Goal: Task Accomplishment & Management: Manage account settings

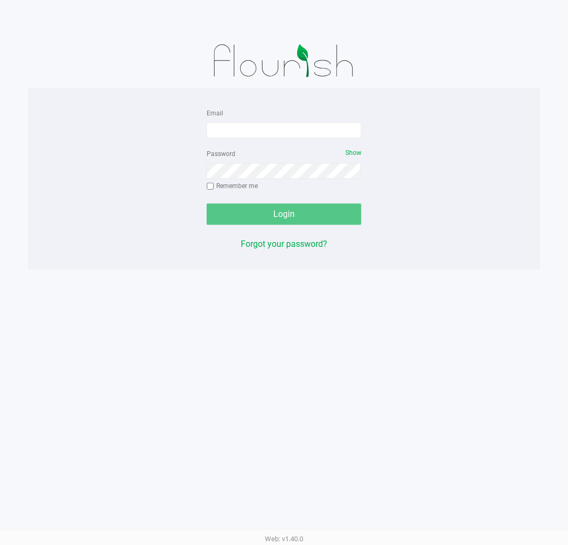
click at [34, 412] on div "Email Password Show Remember me Login Forgot your password? Web: v1.40.0" at bounding box center [284, 272] width 568 height 545
click at [292, 125] on input "Email" at bounding box center [284, 130] width 155 height 16
type input "jskaggs@liveparallel.com"
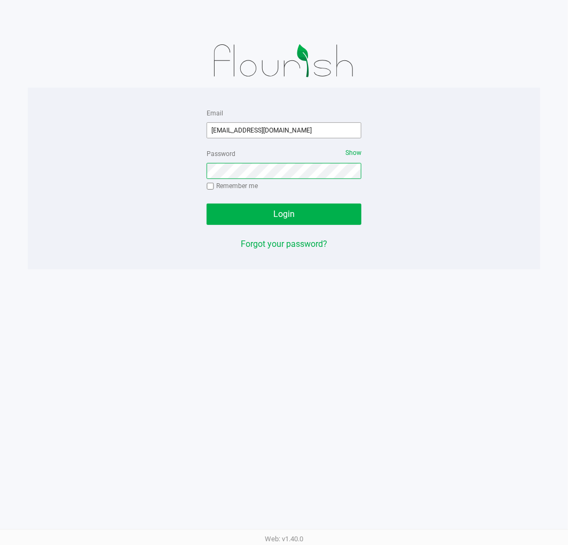
click at [207, 203] on button "Login" at bounding box center [284, 213] width 155 height 21
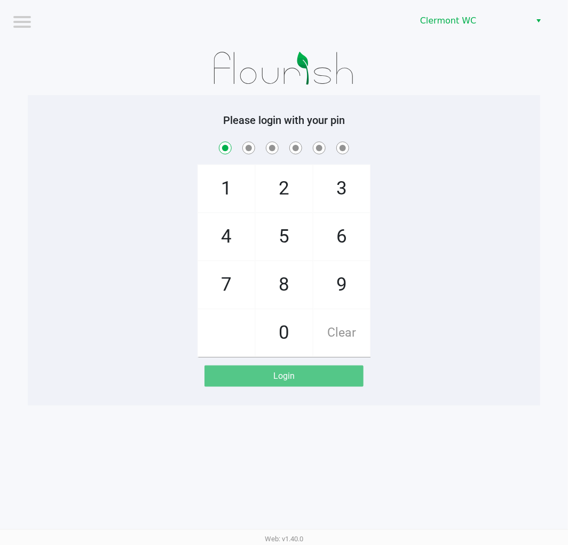
checkbox input "true"
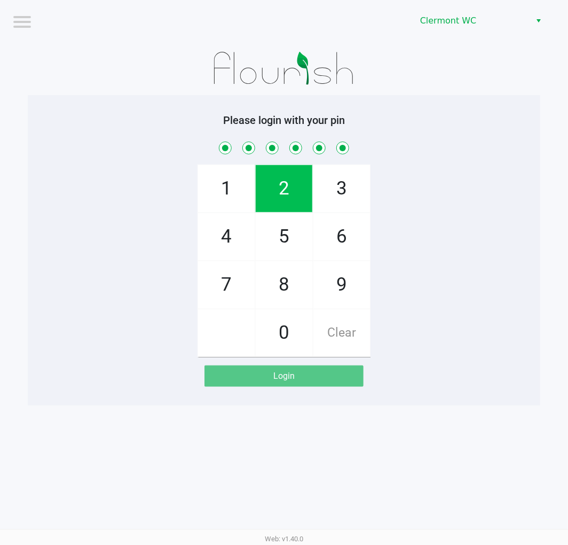
checkbox input "true"
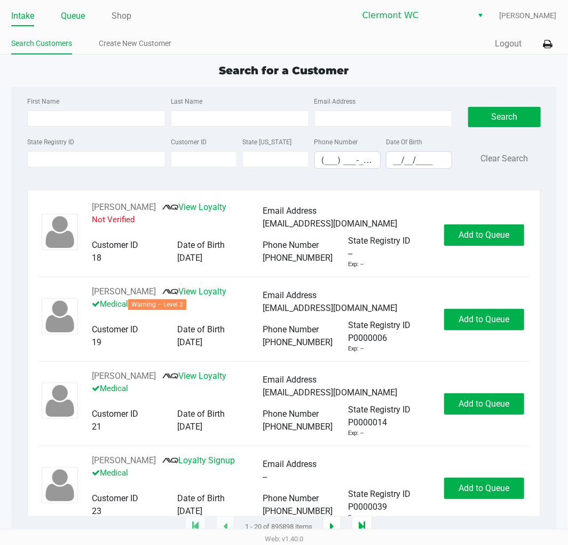
click at [76, 22] on link "Queue" at bounding box center [73, 16] width 24 height 15
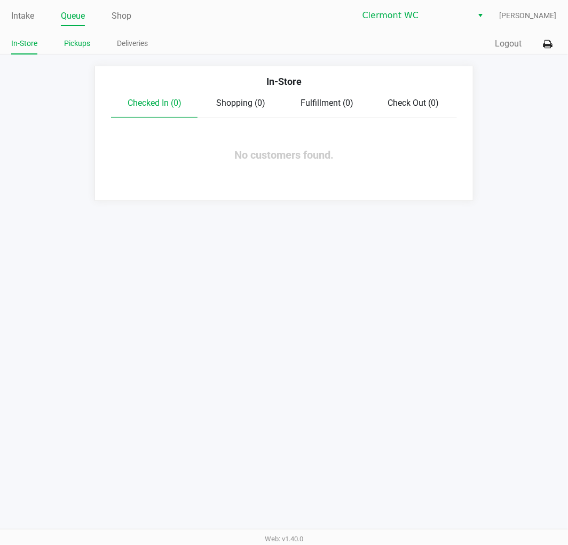
click at [83, 37] on link "Pickups" at bounding box center [77, 43] width 26 height 13
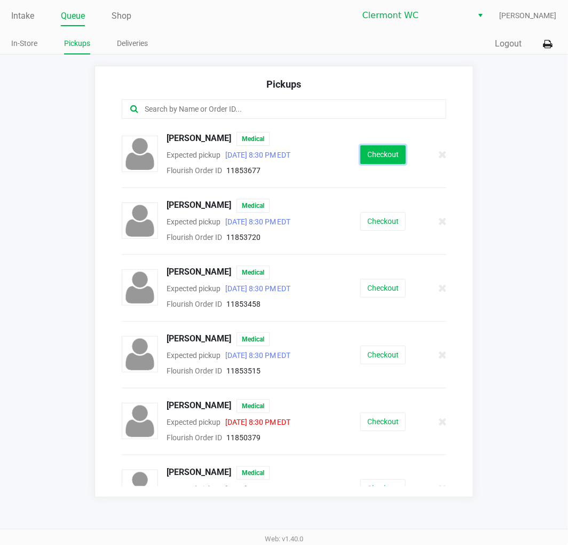
click at [379, 158] on button "Checkout" at bounding box center [382, 154] width 45 height 19
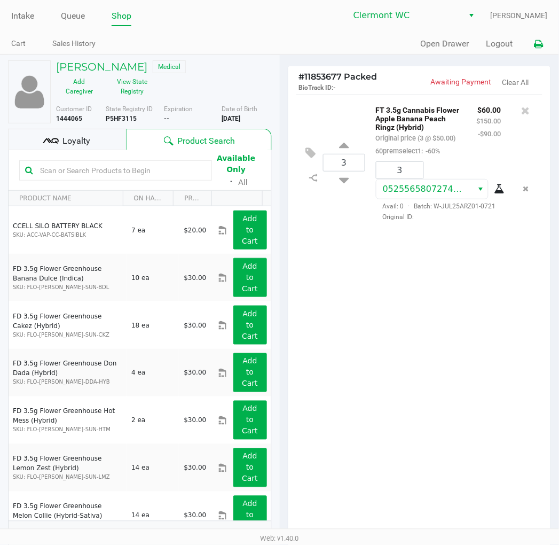
click at [545, 50] on button at bounding box center [539, 44] width 18 height 20
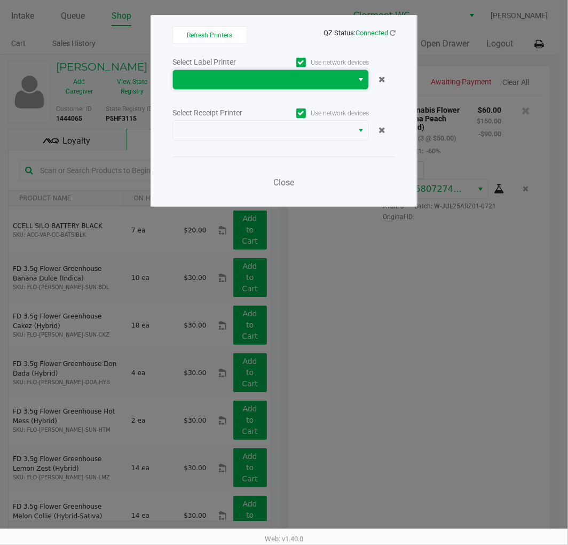
click at [342, 84] on span at bounding box center [262, 79] width 167 height 13
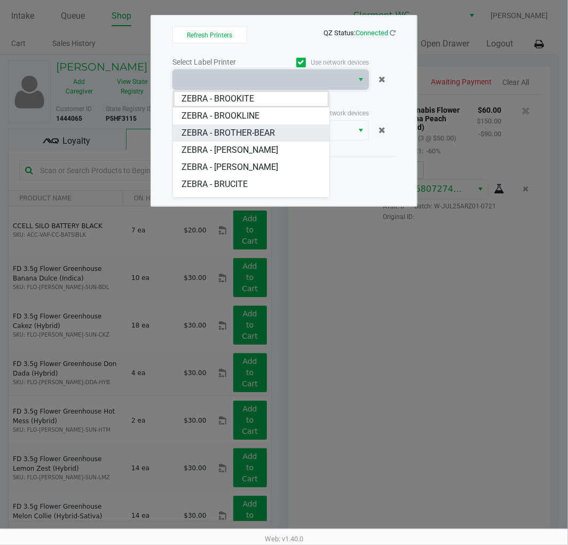
click at [262, 129] on span "ZEBRA - BROTHER-BEAR" at bounding box center [228, 133] width 93 height 13
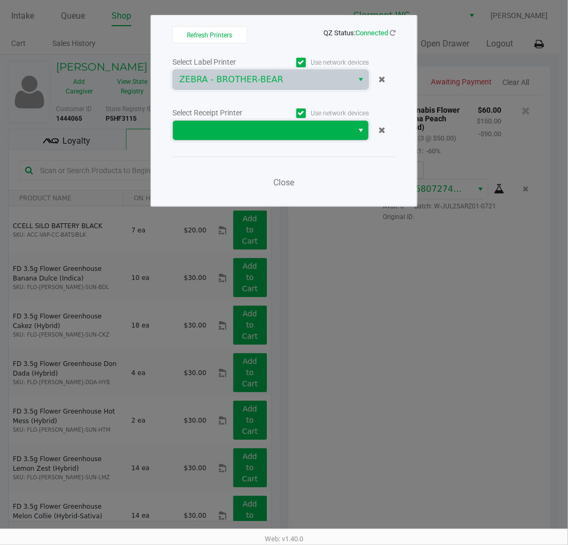
click at [268, 134] on span at bounding box center [262, 130] width 167 height 13
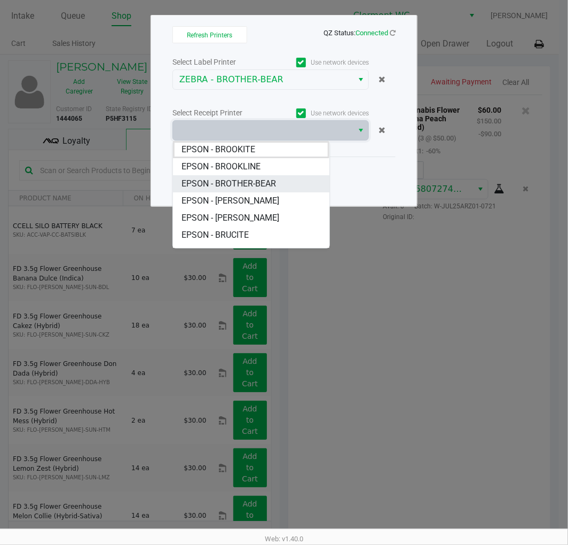
click at [257, 182] on span "EPSON - BROTHER-BEAR" at bounding box center [229, 183] width 95 height 13
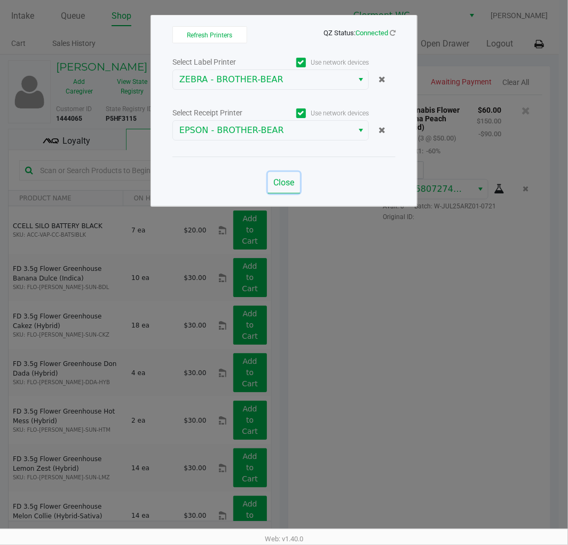
click at [274, 179] on span "Close" at bounding box center [284, 182] width 21 height 10
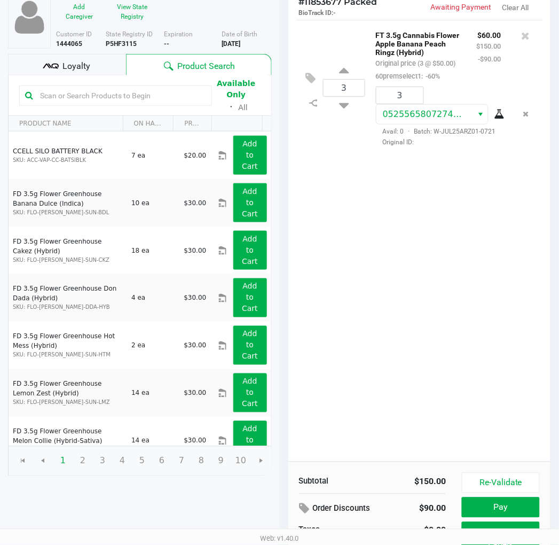
scroll to position [121, 0]
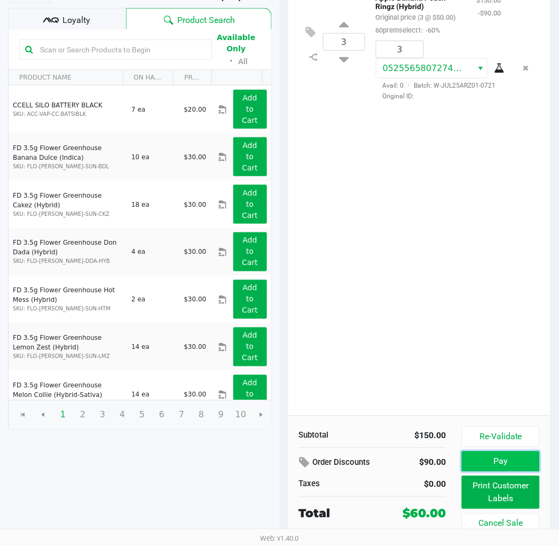
click at [508, 462] on button "Pay" at bounding box center [500, 461] width 77 height 20
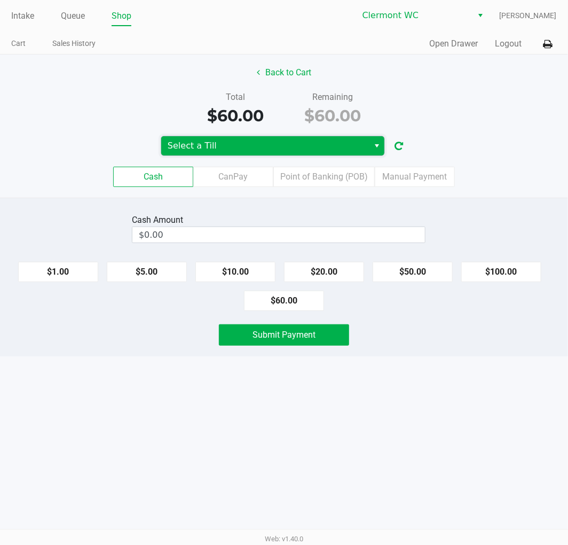
click at [265, 147] on span "Select a Till" at bounding box center [265, 145] width 195 height 13
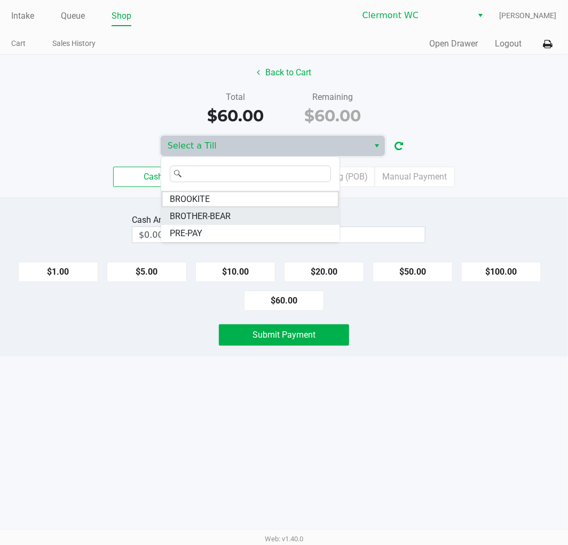
click at [224, 217] on span "BROTHER-BEAR" at bounding box center [200, 216] width 61 height 13
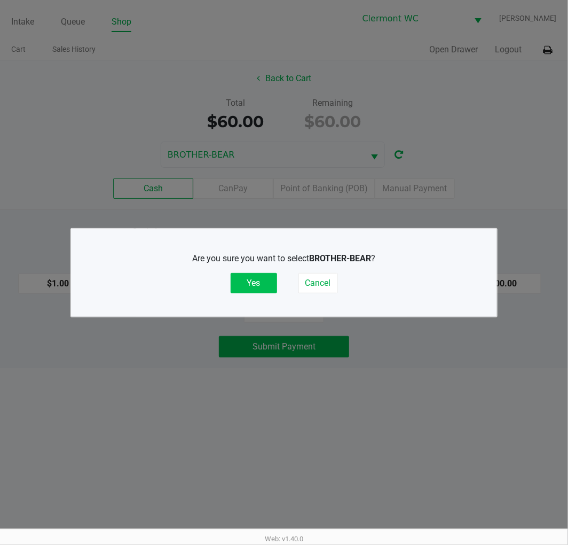
click at [249, 281] on button "Yes" at bounding box center [254, 283] width 46 height 20
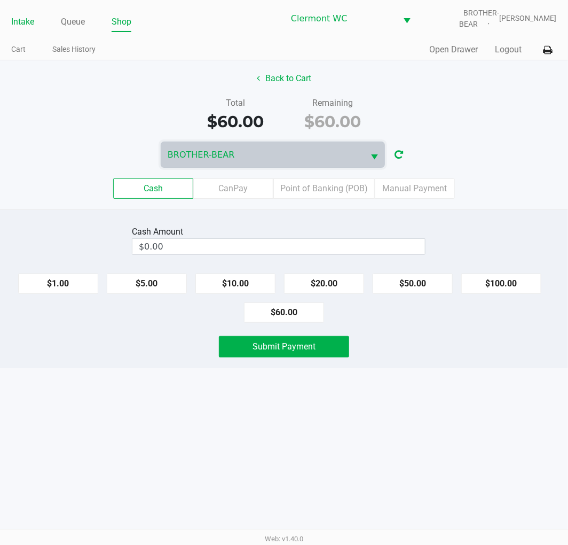
click at [30, 24] on link "Intake" at bounding box center [22, 21] width 23 height 15
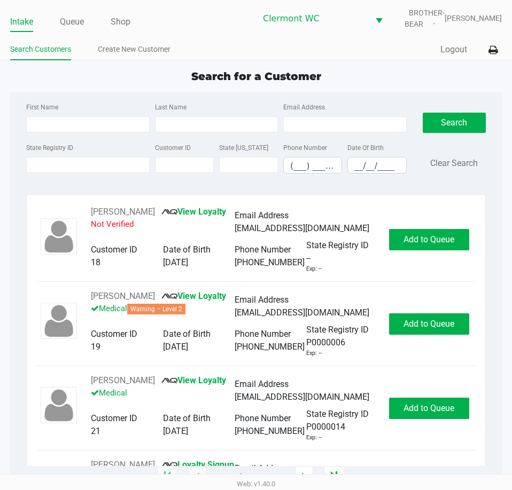
drag, startPoint x: 445, startPoint y: 1, endPoint x: 125, endPoint y: 74, distance: 327.6
click at [127, 75] on div "Search for a Customer" at bounding box center [255, 76] width 507 height 16
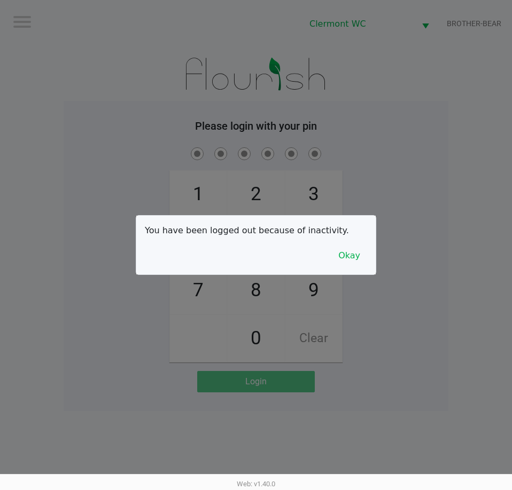
click at [451, 355] on div at bounding box center [256, 245] width 512 height 490
checkbox input "true"
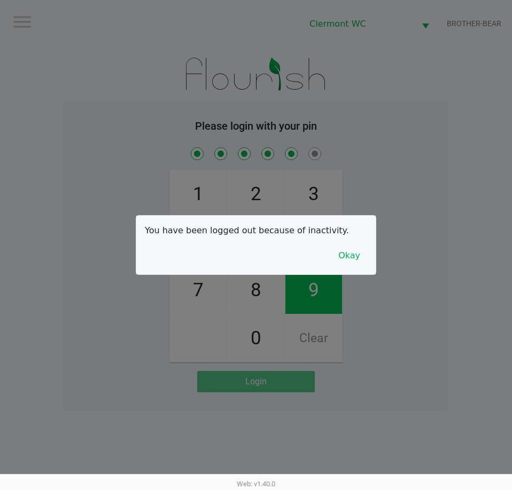
checkbox input "true"
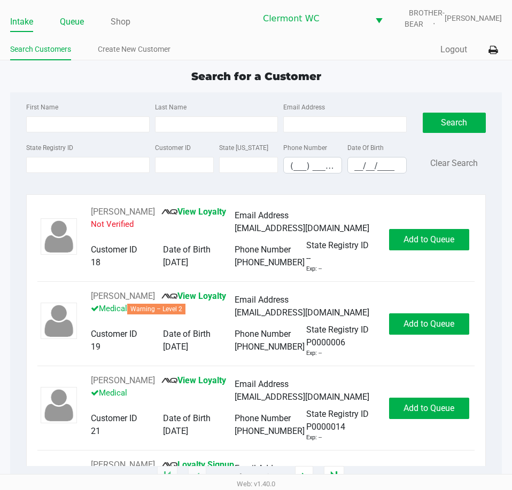
click at [76, 20] on link "Queue" at bounding box center [72, 21] width 24 height 15
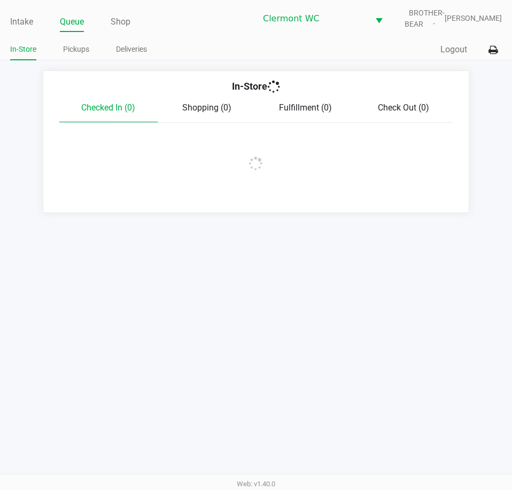
click at [80, 48] on link "Pickups" at bounding box center [76, 49] width 26 height 13
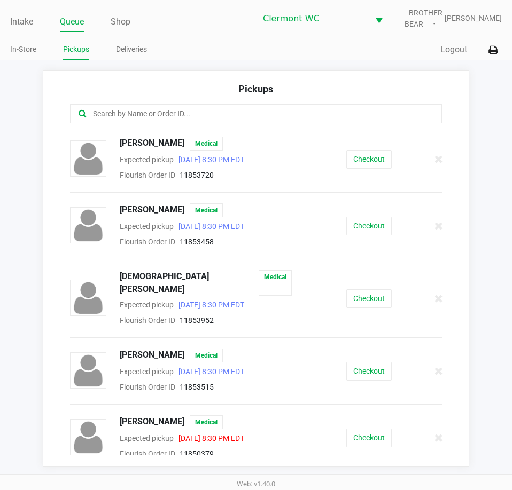
click at [371, 160] on button "Checkout" at bounding box center [368, 159] width 45 height 19
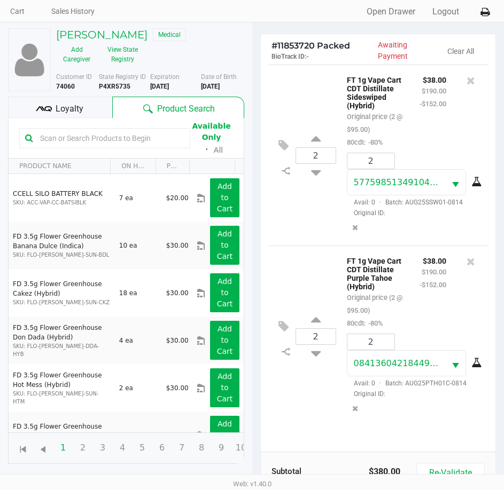
scroll to position [37, 0]
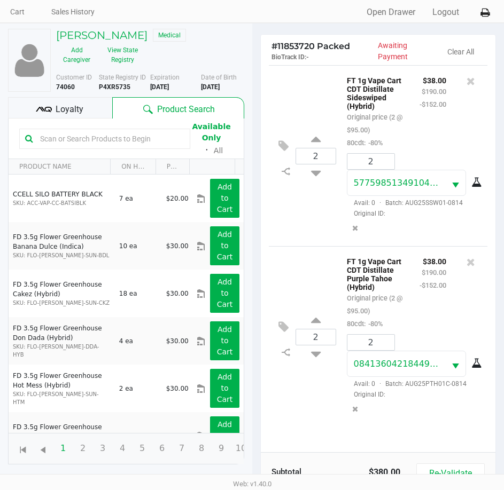
click at [62, 107] on span "Loyalty" at bounding box center [70, 109] width 28 height 13
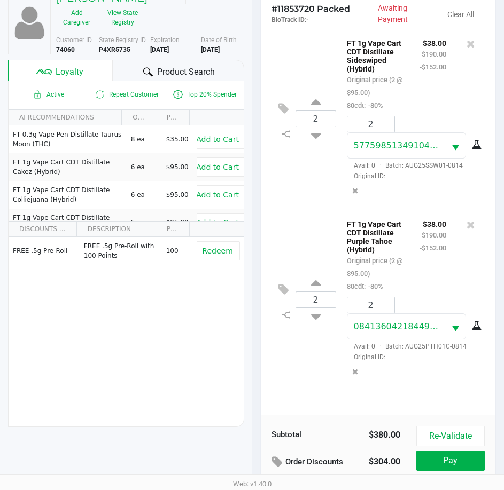
scroll to position [142, 0]
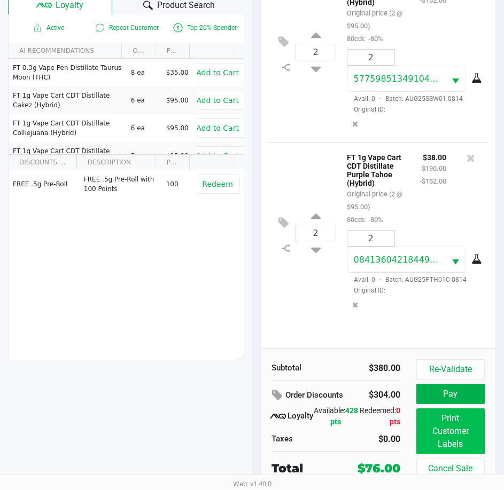
click at [451, 431] on button "Print Customer Labels" at bounding box center [450, 432] width 68 height 46
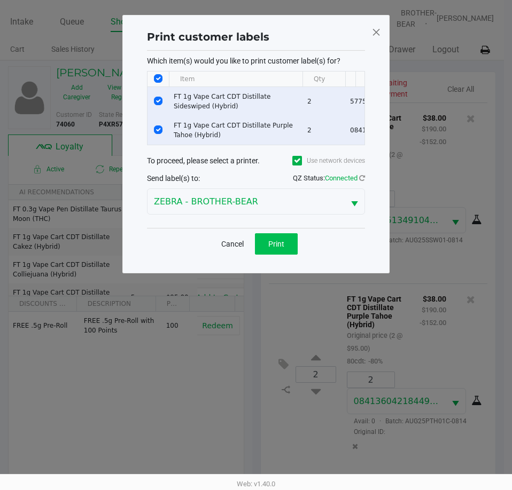
click at [276, 248] on span "Print" at bounding box center [276, 244] width 16 height 9
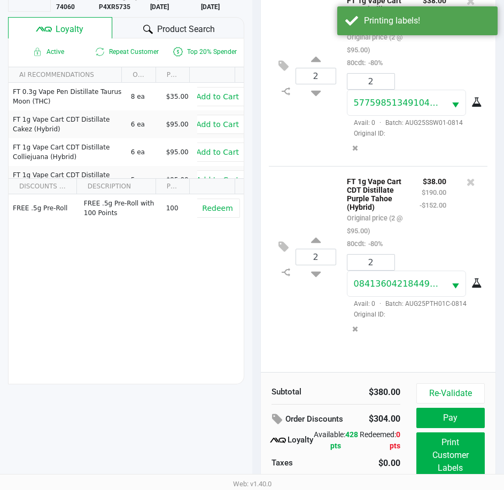
scroll to position [142, 0]
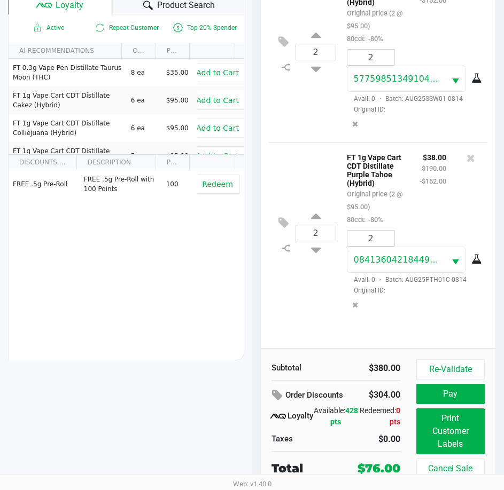
click at [439, 396] on button "Pay" at bounding box center [450, 394] width 68 height 20
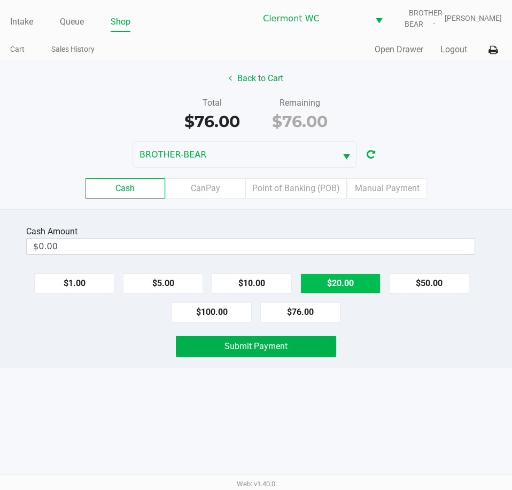
click at [352, 288] on button "$20.00" at bounding box center [340, 283] width 80 height 20
click at [346, 287] on button "$20.00" at bounding box center [340, 283] width 80 height 20
click at [342, 286] on button "$20.00" at bounding box center [340, 283] width 80 height 20
click at [344, 284] on button "$20.00" at bounding box center [340, 283] width 80 height 20
type input "$80.00"
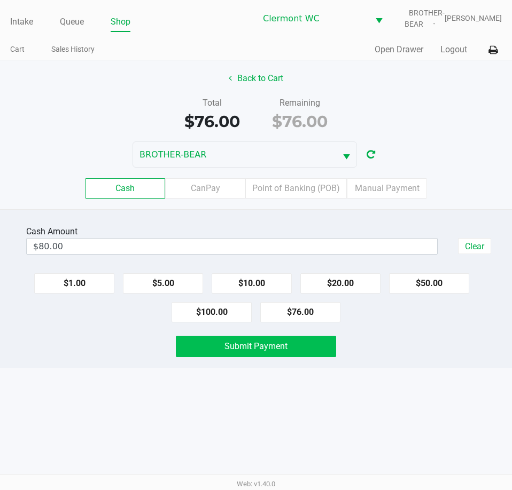
click at [327, 340] on button "Submit Payment" at bounding box center [256, 346] width 160 height 21
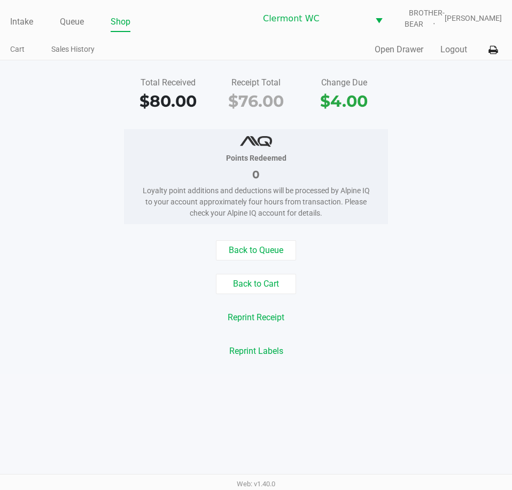
click at [32, 22] on link "Intake" at bounding box center [21, 21] width 23 height 15
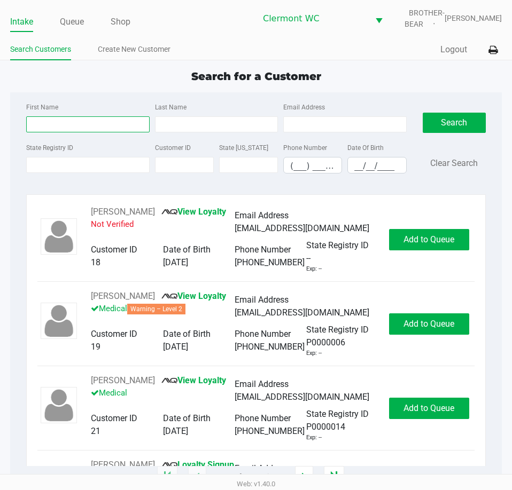
click at [61, 128] on input "First Name" at bounding box center [87, 124] width 123 height 16
type input "bryce"
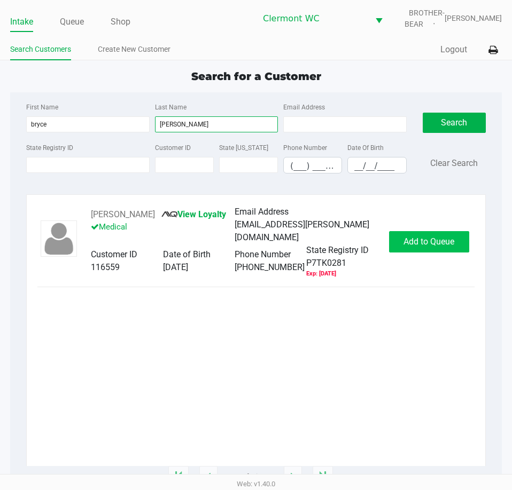
type input "hutchinson"
click at [430, 239] on button "Add to Queue" at bounding box center [429, 241] width 80 height 21
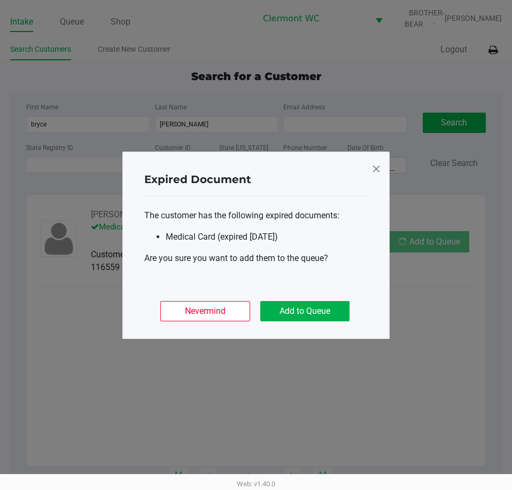
click at [427, 242] on ngb-modal-window "Expired Document The customer has the following expired documents: Medical Card…" at bounding box center [256, 245] width 512 height 490
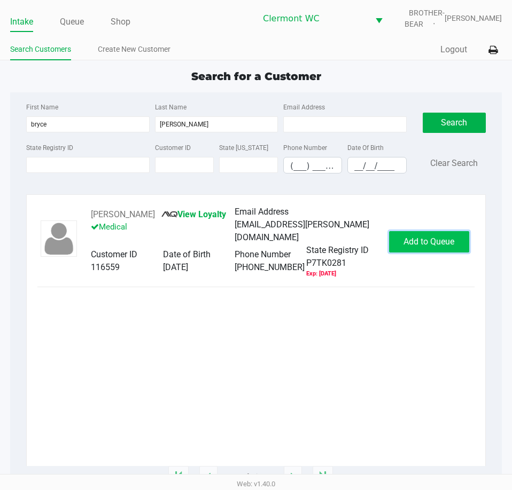
click at [415, 242] on span "Add to Queue" at bounding box center [428, 242] width 51 height 10
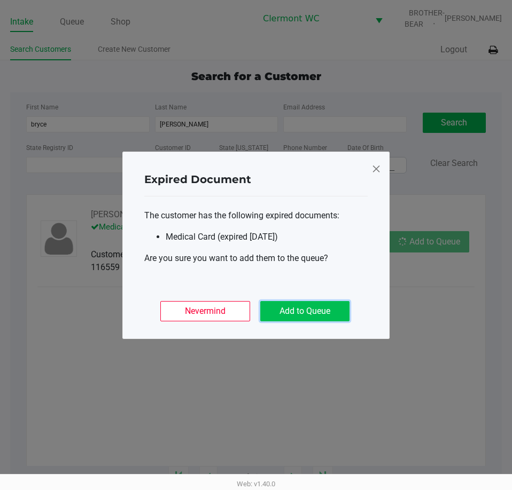
click at [297, 302] on button "Add to Queue" at bounding box center [304, 311] width 89 height 20
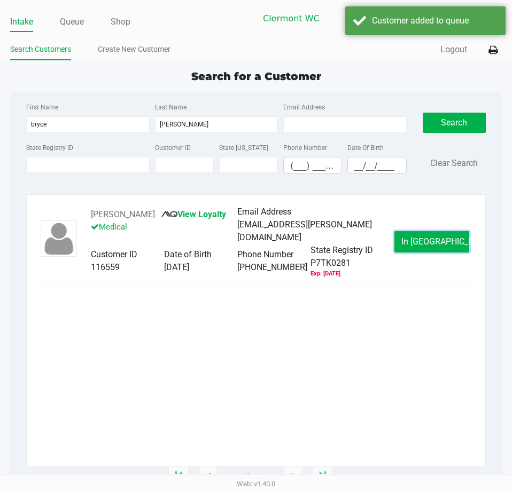
click at [437, 236] on button "In Queue" at bounding box center [431, 241] width 75 height 21
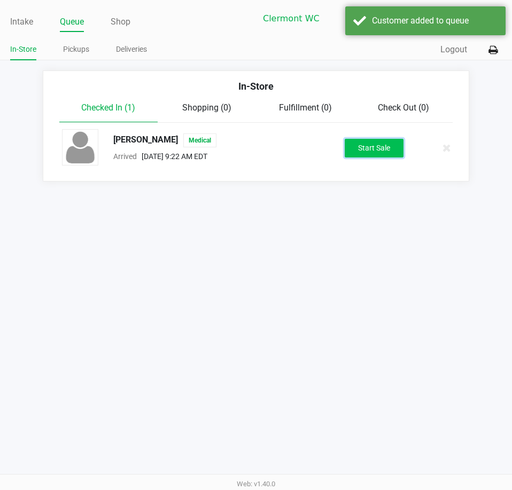
click at [367, 149] on button "Start Sale" at bounding box center [373, 148] width 59 height 19
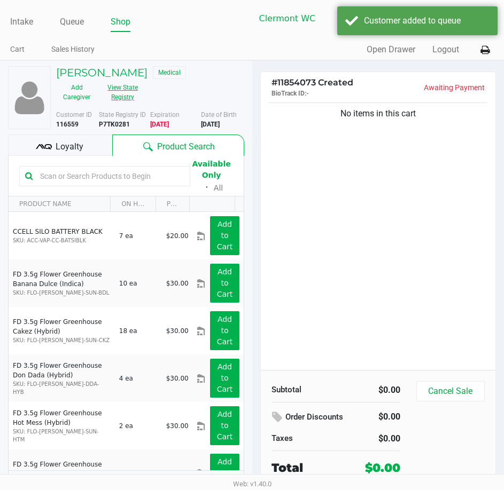
click at [128, 92] on button "View State Registry" at bounding box center [119, 92] width 45 height 27
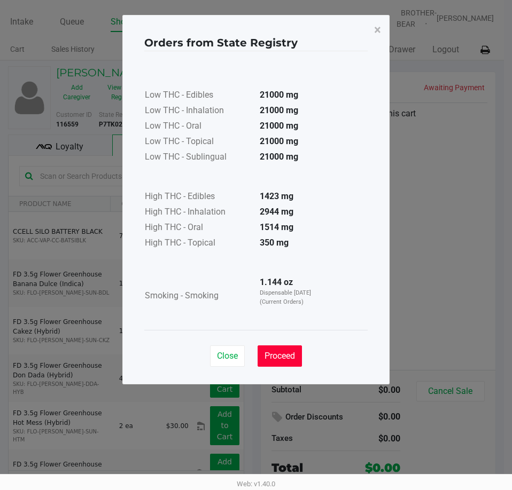
click at [271, 355] on span "Proceed" at bounding box center [279, 356] width 30 height 10
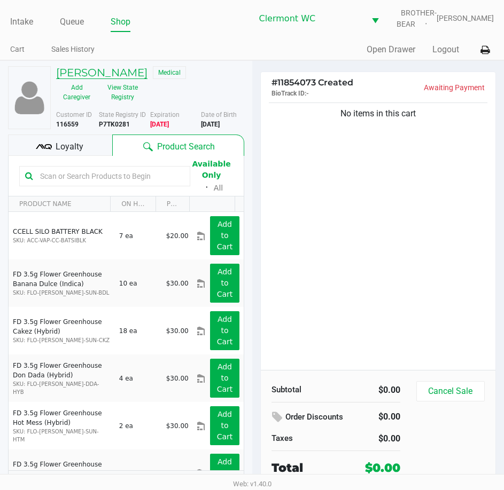
click at [141, 73] on h5 "BRYCE HUTCHINSON" at bounding box center [101, 72] width 91 height 13
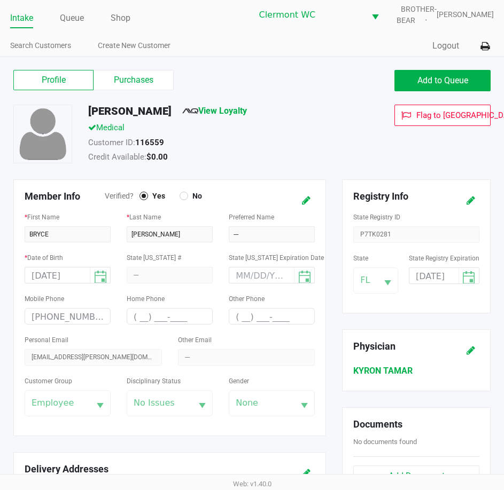
scroll to position [1, 0]
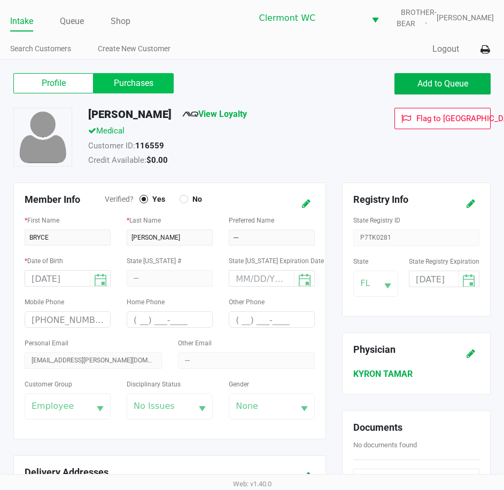
click at [129, 82] on label "Purchases" at bounding box center [133, 83] width 80 height 20
click at [0, 0] on 1 "Purchases" at bounding box center [0, 0] width 0 height 0
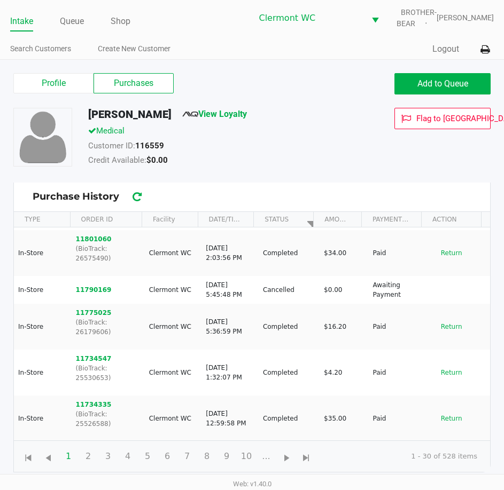
scroll to position [266, 0]
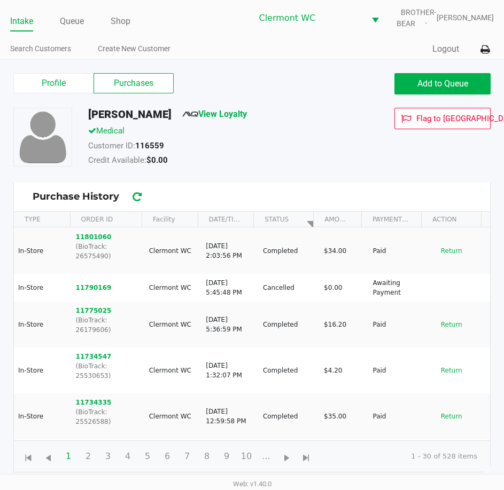
click at [90, 398] on button "11734335" at bounding box center [94, 403] width 36 height 10
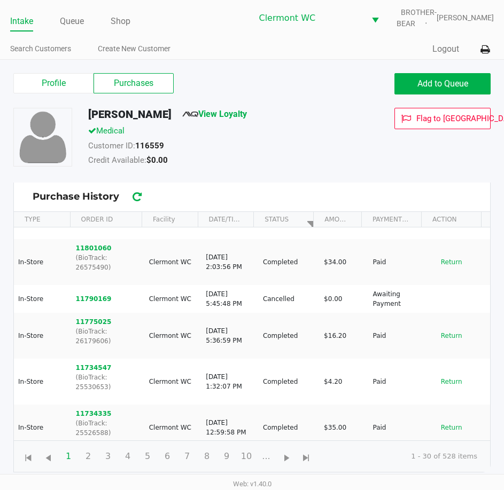
scroll to position [254, 0]
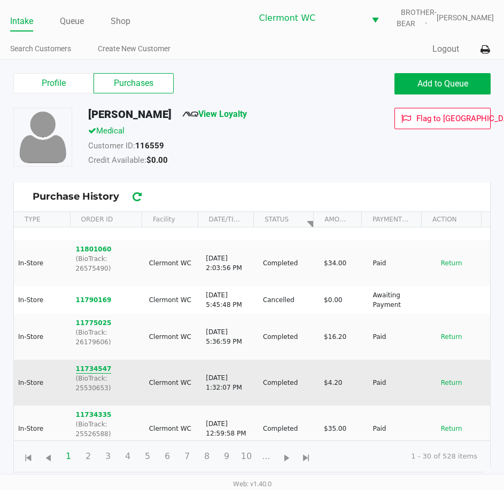
click at [91, 364] on button "11734547" at bounding box center [94, 369] width 36 height 10
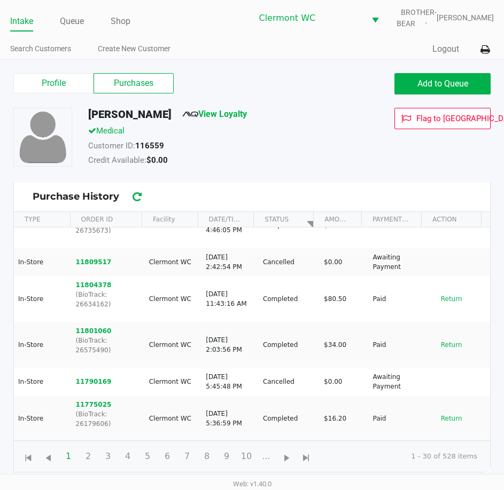
scroll to position [196, 0]
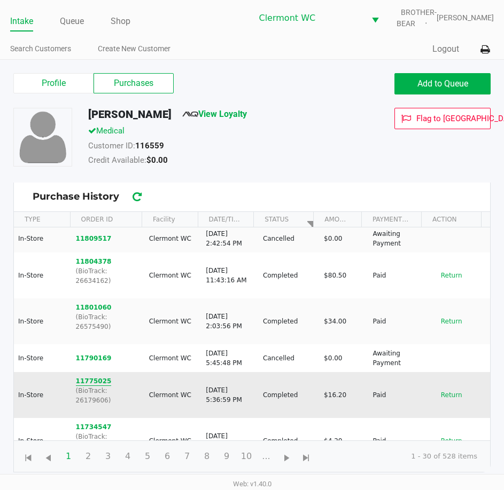
click at [96, 376] on button "11775025" at bounding box center [94, 381] width 36 height 10
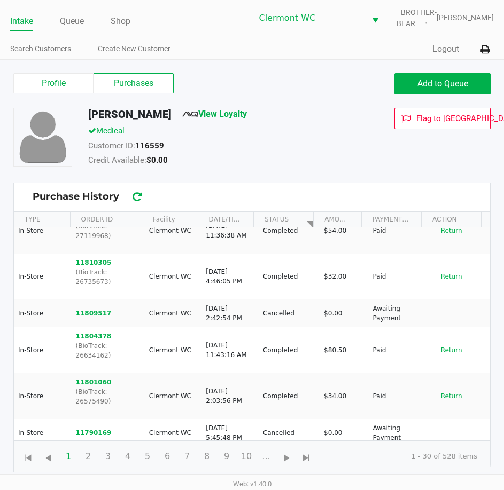
scroll to position [152, 0]
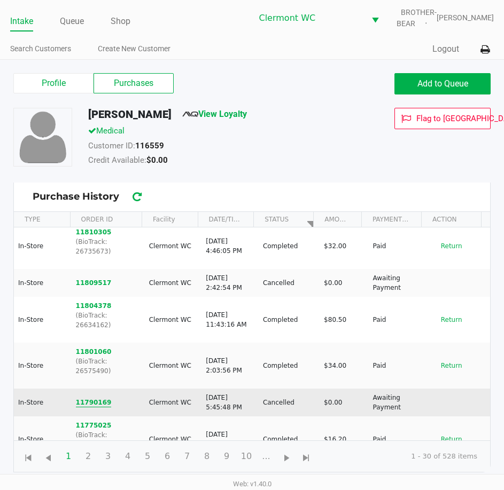
click at [91, 398] on button "11790169" at bounding box center [94, 403] width 36 height 10
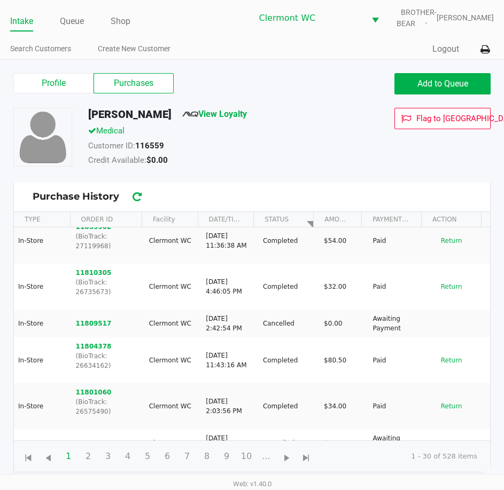
scroll to position [111, 0]
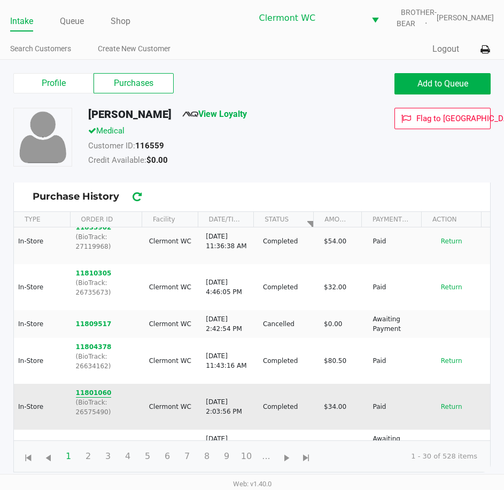
click at [88, 388] on button "11801060" at bounding box center [94, 393] width 36 height 10
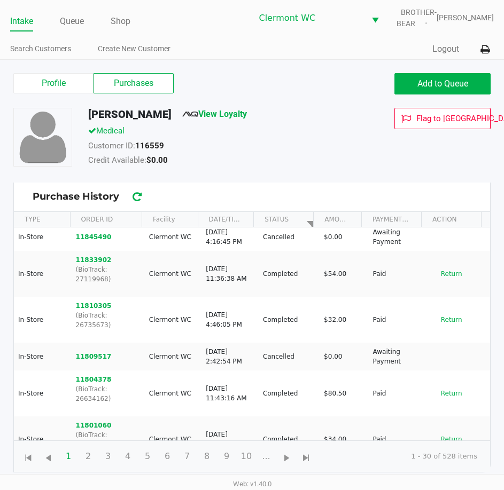
scroll to position [85, 0]
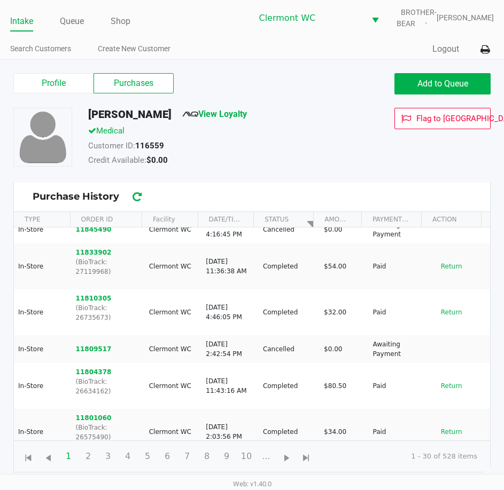
click at [94, 367] on button "11804378" at bounding box center [94, 372] width 36 height 10
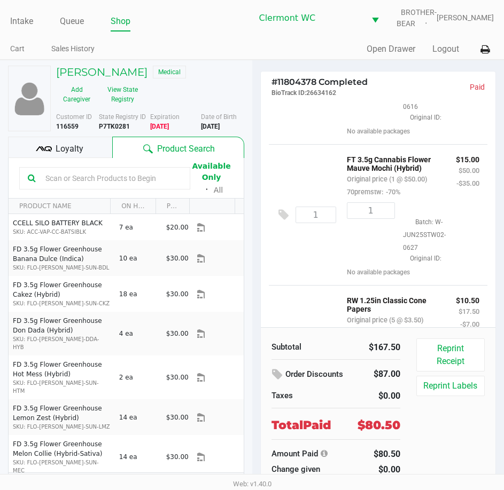
scroll to position [302, 0]
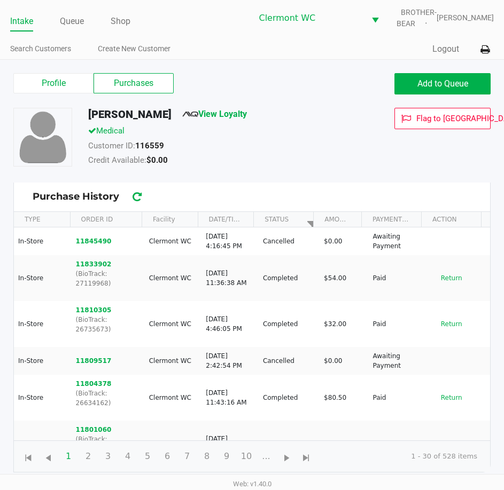
scroll to position [74, 0]
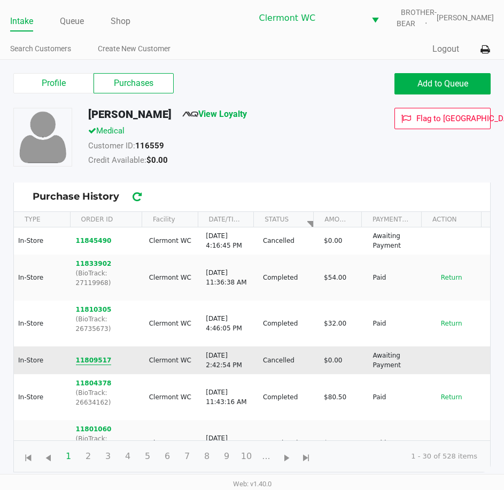
click at [91, 356] on button "11809517" at bounding box center [94, 361] width 36 height 10
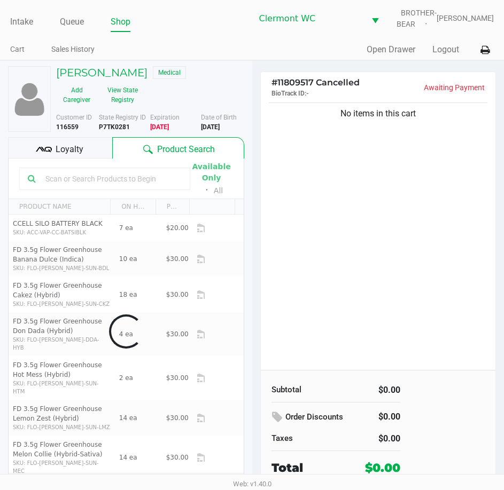
scroll to position [1, 0]
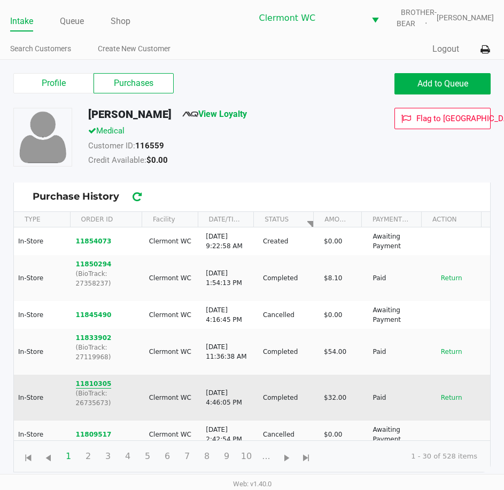
click at [93, 379] on button "11810305" at bounding box center [94, 384] width 36 height 10
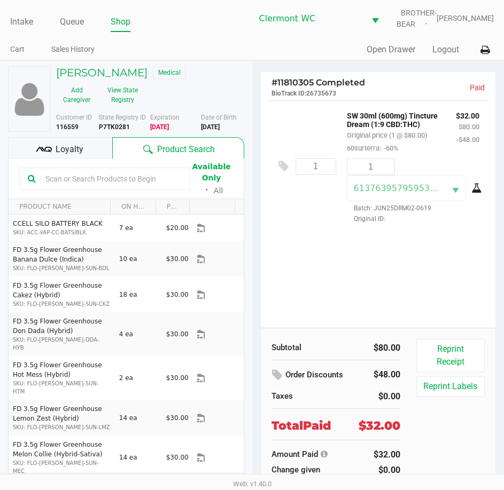
scroll to position [1, 0]
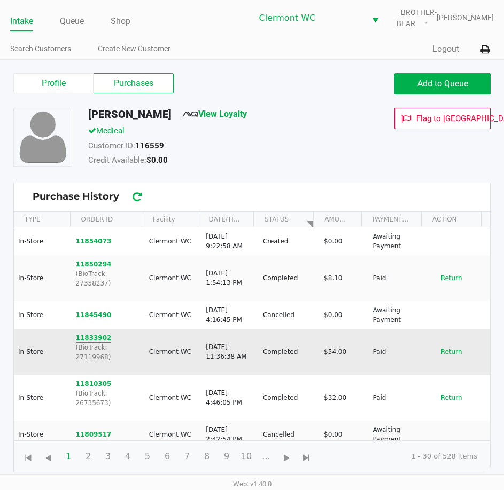
click at [83, 333] on button "11833902" at bounding box center [94, 338] width 36 height 10
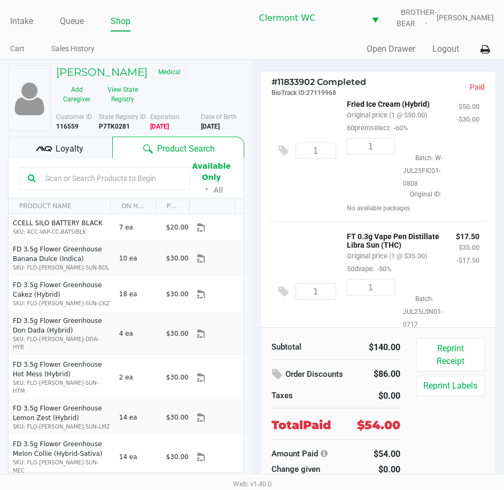
scroll to position [174, 0]
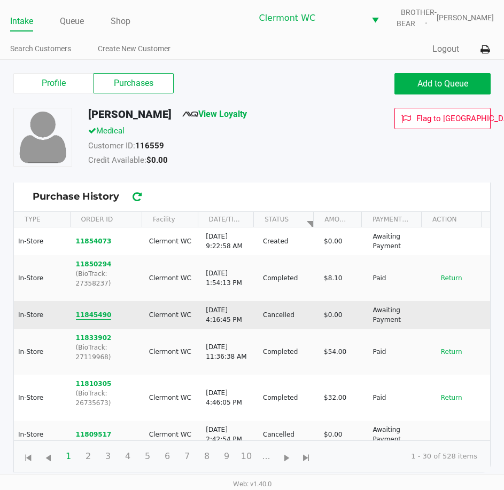
click at [94, 310] on button "11845490" at bounding box center [94, 315] width 36 height 10
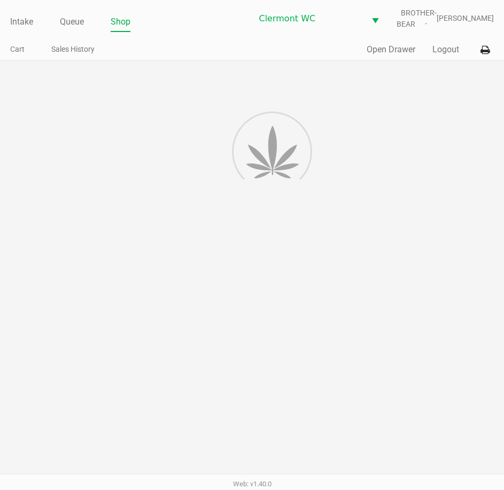
scroll to position [1, 0]
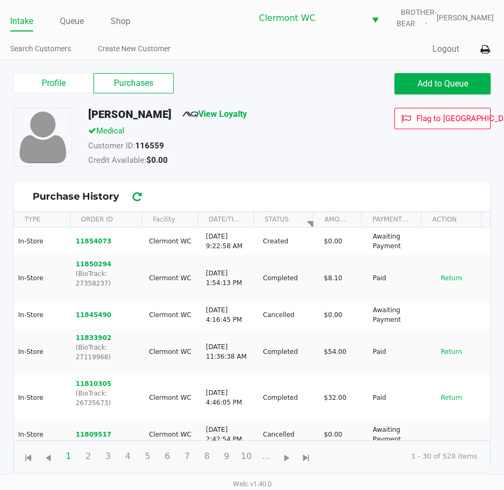
click at [95, 261] on button "11850294" at bounding box center [94, 265] width 36 height 10
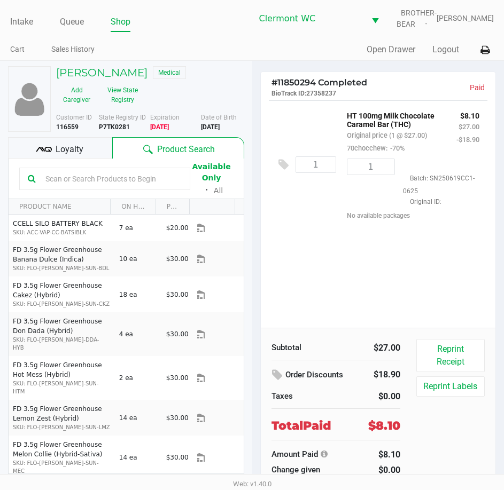
scroll to position [1, 0]
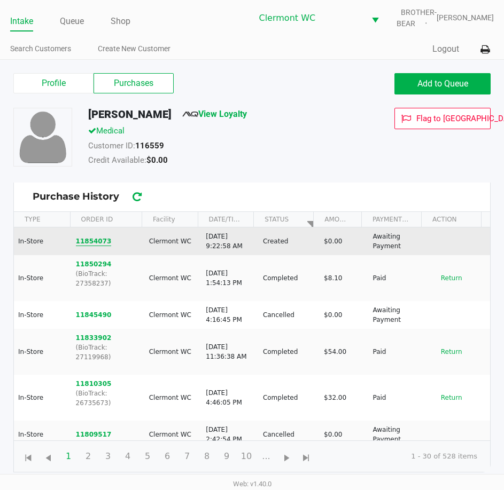
click at [95, 241] on button "11854073" at bounding box center [94, 242] width 36 height 10
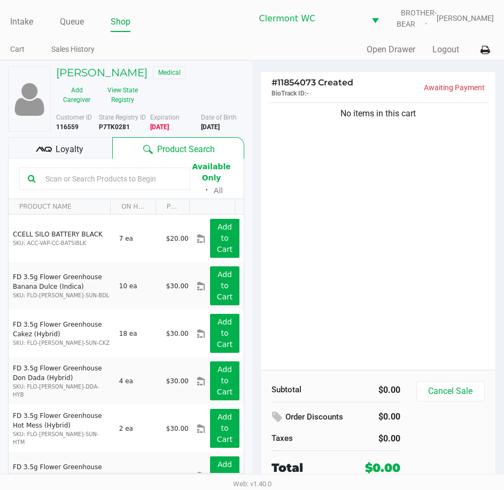
click at [341, 144] on div "No items in this cart" at bounding box center [378, 235] width 235 height 270
click at [428, 220] on div "No items in this cart" at bounding box center [378, 235] width 235 height 270
click at [27, 20] on link "Intake" at bounding box center [21, 21] width 23 height 15
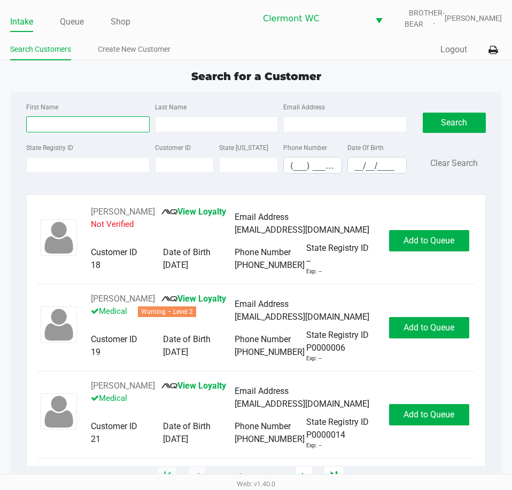
click at [68, 123] on input "First Name" at bounding box center [87, 124] width 123 height 16
type input "dennis"
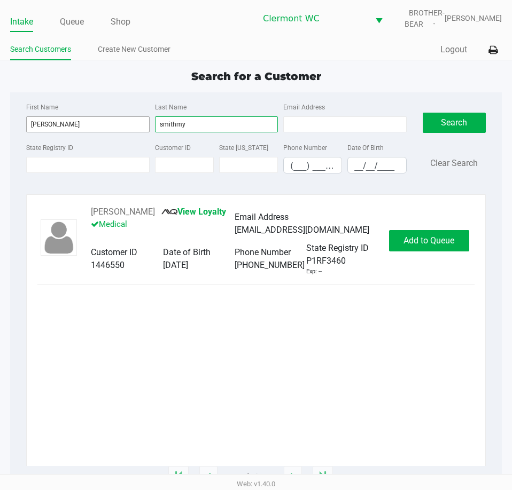
type input "smithmy"
click at [435, 246] on button "Add to Queue" at bounding box center [429, 240] width 80 height 21
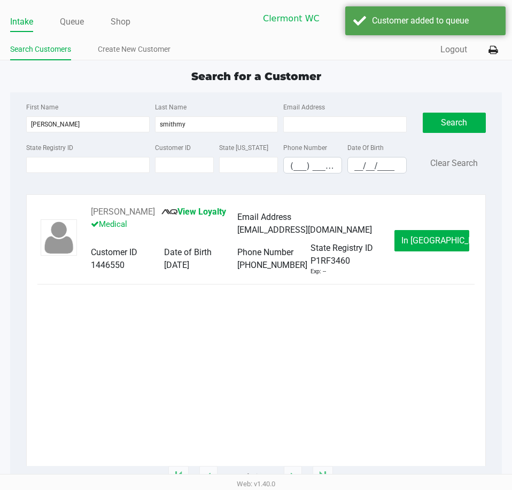
click at [442, 241] on span "In Queue" at bounding box center [446, 241] width 90 height 10
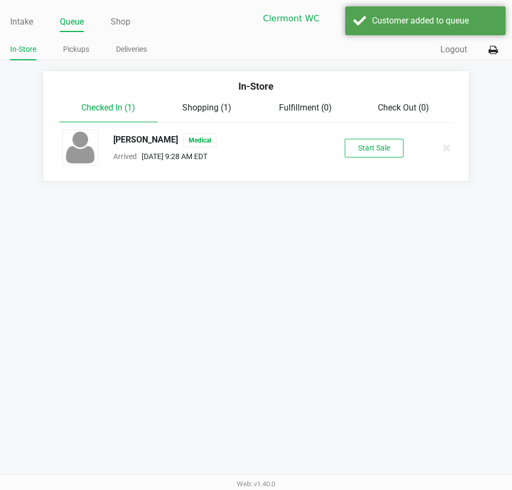
click at [373, 156] on button "Start Sale" at bounding box center [373, 148] width 59 height 19
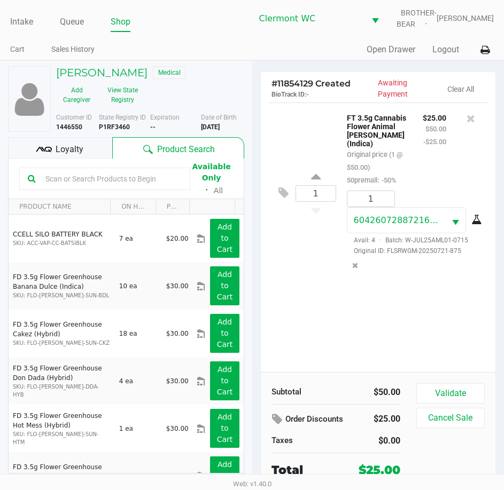
click at [457, 388] on button "Validate" at bounding box center [450, 393] width 68 height 20
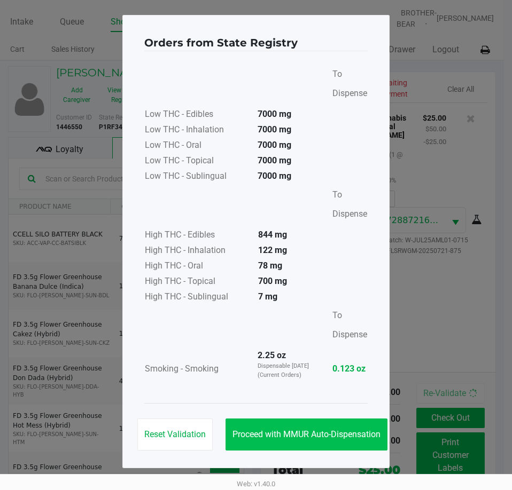
click at [323, 429] on button "Proceed with MMUR Auto-Dispensation" at bounding box center [306, 435] width 162 height 32
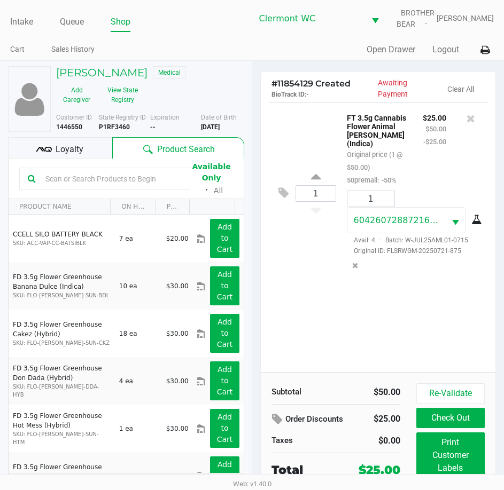
click at [456, 456] on ngb-modal-window "Orders from State Registry To Dispense Low THC - Edibles 7000 mg Low THC - Inha…" at bounding box center [252, 245] width 504 height 490
click at [457, 456] on button "Print Customer Labels" at bounding box center [450, 456] width 68 height 46
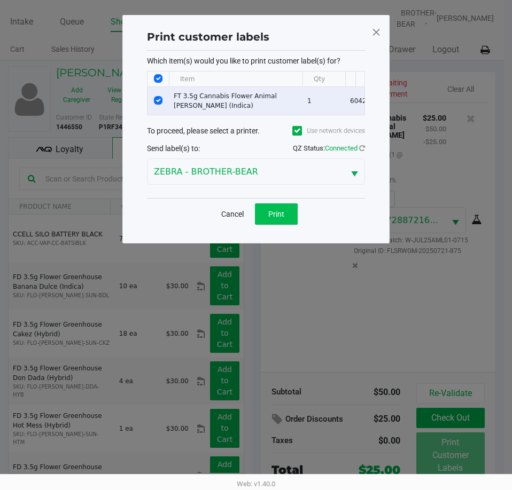
click at [287, 225] on button "Print" at bounding box center [276, 213] width 43 height 21
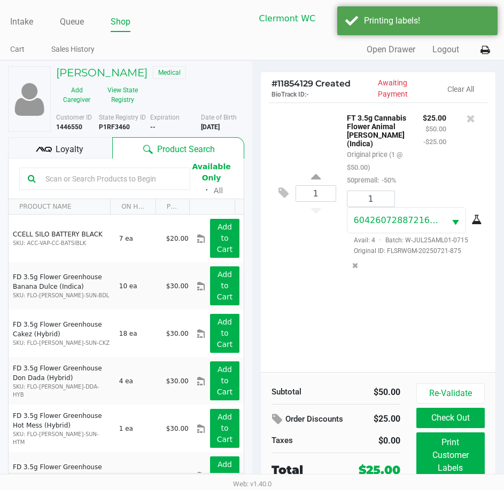
scroll to position [24, 0]
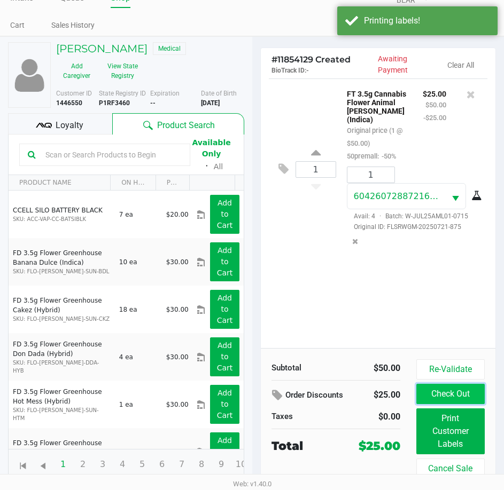
click at [470, 402] on button "Check Out" at bounding box center [450, 394] width 68 height 20
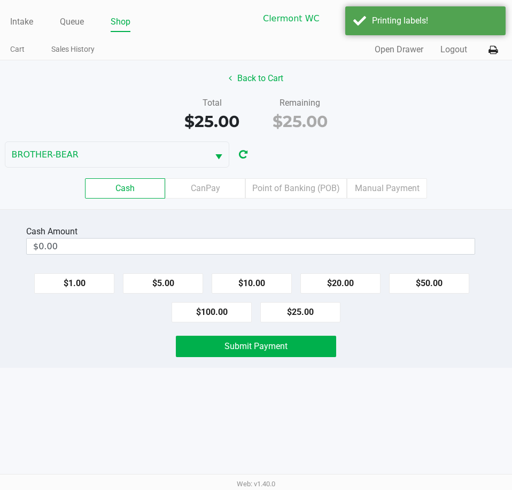
click at [292, 180] on label "Point of Banking (POB)" at bounding box center [295, 188] width 101 height 20
click at [0, 0] on 7 "Point of Banking (POB)" at bounding box center [0, 0] width 0 height 0
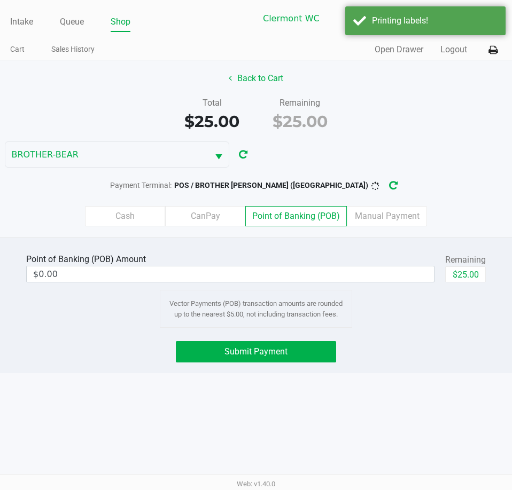
click at [126, 219] on label "Cash" at bounding box center [125, 216] width 80 height 20
click at [0, 0] on 0 "Cash" at bounding box center [0, 0] width 0 height 0
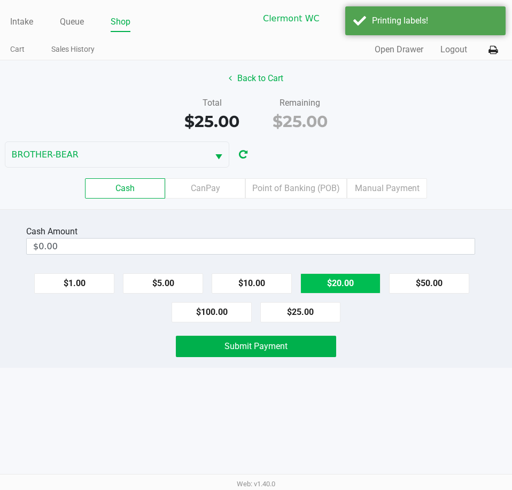
click at [339, 288] on button "$20.00" at bounding box center [340, 283] width 80 height 20
click at [348, 291] on button "$20.00" at bounding box center [340, 283] width 80 height 20
type input "$40.00"
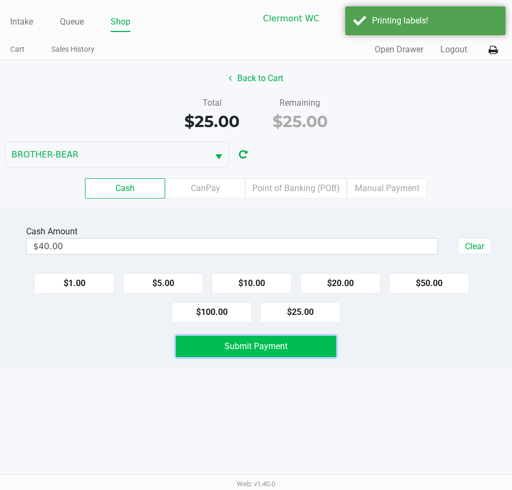
click at [328, 342] on button "Submit Payment" at bounding box center [256, 346] width 160 height 21
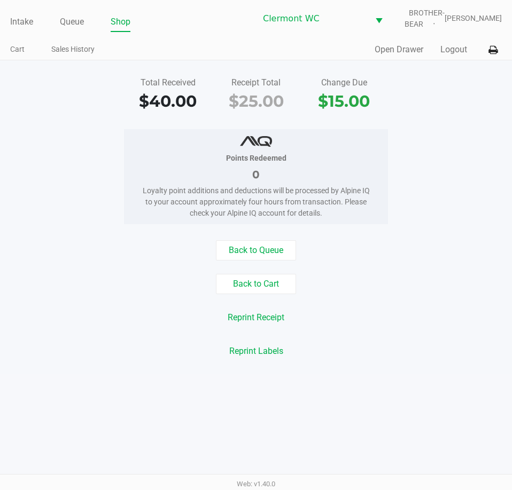
click at [67, 20] on link "Queue" at bounding box center [72, 21] width 24 height 15
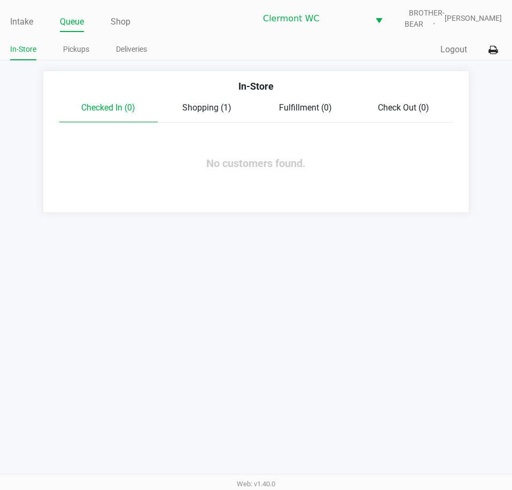
click at [80, 46] on link "Pickups" at bounding box center [76, 49] width 26 height 13
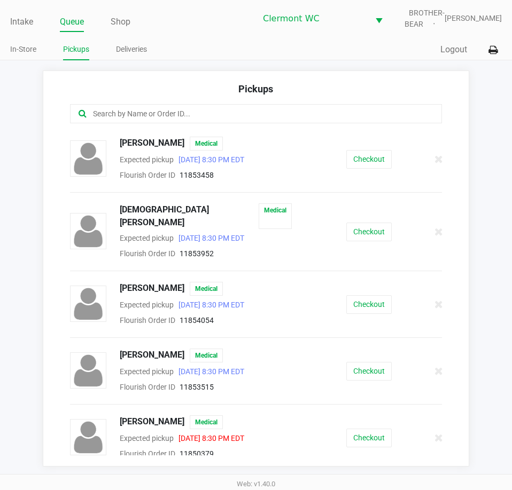
click at [11, 21] on link "Intake" at bounding box center [21, 21] width 23 height 15
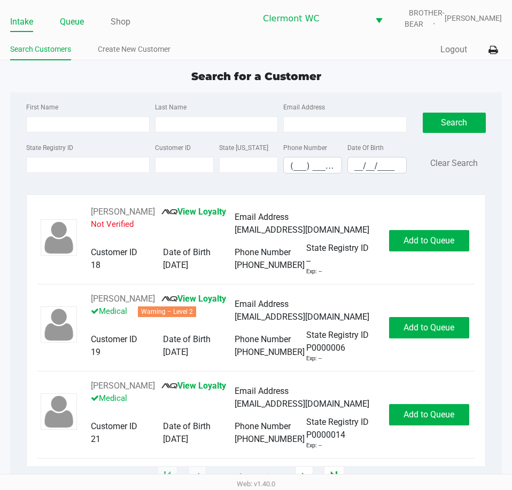
click at [76, 20] on link "Queue" at bounding box center [72, 21] width 24 height 15
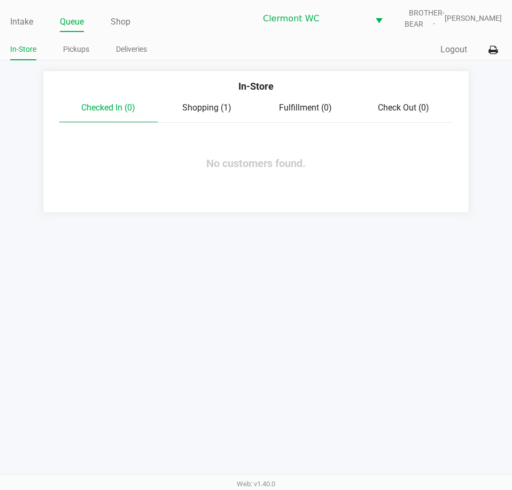
click at [208, 112] on span "Shopping (1)" at bounding box center [206, 108] width 49 height 10
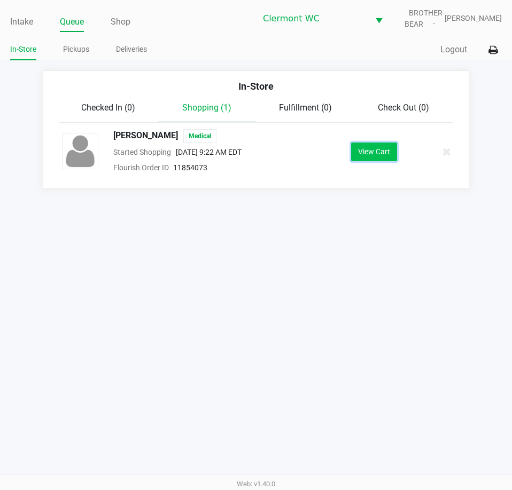
click at [387, 144] on button "View Cart" at bounding box center [374, 152] width 46 height 19
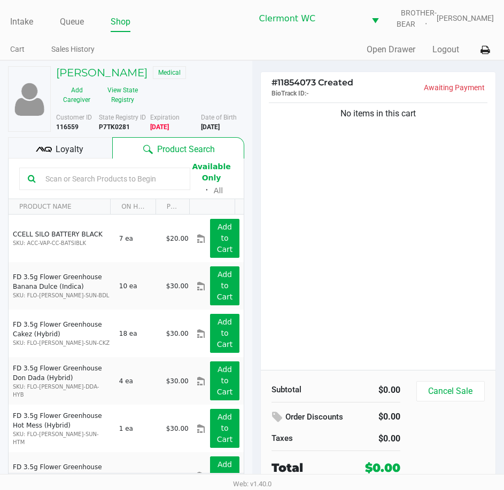
click at [348, 287] on div "No items in this cart" at bounding box center [378, 235] width 235 height 270
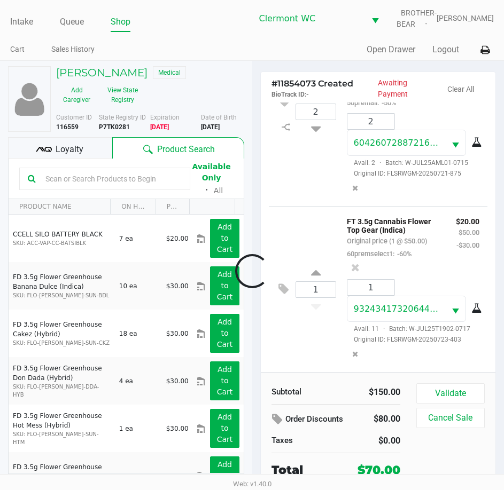
scroll to position [122, 0]
click at [426, 384] on button "Validate" at bounding box center [450, 393] width 68 height 20
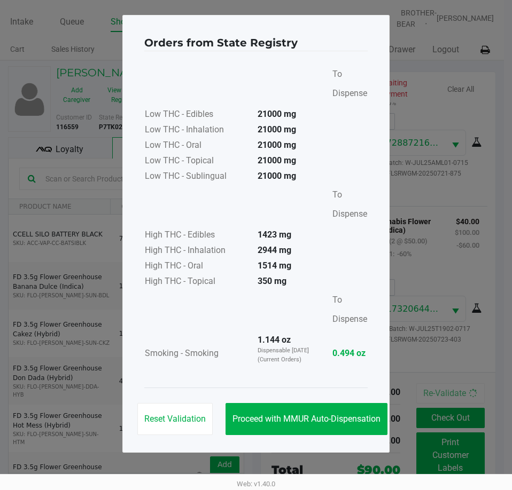
click at [299, 404] on button "Proceed with MMUR Auto-Dispensation" at bounding box center [306, 419] width 162 height 32
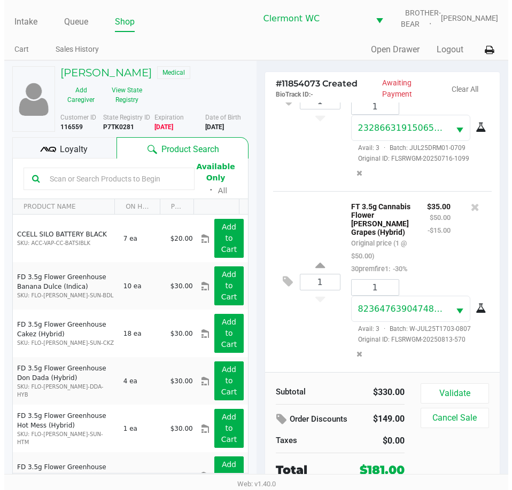
scroll to position [532, 0]
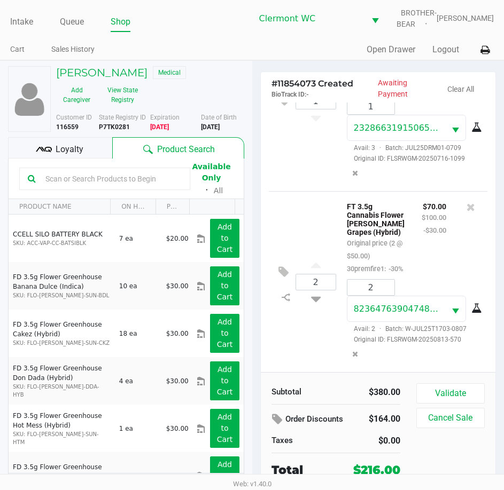
click at [274, 420] on icon at bounding box center [278, 419] width 13 height 12
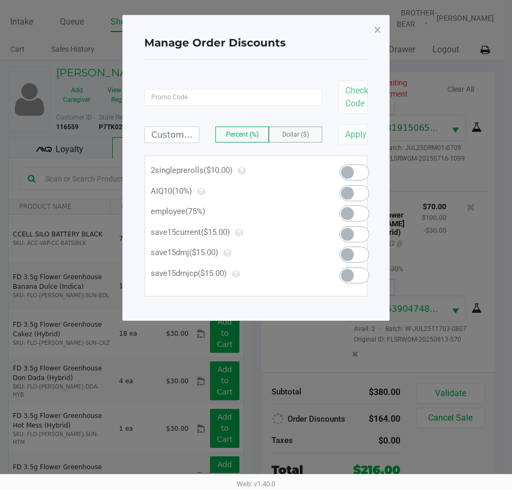
click at [356, 211] on span at bounding box center [354, 214] width 30 height 16
type input "75.00"
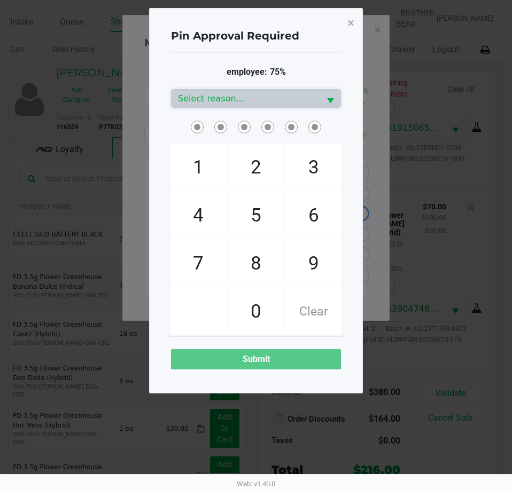
click at [309, 167] on span "3" at bounding box center [313, 167] width 57 height 47
checkbox input "true"
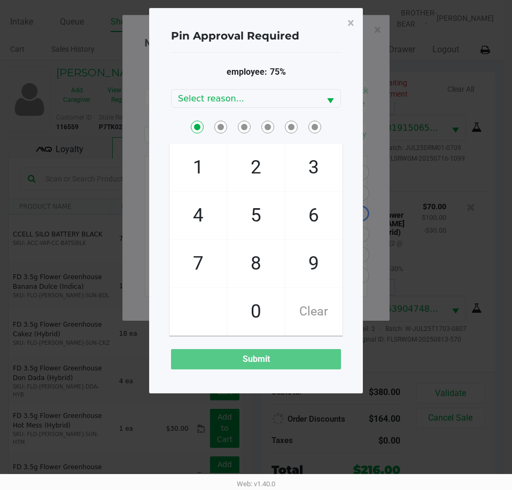
click at [318, 267] on span "9" at bounding box center [313, 263] width 57 height 47
checkbox input "true"
click at [313, 251] on span "9" at bounding box center [313, 263] width 57 height 47
checkbox input "true"
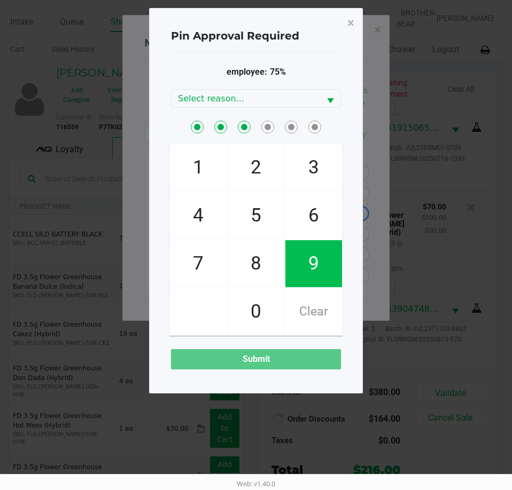
click at [259, 169] on span "2" at bounding box center [255, 167] width 57 height 47
checkbox input "true"
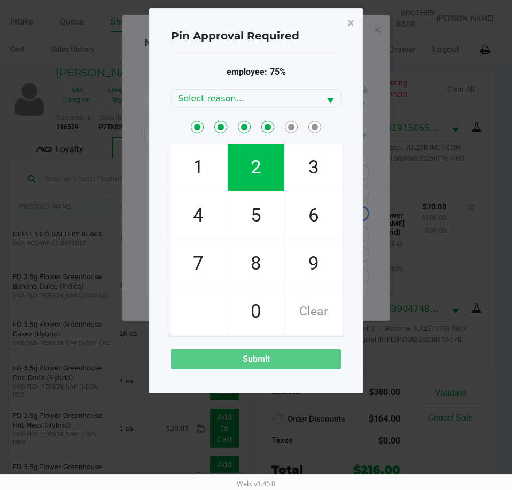
click at [311, 210] on span "6" at bounding box center [313, 215] width 57 height 47
checkbox input "true"
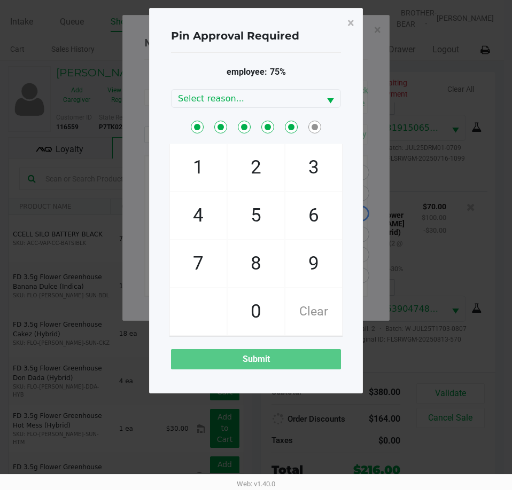
click at [198, 263] on span "7" at bounding box center [198, 263] width 57 height 47
checkbox input "true"
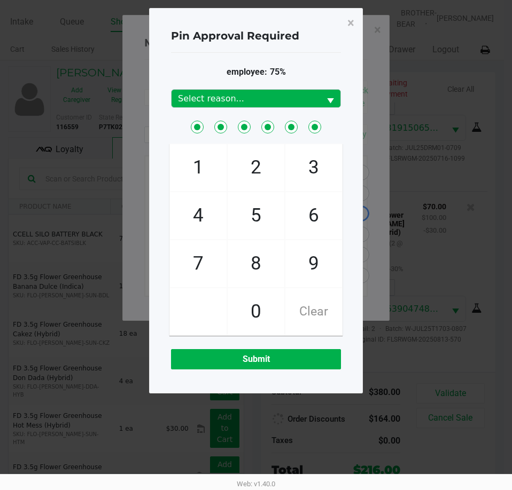
click at [326, 100] on span "Select" at bounding box center [330, 101] width 13 height 13
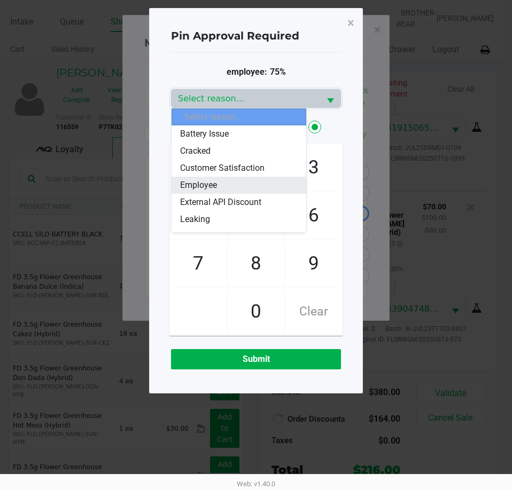
click at [227, 189] on li "Employee" at bounding box center [238, 185] width 135 height 17
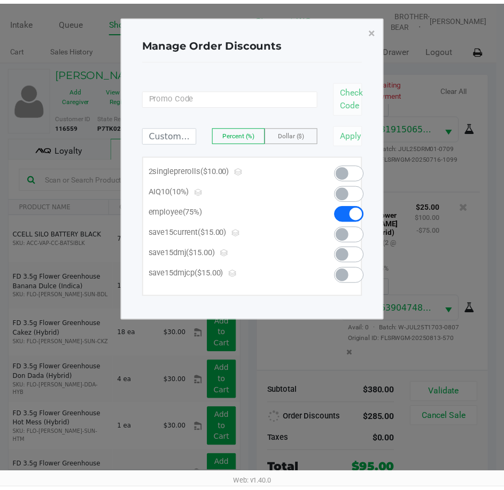
scroll to position [520, 0]
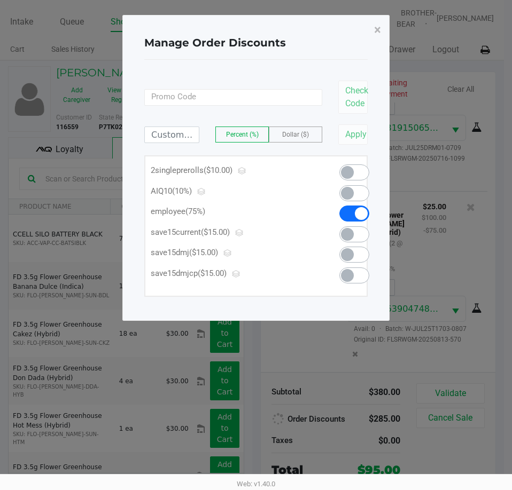
click at [377, 29] on span "×" at bounding box center [377, 29] width 7 height 15
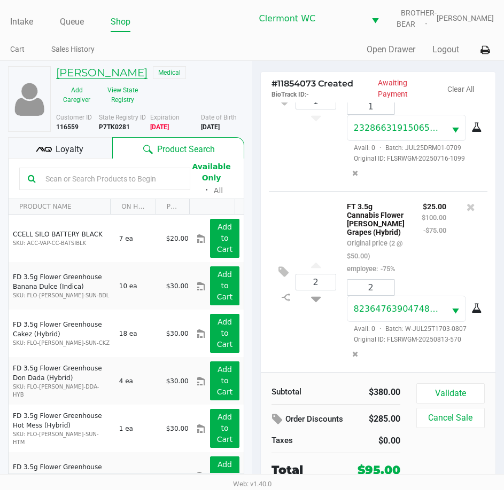
click at [121, 77] on h5 "BRYCE HUTCHINSON" at bounding box center [101, 72] width 91 height 13
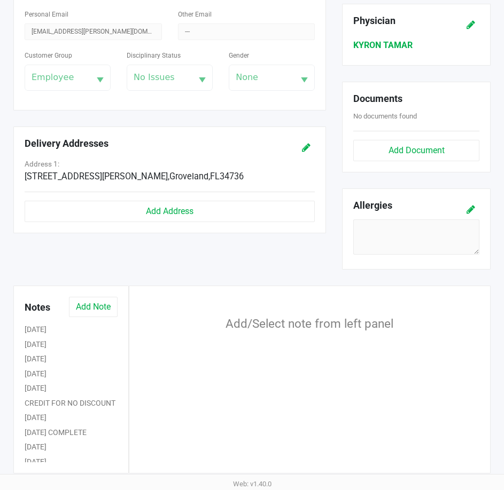
scroll to position [334, 0]
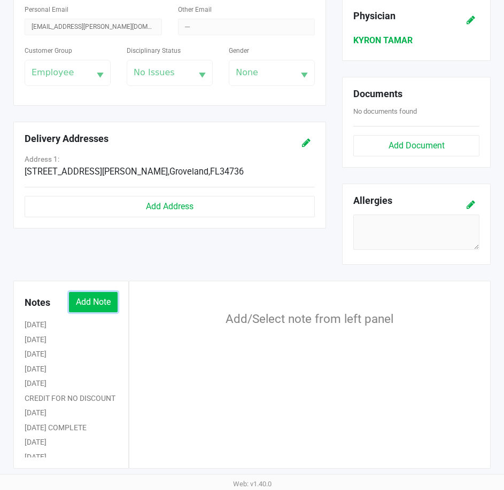
click at [96, 310] on button "Add Note" at bounding box center [93, 302] width 49 height 20
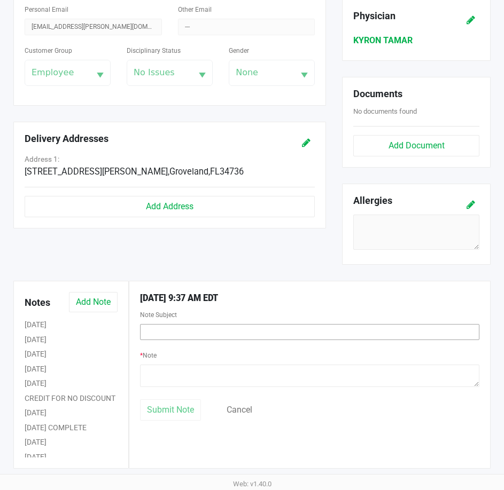
click at [248, 333] on input "text" at bounding box center [309, 332] width 339 height 16
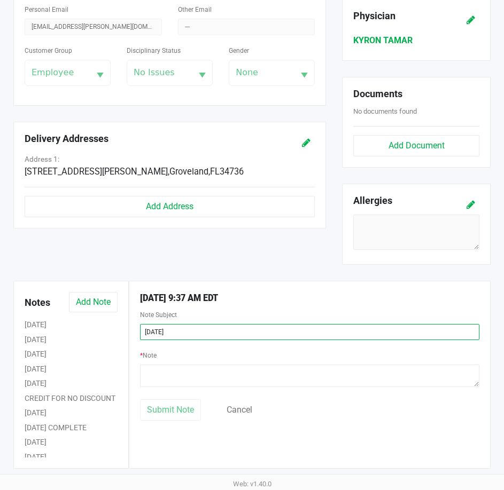
type input "AUG 25"
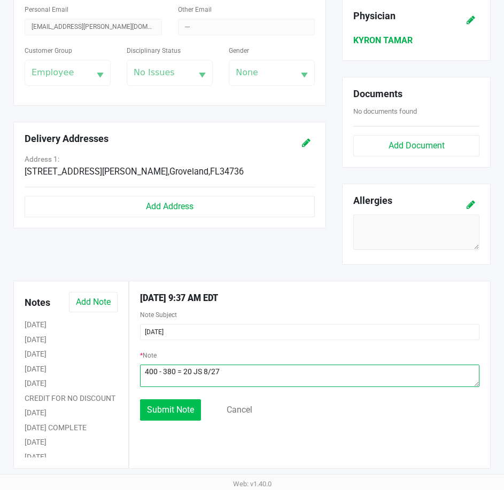
type textarea "400 - 380 = 20 JS 8/27"
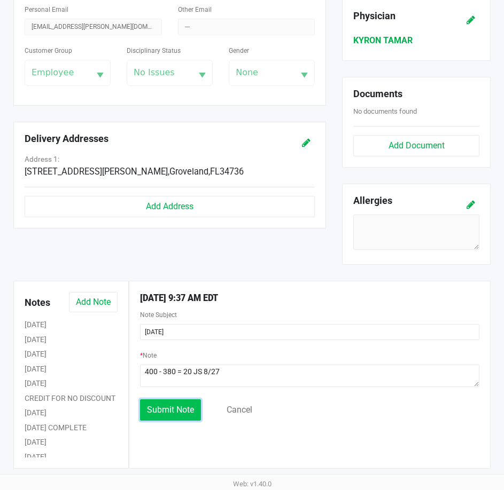
click at [185, 412] on span "Submit Note" at bounding box center [170, 410] width 47 height 10
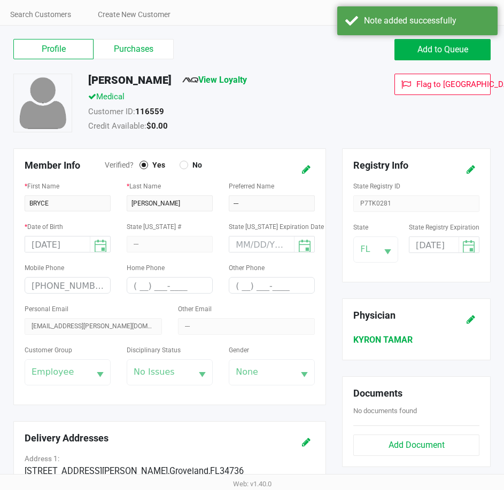
scroll to position [0, 0]
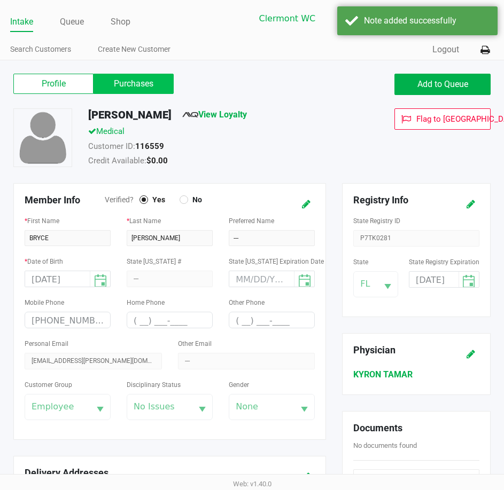
click at [144, 93] on label "Purchases" at bounding box center [133, 84] width 80 height 20
click at [0, 0] on 1 "Purchases" at bounding box center [0, 0] width 0 height 0
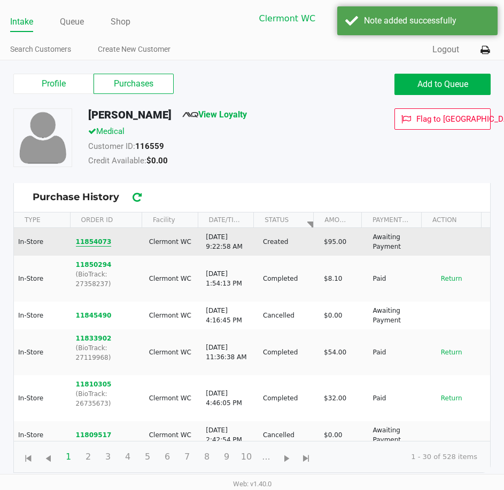
click at [95, 237] on button "11854073" at bounding box center [94, 242] width 36 height 10
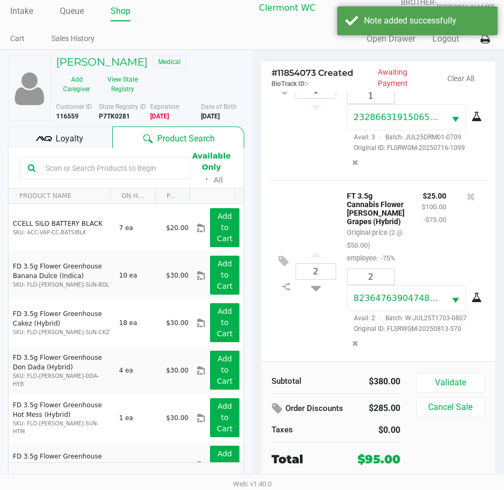
scroll to position [20, 0]
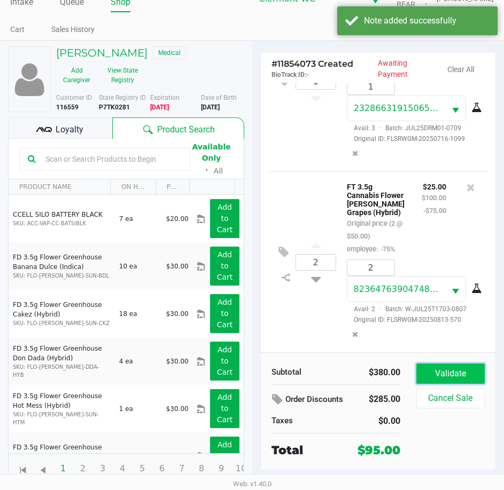
click at [443, 368] on button "Validate" at bounding box center [450, 374] width 68 height 20
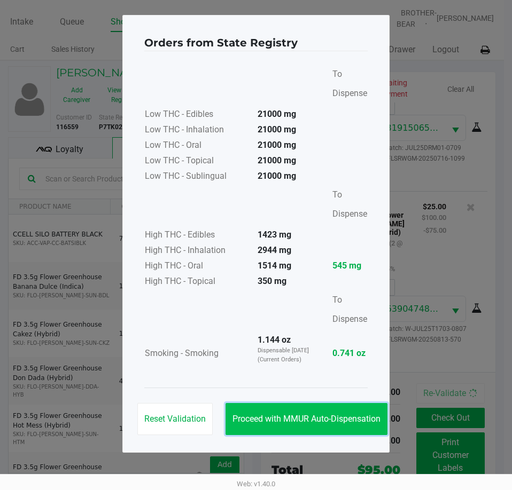
click at [338, 422] on span "Proceed with MMUR Auto-Dispensation" at bounding box center [306, 419] width 148 height 10
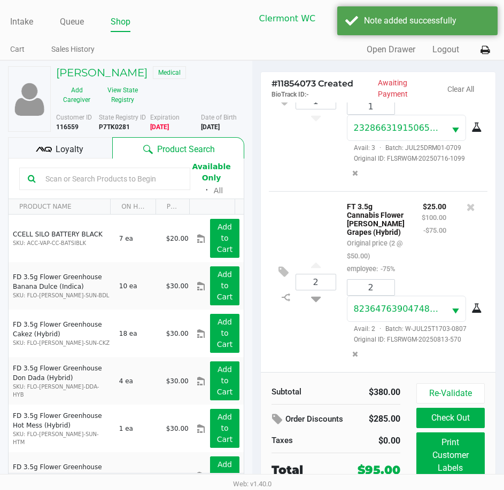
click at [470, 449] on ngb-modal-window "Orders from State Registry To Dispense Low THC - Edibles 21000 mg Low THC - Inh…" at bounding box center [252, 245] width 504 height 490
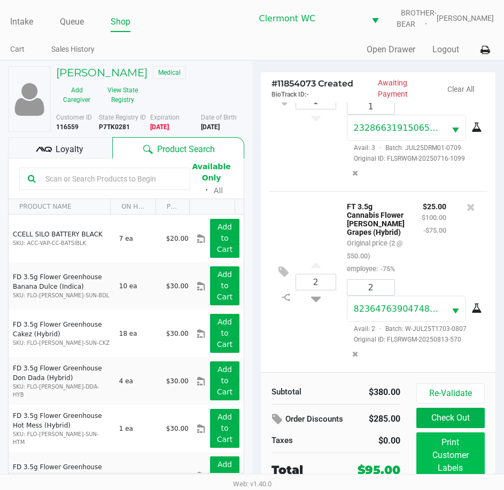
click at [449, 459] on button "Print Customer Labels" at bounding box center [450, 456] width 68 height 46
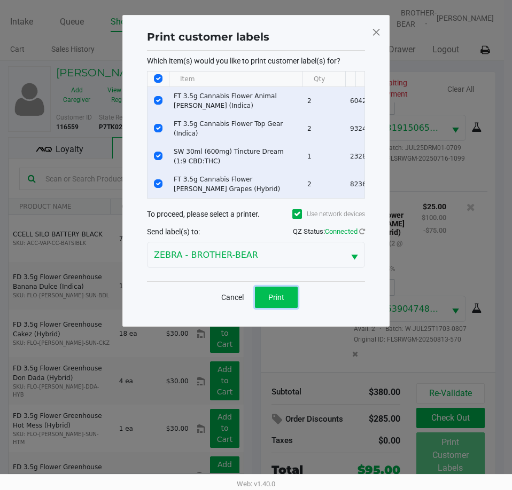
click at [274, 297] on button "Print" at bounding box center [276, 297] width 43 height 21
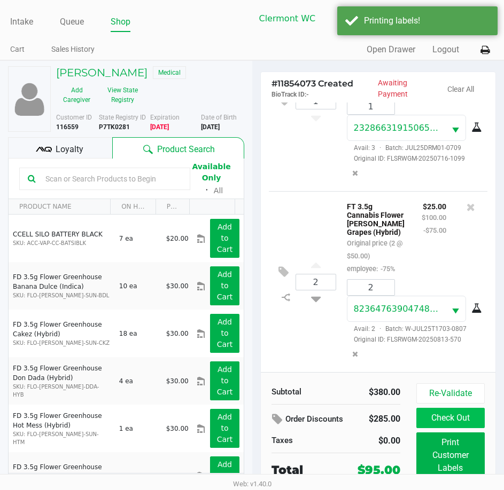
click at [451, 417] on button "Check Out" at bounding box center [450, 418] width 68 height 20
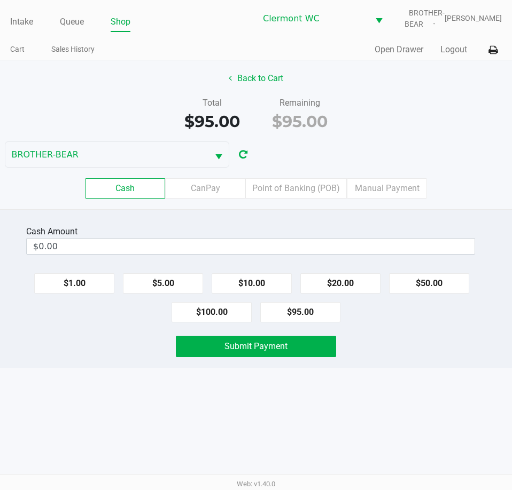
click at [205, 195] on label "CanPay" at bounding box center [205, 188] width 80 height 20
click at [0, 0] on 2 "CanPay" at bounding box center [0, 0] width 0 height 0
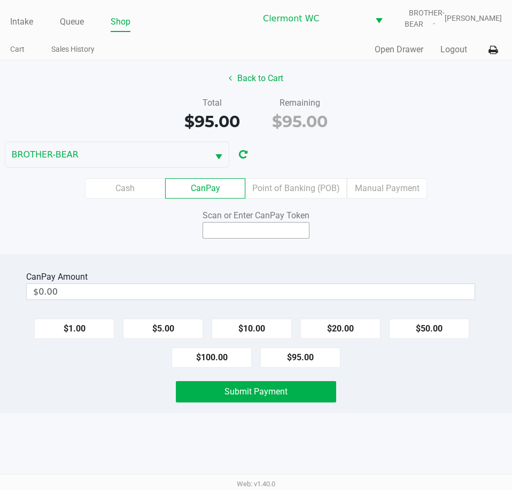
click at [269, 231] on input at bounding box center [255, 230] width 107 height 17
type input "X4470183X"
click at [303, 358] on button "$95.00" at bounding box center [300, 358] width 80 height 20
type input "$95.00"
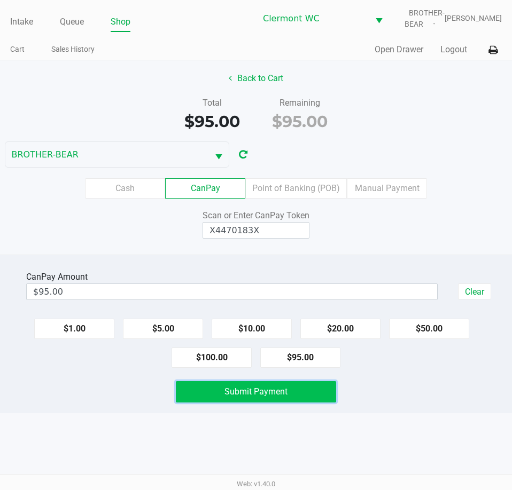
click at [298, 390] on button "Submit Payment" at bounding box center [256, 391] width 160 height 21
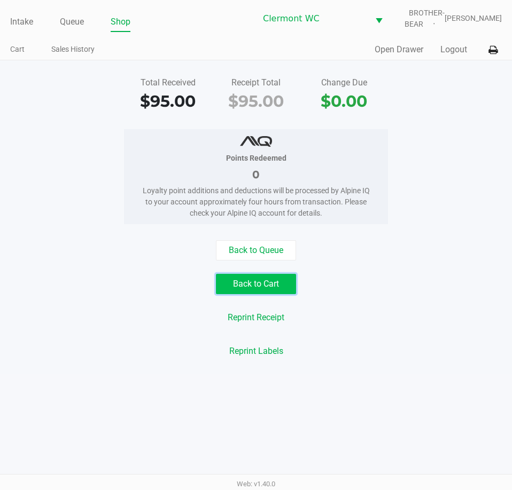
click at [271, 281] on button "Back to Cart" at bounding box center [256, 284] width 80 height 20
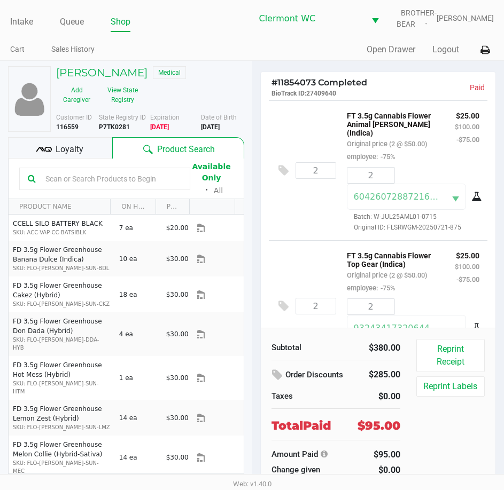
click at [131, 100] on button "View State Registry" at bounding box center [119, 95] width 45 height 27
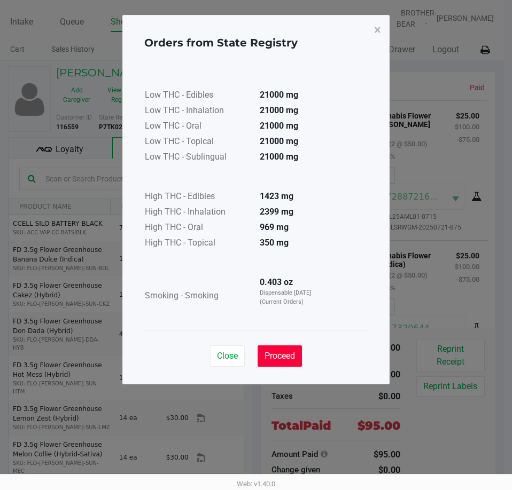
click at [278, 356] on span "Proceed" at bounding box center [279, 356] width 30 height 10
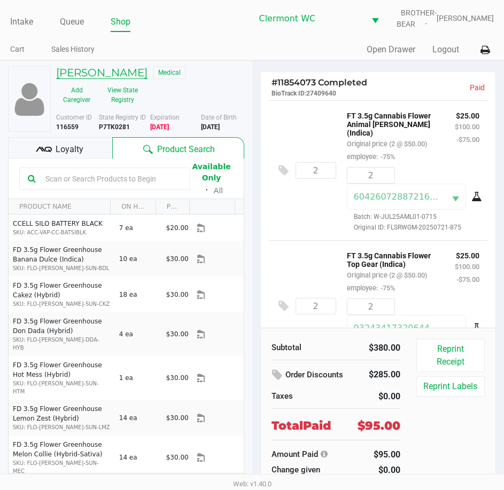
click at [101, 74] on h5 "BRYCE HUTCHINSON" at bounding box center [101, 72] width 91 height 13
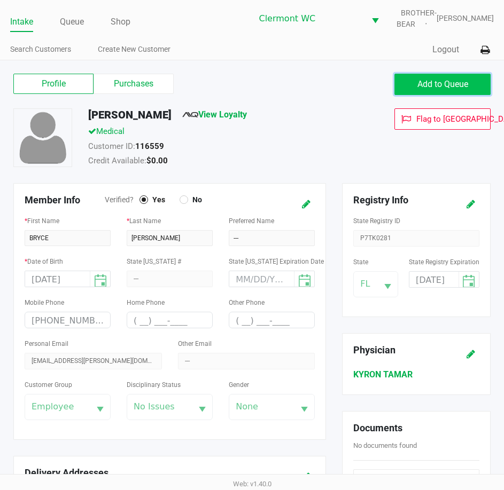
click at [434, 78] on button "Add to Queue" at bounding box center [442, 84] width 96 height 21
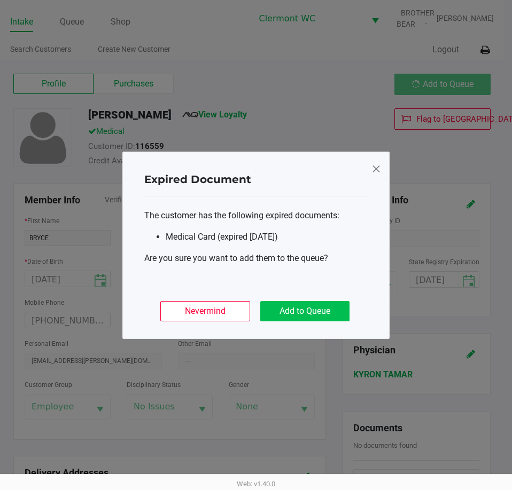
click at [311, 315] on button "Add to Queue" at bounding box center [304, 311] width 89 height 20
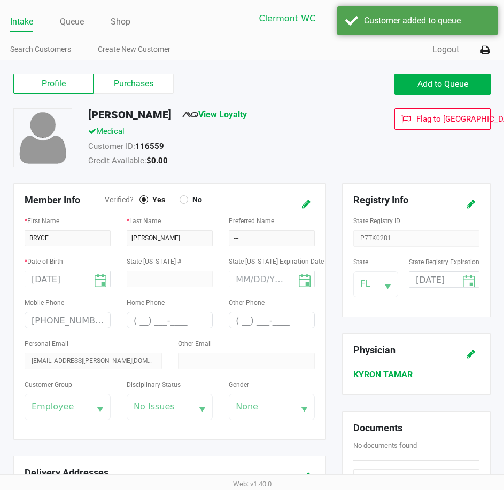
click at [140, 82] on label "Purchases" at bounding box center [133, 84] width 80 height 20
click at [0, 0] on 1 "Purchases" at bounding box center [0, 0] width 0 height 0
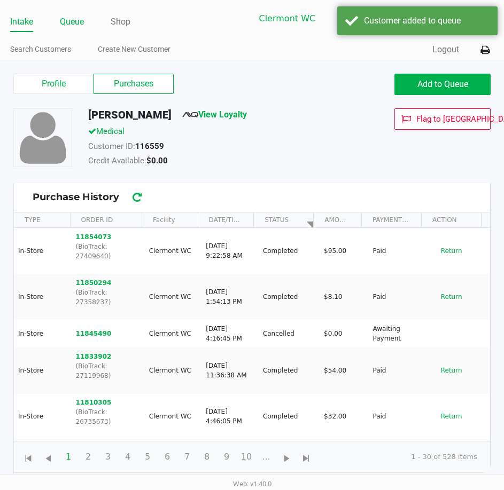
click at [67, 16] on link "Queue" at bounding box center [72, 21] width 24 height 15
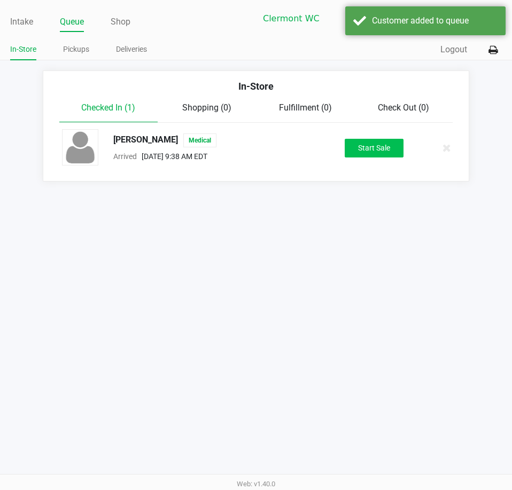
click at [388, 139] on button "Start Sale" at bounding box center [373, 148] width 59 height 19
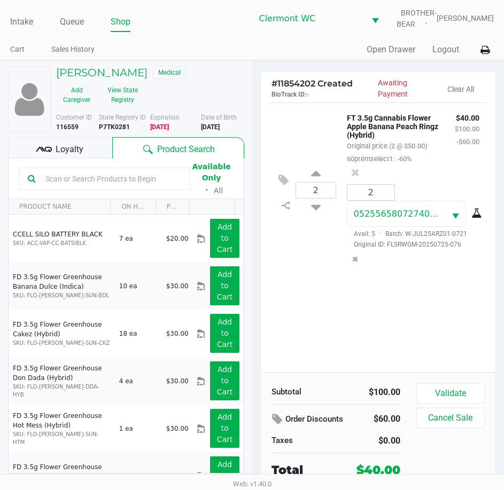
click at [457, 386] on button "Validate" at bounding box center [450, 393] width 68 height 20
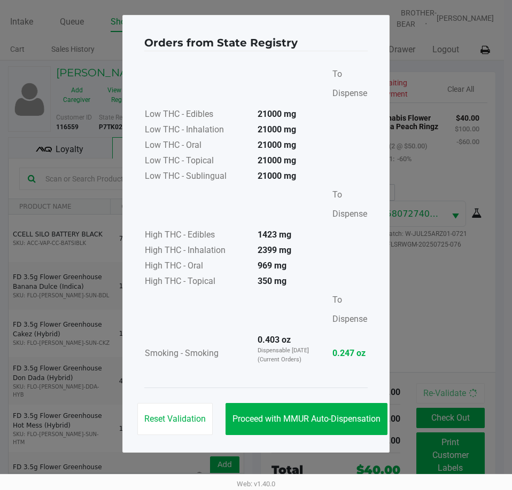
click at [335, 411] on button "Proceed with MMUR Auto-Dispensation" at bounding box center [306, 419] width 162 height 32
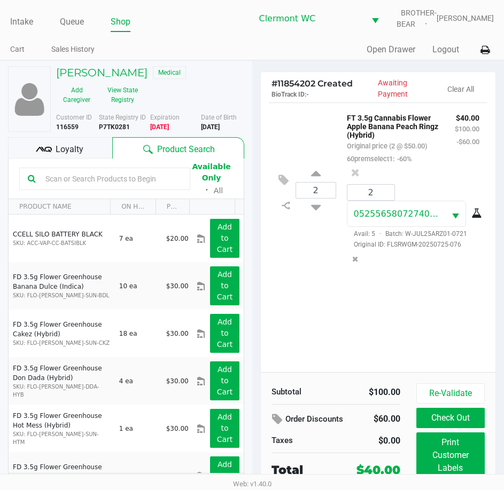
click at [311, 351] on div "2 FT 3.5g Cannabis Flower Apple Banana Peach Ringz (Hybrid) Original price (2 @…" at bounding box center [378, 238] width 235 height 270
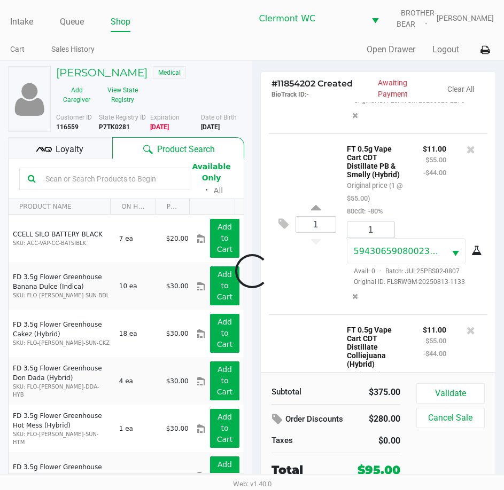
scroll to position [884, 0]
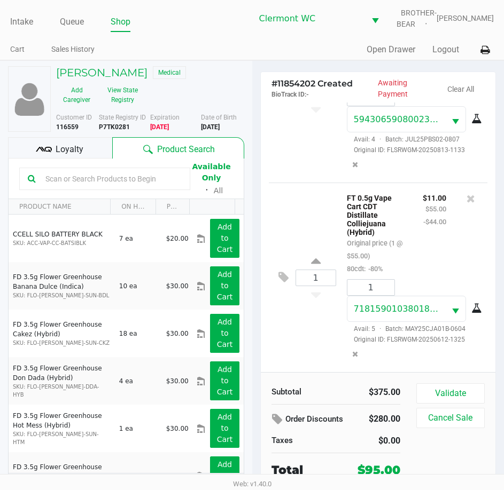
click at [75, 151] on span "Loyalty" at bounding box center [70, 149] width 28 height 13
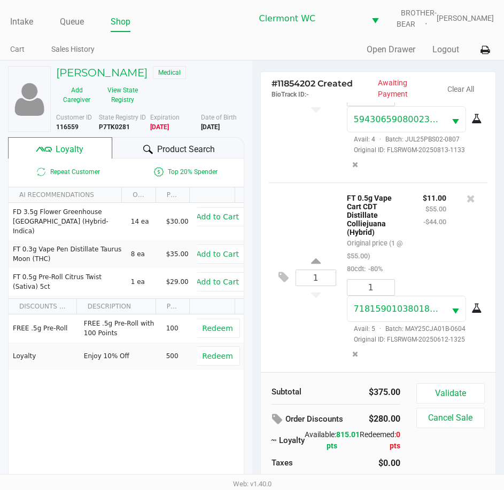
scroll to position [22, 0]
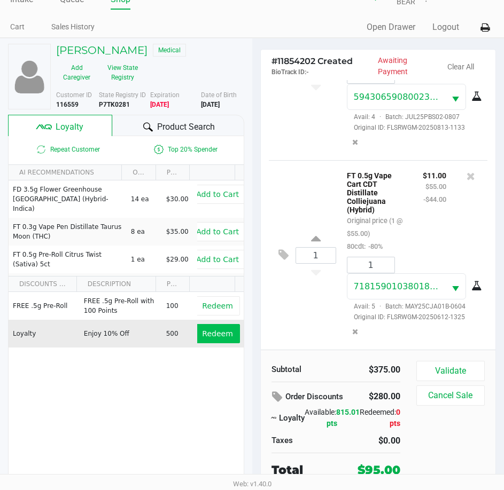
click at [206, 337] on span "Redeem" at bounding box center [217, 333] width 30 height 9
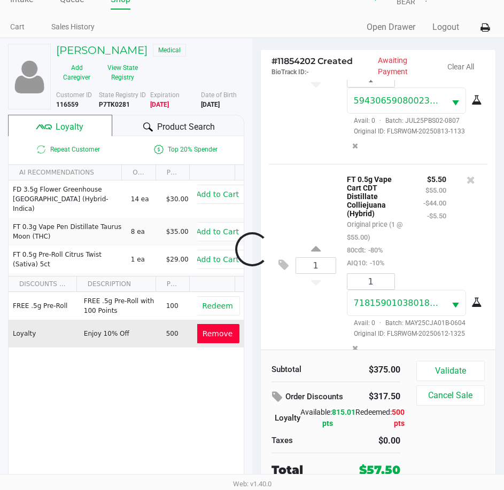
scroll to position [964, 0]
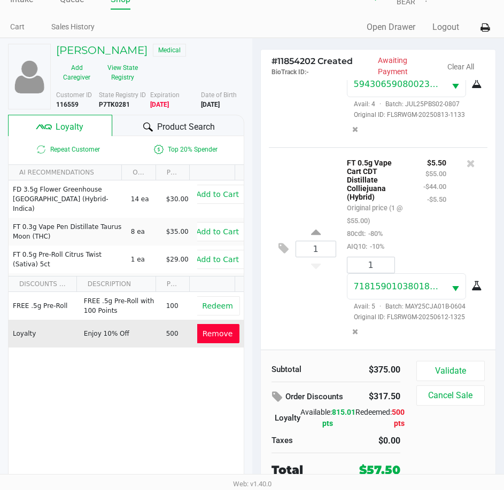
click at [209, 333] on span "Remove" at bounding box center [217, 333] width 30 height 9
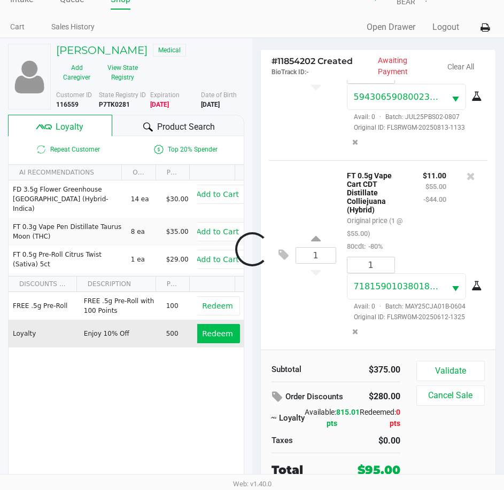
scroll to position [888, 0]
click at [453, 363] on button "Validate" at bounding box center [450, 371] width 68 height 20
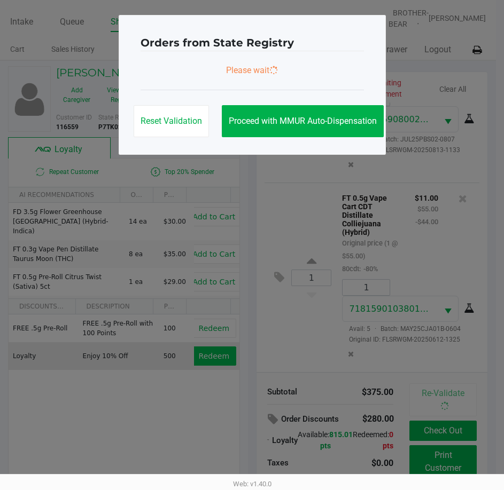
scroll to position [0, 0]
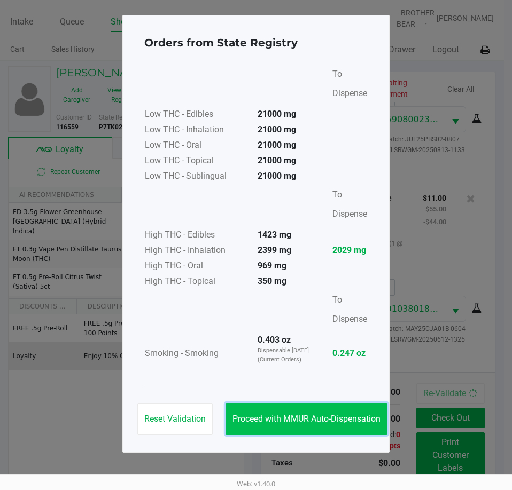
click at [294, 413] on button "Proceed with MMUR Auto-Dispensation" at bounding box center [306, 419] width 162 height 32
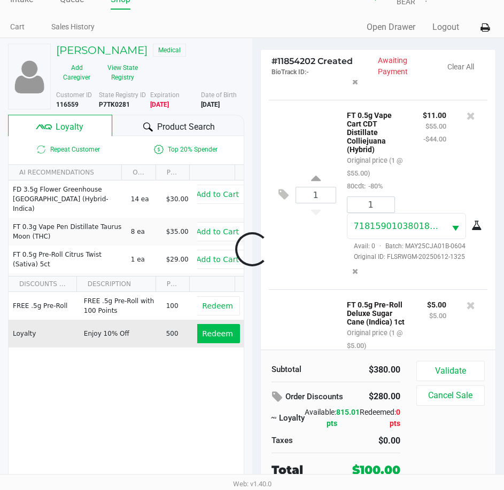
scroll to position [1055, 0]
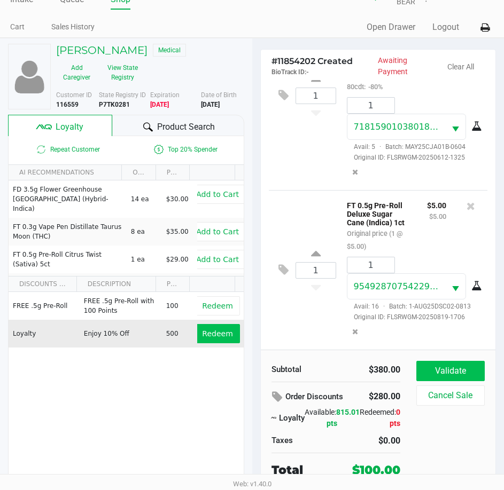
click at [465, 368] on button "Validate" at bounding box center [450, 371] width 68 height 20
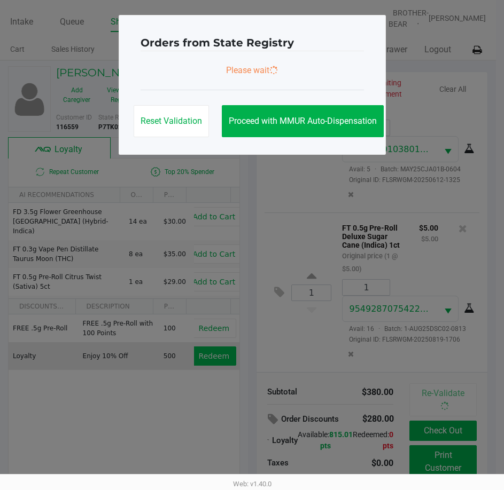
scroll to position [1058, 0]
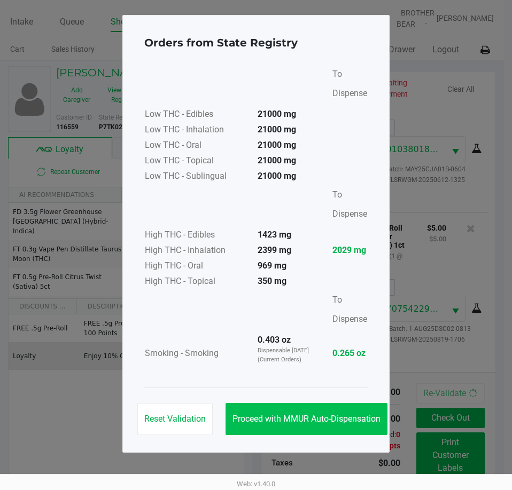
click at [324, 415] on span "Proceed with MMUR Auto-Dispensation" at bounding box center [306, 419] width 148 height 10
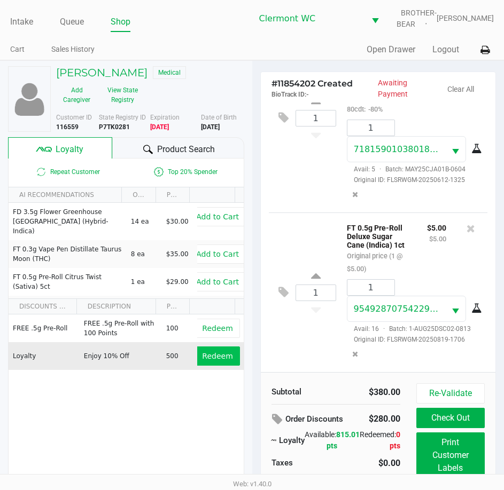
scroll to position [24, 0]
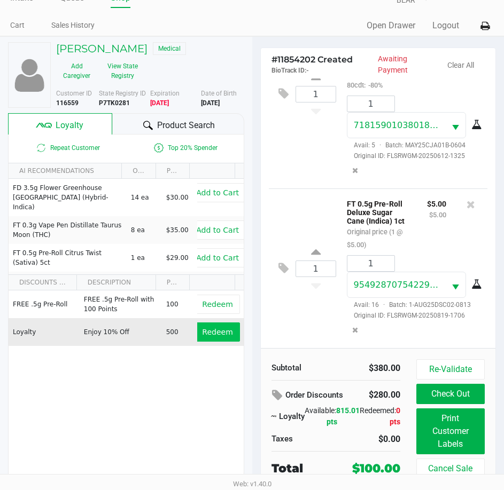
click at [462, 436] on button "Print Customer Labels" at bounding box center [450, 432] width 68 height 46
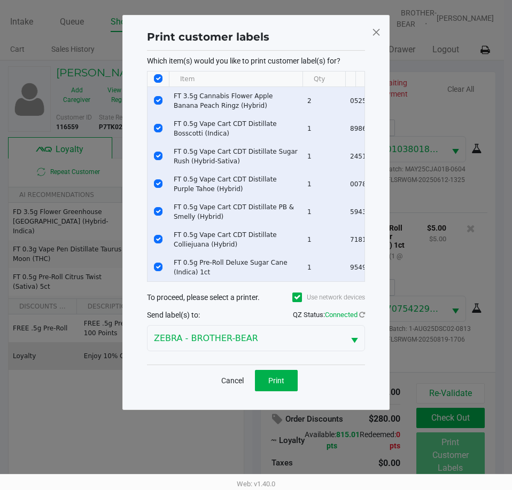
click at [284, 383] on span "Print" at bounding box center [276, 380] width 16 height 9
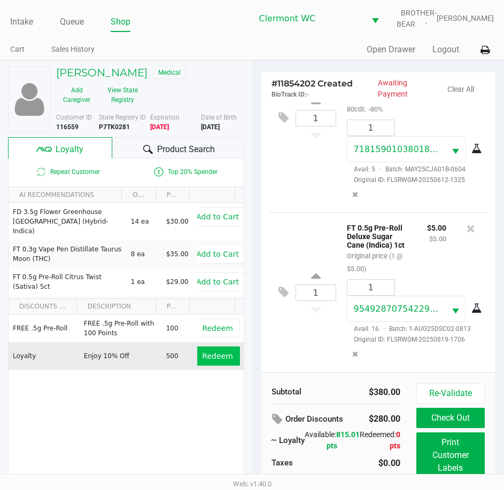
click at [294, 325] on div "1 FT 0.5g Pre-Roll Deluxe Sugar Cane (Indica) 1ct Original price (1 @ $5.00) $5…" at bounding box center [378, 293] width 219 height 160
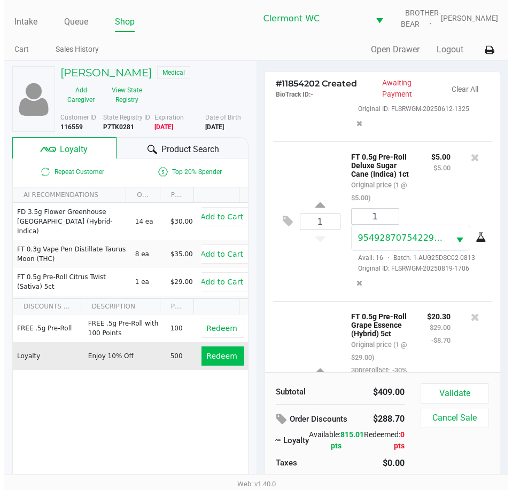
scroll to position [1251, 0]
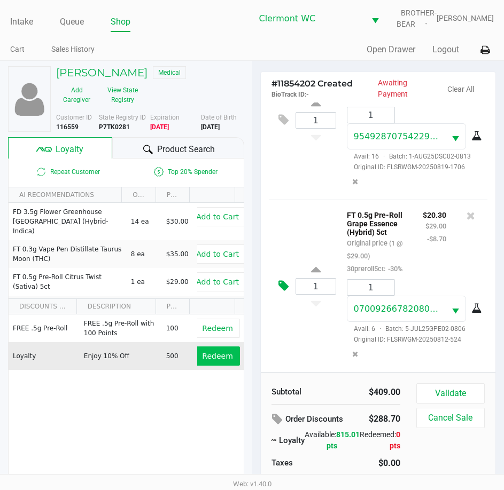
click at [285, 282] on icon at bounding box center [283, 286] width 10 height 12
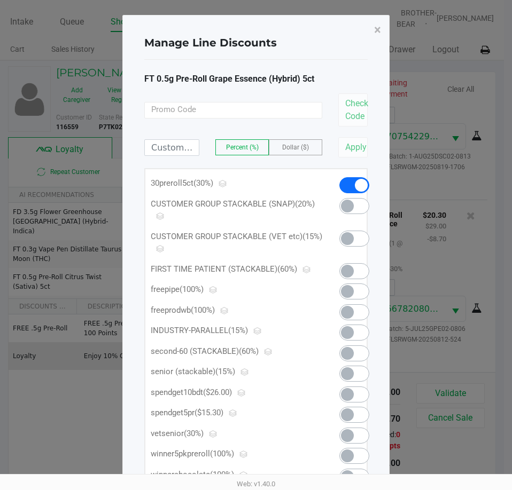
click at [354, 415] on span at bounding box center [354, 415] width 30 height 16
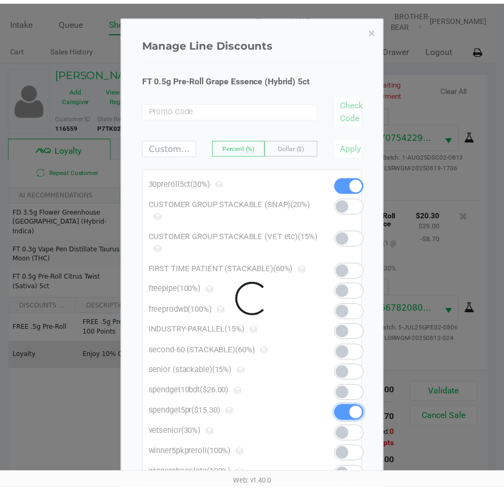
scroll to position [1254, 0]
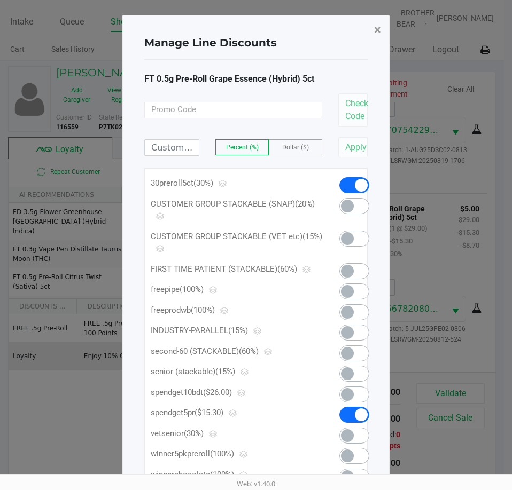
click at [376, 30] on span "×" at bounding box center [377, 29] width 7 height 15
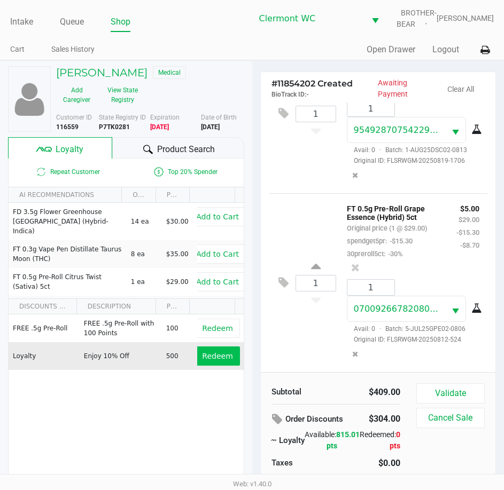
scroll to position [22, 0]
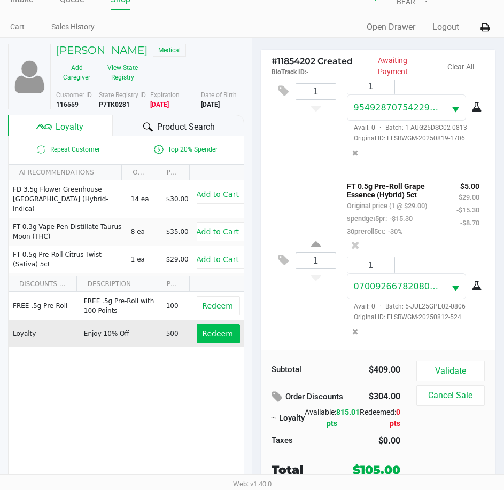
click at [451, 367] on button "Validate" at bounding box center [450, 371] width 68 height 20
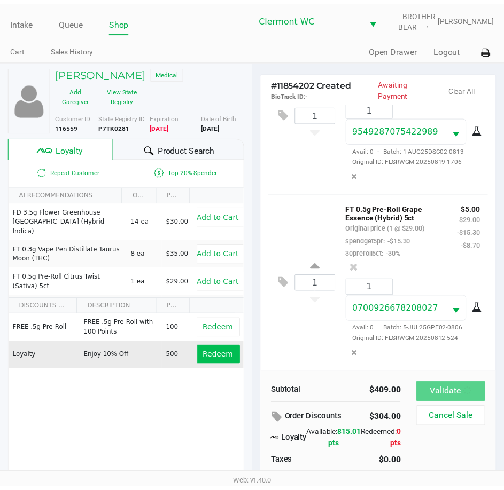
scroll to position [1279, 0]
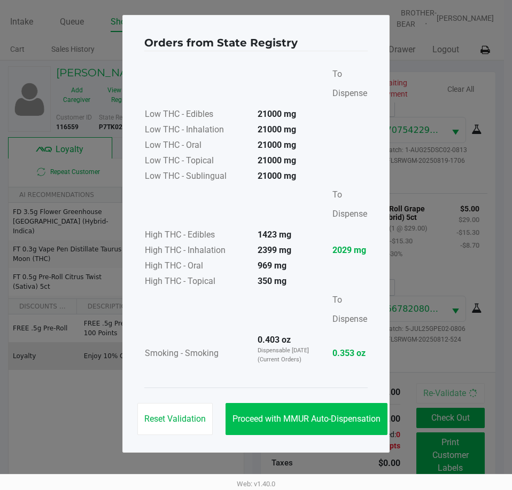
click at [310, 421] on span "Proceed with MMUR Auto-Dispensation" at bounding box center [306, 419] width 148 height 10
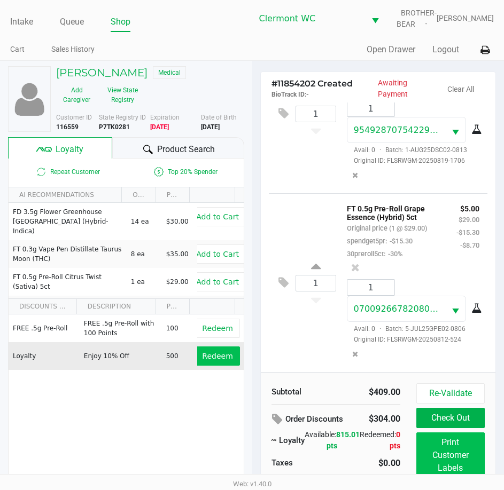
click at [448, 460] on button "Print Customer Labels" at bounding box center [450, 456] width 68 height 46
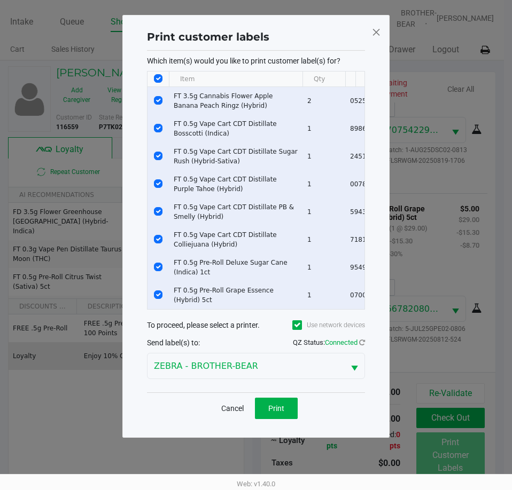
click at [159, 75] on input "Select All Rows" at bounding box center [158, 78] width 9 height 9
checkbox input "false"
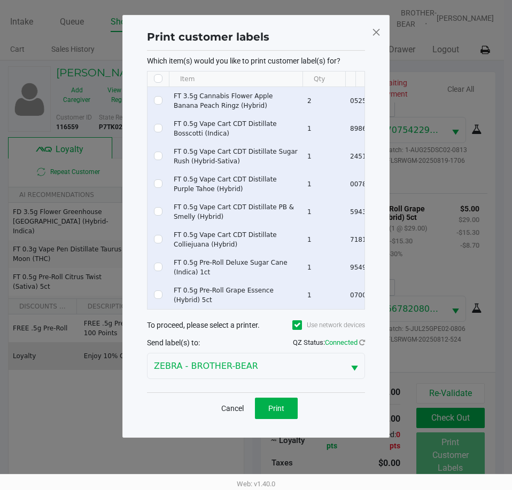
checkbox input "false"
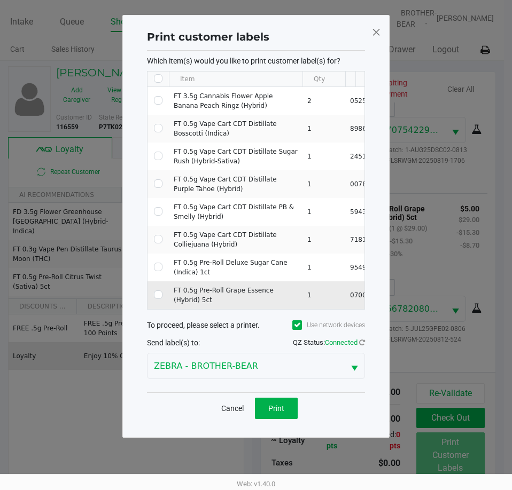
click at [155, 295] on input "Select Row" at bounding box center [158, 295] width 9 height 9
checkbox input "true"
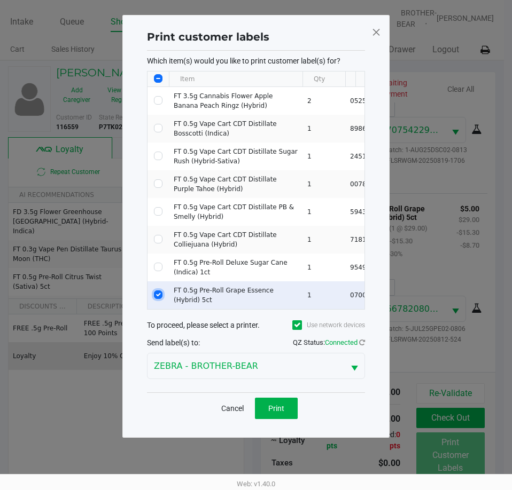
click at [279, 419] on button "Print" at bounding box center [276, 408] width 43 height 21
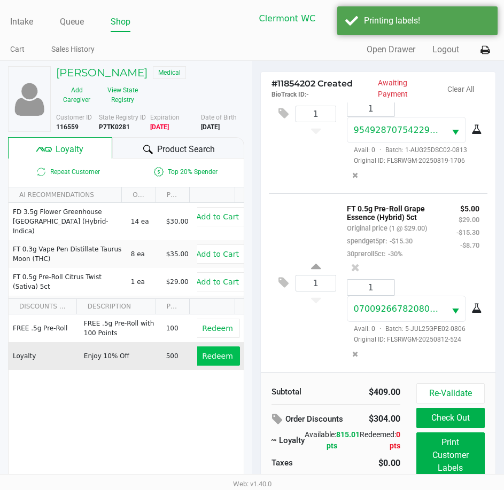
scroll to position [24, 0]
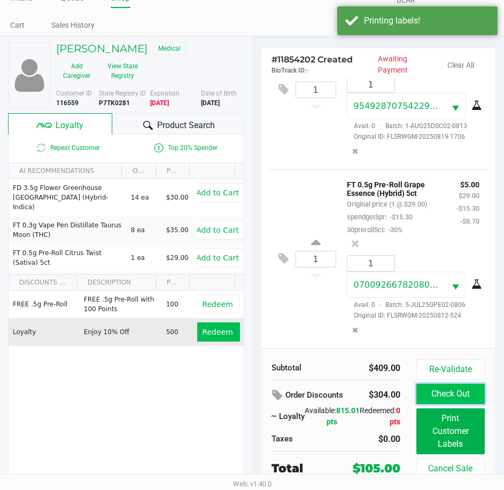
click at [448, 398] on button "Check Out" at bounding box center [450, 394] width 68 height 20
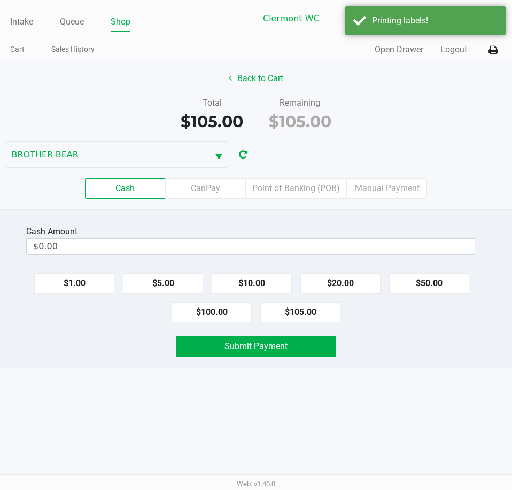
click at [212, 192] on label "CanPay" at bounding box center [205, 188] width 80 height 20
click at [0, 0] on 2 "CanPay" at bounding box center [0, 0] width 0 height 0
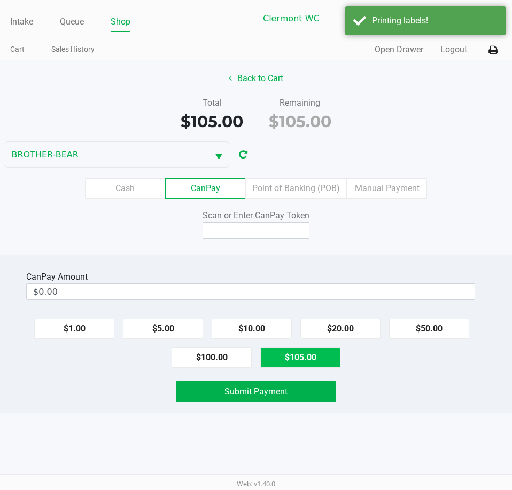
click at [296, 367] on button "$105.00" at bounding box center [300, 358] width 80 height 20
type input "$105.00"
click at [257, 235] on input at bounding box center [255, 230] width 107 height 17
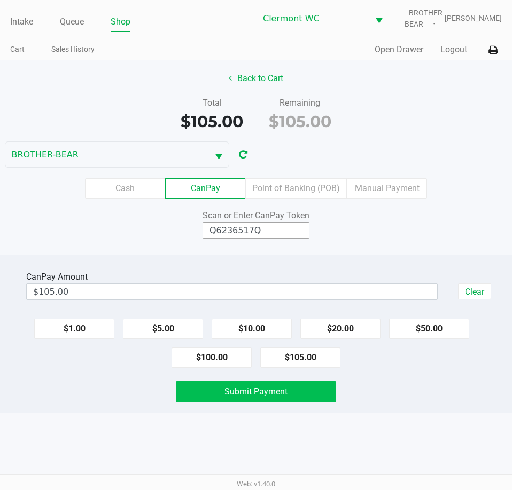
type input "Q6236517Q"
click at [203, 400] on button "Submit Payment" at bounding box center [256, 391] width 160 height 21
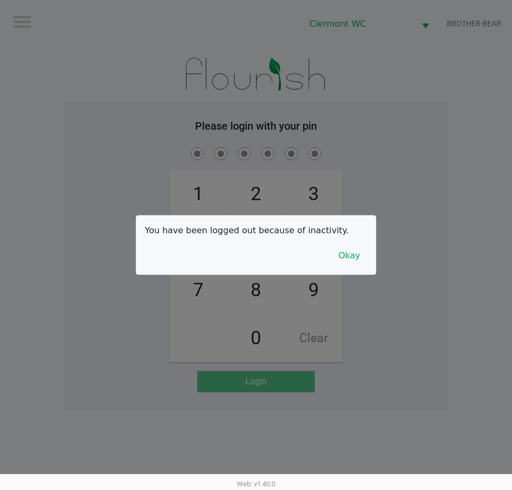
click at [235, 140] on div at bounding box center [256, 245] width 512 height 490
checkbox input "true"
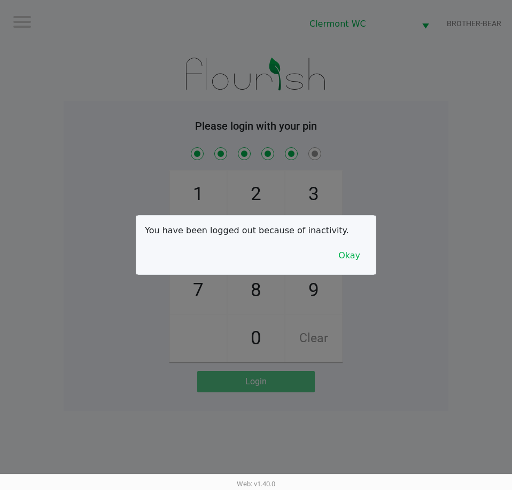
checkbox input "true"
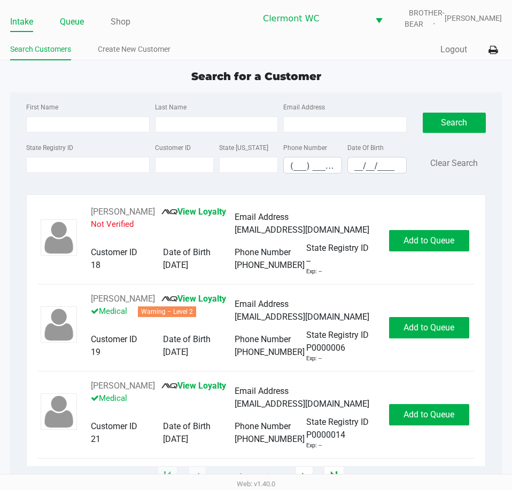
click at [76, 18] on link "Queue" at bounding box center [72, 21] width 24 height 15
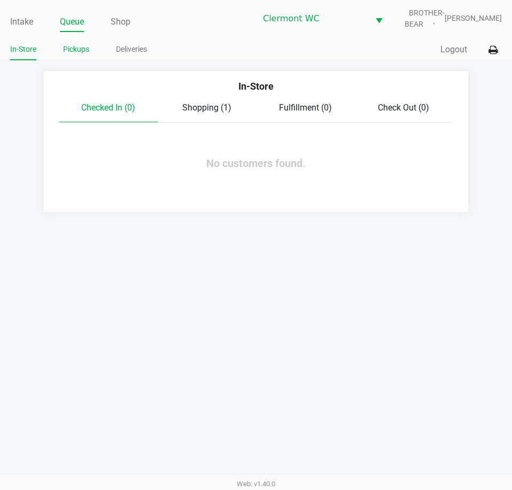
click at [86, 45] on link "Pickups" at bounding box center [76, 49] width 26 height 13
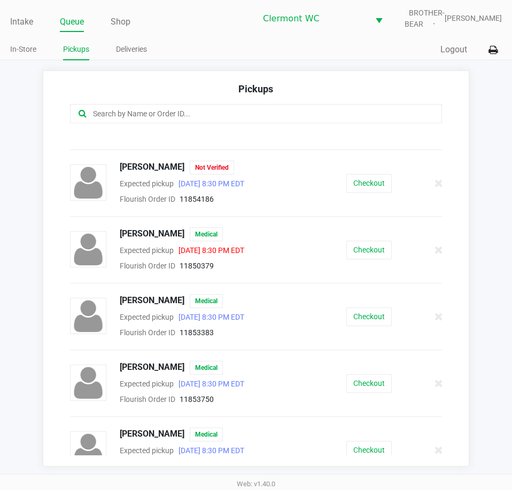
scroll to position [394, 0]
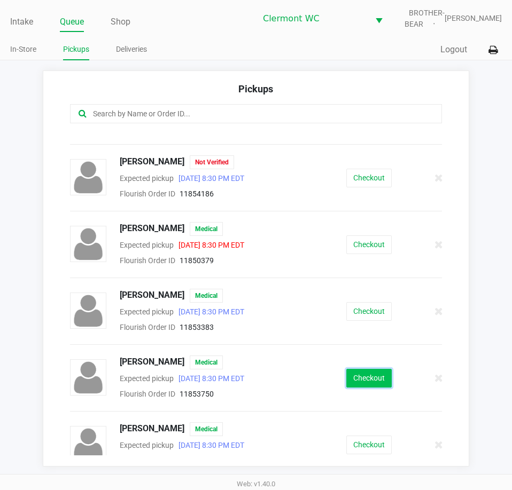
click at [347, 374] on button "Checkout" at bounding box center [368, 378] width 45 height 19
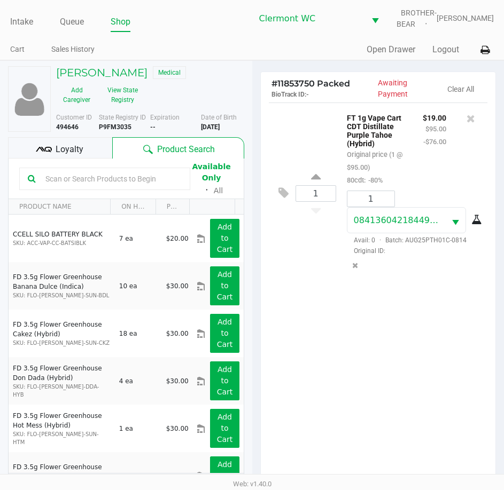
click at [58, 27] on ul "Intake Queue Shop" at bounding box center [131, 22] width 242 height 18
click at [82, 11] on div "Intake Queue Shop Clermont WC BROTHER-BEAR Jessica Skaggs" at bounding box center [251, 18] width 483 height 26
click at [82, 21] on link "Queue" at bounding box center [72, 21] width 24 height 15
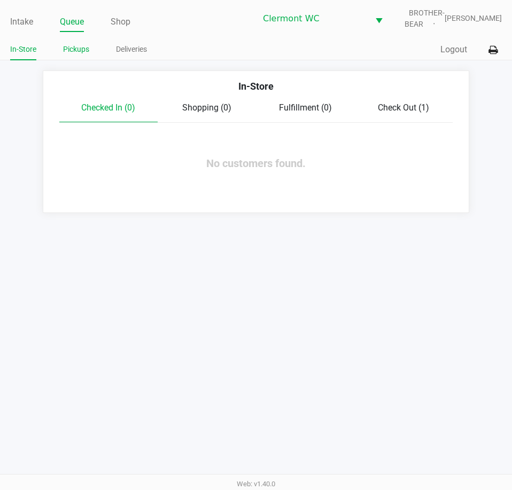
click at [80, 53] on link "Pickups" at bounding box center [76, 49] width 26 height 13
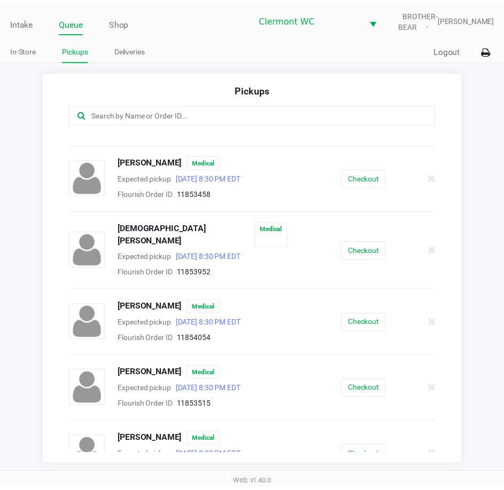
scroll to position [107, 0]
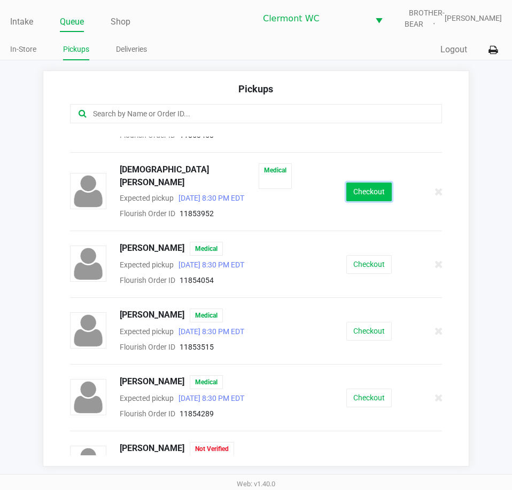
click at [368, 187] on button "Checkout" at bounding box center [368, 192] width 45 height 19
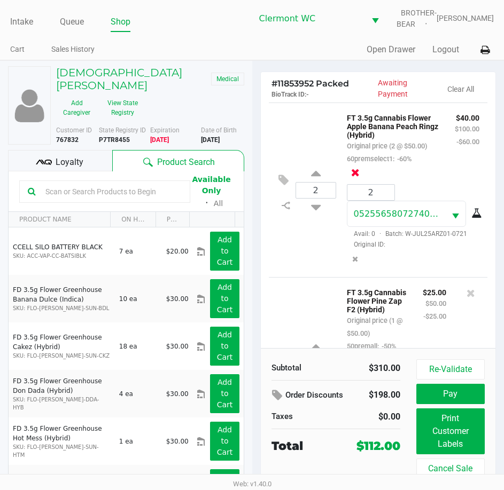
click at [359, 167] on icon at bounding box center [355, 172] width 9 height 11
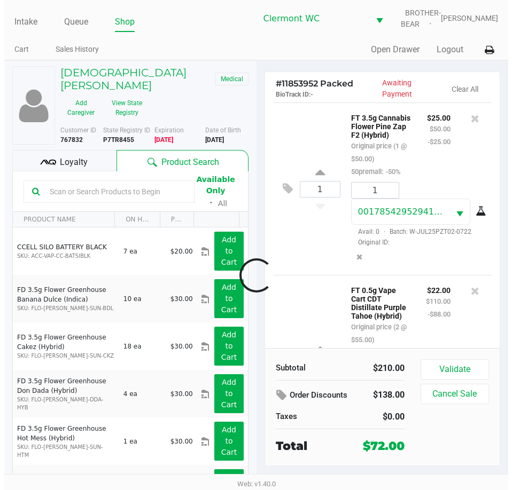
scroll to position [322, 0]
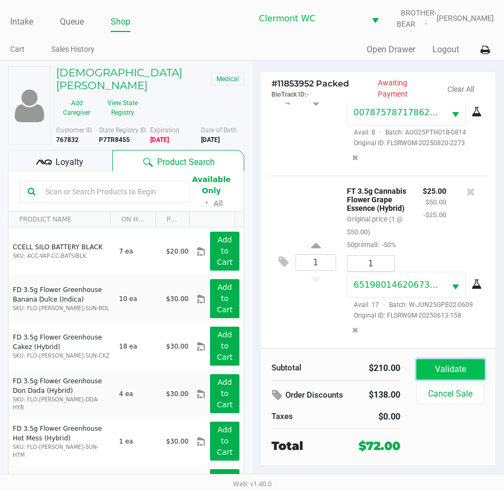
click at [458, 369] on button "Validate" at bounding box center [450, 369] width 68 height 20
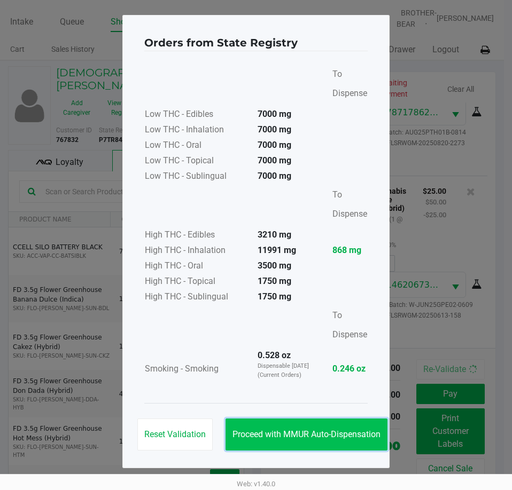
click at [312, 442] on button "Proceed with MMUR Auto-Dispensation" at bounding box center [306, 435] width 162 height 32
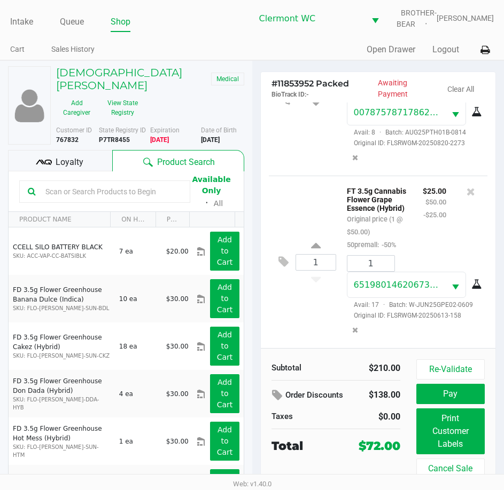
click at [34, 24] on ul "Intake Queue Shop" at bounding box center [131, 22] width 242 height 18
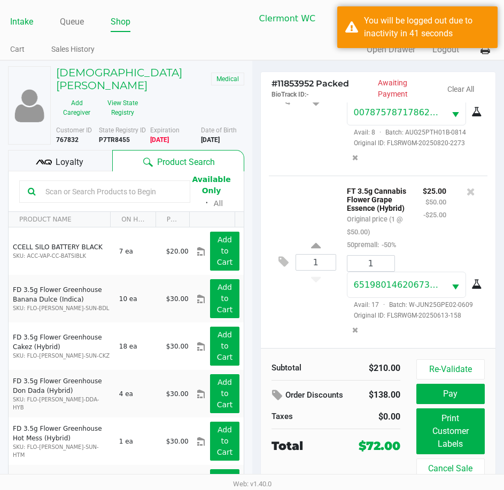
click at [23, 23] on link "Intake" at bounding box center [21, 21] width 23 height 15
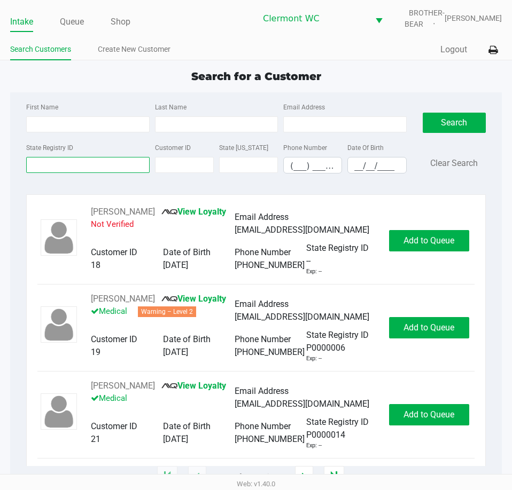
click at [104, 165] on input "State Registry ID" at bounding box center [87, 165] width 123 height 16
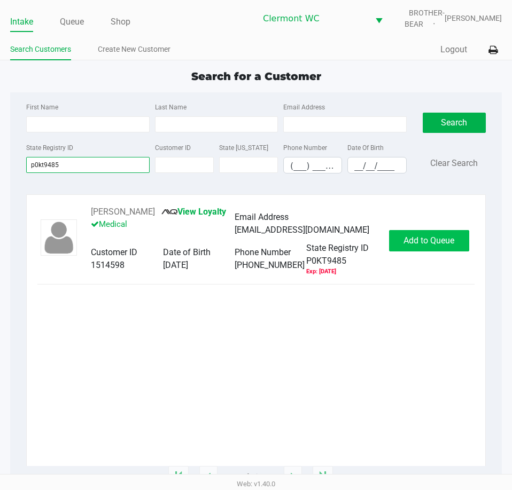
type input "p0kt9485"
click at [399, 240] on button "Add to Queue" at bounding box center [429, 240] width 80 height 21
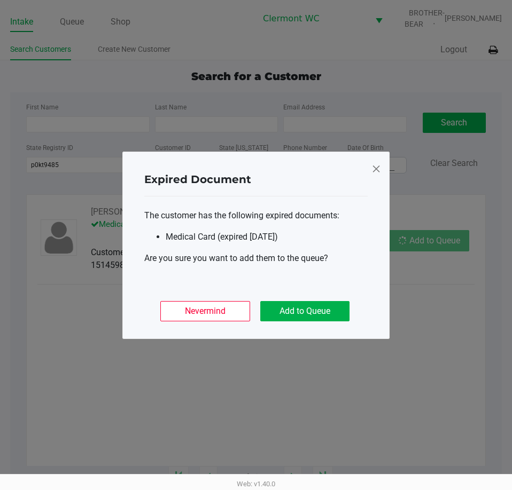
click at [311, 321] on div "Nevermind Add to Queue" at bounding box center [255, 307] width 223 height 42
click at [311, 318] on button "Add to Queue" at bounding box center [304, 311] width 89 height 20
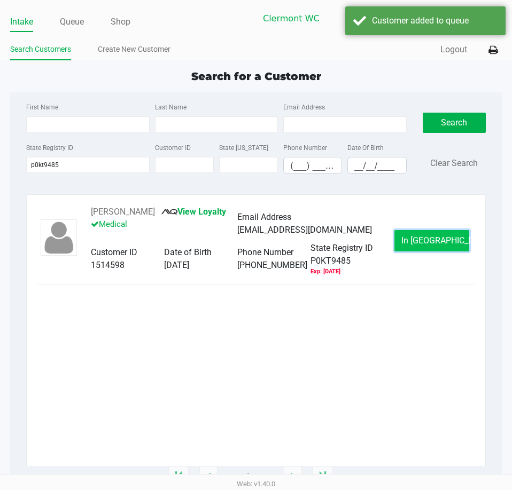
click at [416, 246] on button "In Queue" at bounding box center [431, 240] width 75 height 21
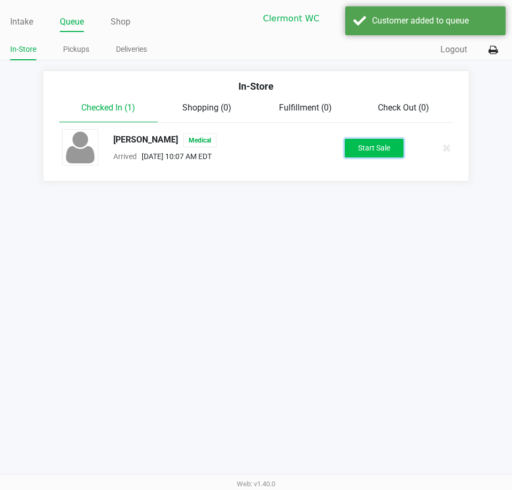
click at [361, 145] on button "Start Sale" at bounding box center [373, 148] width 59 height 19
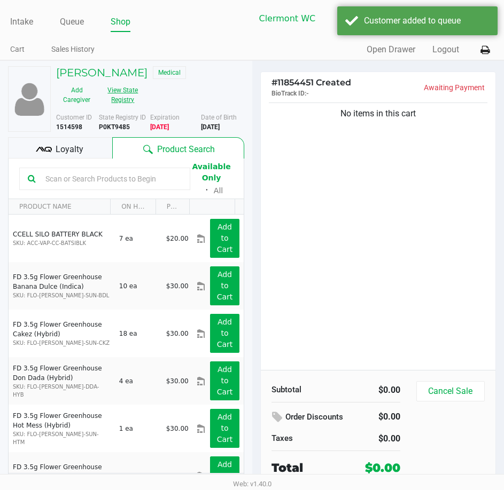
click at [104, 89] on button "View State Registry" at bounding box center [119, 95] width 45 height 27
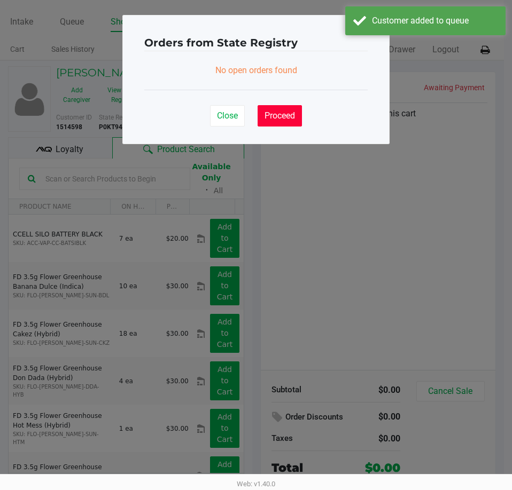
click at [278, 120] on span "Proceed" at bounding box center [279, 116] width 30 height 10
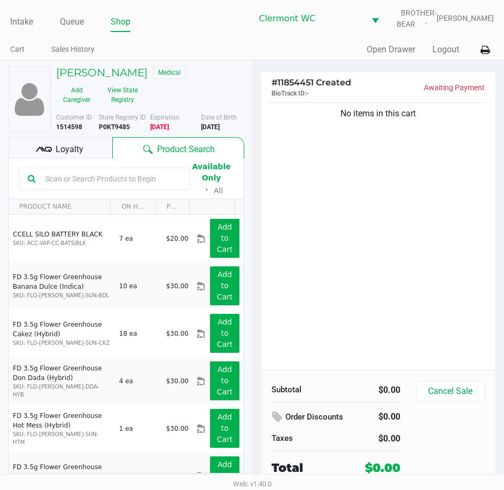
click at [112, 124] on b "P0KT9485" at bounding box center [114, 126] width 31 height 7
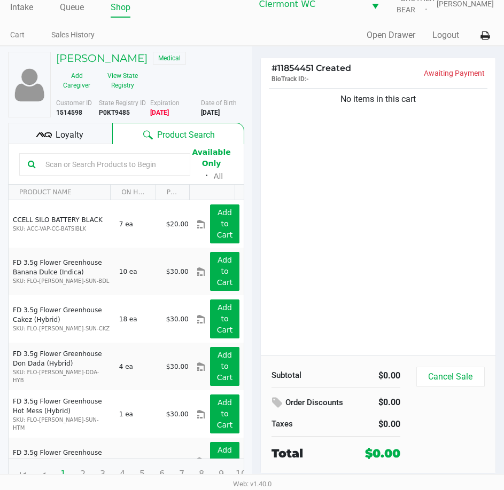
scroll to position [20, 0]
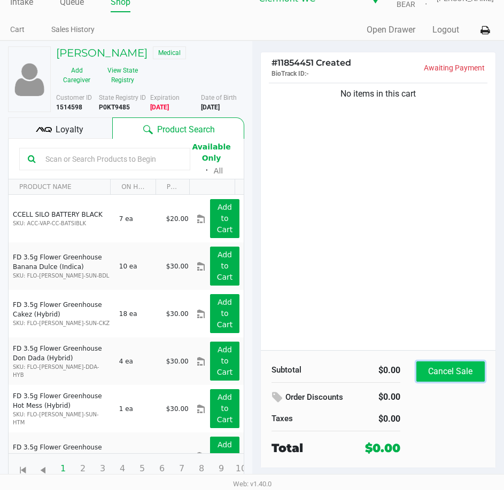
click at [469, 380] on button "Cancel Sale" at bounding box center [450, 372] width 68 height 20
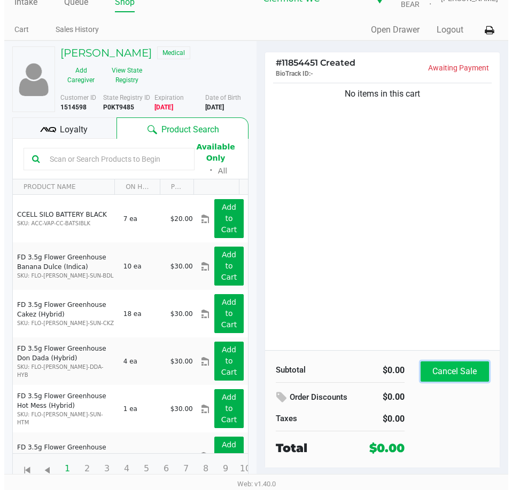
scroll to position [0, 0]
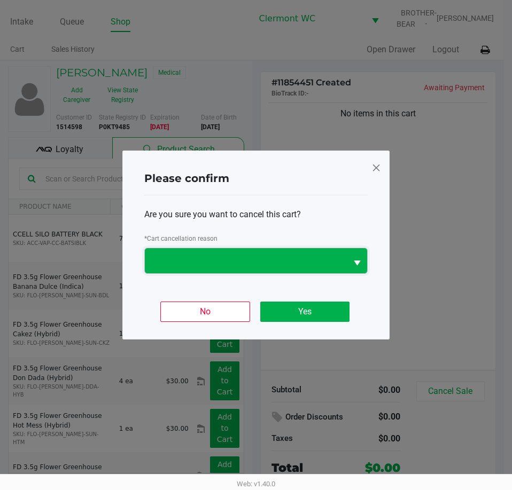
click at [177, 255] on span at bounding box center [245, 261] width 189 height 13
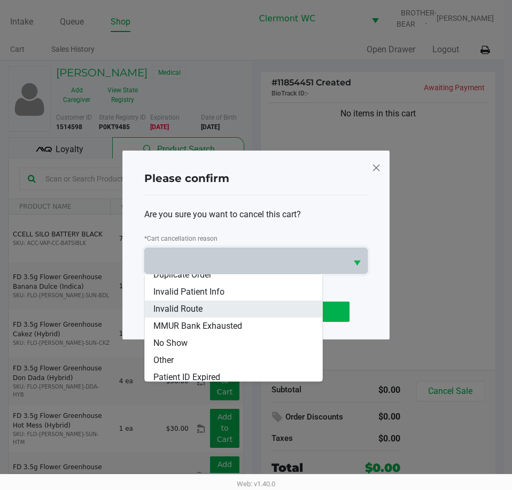
scroll to position [47, 0]
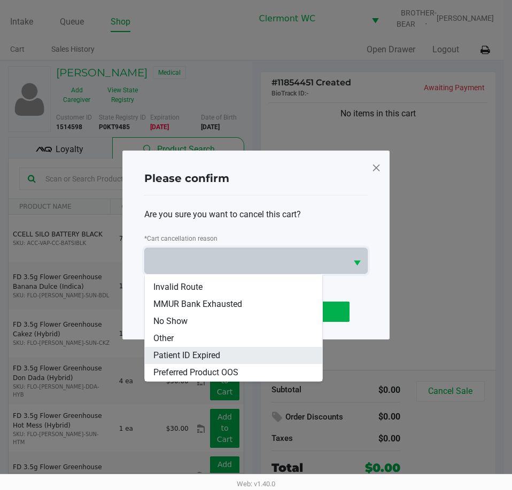
click at [189, 353] on span "Patient ID Expired" at bounding box center [186, 355] width 67 height 13
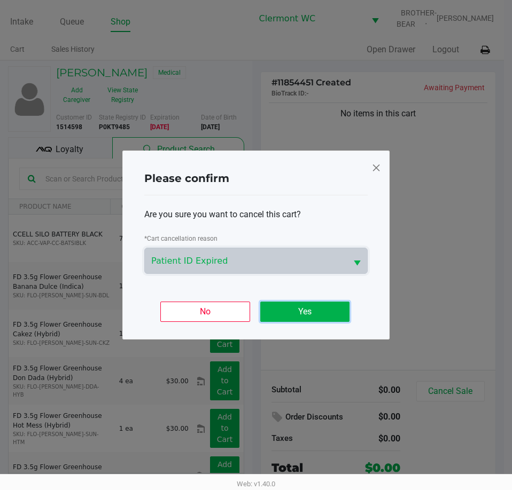
click at [323, 311] on button "Yes" at bounding box center [304, 312] width 89 height 20
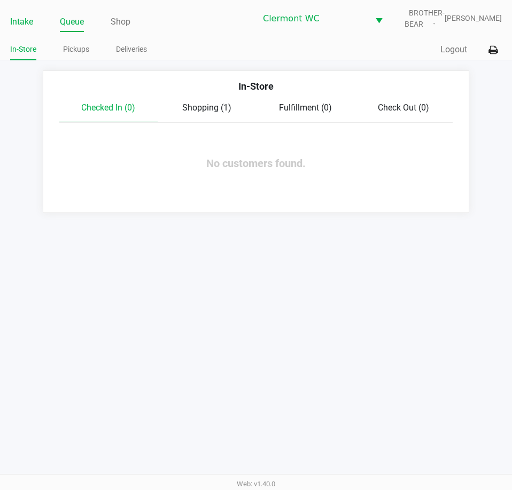
click at [23, 30] on li "Intake" at bounding box center [21, 22] width 23 height 19
click at [23, 24] on link "Intake" at bounding box center [21, 21] width 23 height 15
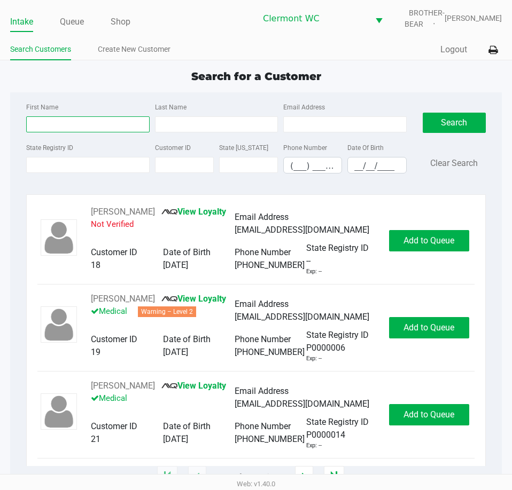
click at [105, 125] on input "First Name" at bounding box center [87, 124] width 123 height 16
type input "johnny"
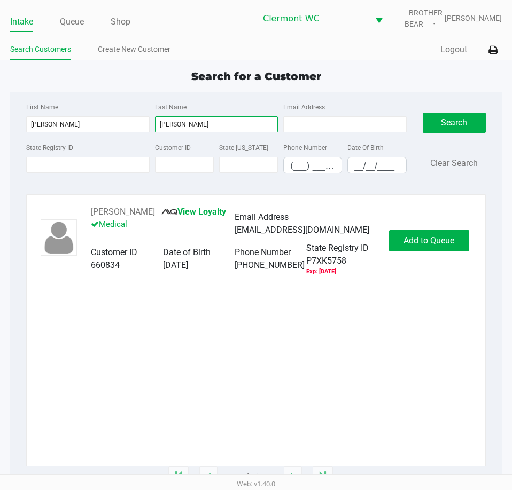
type input "calvert"
click at [422, 243] on span "Add to Queue" at bounding box center [428, 241] width 51 height 10
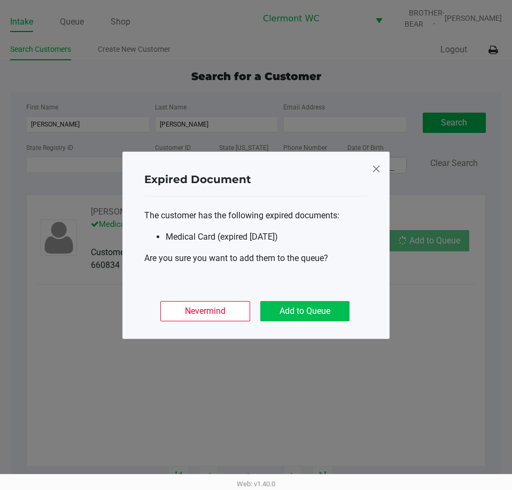
click at [315, 307] on button "Add to Queue" at bounding box center [304, 311] width 89 height 20
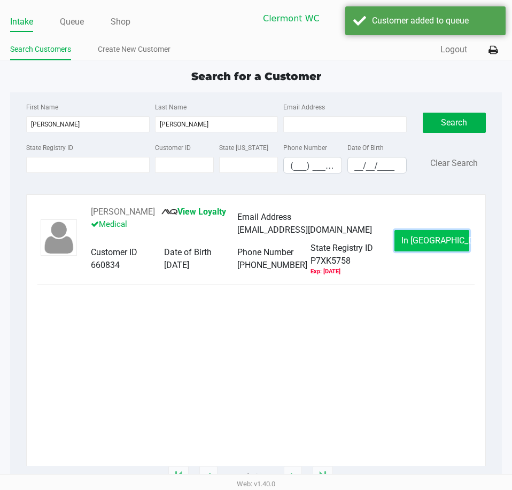
click at [435, 247] on button "In Queue" at bounding box center [431, 240] width 75 height 21
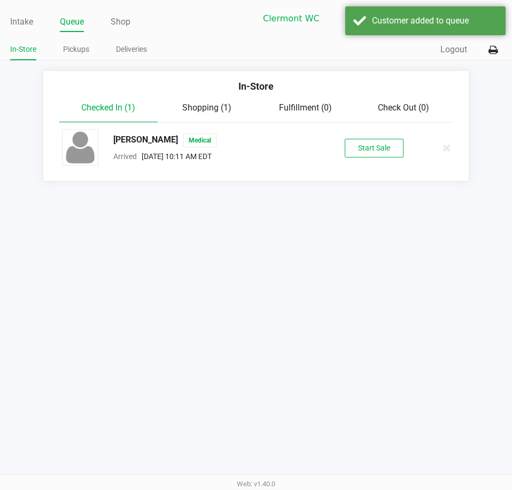
click at [377, 144] on button "Start Sale" at bounding box center [373, 148] width 59 height 19
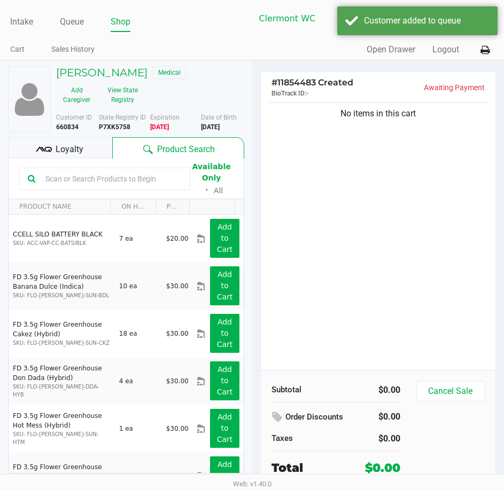
click at [125, 107] on button "View State Registry" at bounding box center [119, 95] width 45 height 27
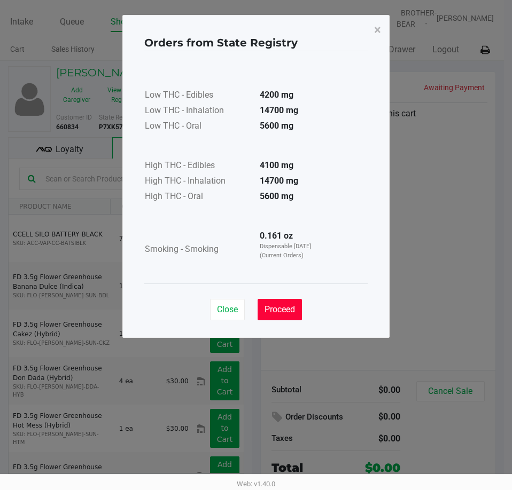
click at [287, 313] on span "Proceed" at bounding box center [279, 309] width 30 height 10
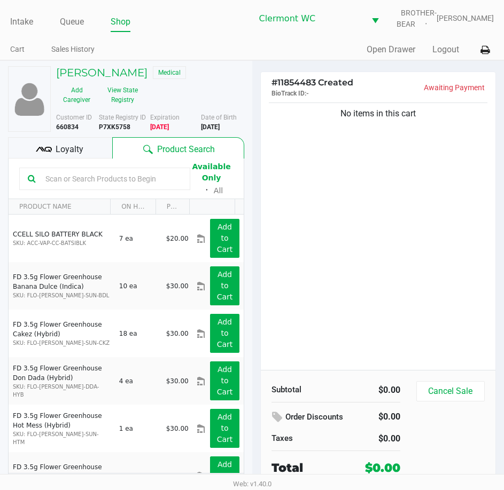
click at [354, 230] on div "No items in this cart" at bounding box center [378, 235] width 235 height 270
click at [363, 285] on div "No items in this cart" at bounding box center [378, 235] width 235 height 270
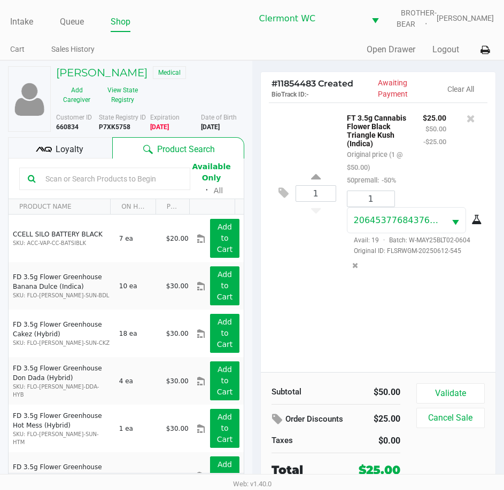
click at [459, 390] on button "Validate" at bounding box center [450, 393] width 68 height 20
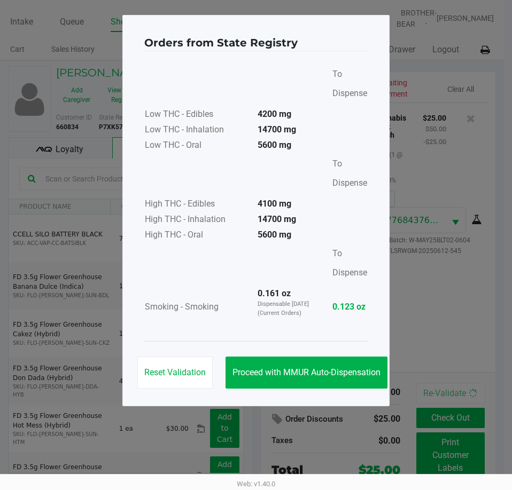
click at [298, 372] on span "Proceed with MMUR Auto-Dispensation" at bounding box center [306, 372] width 148 height 10
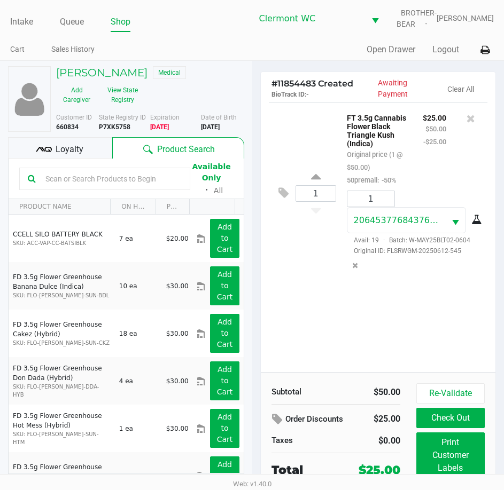
click at [464, 453] on button "Print Customer Labels" at bounding box center [450, 456] width 68 height 46
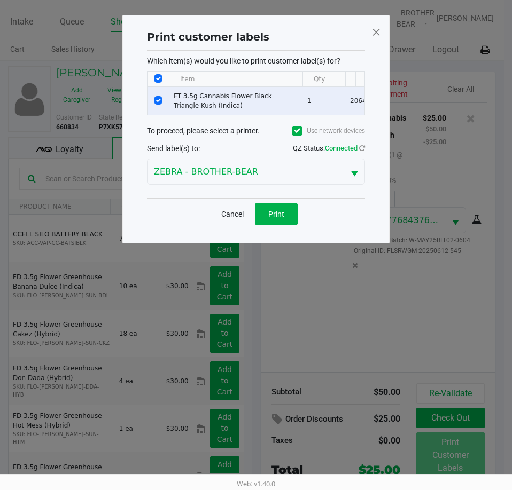
click at [278, 217] on span "Print" at bounding box center [276, 214] width 16 height 9
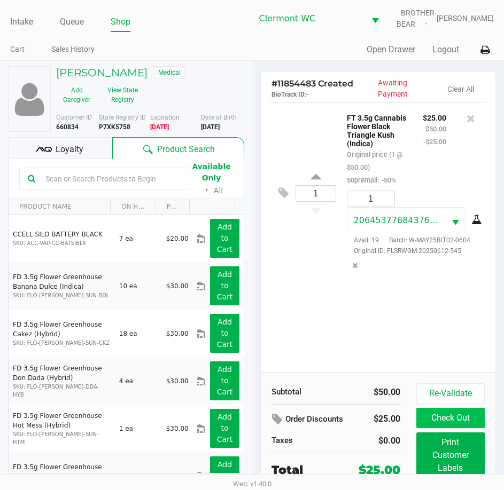
click at [436, 421] on button "Check Out" at bounding box center [450, 418] width 68 height 20
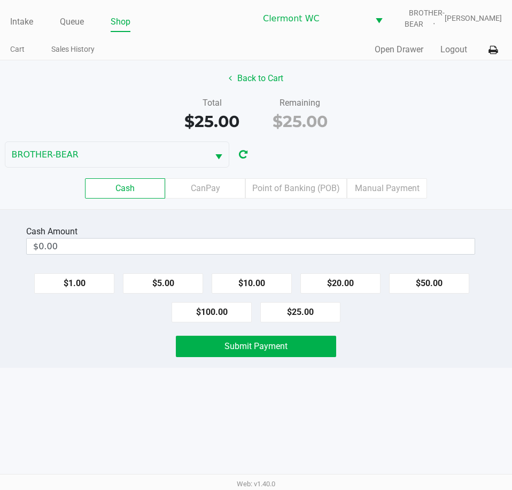
click at [309, 311] on button "$25.00" at bounding box center [300, 312] width 80 height 20
type input "$25.00"
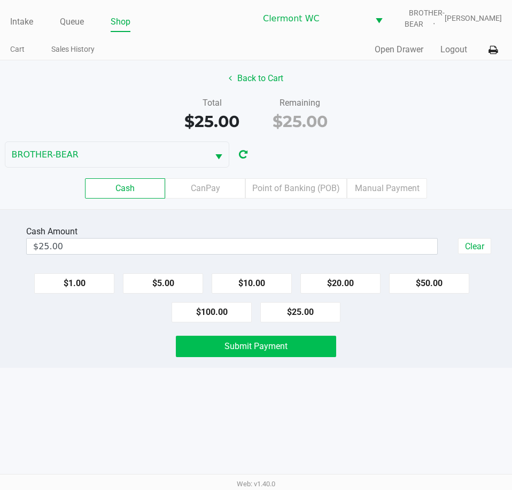
click at [301, 349] on button "Submit Payment" at bounding box center [256, 346] width 160 height 21
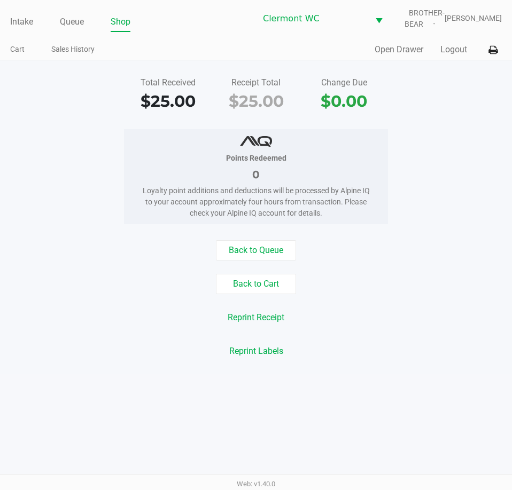
click at [451, 159] on div "Points Redeemed 0 Loyalty point additions and deductions will be processed by A…" at bounding box center [256, 176] width 528 height 95
click at [61, 168] on div "Points Redeemed 0 Loyalty point additions and deductions will be processed by A…" at bounding box center [256, 176] width 528 height 95
click at [100, 127] on div "Total Received $25.00 Receipt Total $25.00 Change Due $0.00 Points Redeemed 0 L…" at bounding box center [256, 217] width 512 height 314
click at [25, 15] on link "Intake" at bounding box center [21, 21] width 23 height 15
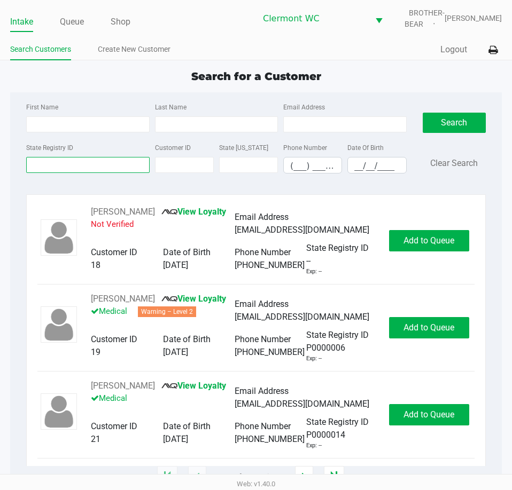
click at [101, 171] on input "State Registry ID" at bounding box center [87, 165] width 123 height 16
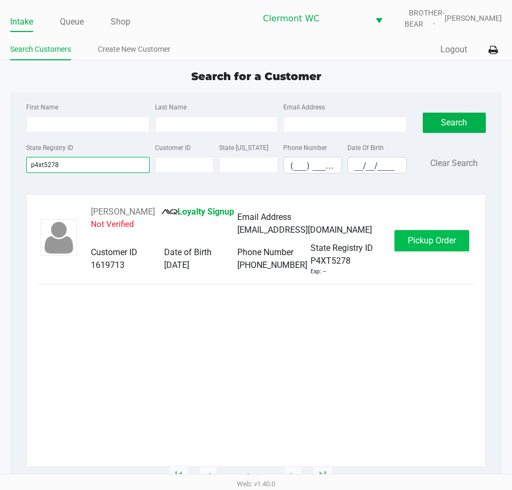
type input "p4xt5278"
click at [445, 242] on span "Pickup Order" at bounding box center [431, 241] width 48 height 10
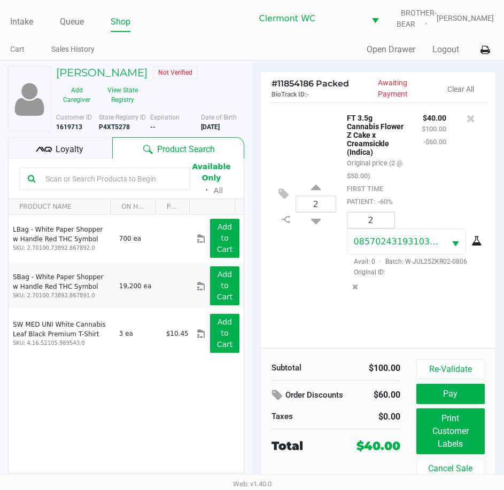
click at [116, 129] on b "P4XT5278" at bounding box center [114, 126] width 31 height 7
click at [95, 76] on h5 "Mark Andujar" at bounding box center [101, 72] width 91 height 13
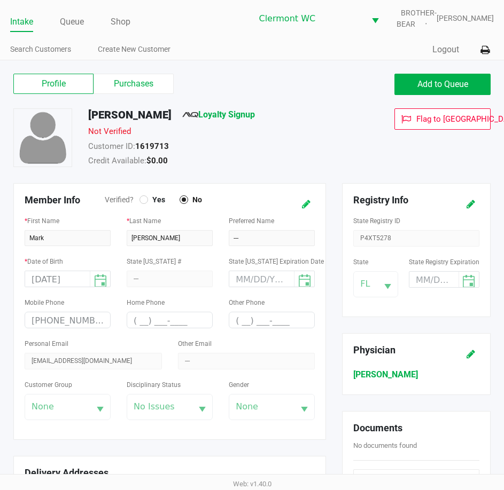
click at [305, 197] on button at bounding box center [305, 204] width 17 height 20
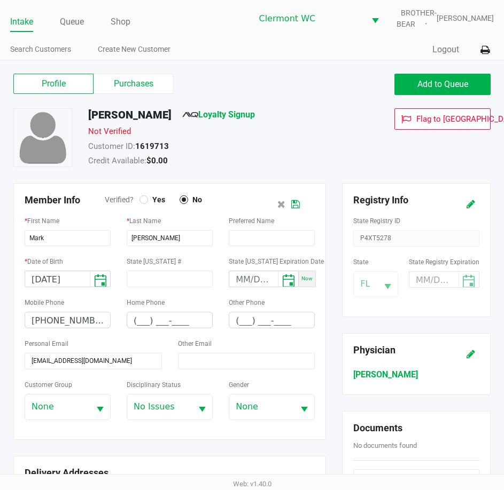
click at [139, 199] on div at bounding box center [143, 199] width 9 height 9
click at [302, 205] on button at bounding box center [295, 204] width 17 height 20
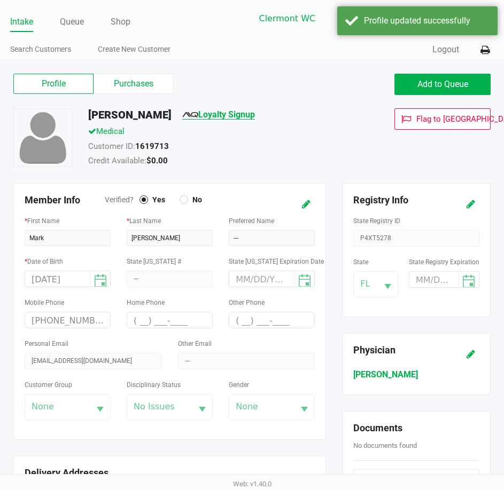
click at [231, 117] on link "Loyalty Signup" at bounding box center [218, 114] width 73 height 10
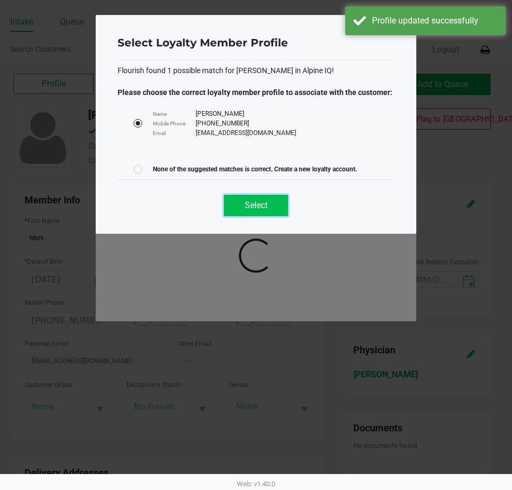
click at [247, 204] on span "Select" at bounding box center [256, 205] width 23 height 10
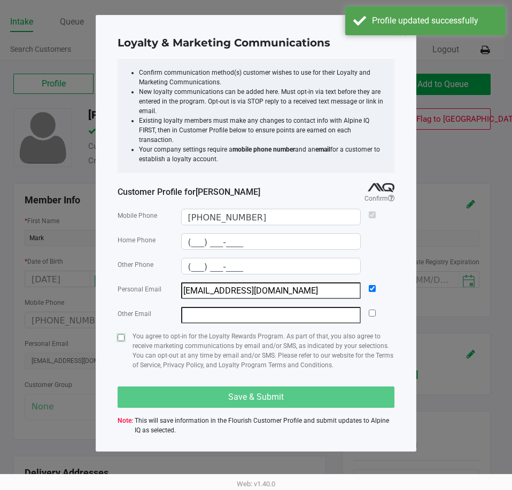
click at [120, 334] on input "checkbox" at bounding box center [120, 337] width 7 height 7
checkbox input "true"
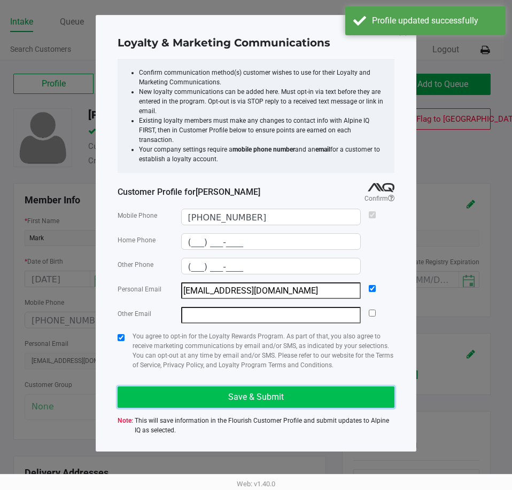
click at [223, 387] on button "Save & Submit" at bounding box center [255, 397] width 277 height 21
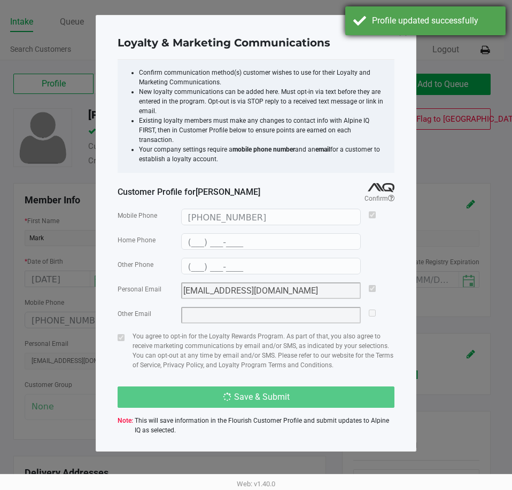
click at [420, 8] on div "Profile updated successfully" at bounding box center [425, 20] width 160 height 29
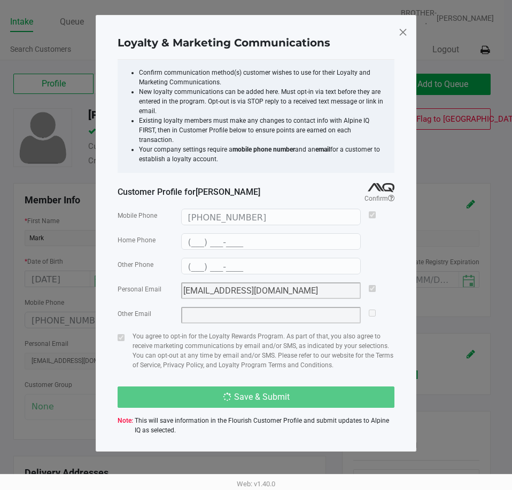
type input "(___) ___-____"
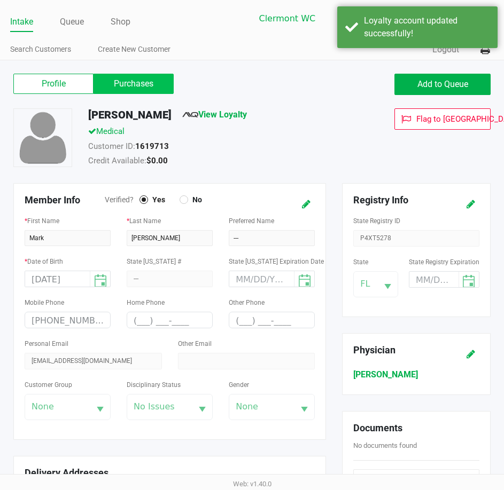
click at [122, 79] on label "Purchases" at bounding box center [133, 84] width 80 height 20
click at [0, 0] on 1 "Purchases" at bounding box center [0, 0] width 0 height 0
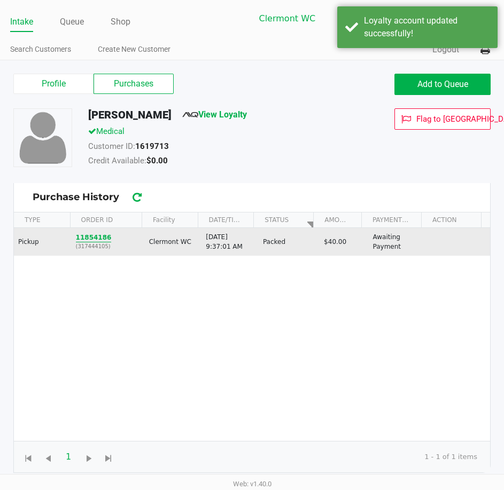
click at [88, 239] on button "11854186" at bounding box center [94, 238] width 36 height 10
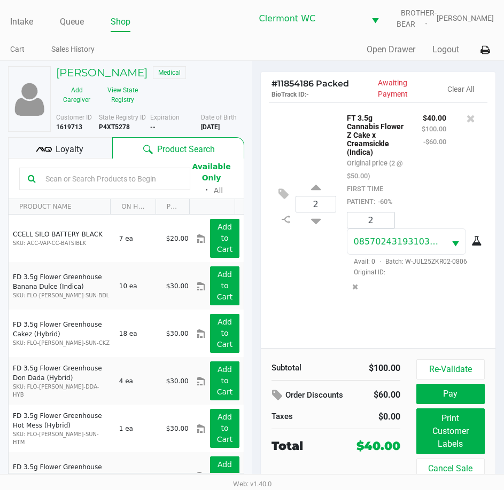
click at [63, 144] on span "Loyalty" at bounding box center [70, 149] width 28 height 13
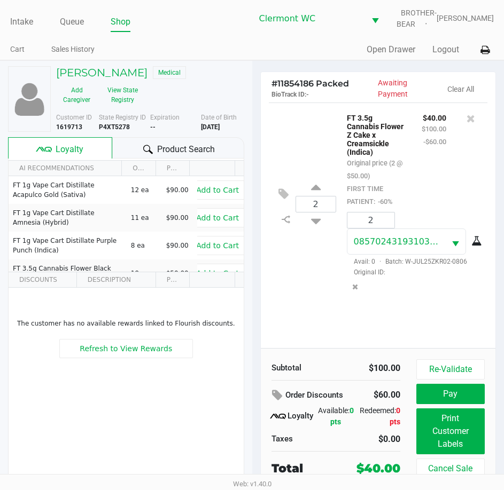
click at [449, 434] on button "Print Customer Labels" at bounding box center [450, 432] width 68 height 46
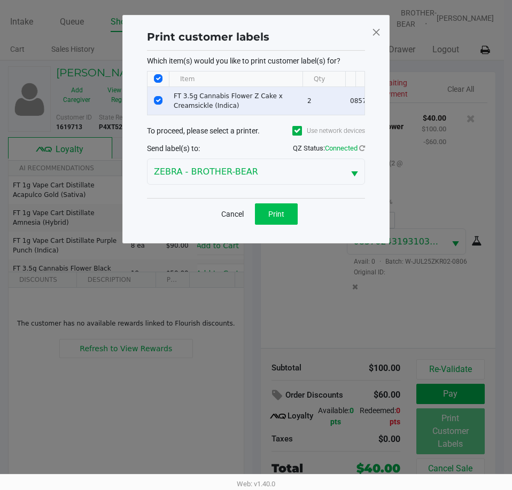
click at [283, 225] on button "Print" at bounding box center [276, 213] width 43 height 21
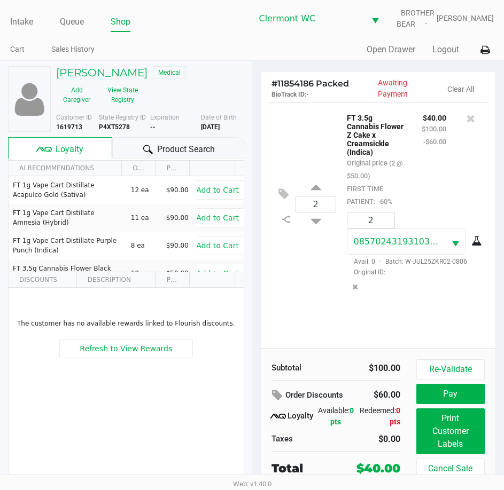
click at [471, 119] on icon at bounding box center [470, 118] width 9 height 11
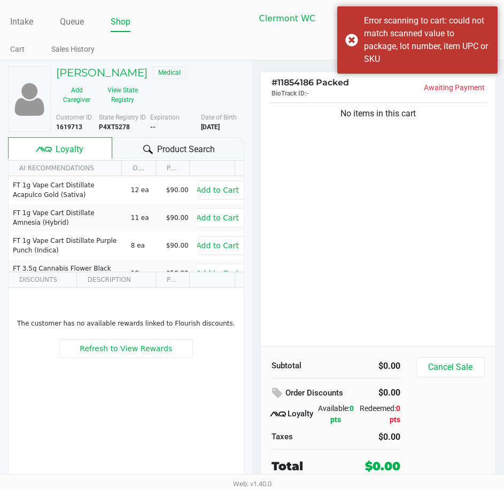
click at [410, 287] on div "No items in this cart" at bounding box center [378, 223] width 235 height 246
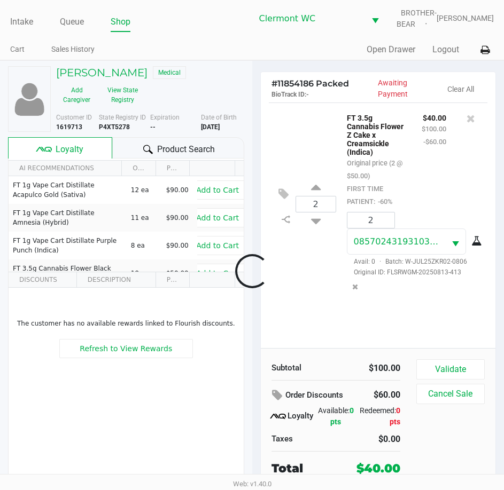
click at [472, 366] on button "Validate" at bounding box center [450, 369] width 68 height 20
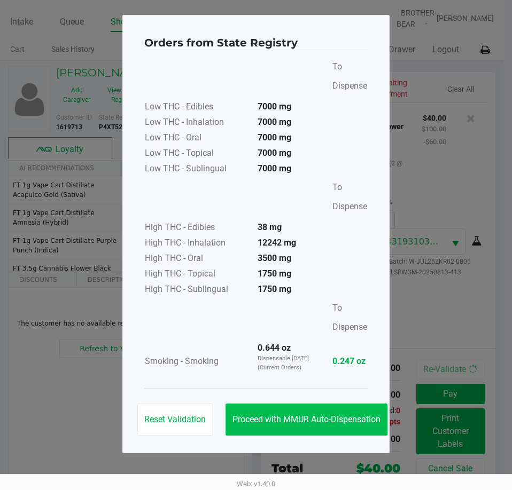
click at [299, 411] on button "Proceed with MMUR Auto-Dispensation" at bounding box center [306, 420] width 162 height 32
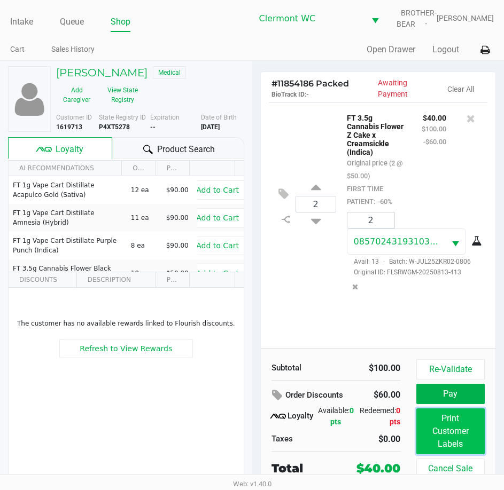
click at [461, 412] on button "Print Customer Labels" at bounding box center [450, 432] width 68 height 46
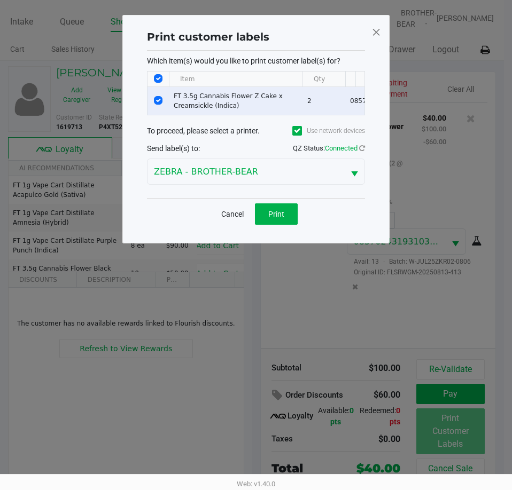
click at [231, 225] on button "Cancel" at bounding box center [232, 213] width 36 height 21
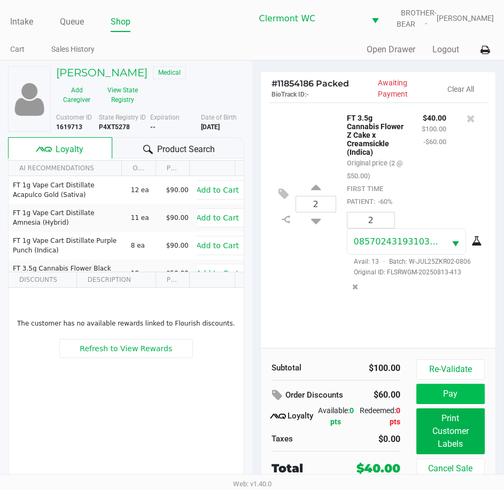
click at [434, 391] on button "Pay" at bounding box center [450, 394] width 68 height 20
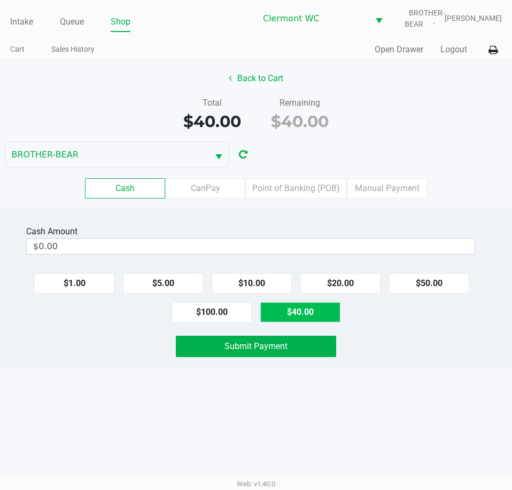
click at [297, 316] on button "$40.00" at bounding box center [300, 312] width 80 height 20
type input "$40.00"
click at [297, 348] on button "Submit Payment" at bounding box center [256, 346] width 160 height 21
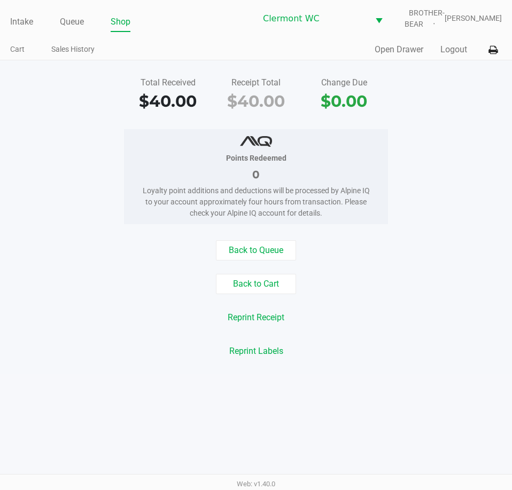
drag, startPoint x: 96, startPoint y: 230, endPoint x: 11, endPoint y: 205, distance: 89.1
click at [96, 230] on div "Total Received $40.00 Receipt Total $40.00 Change Due $0.00 Points Redeemed 0 L…" at bounding box center [256, 217] width 512 height 314
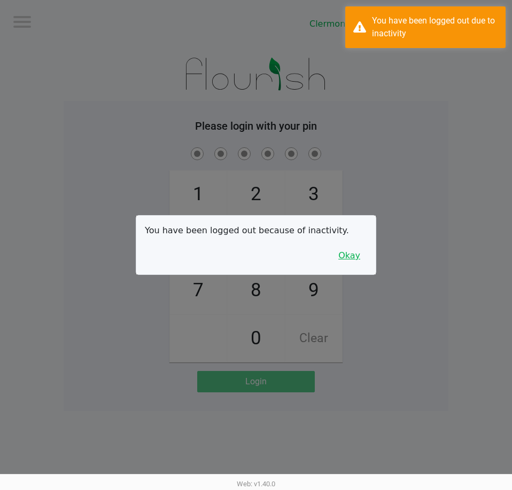
click at [359, 258] on button "Okay" at bounding box center [349, 256] width 36 height 20
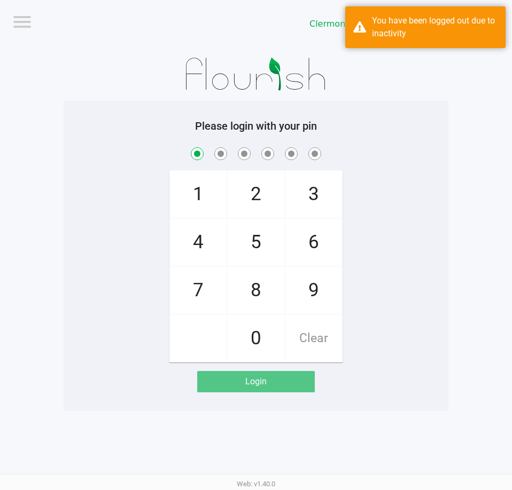
checkbox input "true"
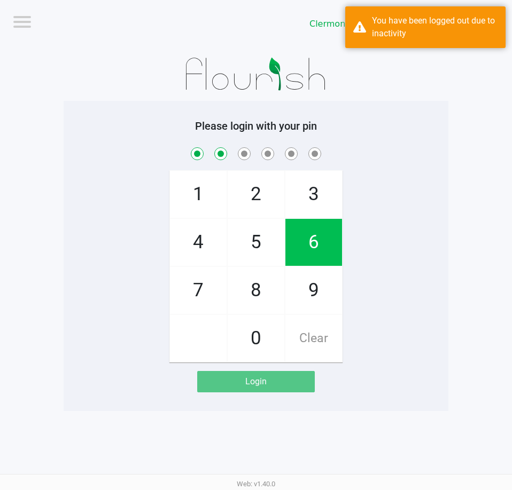
checkbox input "true"
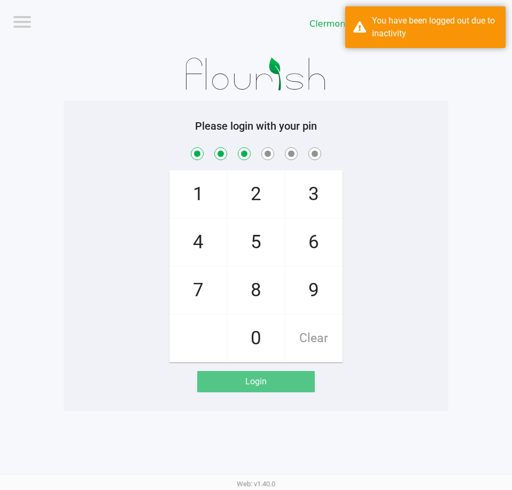
checkbox input "true"
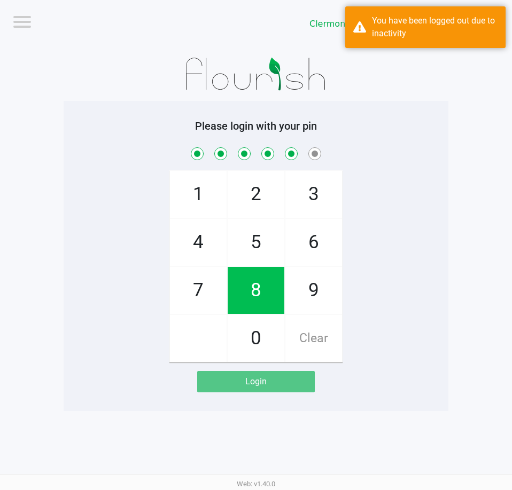
checkbox input "true"
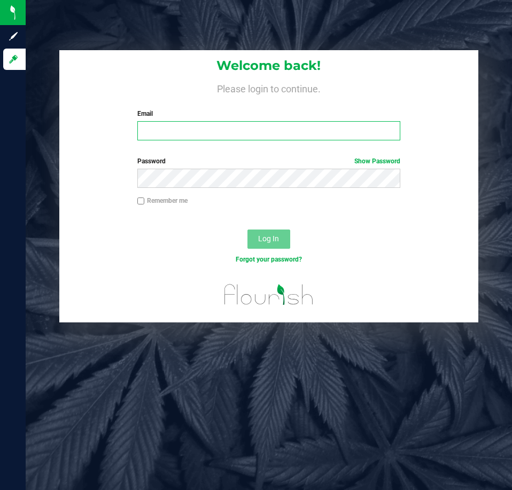
drag, startPoint x: 621, startPoint y: 114, endPoint x: 193, endPoint y: 130, distance: 428.6
click at [193, 130] on input "Email" at bounding box center [268, 130] width 263 height 19
type input "[EMAIL_ADDRESS][DOMAIN_NAME]"
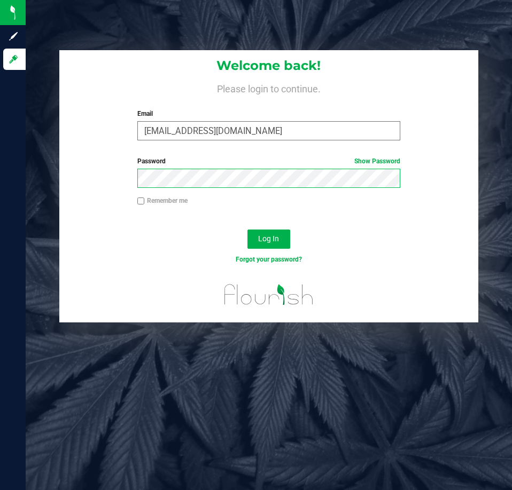
click at [247, 230] on button "Log In" at bounding box center [268, 239] width 43 height 19
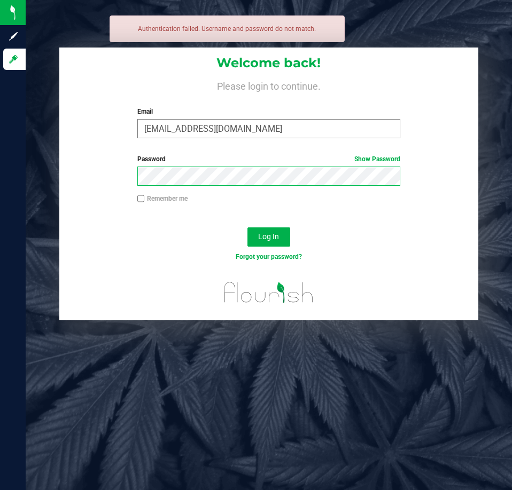
click at [247, 227] on button "Log In" at bounding box center [268, 236] width 43 height 19
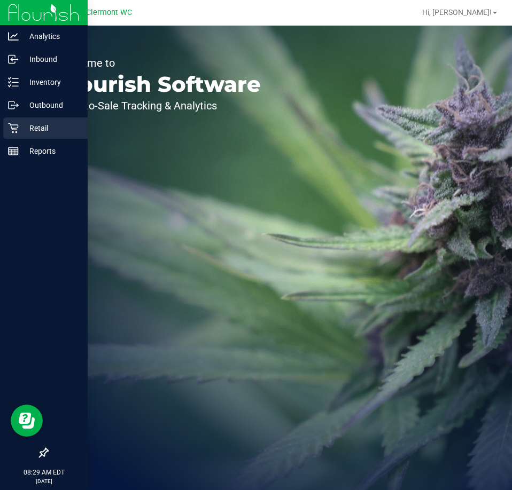
click at [24, 129] on p "Retail" at bounding box center [51, 128] width 64 height 13
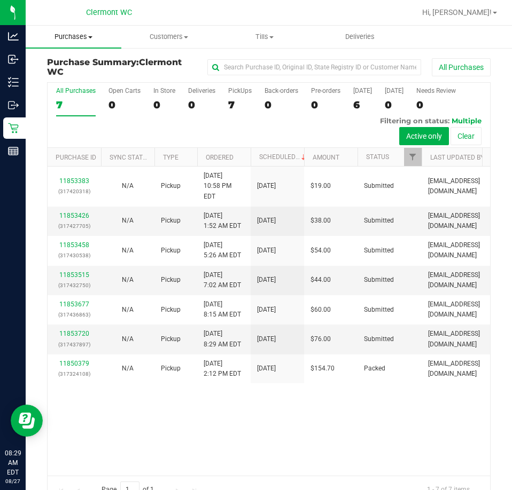
click at [72, 41] on span "Purchases" at bounding box center [74, 37] width 96 height 10
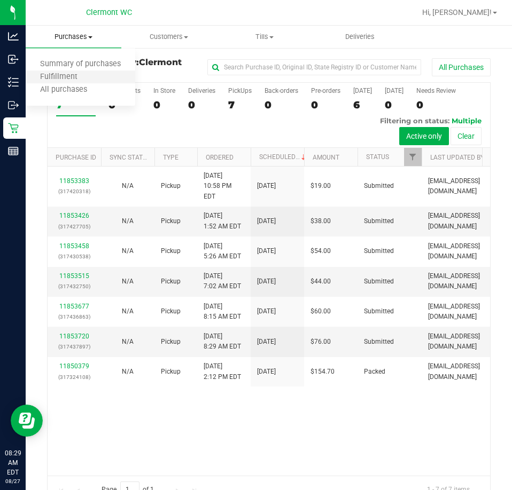
click at [69, 83] on li "Fulfillment" at bounding box center [80, 77] width 109 height 13
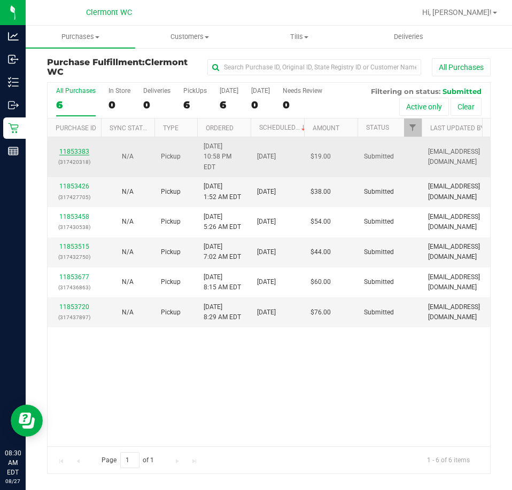
click at [71, 148] on link "11853383" at bounding box center [74, 151] width 30 height 7
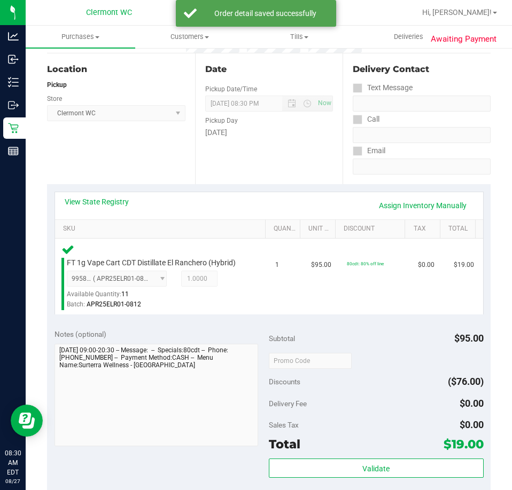
scroll to position [209, 0]
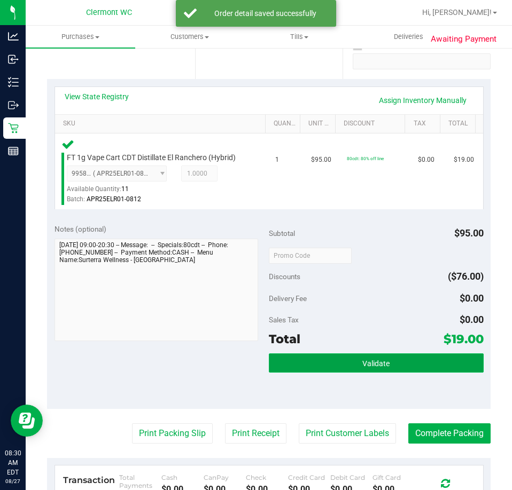
click at [373, 354] on button "Validate" at bounding box center [376, 363] width 215 height 19
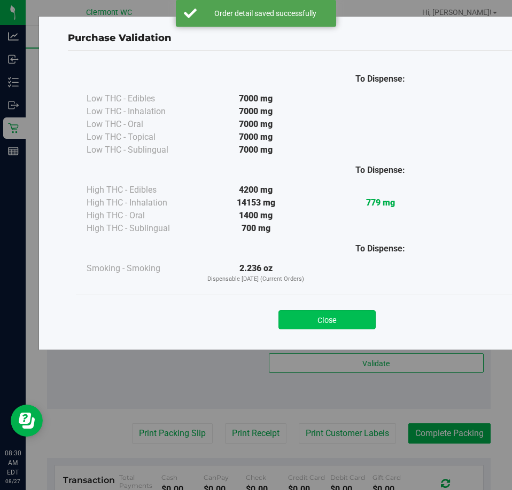
click at [326, 313] on button "Close" at bounding box center [326, 319] width 97 height 19
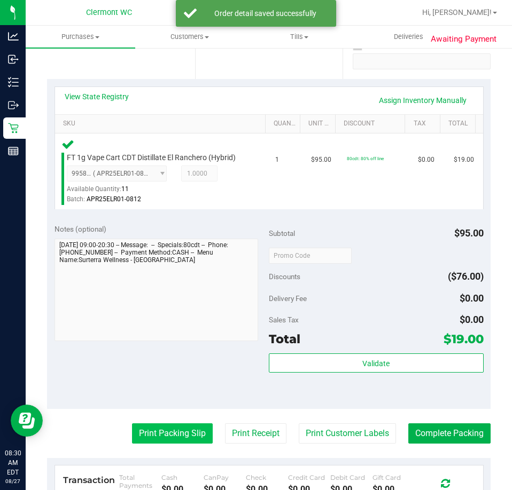
click at [173, 433] on button "Print Packing Slip" at bounding box center [172, 433] width 81 height 20
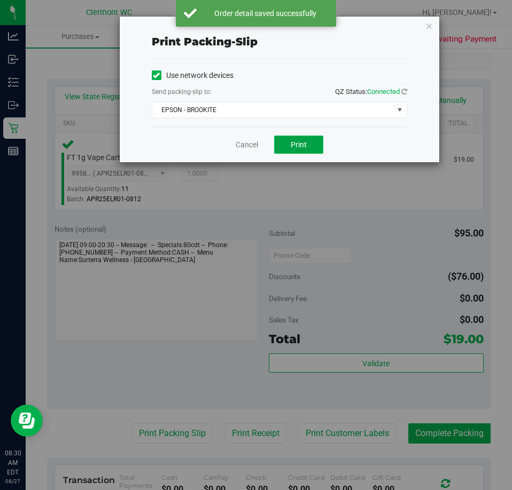
click at [287, 145] on button "Print" at bounding box center [298, 145] width 49 height 18
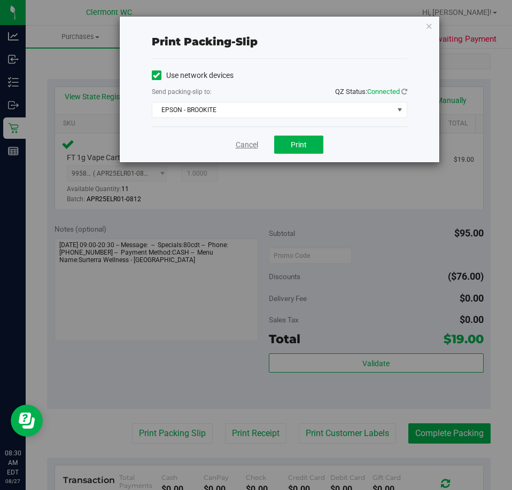
click at [236, 140] on link "Cancel" at bounding box center [247, 144] width 22 height 11
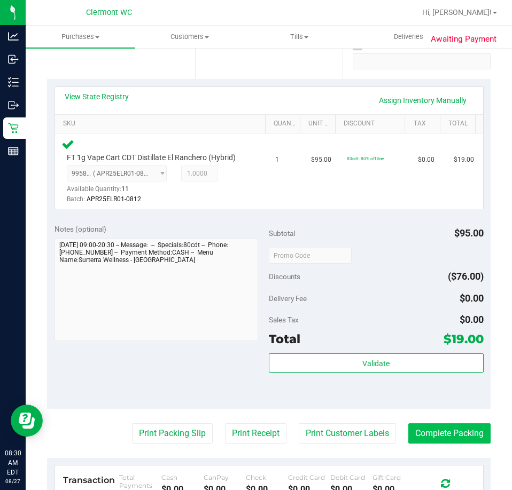
click at [433, 432] on button "Complete Packing" at bounding box center [449, 433] width 82 height 20
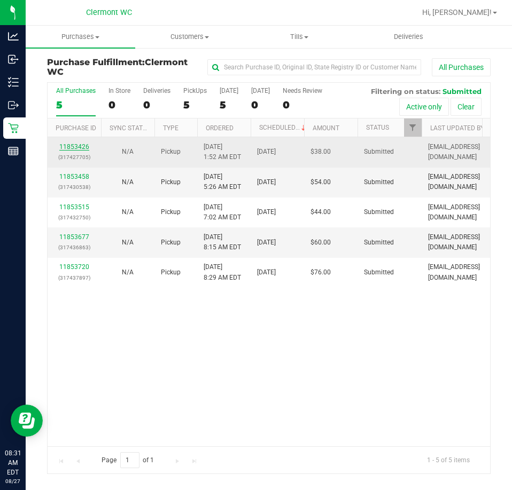
click at [77, 146] on link "11853426" at bounding box center [74, 146] width 30 height 7
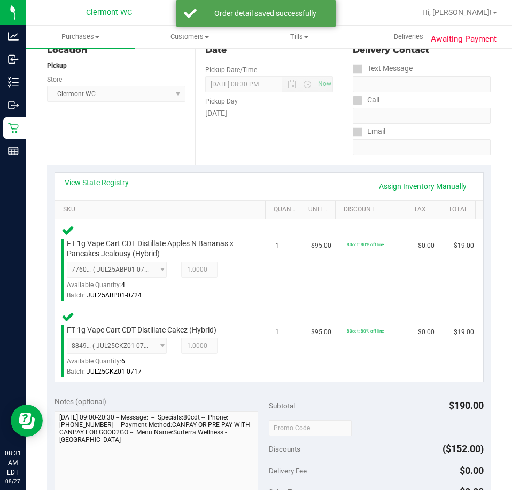
scroll to position [241, 0]
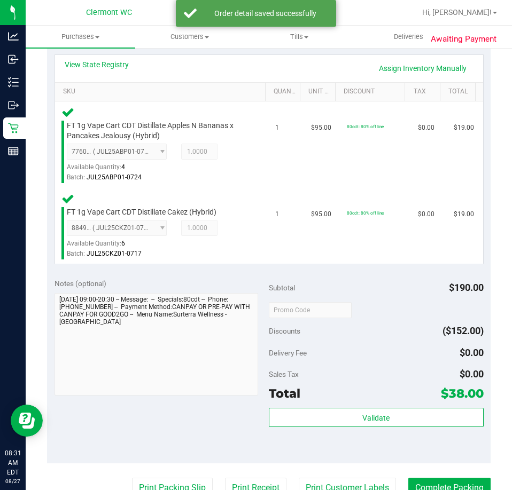
click at [357, 399] on div "Total $38.00" at bounding box center [376, 393] width 215 height 19
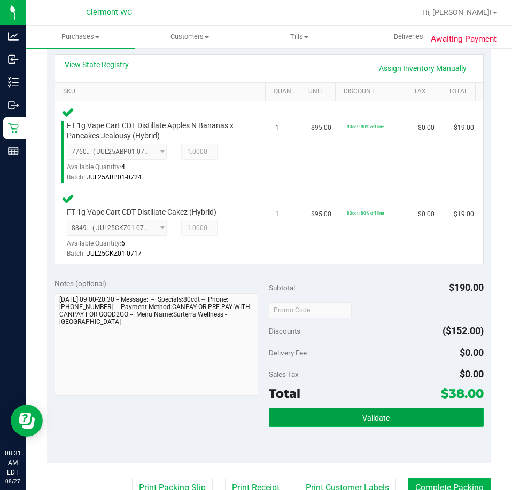
click at [297, 411] on button "Validate" at bounding box center [376, 417] width 215 height 19
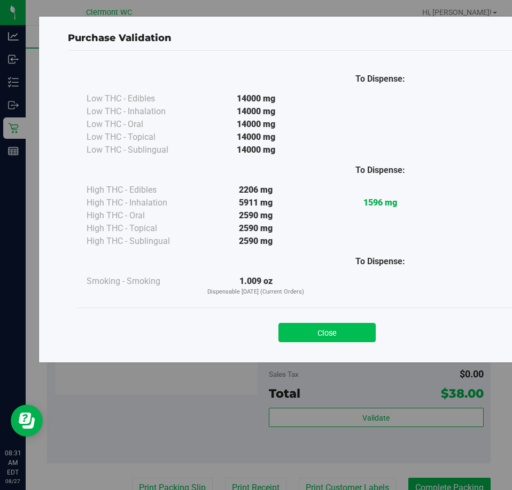
click at [305, 339] on button "Close" at bounding box center [326, 332] width 97 height 19
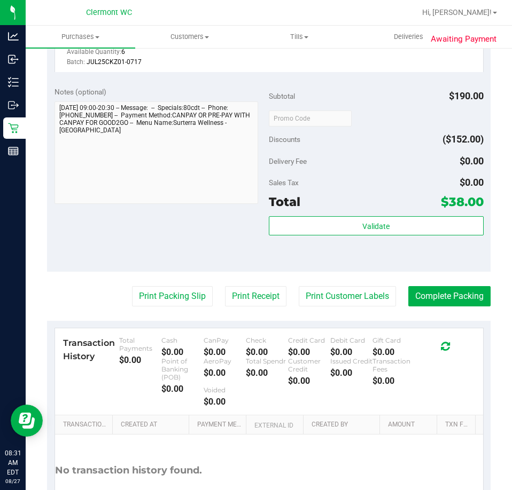
scroll to position [442, 0]
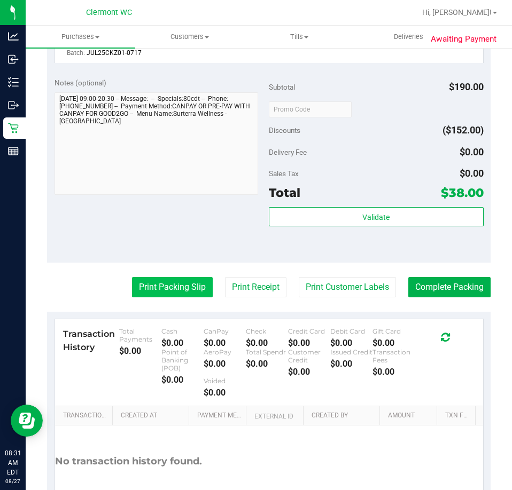
click at [182, 289] on button "Print Packing Slip" at bounding box center [172, 287] width 81 height 20
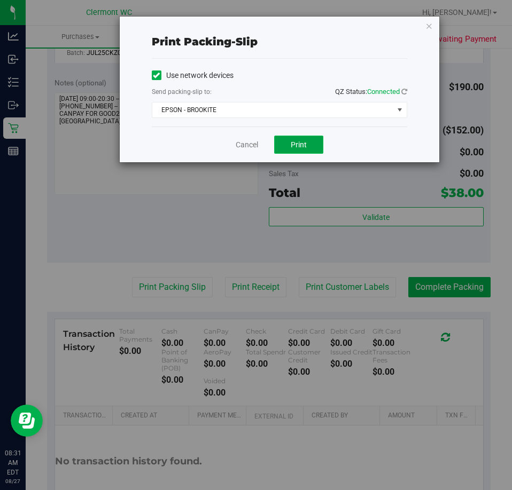
click at [299, 145] on span "Print" at bounding box center [299, 144] width 16 height 9
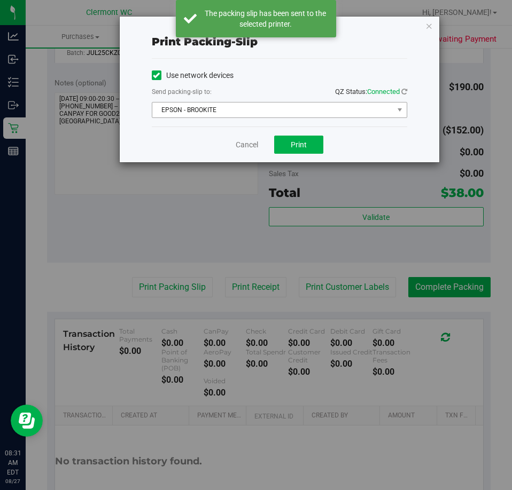
click at [216, 106] on span "EPSON - BROOKITE" at bounding box center [272, 110] width 241 height 15
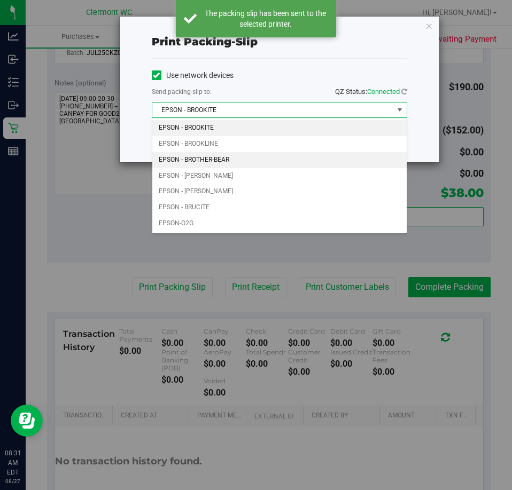
click at [238, 161] on li "EPSON - BROTHER-BEAR" at bounding box center [279, 160] width 254 height 16
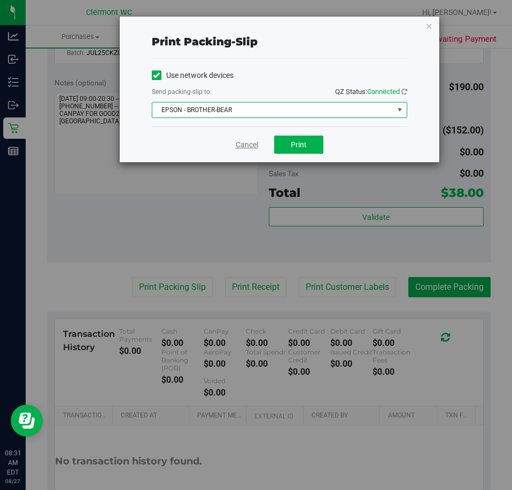
click at [239, 140] on link "Cancel" at bounding box center [247, 144] width 22 height 11
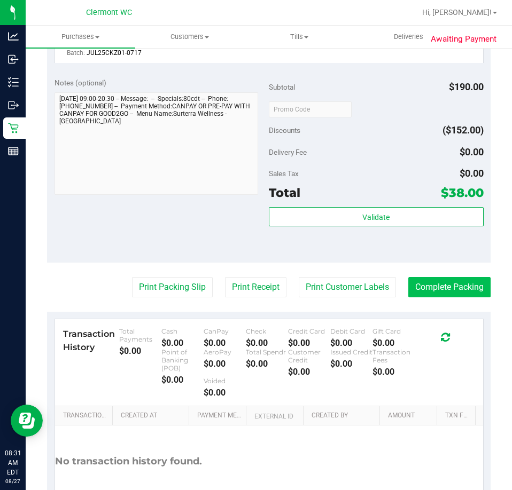
click at [426, 287] on button "Complete Packing" at bounding box center [449, 287] width 82 height 20
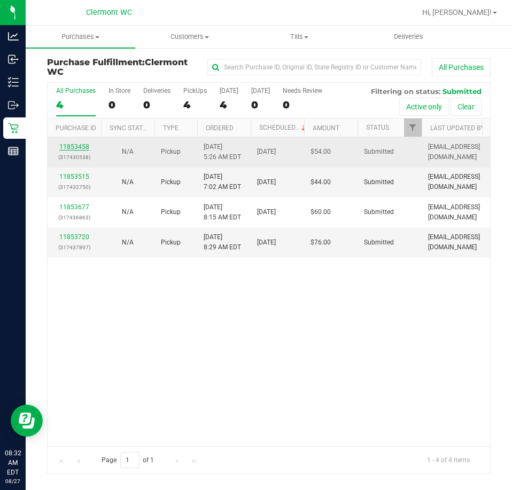
click at [64, 145] on link "11853458" at bounding box center [74, 146] width 30 height 7
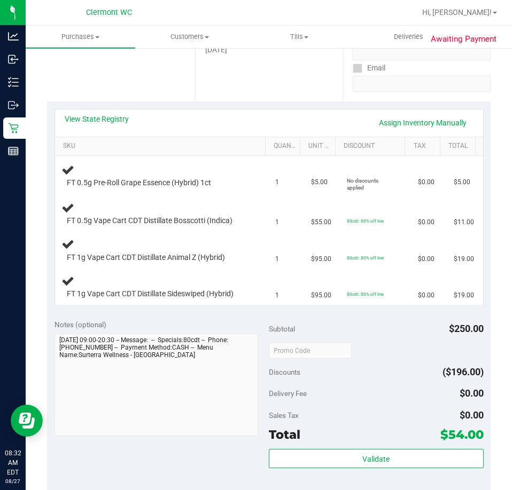
scroll to position [187, 0]
click at [103, 118] on link "View State Registry" at bounding box center [97, 118] width 64 height 11
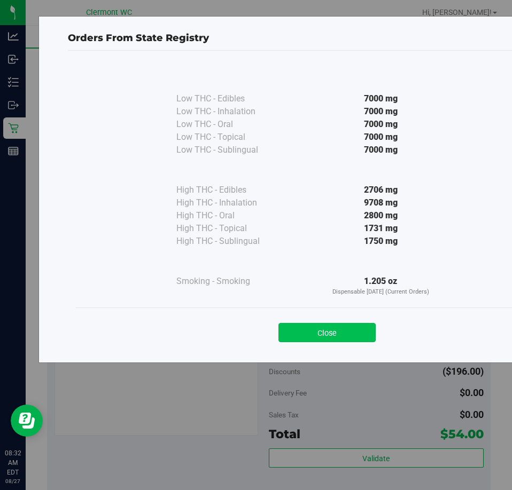
click at [350, 334] on button "Close" at bounding box center [326, 332] width 97 height 19
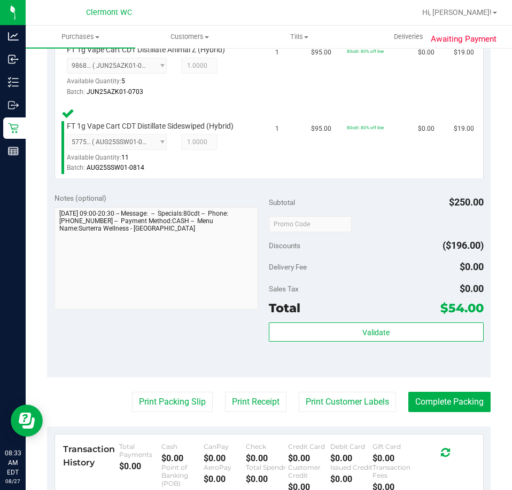
scroll to position [468, 0]
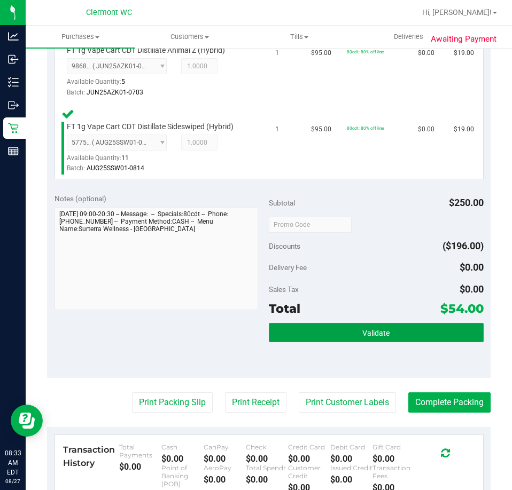
click at [371, 333] on span "Validate" at bounding box center [375, 333] width 27 height 9
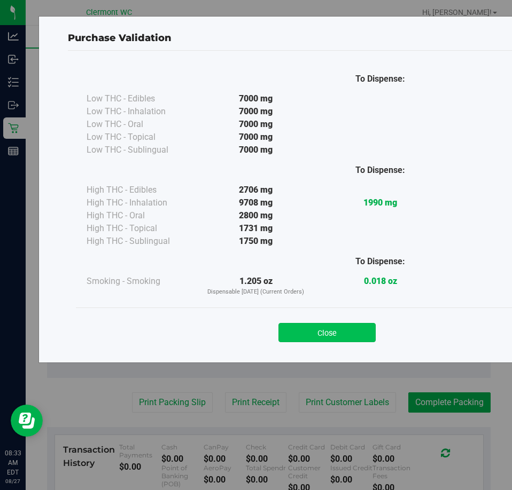
click at [332, 339] on button "Close" at bounding box center [326, 332] width 97 height 19
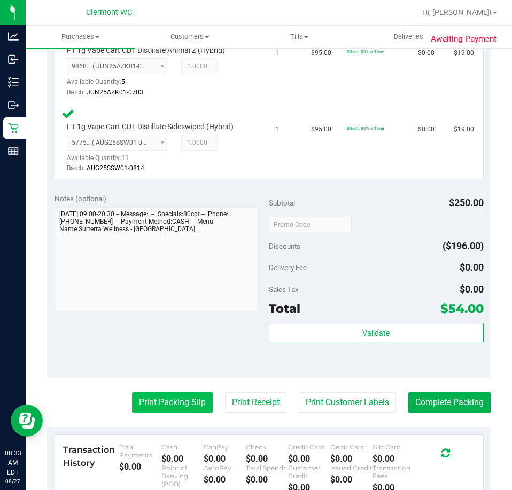
click at [180, 396] on button "Print Packing Slip" at bounding box center [172, 403] width 81 height 20
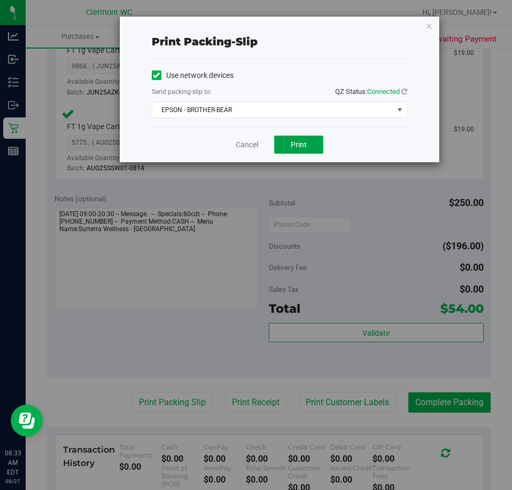
click at [300, 150] on button "Print" at bounding box center [298, 145] width 49 height 18
click at [239, 146] on link "Cancel" at bounding box center [247, 144] width 22 height 11
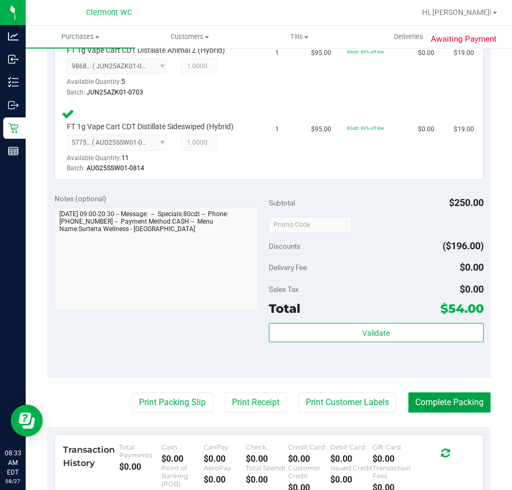
click at [457, 401] on button "Complete Packing" at bounding box center [449, 403] width 82 height 20
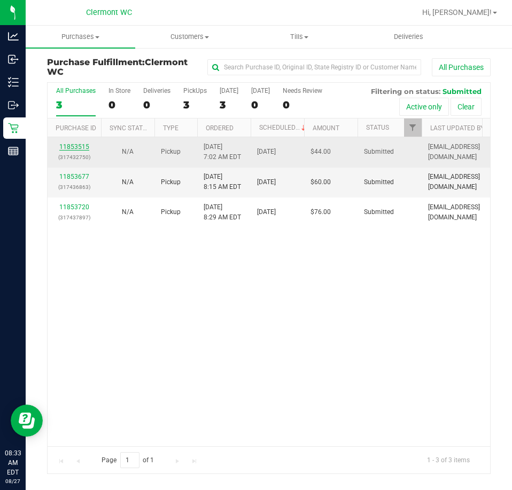
click at [80, 145] on link "11853515" at bounding box center [74, 146] width 30 height 7
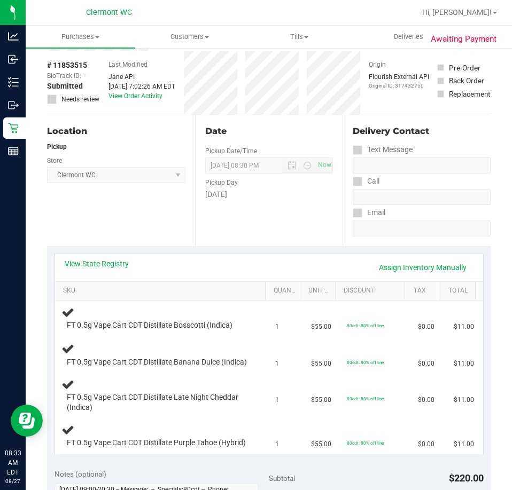
scroll to position [159, 0]
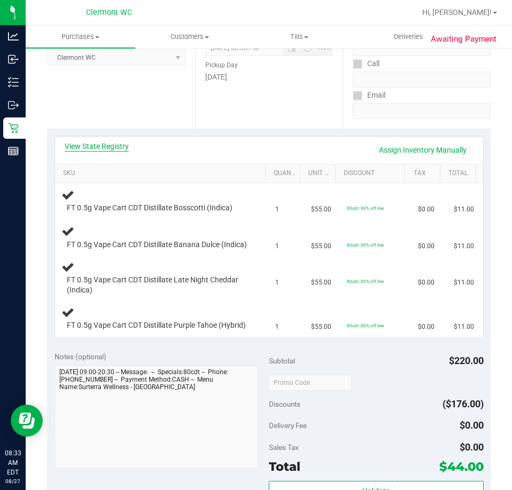
click at [119, 147] on link "View State Registry" at bounding box center [97, 146] width 64 height 11
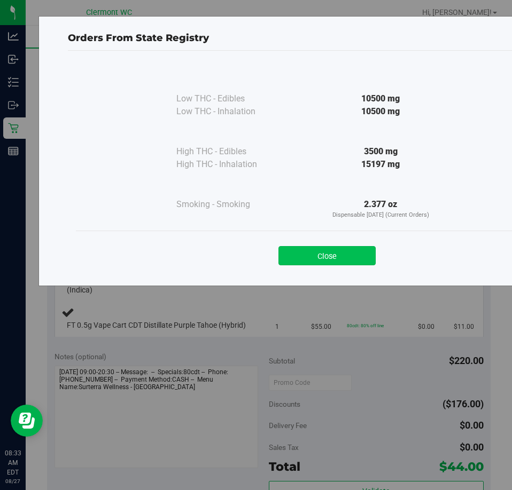
click at [332, 263] on button "Close" at bounding box center [326, 255] width 97 height 19
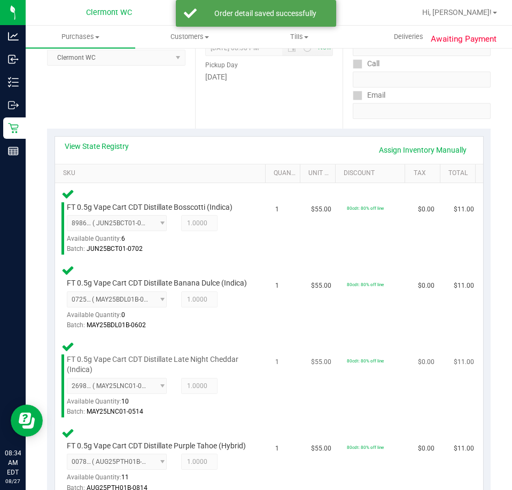
click at [316, 399] on td "$55.00" at bounding box center [322, 379] width 36 height 87
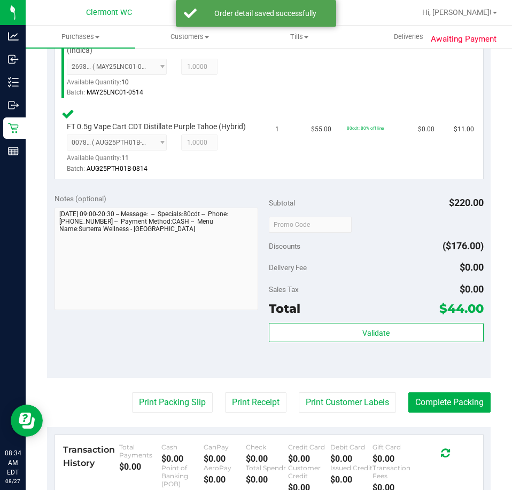
scroll to position [477, 0]
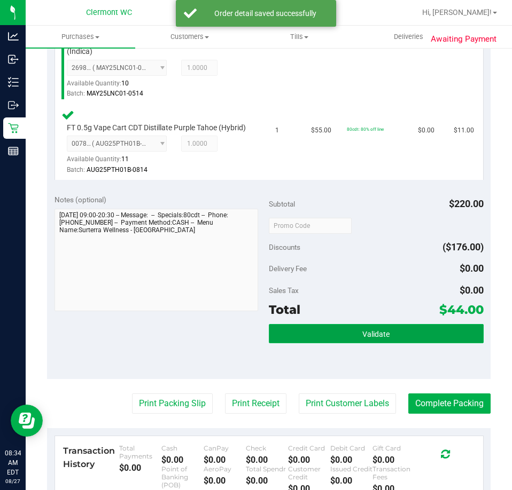
click at [362, 339] on span "Validate" at bounding box center [375, 334] width 27 height 9
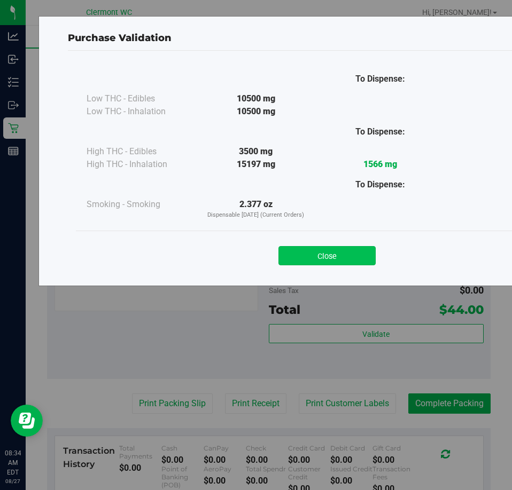
click at [334, 250] on button "Close" at bounding box center [326, 255] width 97 height 19
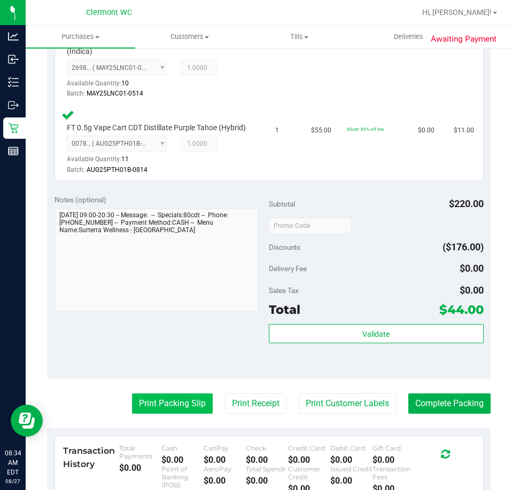
click at [164, 414] on button "Print Packing Slip" at bounding box center [172, 404] width 81 height 20
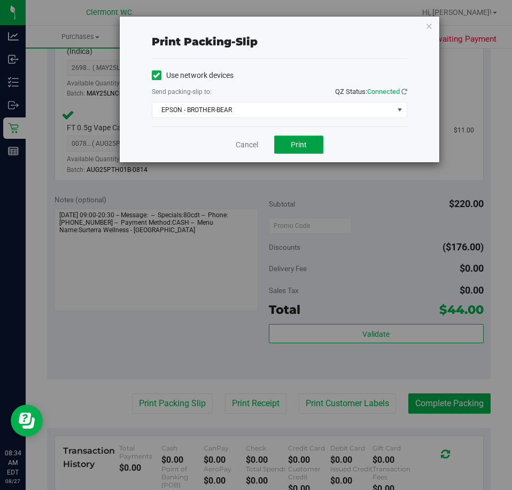
click at [295, 150] on button "Print" at bounding box center [298, 145] width 49 height 18
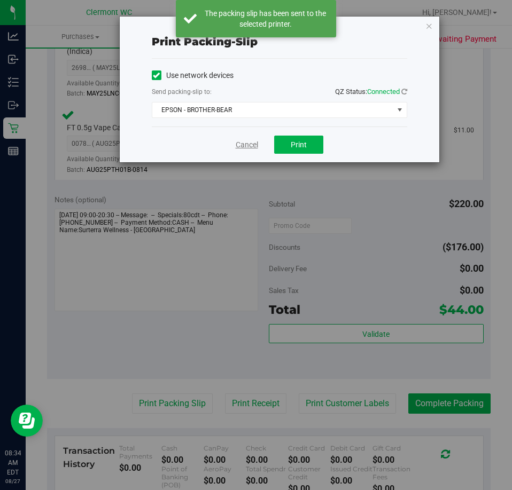
click at [253, 144] on link "Cancel" at bounding box center [247, 144] width 22 height 11
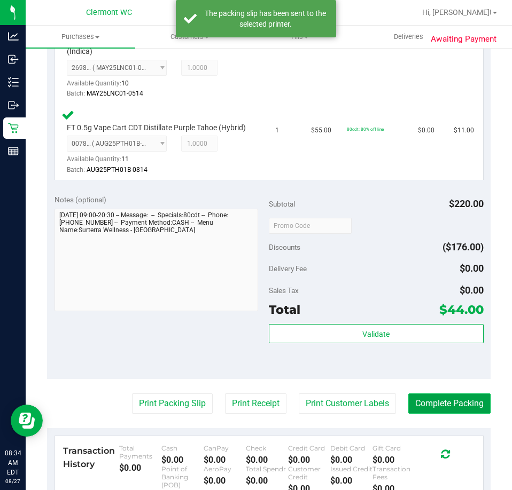
click at [432, 414] on button "Complete Packing" at bounding box center [449, 404] width 82 height 20
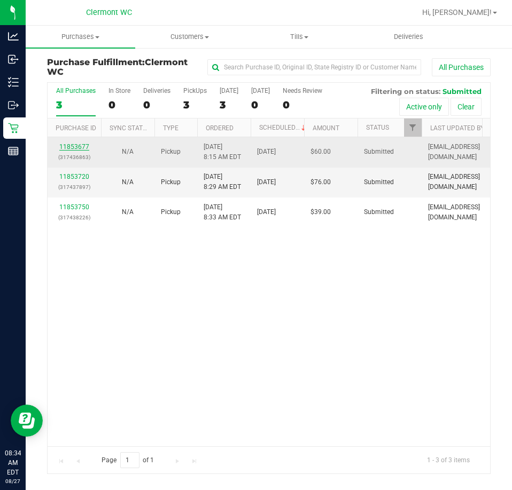
click at [65, 144] on link "11853677" at bounding box center [74, 146] width 30 height 7
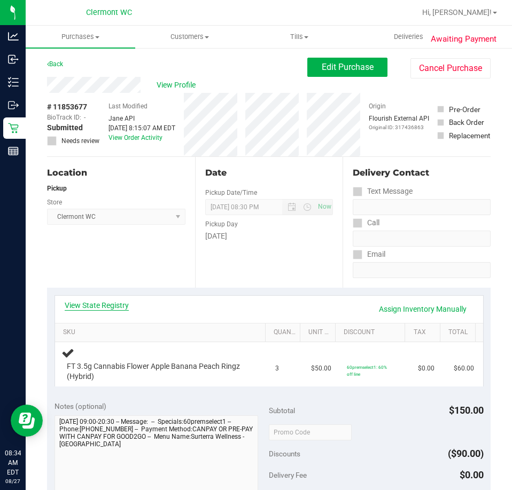
click at [88, 306] on link "View State Registry" at bounding box center [97, 305] width 64 height 11
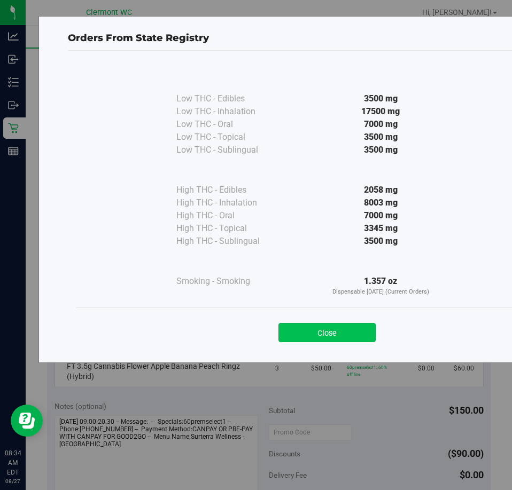
click at [319, 326] on button "Close" at bounding box center [326, 332] width 97 height 19
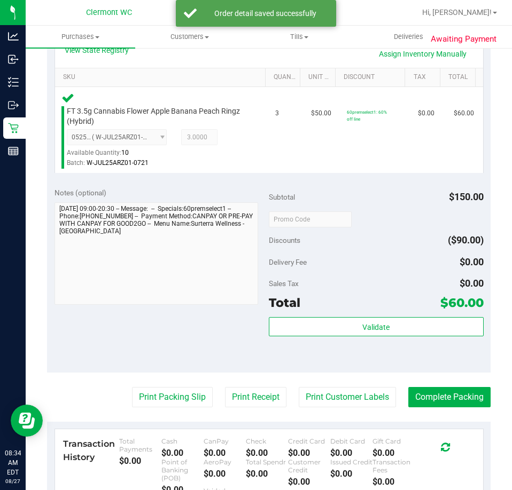
scroll to position [264, 0]
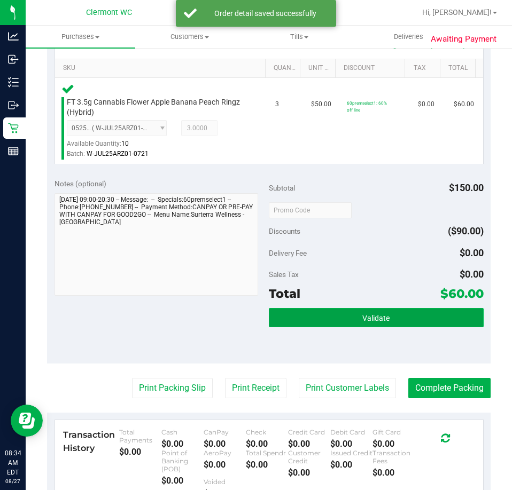
click at [390, 311] on button "Validate" at bounding box center [376, 317] width 215 height 19
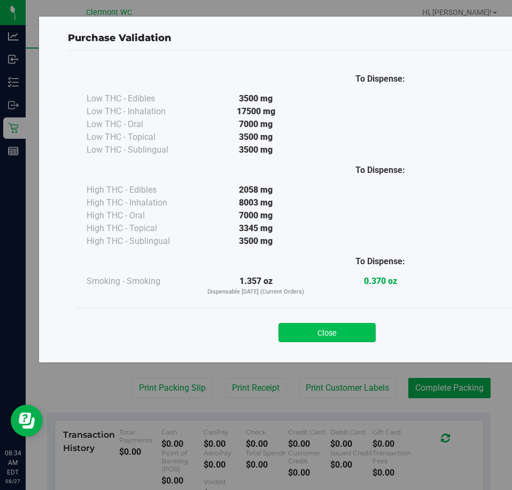
click at [299, 326] on button "Close" at bounding box center [326, 332] width 97 height 19
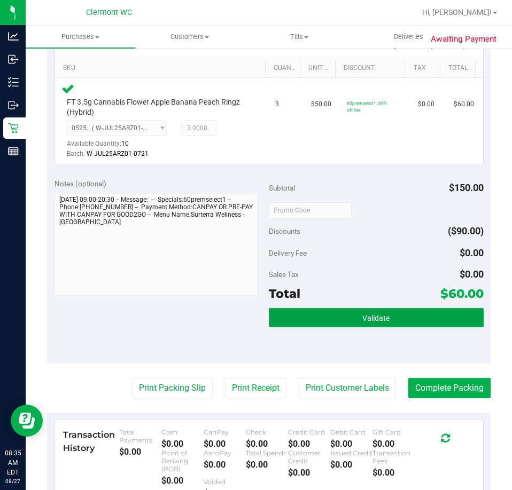
click at [325, 312] on button "Validate" at bounding box center [376, 317] width 215 height 19
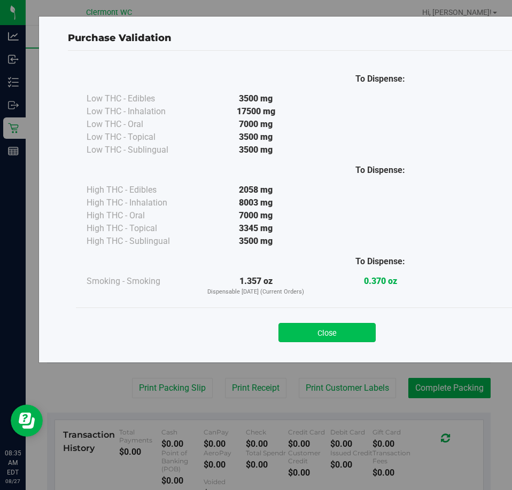
click at [340, 340] on button "Close" at bounding box center [326, 332] width 97 height 19
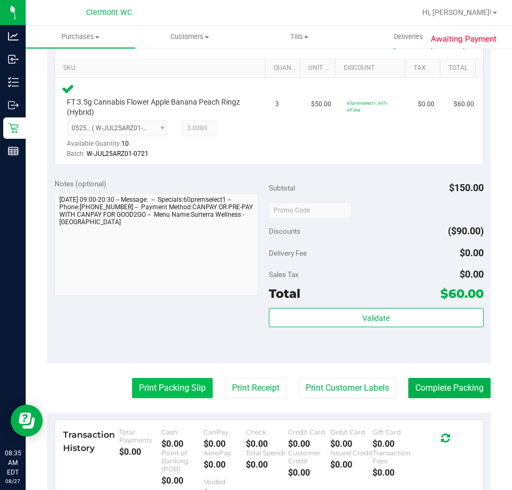
click at [175, 398] on button "Print Packing Slip" at bounding box center [172, 388] width 81 height 20
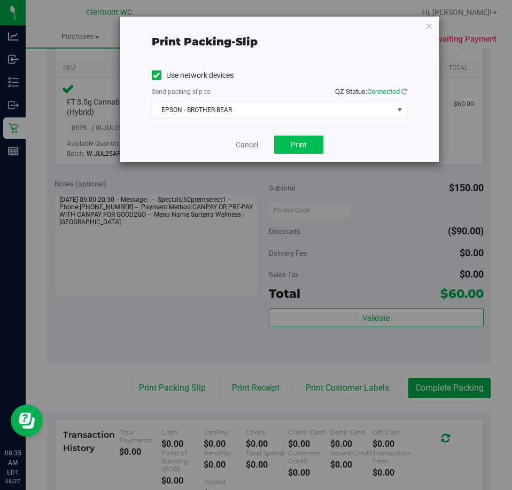
click at [285, 149] on button "Print" at bounding box center [298, 145] width 49 height 18
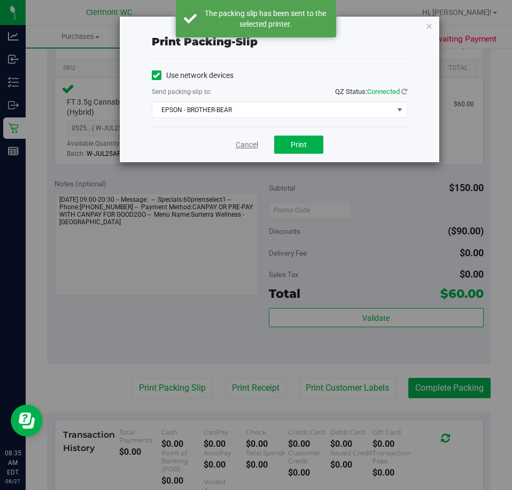
click at [246, 143] on link "Cancel" at bounding box center [247, 144] width 22 height 11
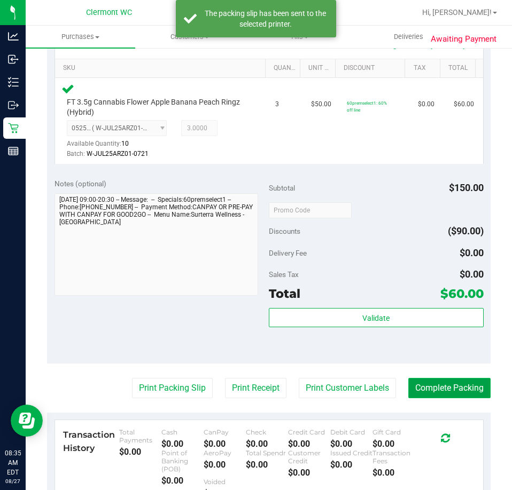
click at [459, 390] on button "Complete Packing" at bounding box center [449, 388] width 82 height 20
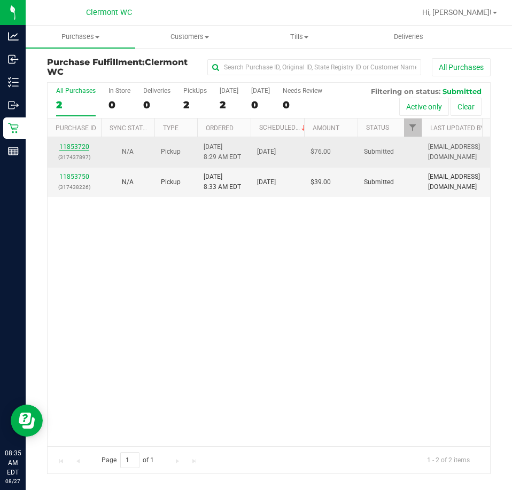
click at [82, 145] on link "11853720" at bounding box center [74, 146] width 30 height 7
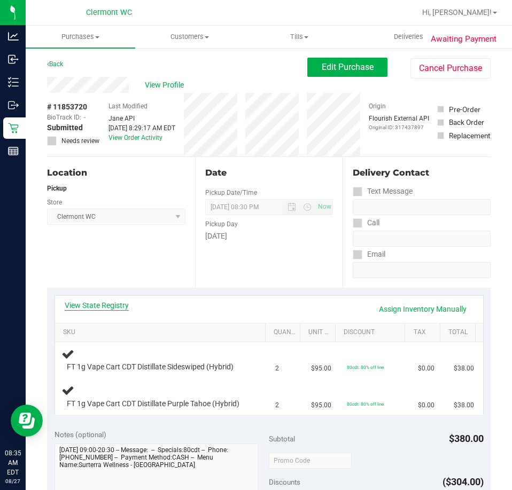
click at [113, 301] on link "View State Registry" at bounding box center [97, 305] width 64 height 11
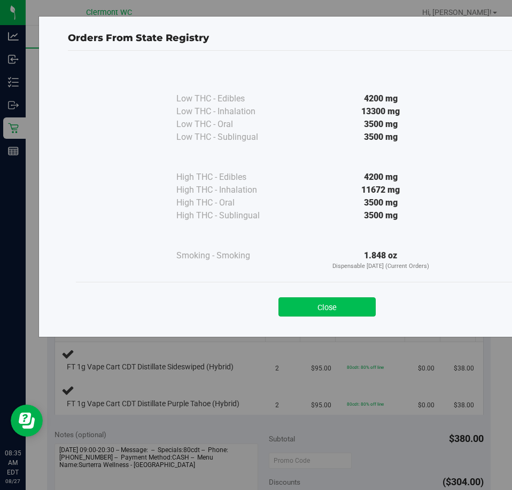
click at [339, 300] on button "Close" at bounding box center [326, 306] width 97 height 19
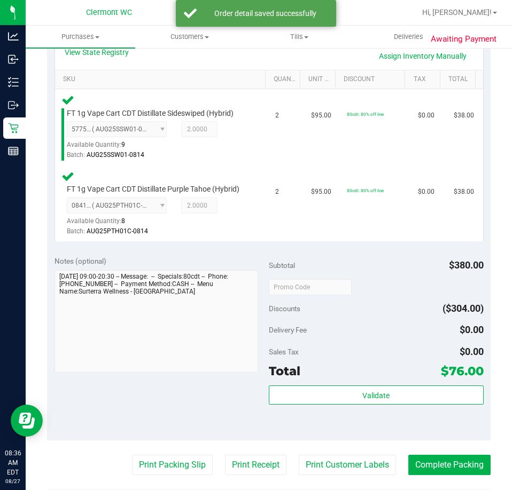
scroll to position [316, 0]
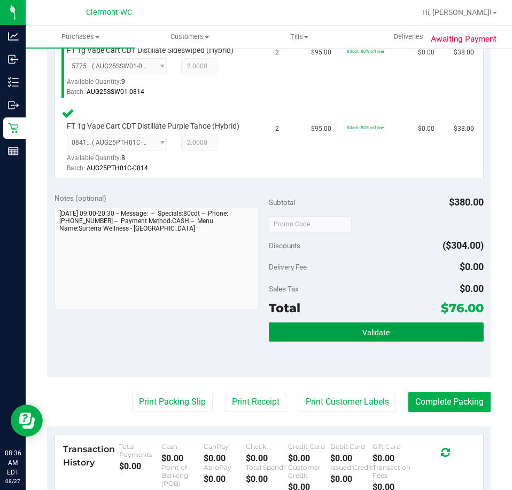
click at [358, 334] on button "Validate" at bounding box center [376, 332] width 215 height 19
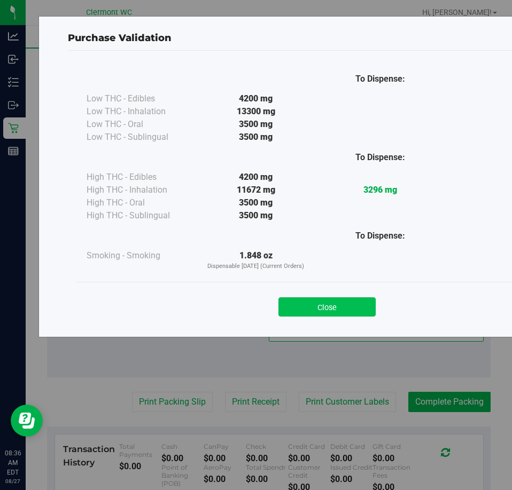
click at [334, 308] on button "Close" at bounding box center [326, 306] width 97 height 19
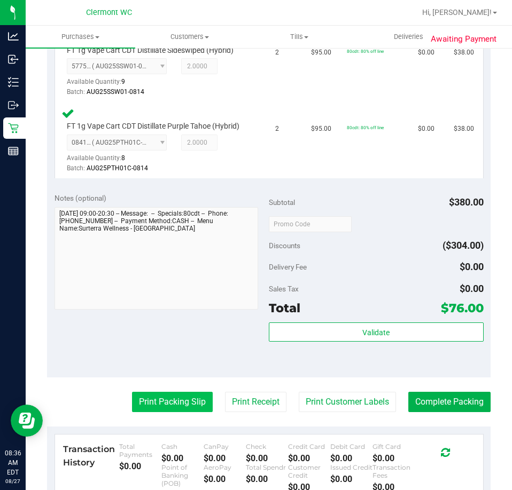
click at [179, 412] on button "Print Packing Slip" at bounding box center [172, 402] width 81 height 20
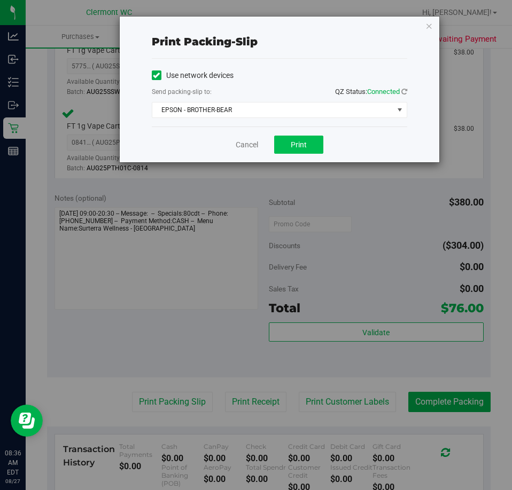
click at [292, 148] on span "Print" at bounding box center [299, 144] width 16 height 9
click at [238, 148] on link "Cancel" at bounding box center [247, 144] width 22 height 11
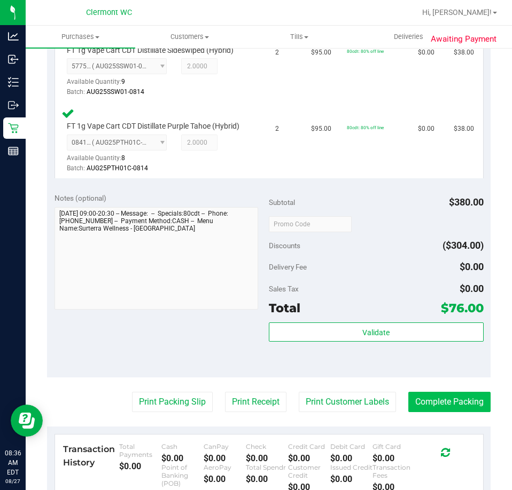
click at [469, 411] on button "Complete Packing" at bounding box center [449, 402] width 82 height 20
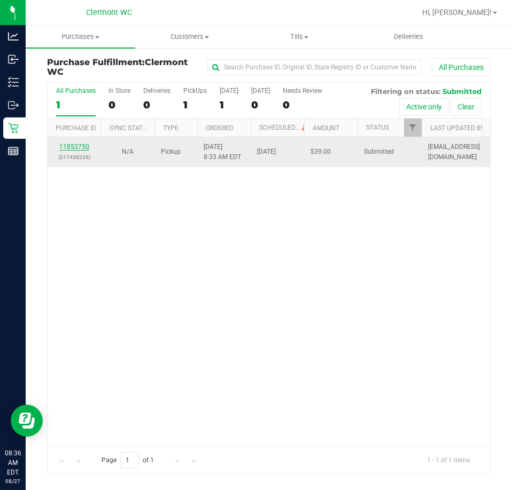
click at [67, 146] on link "11853750" at bounding box center [74, 146] width 30 height 7
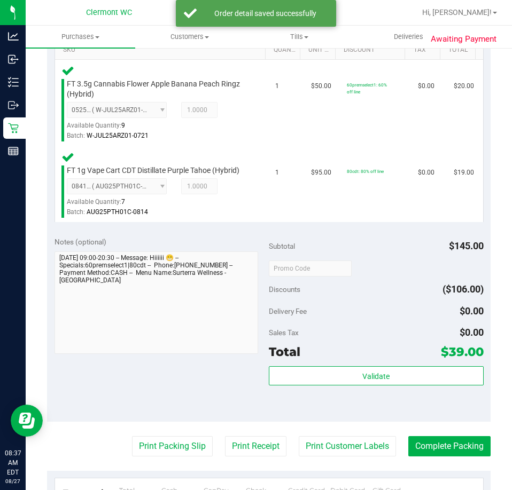
scroll to position [291, 0]
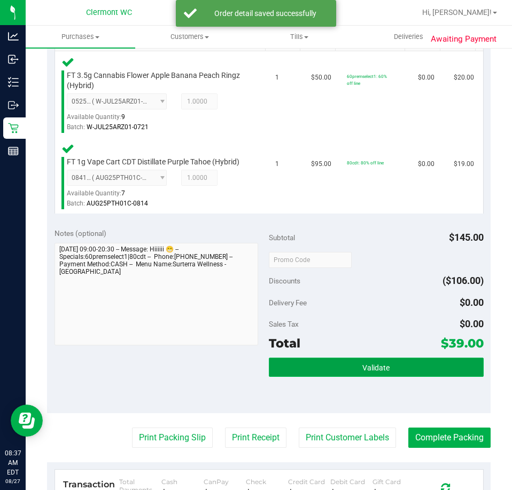
click at [344, 370] on button "Validate" at bounding box center [376, 367] width 215 height 19
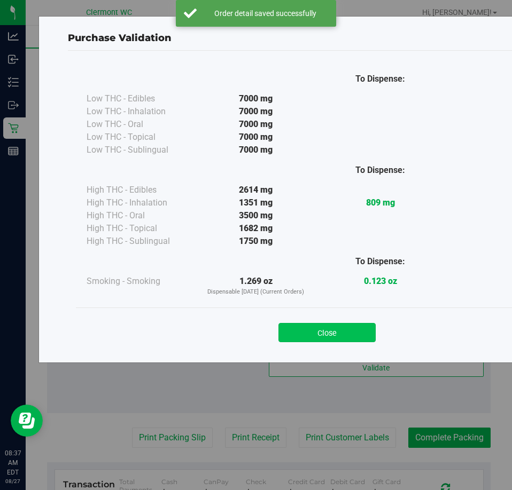
click at [333, 340] on button "Close" at bounding box center [326, 332] width 97 height 19
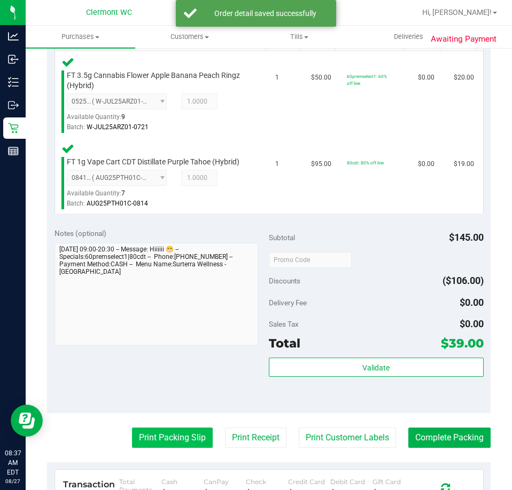
click at [178, 444] on button "Print Packing Slip" at bounding box center [172, 438] width 81 height 20
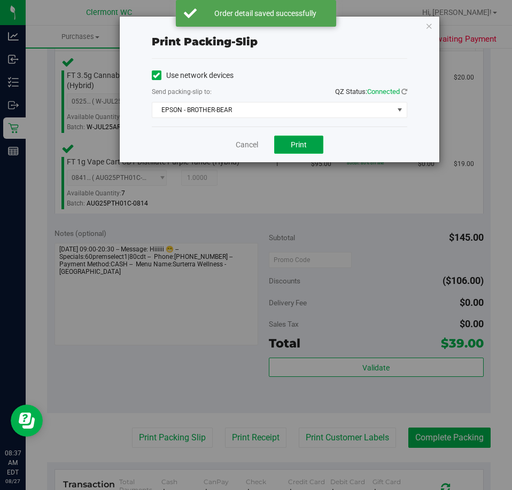
click at [296, 153] on button "Print" at bounding box center [298, 145] width 49 height 18
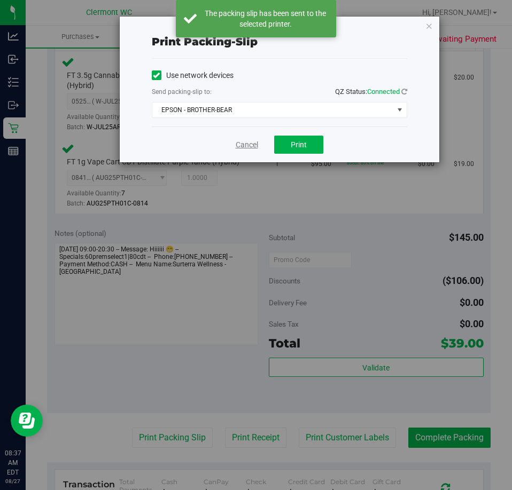
click at [242, 146] on link "Cancel" at bounding box center [247, 144] width 22 height 11
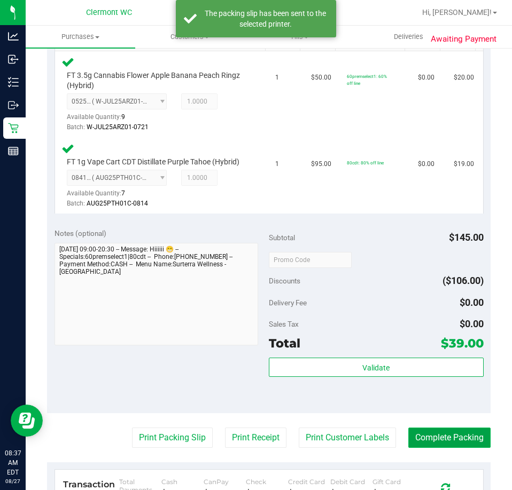
click at [449, 448] on button "Complete Packing" at bounding box center [449, 438] width 82 height 20
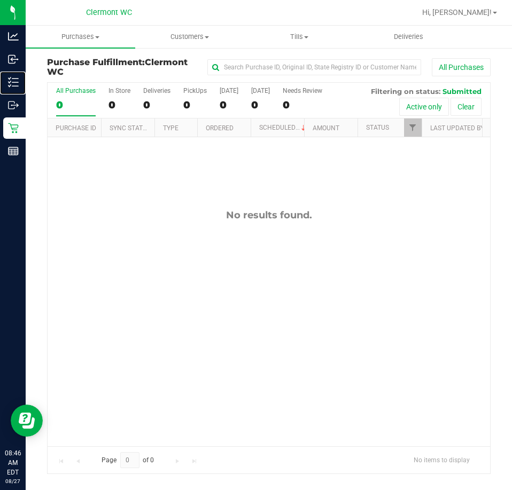
click at [0, 72] on link "Inventory" at bounding box center [13, 83] width 26 height 23
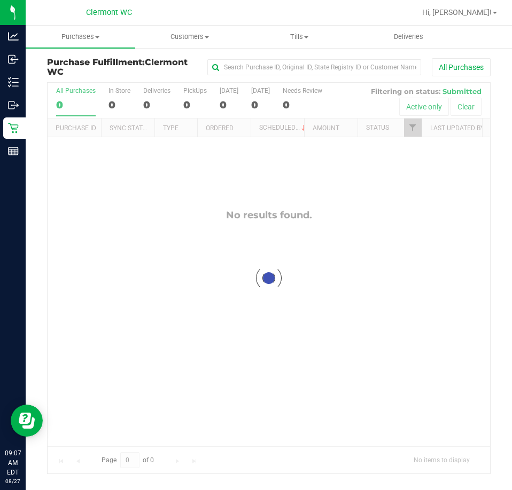
click at [208, 316] on div at bounding box center [269, 278] width 442 height 391
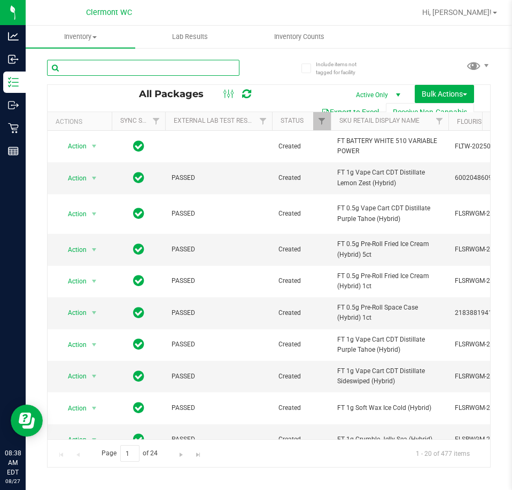
click at [175, 66] on input "text" at bounding box center [143, 68] width 192 height 16
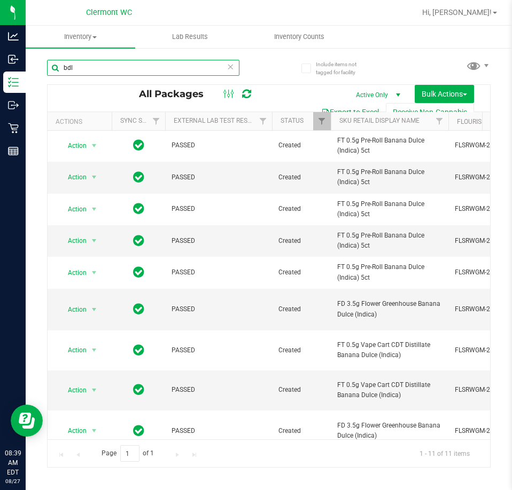
drag, startPoint x: 175, startPoint y: 67, endPoint x: -1, endPoint y: 91, distance: 177.3
click at [0, 91] on html "Analytics Inbound Inventory Outbound Retail Reports 08:39 AM EDT 08/27/2025 08/…" at bounding box center [256, 245] width 512 height 490
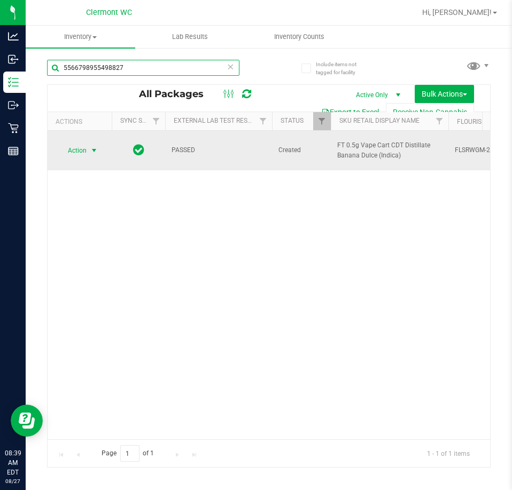
type input "5566798955498827"
click at [77, 151] on span "Action" at bounding box center [72, 150] width 29 height 15
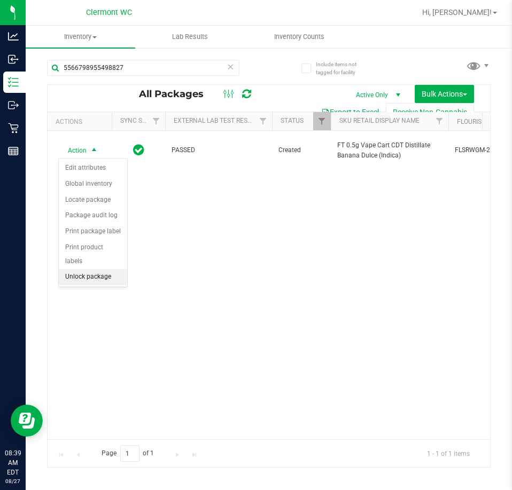
click at [90, 269] on li "Unlock package" at bounding box center [93, 277] width 68 height 16
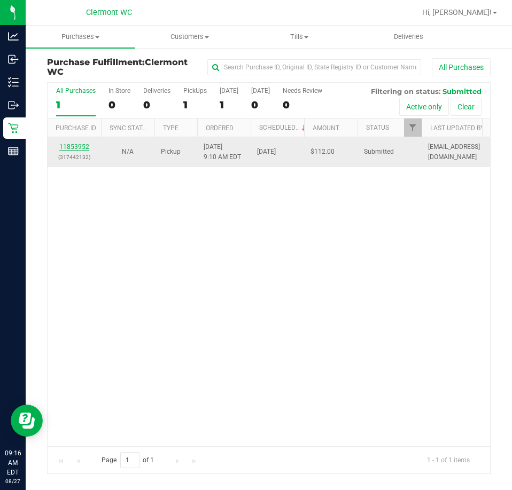
click at [77, 146] on link "11853952" at bounding box center [74, 146] width 30 height 7
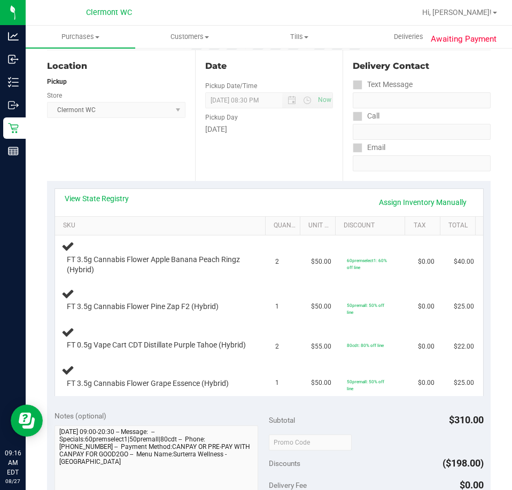
scroll to position [160, 0]
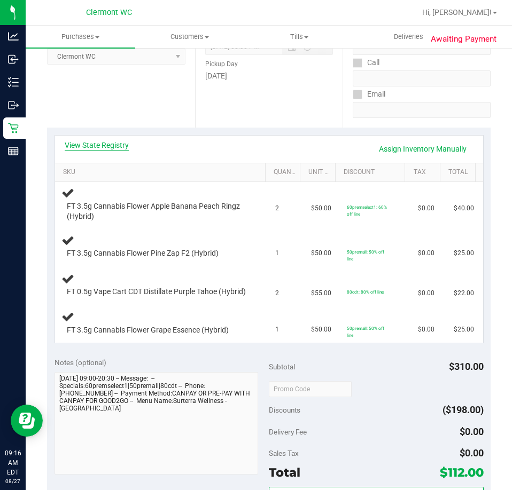
click at [114, 142] on link "View State Registry" at bounding box center [97, 145] width 64 height 11
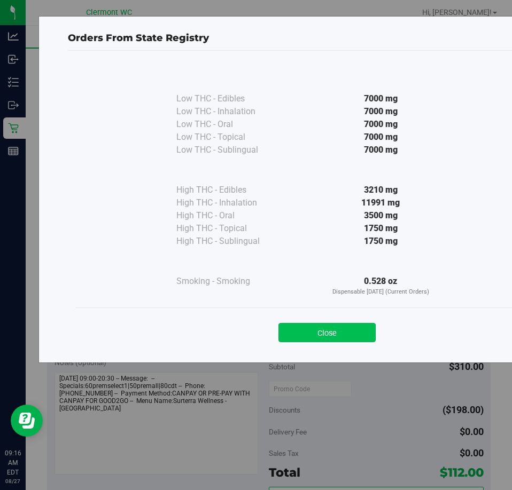
click at [368, 334] on button "Close" at bounding box center [326, 332] width 97 height 19
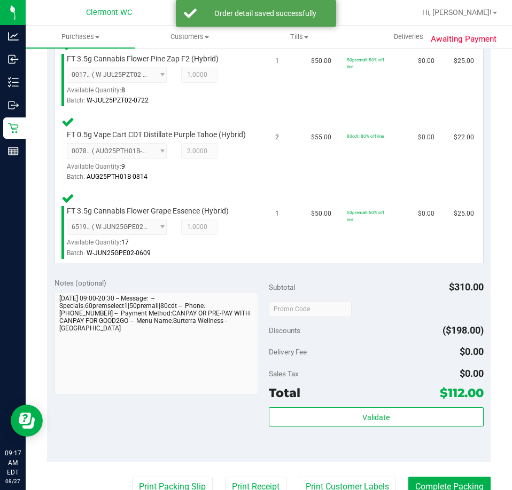
scroll to position [455, 0]
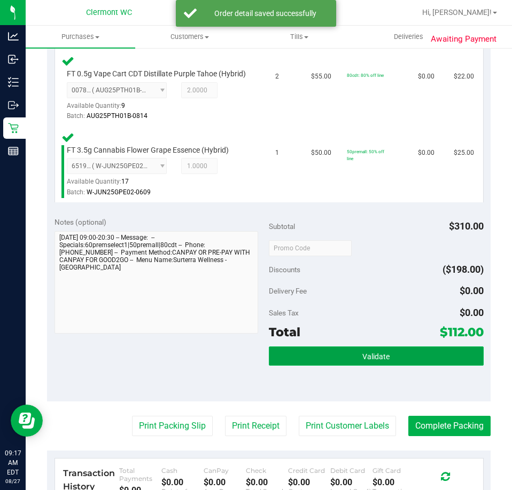
click at [362, 361] on span "Validate" at bounding box center [375, 356] width 27 height 9
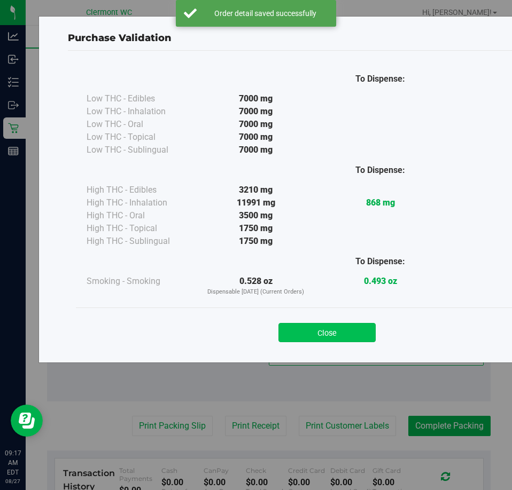
click at [346, 327] on button "Close" at bounding box center [326, 332] width 97 height 19
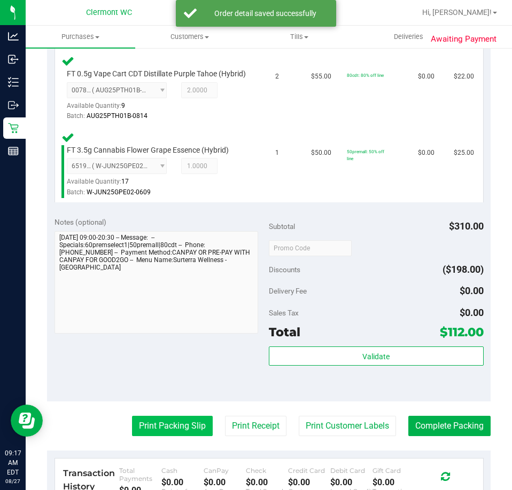
click at [184, 433] on button "Print Packing Slip" at bounding box center [172, 426] width 81 height 20
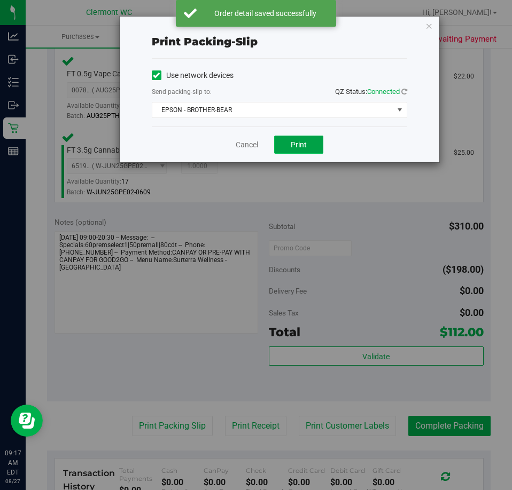
click at [304, 140] on span "Print" at bounding box center [299, 144] width 16 height 9
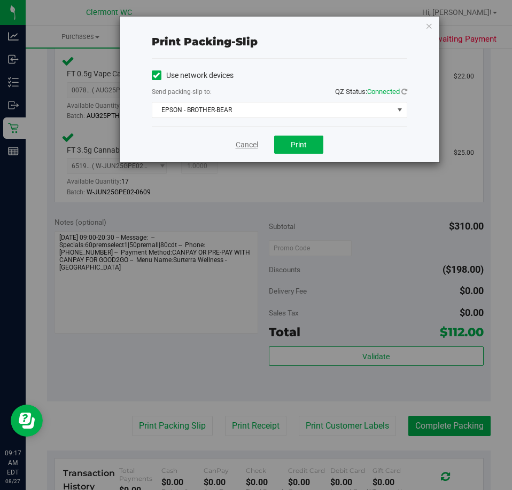
click at [250, 144] on link "Cancel" at bounding box center [247, 144] width 22 height 11
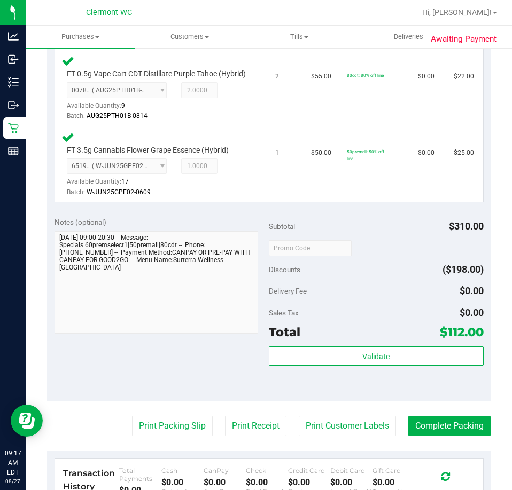
click at [461, 402] on div "Notes (optional) Subtotal $310.00 Discounts ($198.00) Delivery Fee $0.00 Sales …" at bounding box center [268, 305] width 443 height 192
click at [443, 430] on button "Complete Packing" at bounding box center [449, 426] width 82 height 20
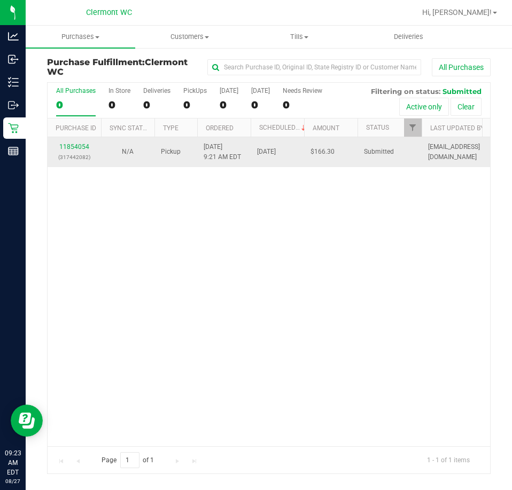
click at [80, 151] on div "11854054 (317442082)" at bounding box center [74, 152] width 41 height 20
click at [78, 148] on link "11854054" at bounding box center [74, 146] width 30 height 7
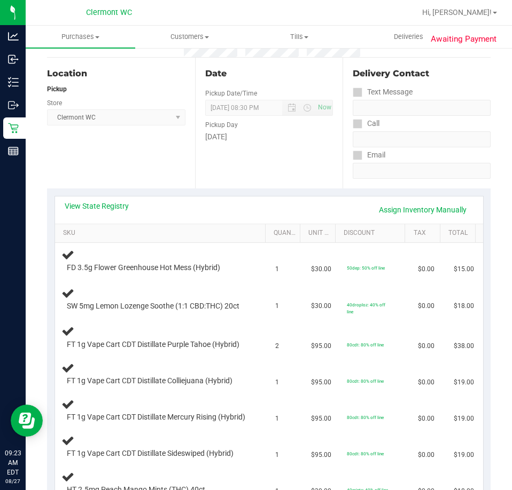
scroll to position [215, 0]
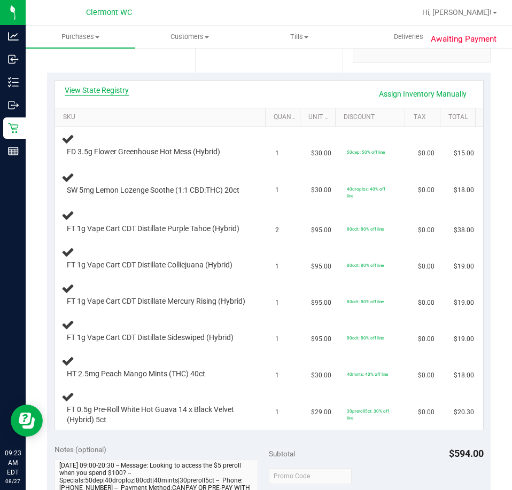
click at [100, 88] on link "View State Registry" at bounding box center [97, 90] width 64 height 11
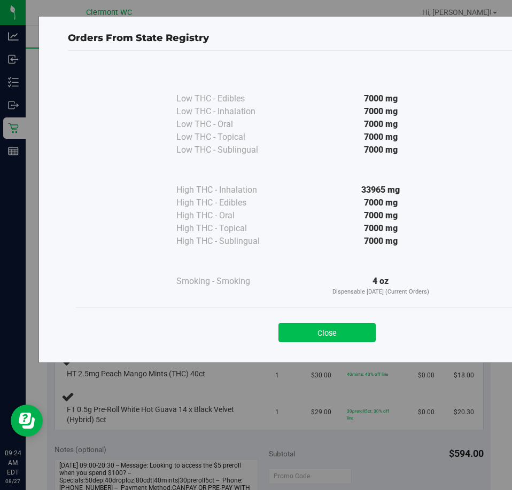
click at [323, 341] on button "Close" at bounding box center [326, 332] width 97 height 19
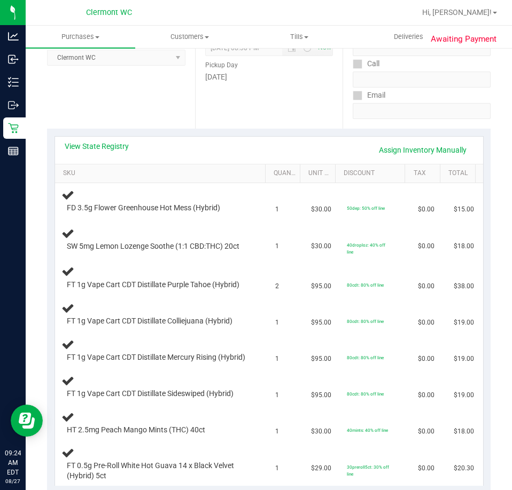
scroll to position [160, 0]
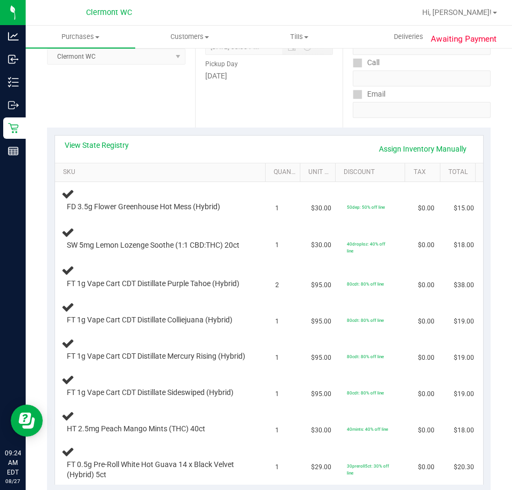
click at [85, 165] on th "SKU" at bounding box center [160, 172] width 210 height 19
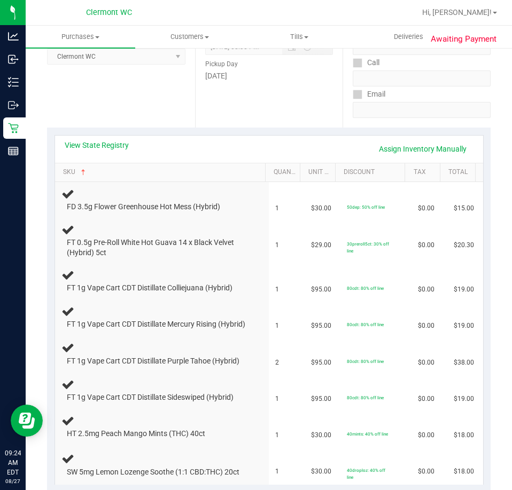
click at [79, 116] on div "Location Pickup Store Clermont WC Select Store Bonita Springs WC Boynton Beach …" at bounding box center [121, 62] width 148 height 131
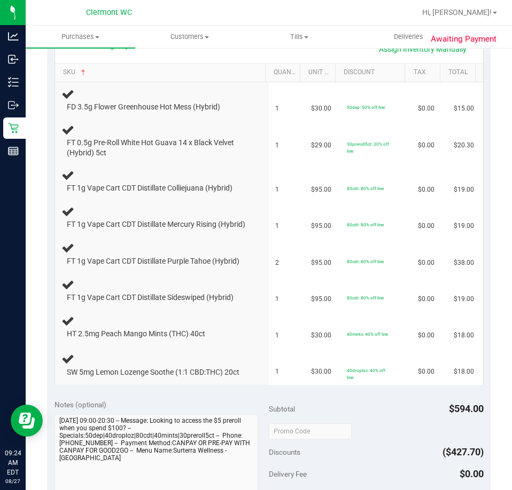
scroll to position [258, 0]
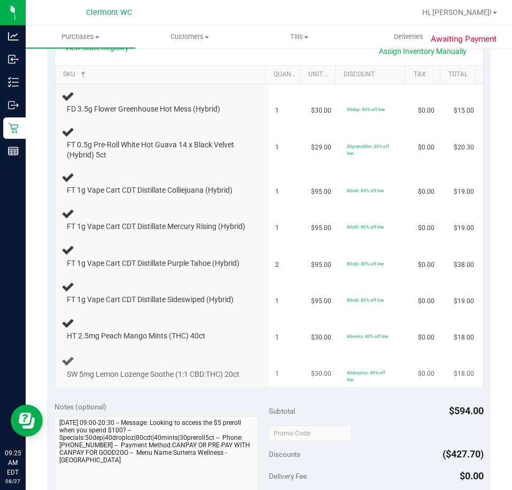
click at [386, 387] on td "40droploz: 40% off line" at bounding box center [375, 368] width 71 height 40
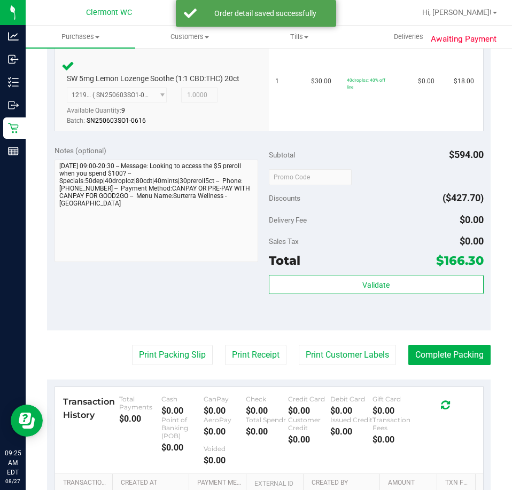
scroll to position [831, 0]
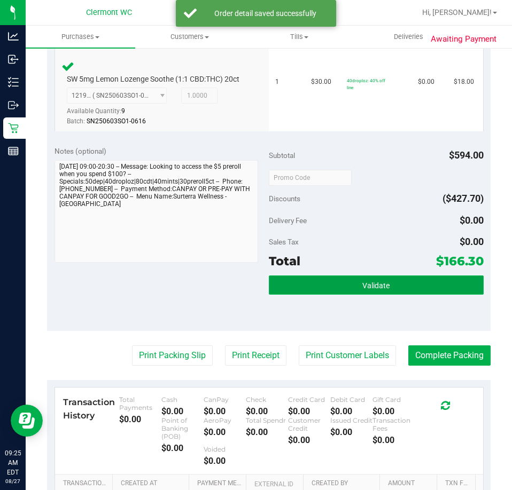
click at [376, 290] on span "Validate" at bounding box center [375, 285] width 27 height 9
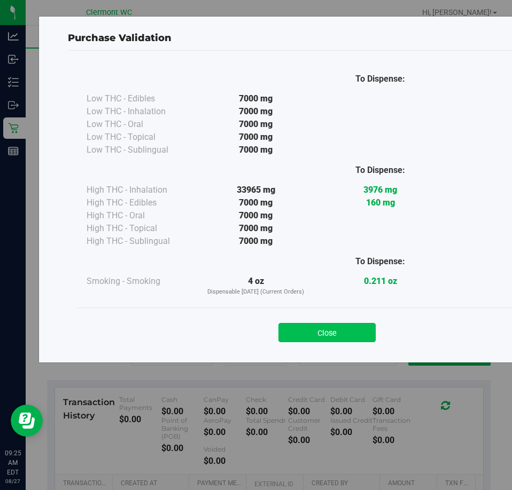
click at [350, 332] on button "Close" at bounding box center [326, 332] width 97 height 19
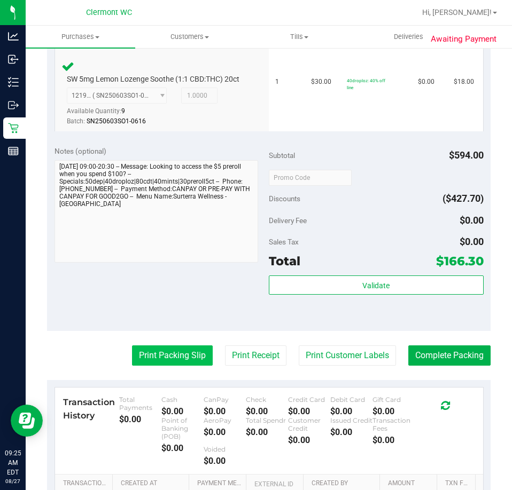
click at [166, 366] on button "Print Packing Slip" at bounding box center [172, 356] width 81 height 20
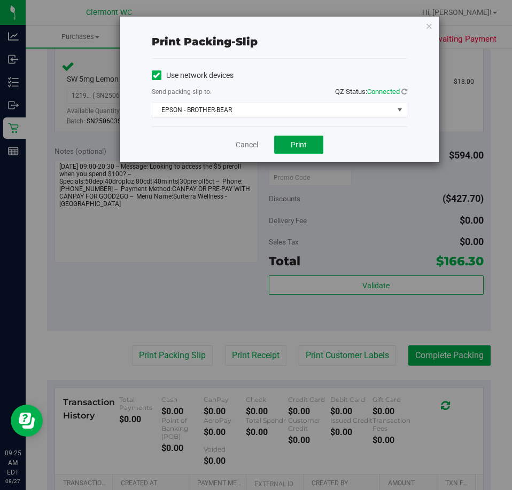
click at [305, 138] on button "Print" at bounding box center [298, 145] width 49 height 18
click at [256, 147] on link "Cancel" at bounding box center [247, 144] width 22 height 11
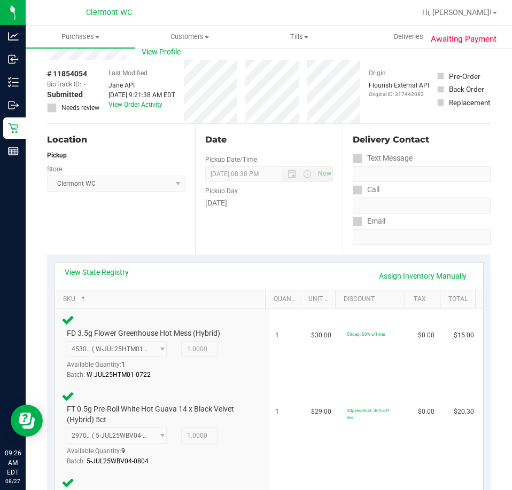
scroll to position [0, 0]
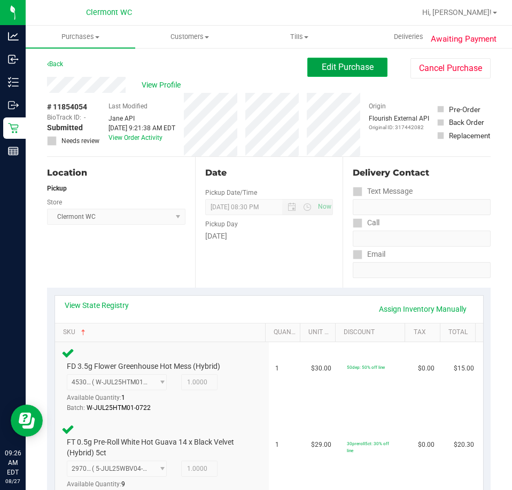
click at [341, 66] on span "Edit Purchase" at bounding box center [347, 67] width 52 height 10
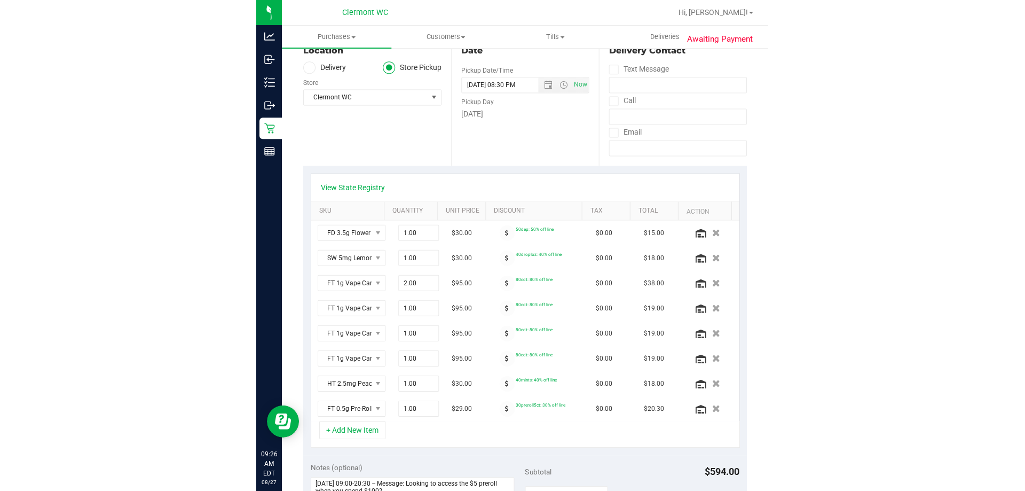
scroll to position [171, 0]
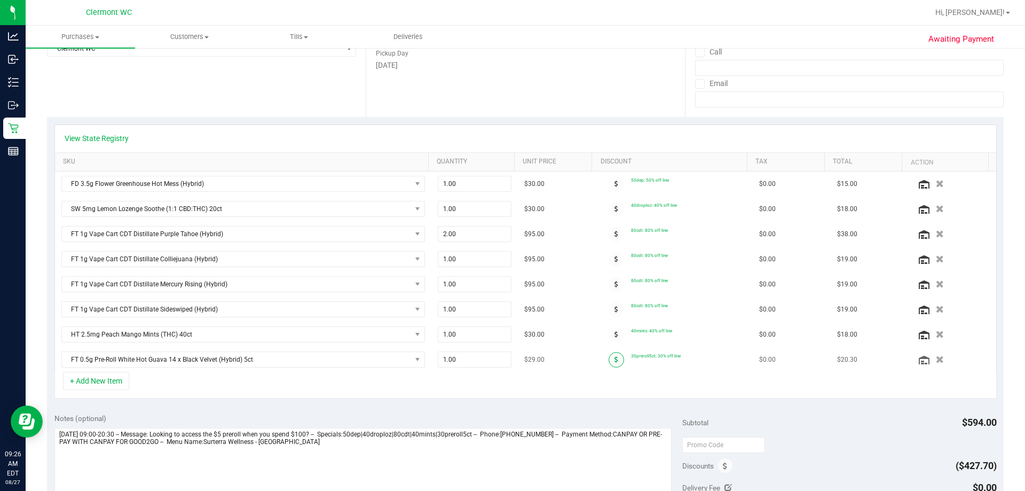
click at [511, 360] on icon at bounding box center [617, 359] width 4 height 6
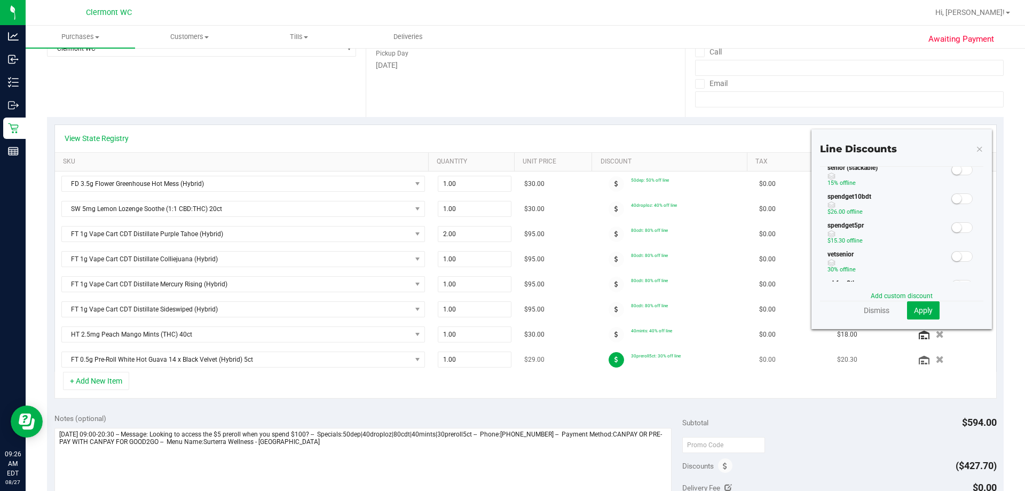
scroll to position [249, 0]
click at [511, 217] on span at bounding box center [962, 212] width 21 height 11
click at [511, 307] on span "Apply" at bounding box center [923, 310] width 19 height 9
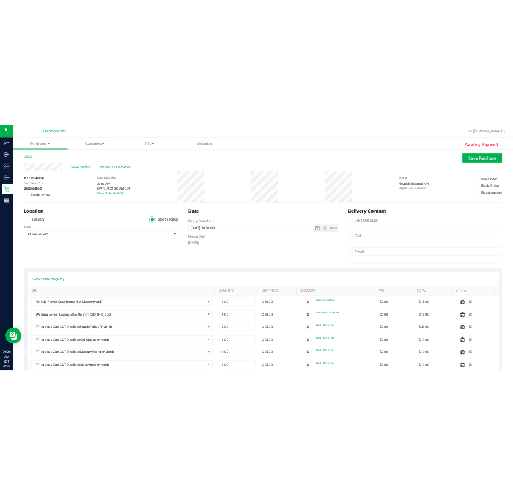
scroll to position [0, 0]
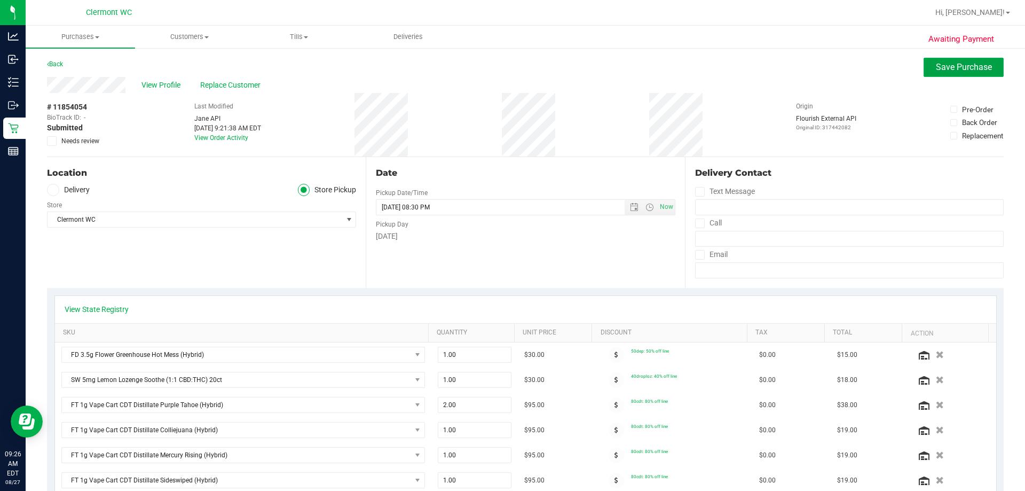
click at [511, 66] on span "Save Purchase" at bounding box center [964, 67] width 56 height 10
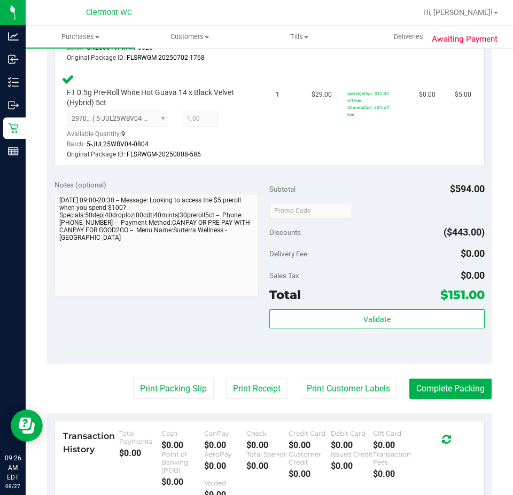
scroll to position [883, 0]
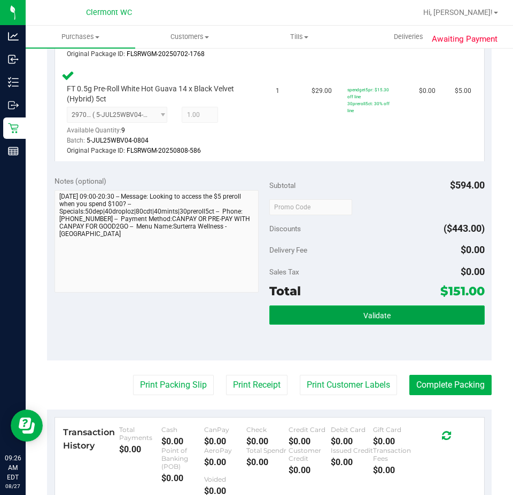
click at [425, 325] on button "Validate" at bounding box center [376, 314] width 215 height 19
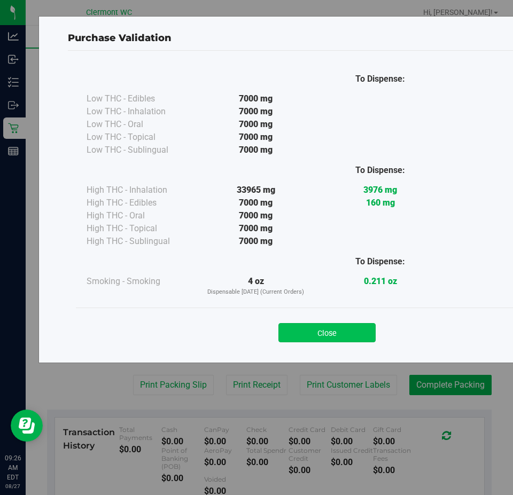
click at [339, 328] on button "Close" at bounding box center [326, 332] width 97 height 19
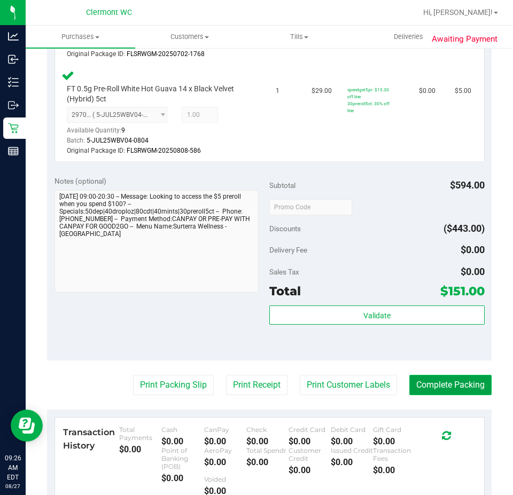
click at [438, 395] on button "Complete Packing" at bounding box center [450, 385] width 82 height 20
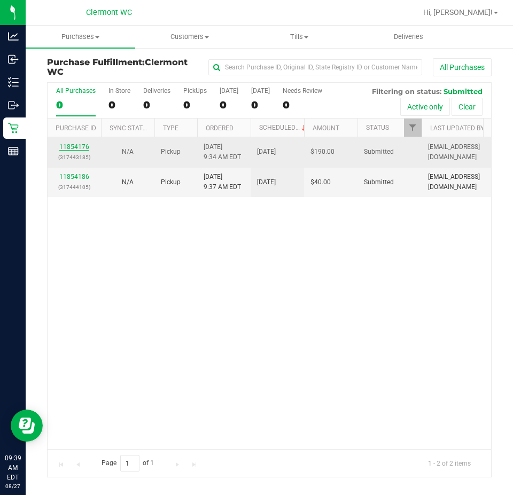
click at [81, 146] on link "11854176" at bounding box center [74, 146] width 30 height 7
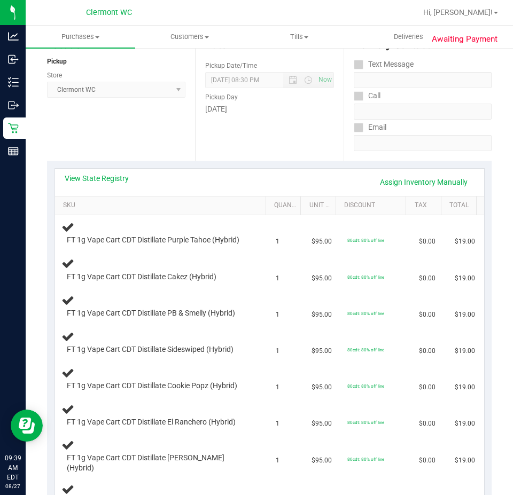
scroll to position [127, 0]
click at [99, 179] on link "View State Registry" at bounding box center [97, 179] width 64 height 11
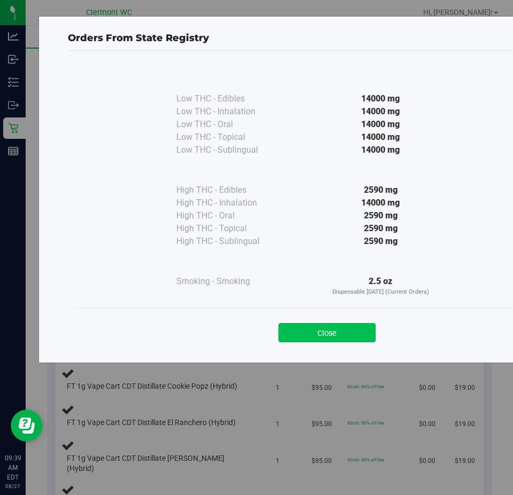
click at [311, 340] on button "Close" at bounding box center [326, 332] width 97 height 19
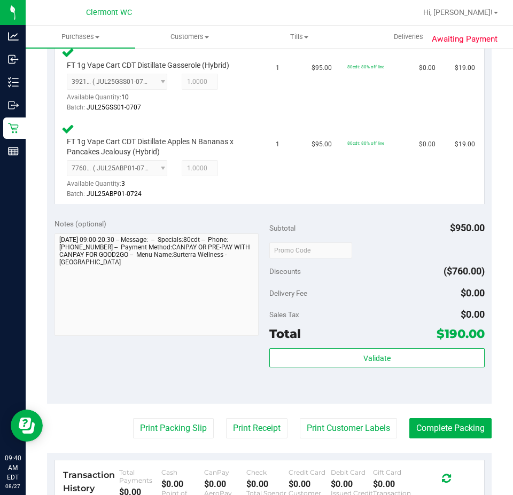
scroll to position [931, 0]
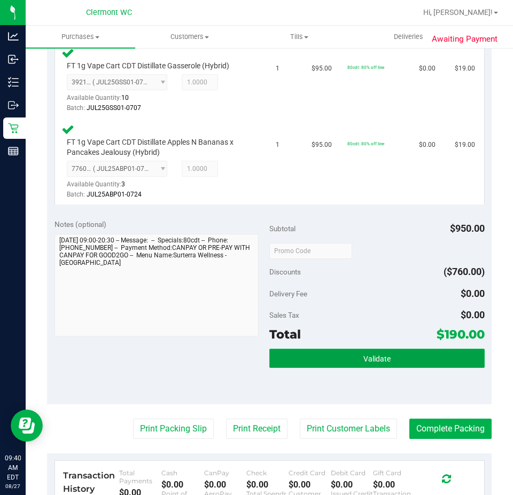
click at [344, 349] on button "Validate" at bounding box center [376, 358] width 215 height 19
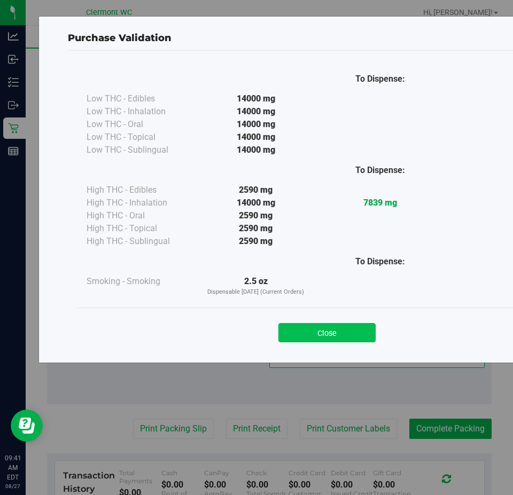
click at [360, 333] on button "Close" at bounding box center [326, 332] width 97 height 19
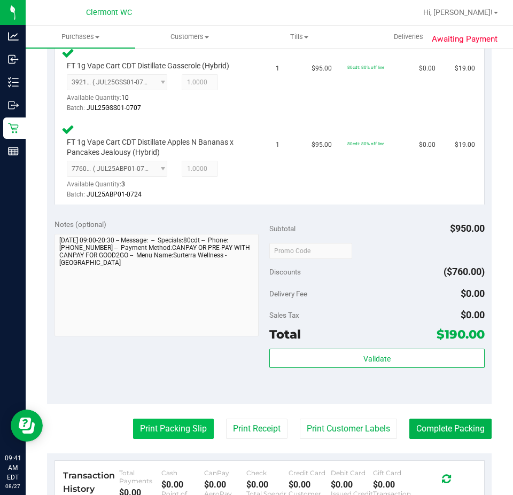
click at [171, 430] on button "Print Packing Slip" at bounding box center [173, 429] width 81 height 20
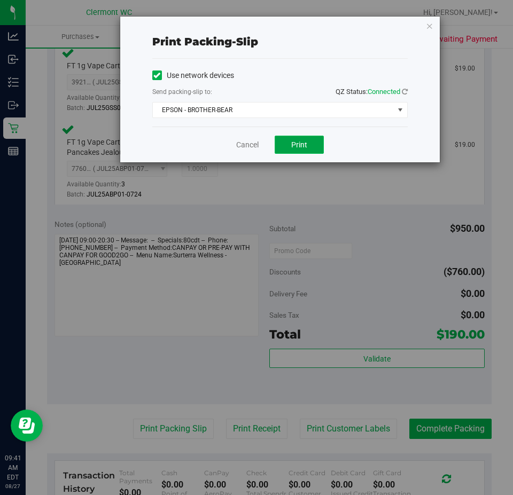
click at [304, 139] on button "Print" at bounding box center [298, 145] width 49 height 18
click at [248, 144] on link "Cancel" at bounding box center [247, 144] width 22 height 11
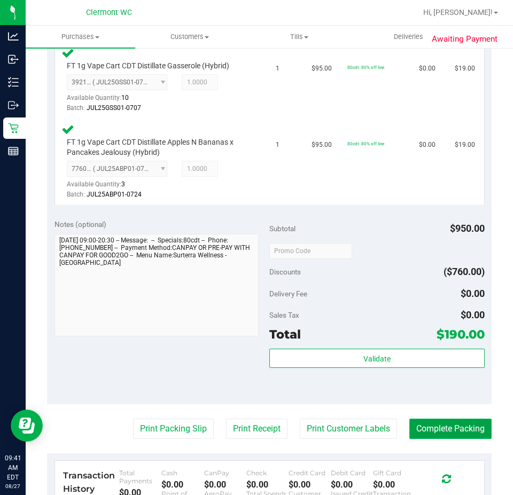
click at [441, 422] on button "Complete Packing" at bounding box center [450, 429] width 82 height 20
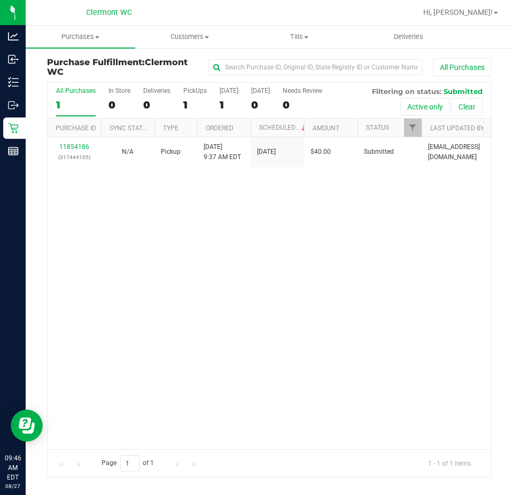
click at [152, 378] on div "11854186 (317444105) N/A Pickup 8/27/2025 9:37 AM EDT 8/27/2025 $40.00 Submitte…" at bounding box center [269, 293] width 443 height 312
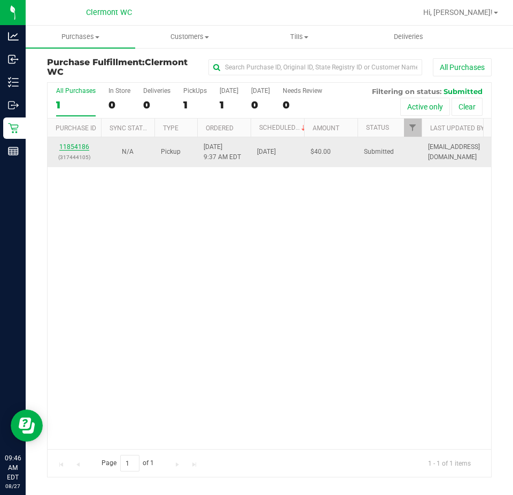
click at [78, 143] on link "11854186" at bounding box center [74, 146] width 30 height 7
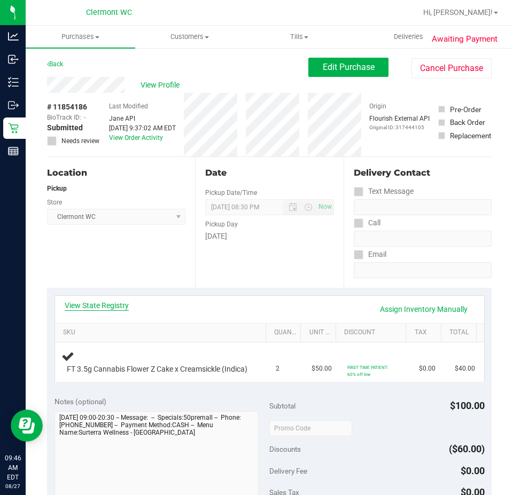
click at [91, 307] on link "View State Registry" at bounding box center [97, 305] width 64 height 11
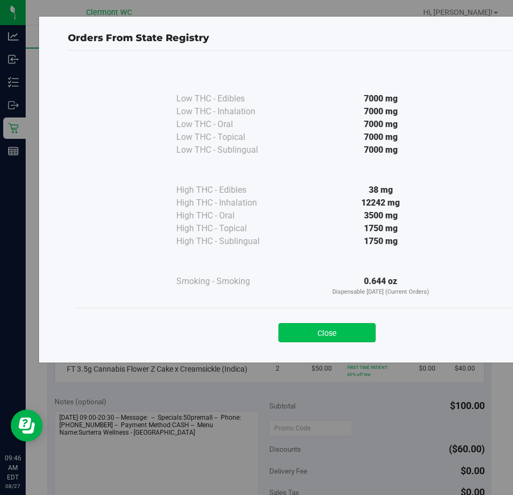
click at [311, 324] on button "Close" at bounding box center [326, 332] width 97 height 19
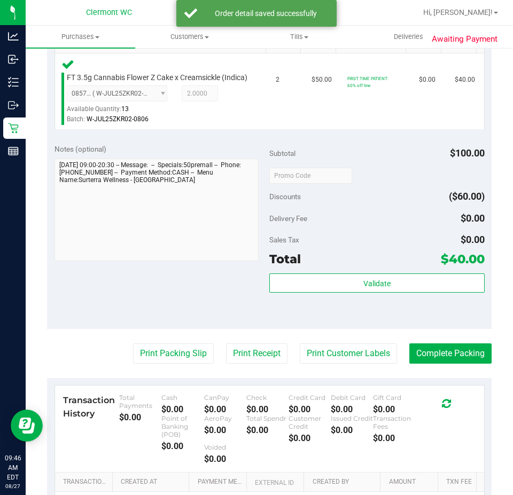
scroll to position [290, 0]
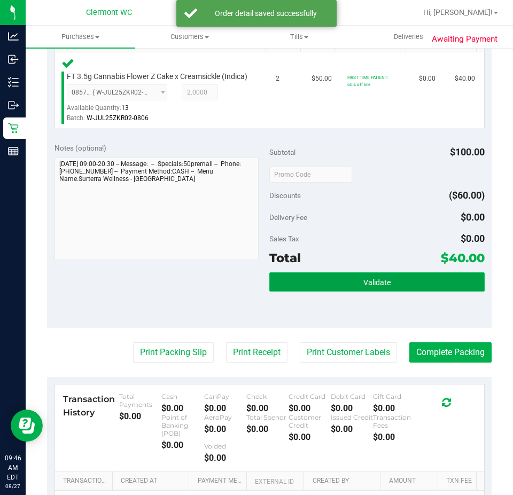
click at [378, 286] on button "Validate" at bounding box center [376, 281] width 215 height 19
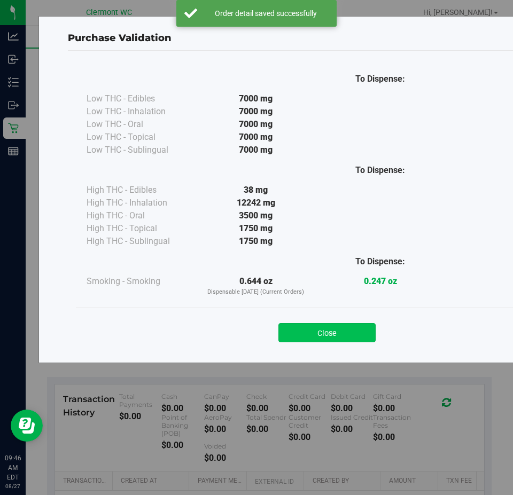
click at [344, 329] on button "Close" at bounding box center [326, 332] width 97 height 19
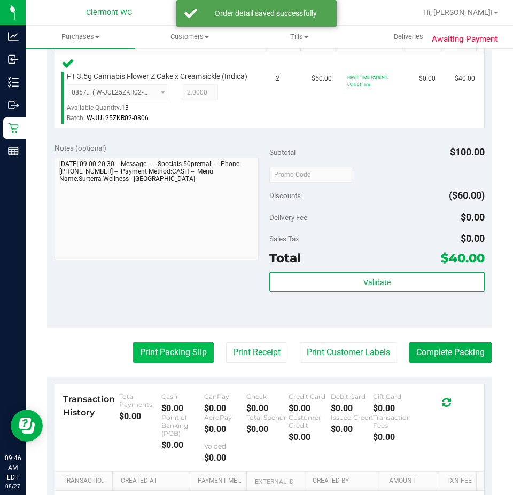
click at [174, 363] on button "Print Packing Slip" at bounding box center [173, 352] width 81 height 20
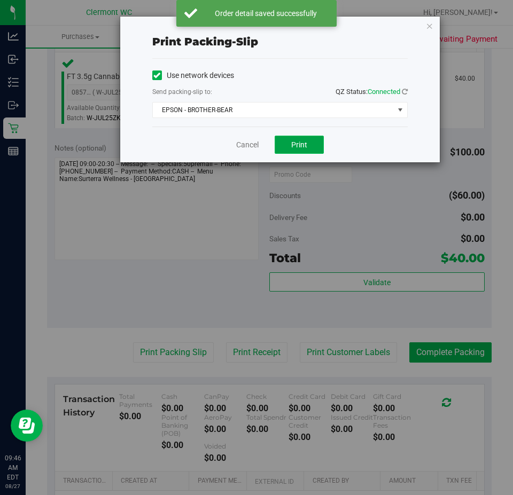
click at [291, 137] on button "Print" at bounding box center [298, 145] width 49 height 18
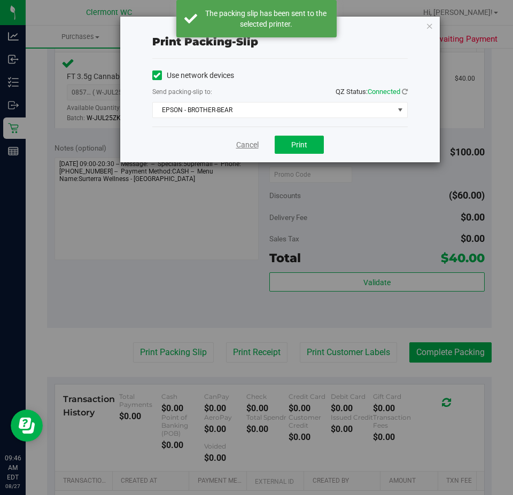
click at [246, 143] on link "Cancel" at bounding box center [247, 144] width 22 height 11
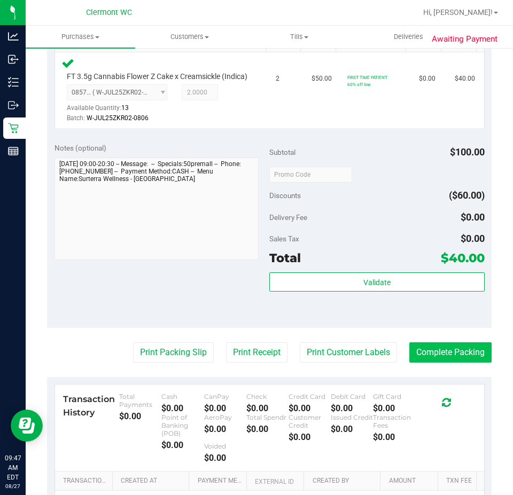
click at [456, 359] on button "Complete Packing" at bounding box center [450, 352] width 82 height 20
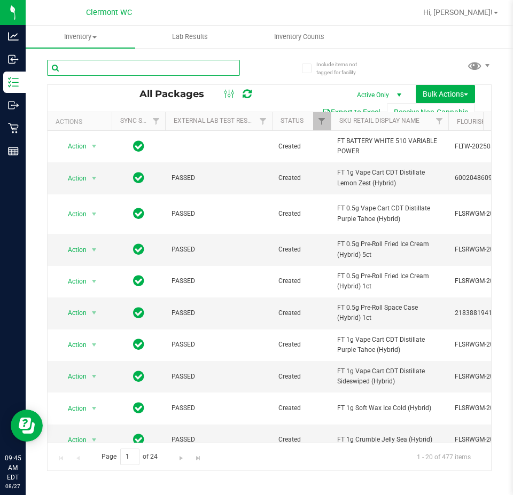
click at [138, 68] on input "text" at bounding box center [143, 68] width 193 height 16
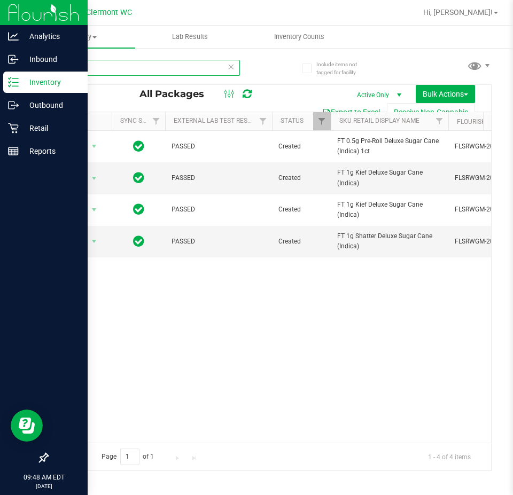
drag, startPoint x: 110, startPoint y: 70, endPoint x: 0, endPoint y: 87, distance: 111.3
click at [0, 87] on div "Analytics Inbound Inventory Outbound Retail Reports 09:48 AM EDT [DATE] 08/27 […" at bounding box center [256, 247] width 513 height 495
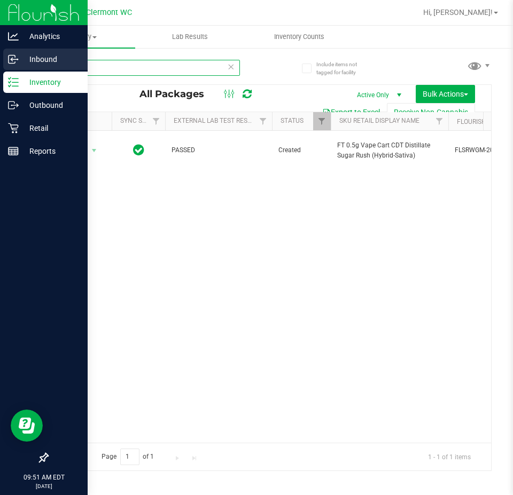
drag, startPoint x: 122, startPoint y: 71, endPoint x: 0, endPoint y: 71, distance: 122.3
click at [0, 71] on div "Analytics Inbound Inventory Outbound Retail Reports 09:51 AM EDT [DATE] 08/27 […" at bounding box center [256, 247] width 513 height 495
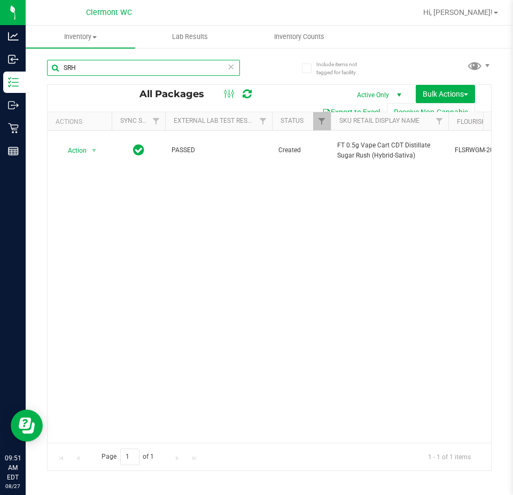
paste input "W-AUG25GRZ01-0809"
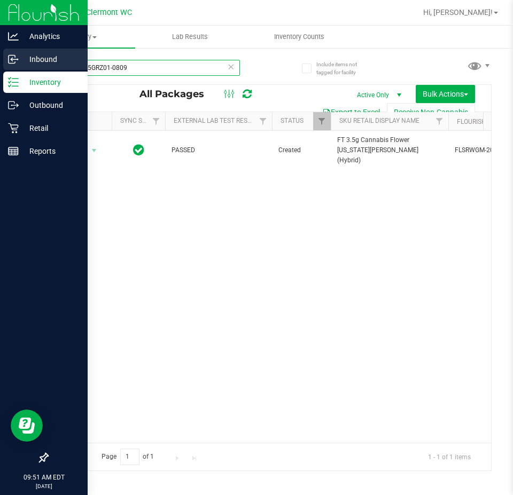
drag, startPoint x: 147, startPoint y: 65, endPoint x: 0, endPoint y: 66, distance: 146.9
click at [0, 66] on div "Analytics Inbound Inventory Outbound Retail Reports 09:51 AM EDT [DATE] 08/27 […" at bounding box center [256, 247] width 513 height 495
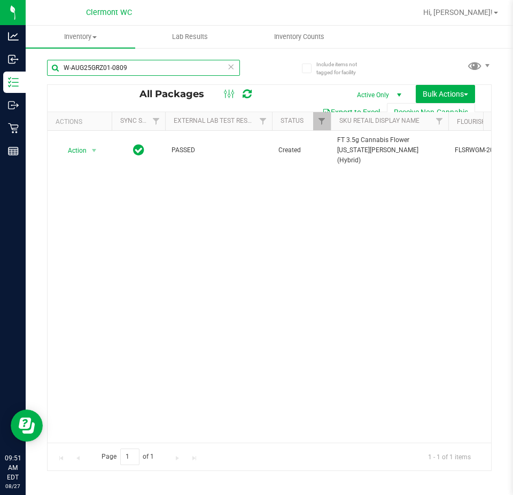
click at [148, 63] on input "W-AUG25GRZ01-0809" at bounding box center [143, 68] width 193 height 16
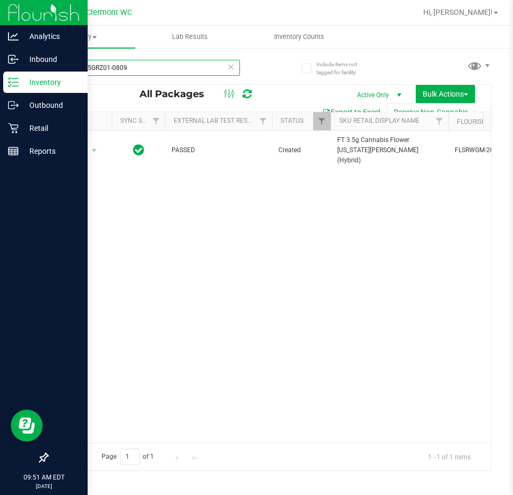
drag, startPoint x: 148, startPoint y: 63, endPoint x: 0, endPoint y: 79, distance: 148.7
click at [0, 79] on div "Analytics Inbound Inventory Outbound Retail Reports 09:51 AM EDT [DATE] 08/27 […" at bounding box center [256, 247] width 513 height 495
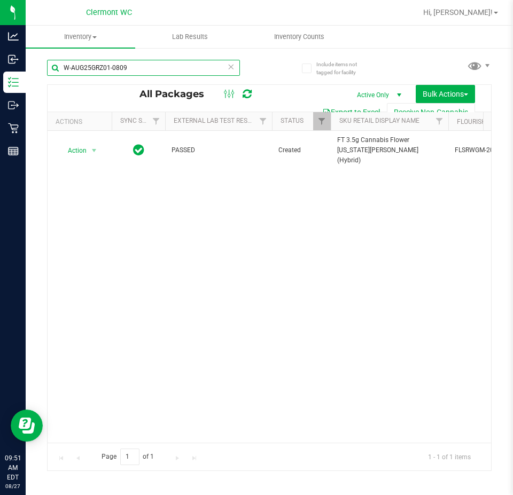
paste input "JUN25DDF02-0702"
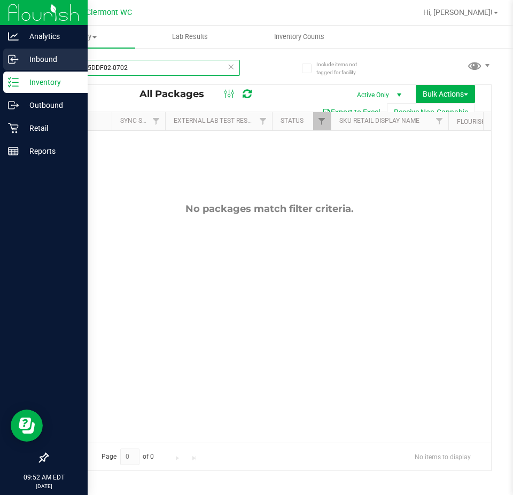
drag, startPoint x: 156, startPoint y: 69, endPoint x: 0, endPoint y: 69, distance: 156.5
click at [0, 69] on div "Analytics Inbound Inventory Outbound Retail Reports 09:52 AM EDT [DATE] 08/27 […" at bounding box center [256, 247] width 513 height 495
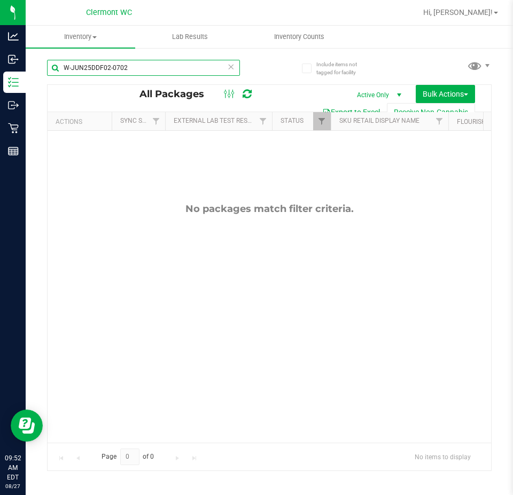
type input "W-JUN25DDF02-0702"
paste input "W-APR25FIC02-0514"
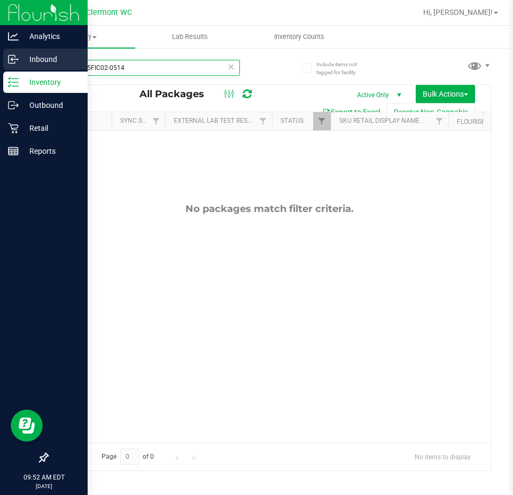
drag, startPoint x: 167, startPoint y: 70, endPoint x: 0, endPoint y: 70, distance: 166.6
click at [0, 70] on div "Analytics Inbound Inventory Outbound Retail Reports 09:52 AM EDT [DATE] 08/27 […" at bounding box center [256, 247] width 513 height 495
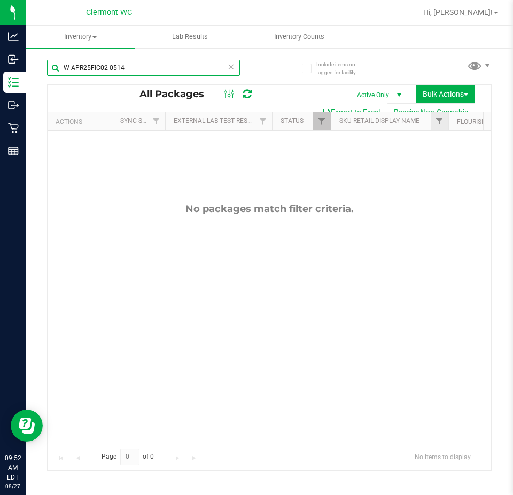
paste input "JUL25ARZ01-0721"
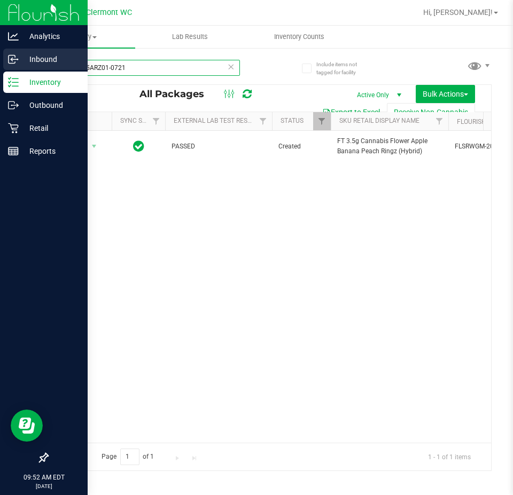
drag, startPoint x: 156, startPoint y: 61, endPoint x: 0, endPoint y: 70, distance: 156.2
click at [0, 70] on div "Analytics Inbound Inventory Outbound Retail Reports 09:52 AM EDT [DATE] 08/27 […" at bounding box center [256, 247] width 513 height 495
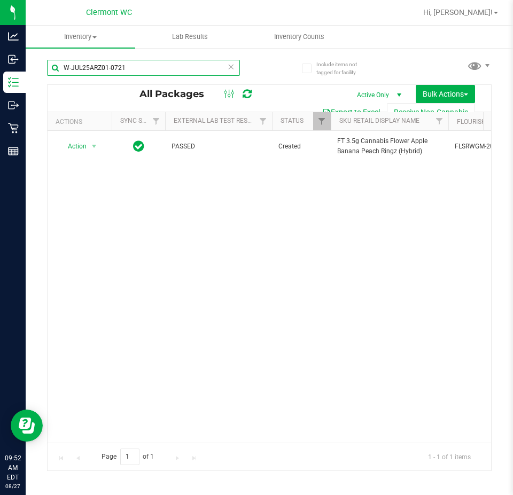
paste input "N25PBS02-0616"
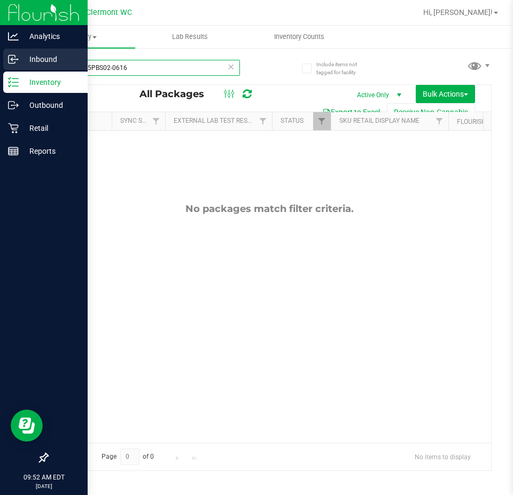
drag, startPoint x: 174, startPoint y: 75, endPoint x: 0, endPoint y: 56, distance: 175.1
click at [0, 56] on div "Analytics Inbound Inventory Outbound Retail Reports 09:52 AM EDT [DATE] 08/27 […" at bounding box center [256, 247] width 513 height 495
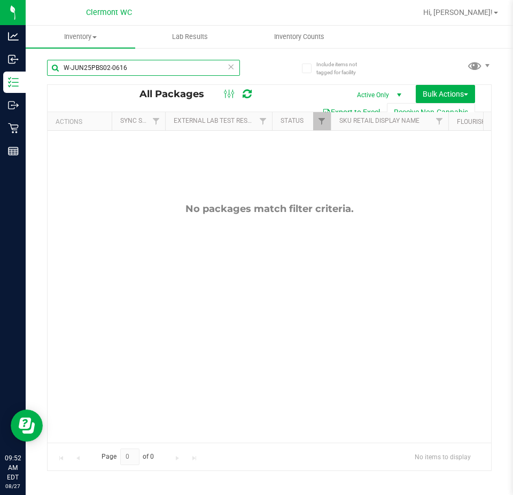
paste input "FFP01-0701"
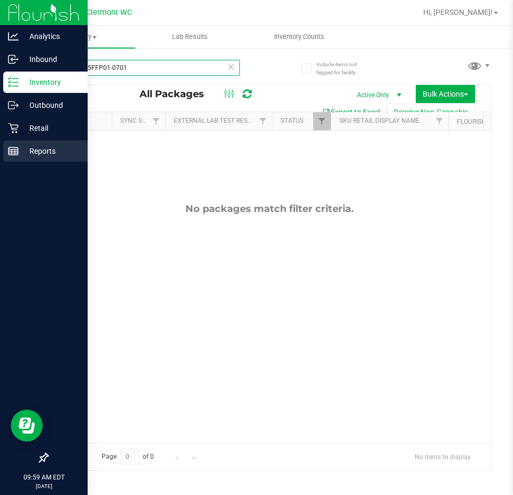
drag, startPoint x: 139, startPoint y: 69, endPoint x: 0, endPoint y: 143, distance: 157.2
click at [0, 112] on div "Analytics Inbound Inventory Outbound Retail Reports 09:59 AM EDT [DATE] 08/27 […" at bounding box center [256, 247] width 513 height 495
type input "a"
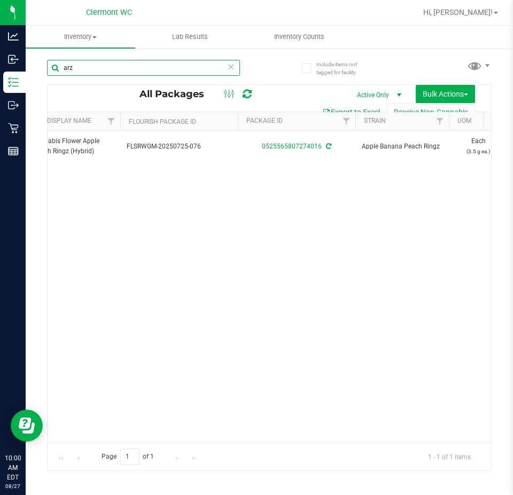
scroll to position [0, 365]
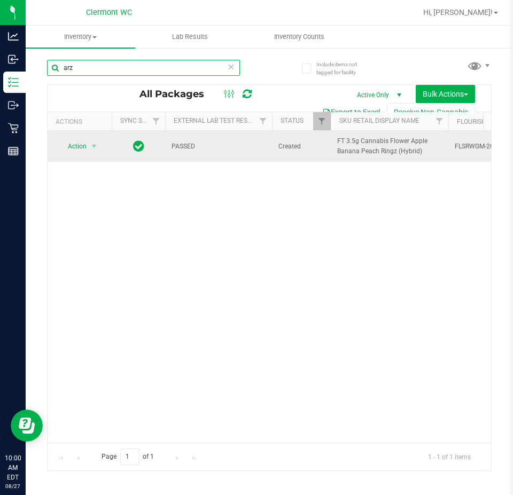
type input "arz"
click at [89, 143] on span "select" at bounding box center [94, 146] width 13 height 15
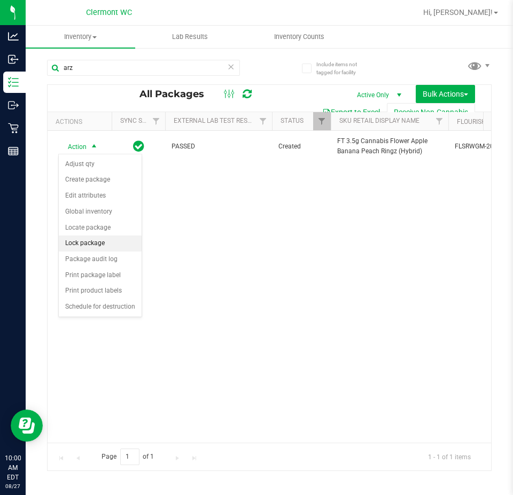
click at [83, 238] on li "Lock package" at bounding box center [100, 244] width 83 height 16
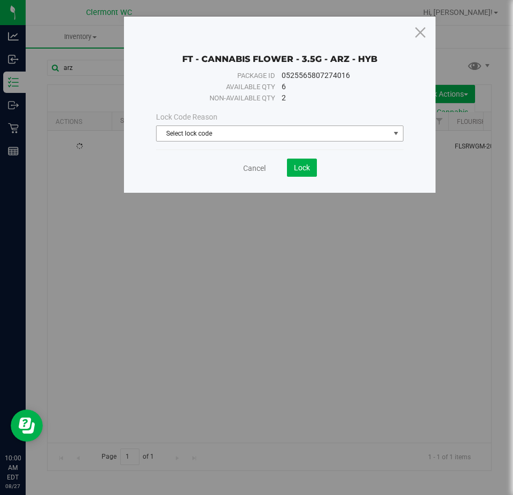
click at [249, 128] on span "Select lock code" at bounding box center [272, 133] width 233 height 15
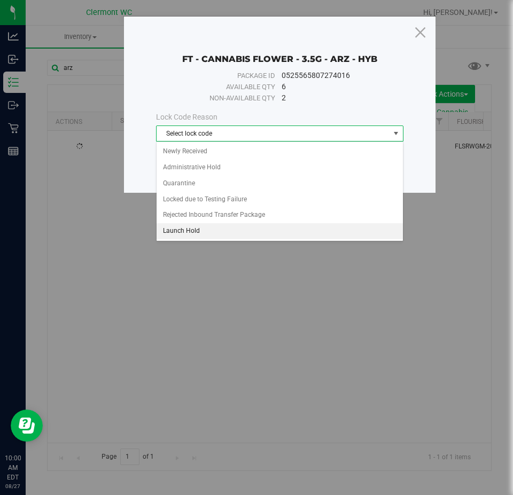
click at [183, 227] on li "Launch Hold" at bounding box center [279, 231] width 246 height 16
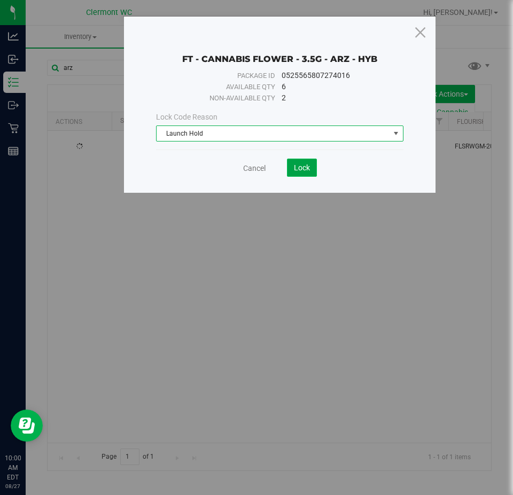
click at [295, 176] on button "Lock" at bounding box center [302, 168] width 30 height 18
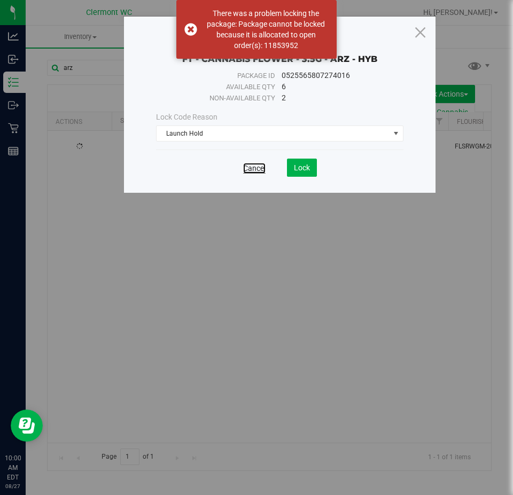
click at [254, 166] on link "Cancel" at bounding box center [254, 168] width 22 height 11
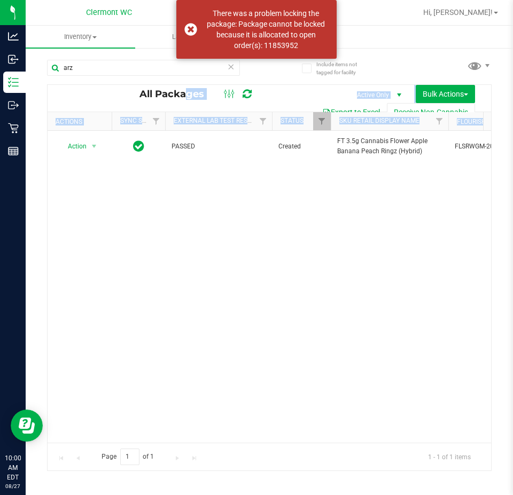
drag, startPoint x: 138, startPoint y: 435, endPoint x: 231, endPoint y: 436, distance: 92.9
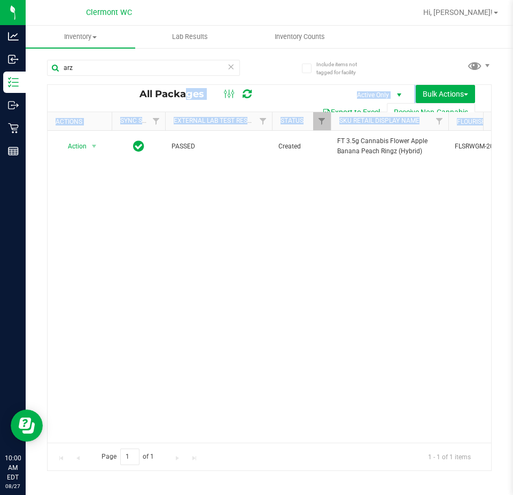
click at [417, 242] on div "Action Action Adjust qty Create package Edit attributes Global inventory Locate…" at bounding box center [269, 287] width 443 height 312
click at [247, 324] on div "Action Action Adjust qty Create package Edit attributes Global inventory Locate…" at bounding box center [269, 287] width 443 height 312
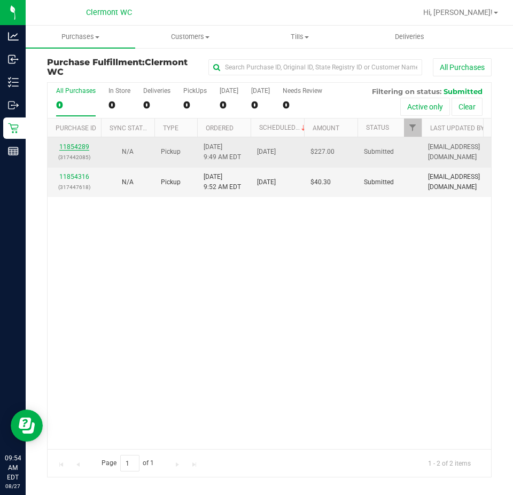
click at [78, 146] on link "11854289" at bounding box center [74, 146] width 30 height 7
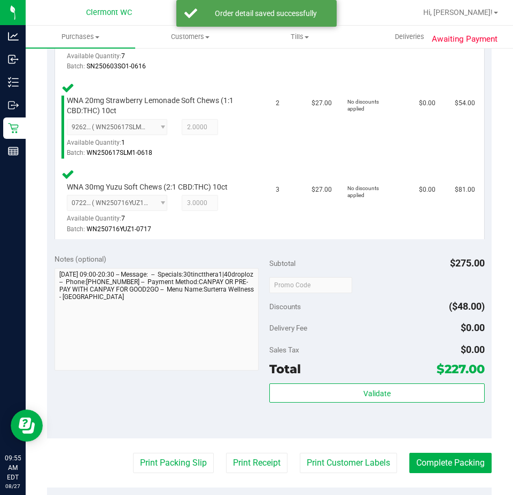
scroll to position [438, 0]
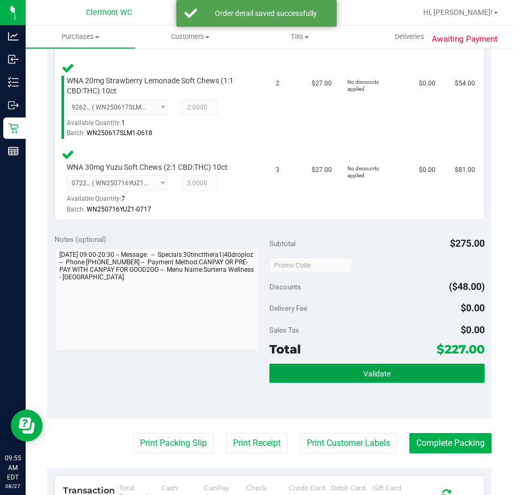
click at [370, 377] on button "Validate" at bounding box center [376, 373] width 215 height 19
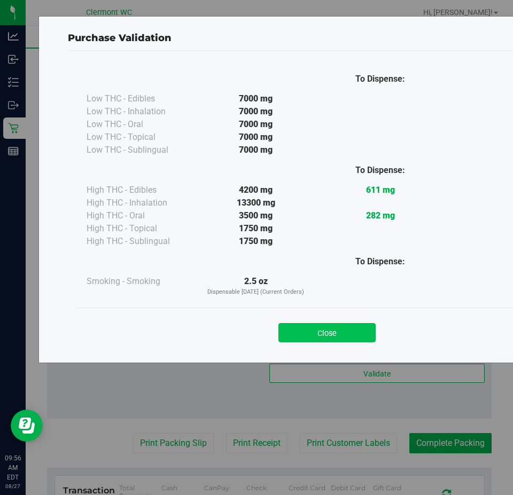
click at [337, 334] on button "Close" at bounding box center [326, 332] width 97 height 19
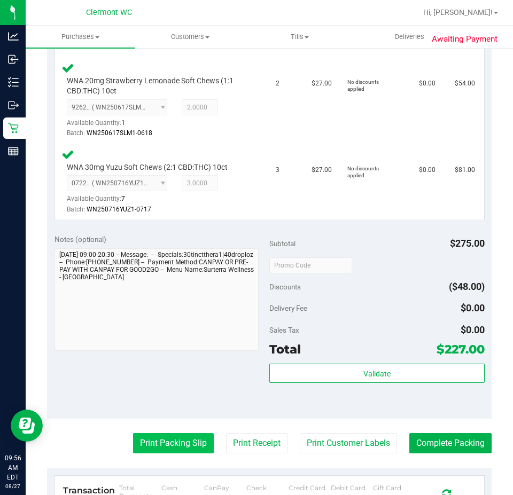
click at [176, 451] on button "Print Packing Slip" at bounding box center [173, 443] width 81 height 20
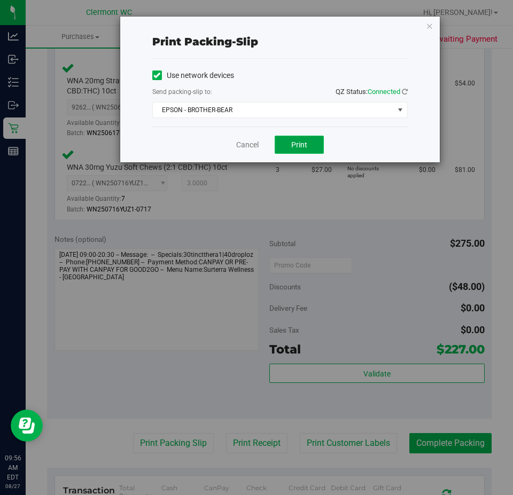
click at [305, 141] on span "Print" at bounding box center [299, 144] width 16 height 9
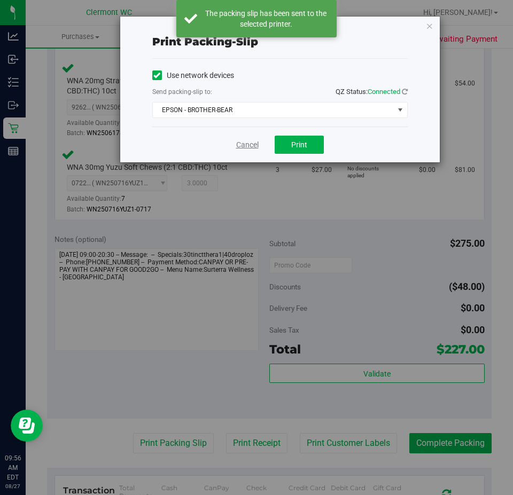
click at [248, 144] on link "Cancel" at bounding box center [247, 144] width 22 height 11
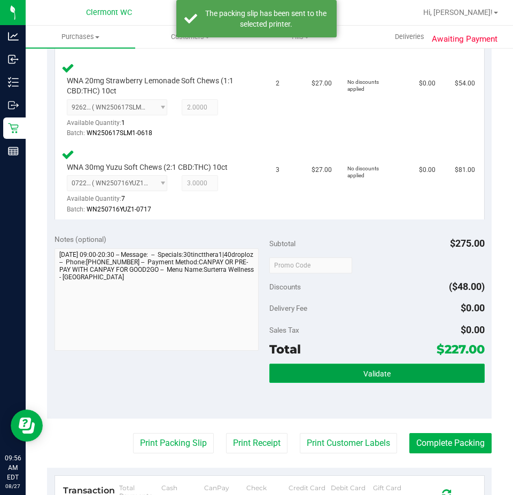
click at [399, 383] on button "Validate" at bounding box center [376, 373] width 215 height 19
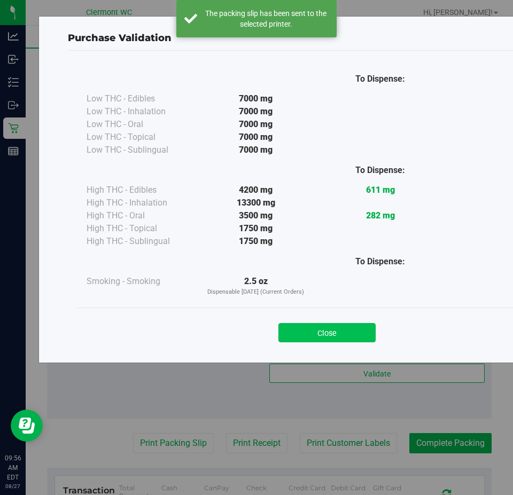
click at [336, 339] on button "Close" at bounding box center [326, 332] width 97 height 19
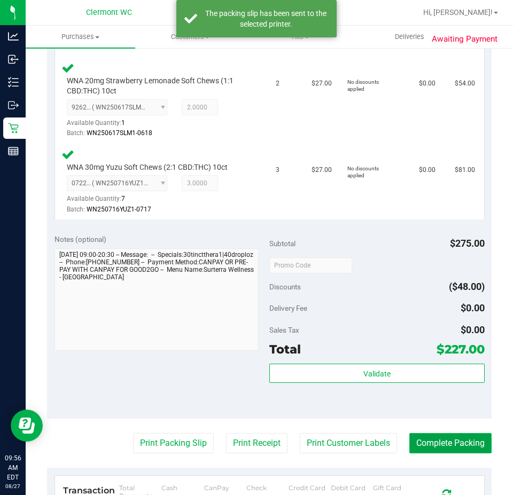
click at [448, 453] on button "Complete Packing" at bounding box center [450, 443] width 82 height 20
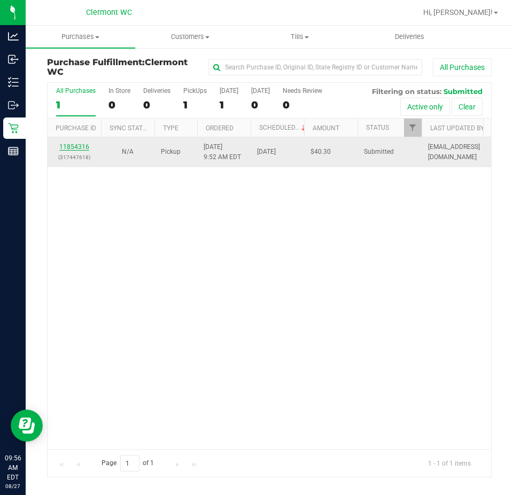
click at [75, 146] on link "11854316" at bounding box center [74, 146] width 30 height 7
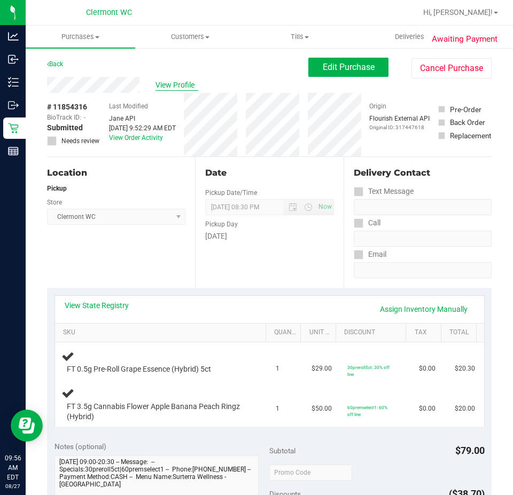
click at [182, 86] on span "View Profile" at bounding box center [176, 85] width 43 height 11
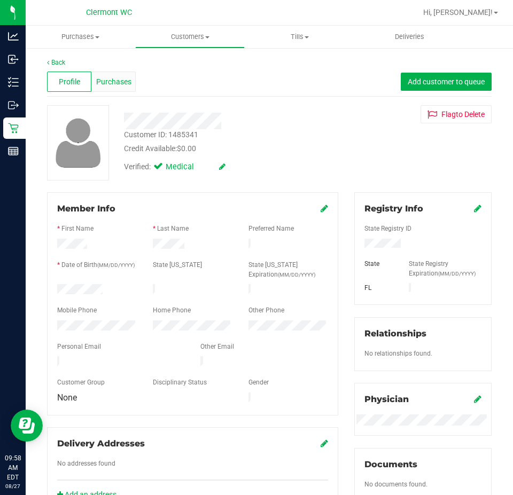
click at [107, 78] on span "Purchases" at bounding box center [113, 81] width 35 height 11
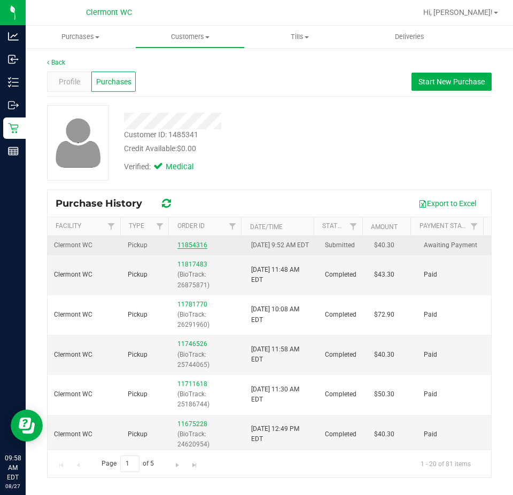
click at [184, 249] on link "11854316" at bounding box center [192, 244] width 30 height 7
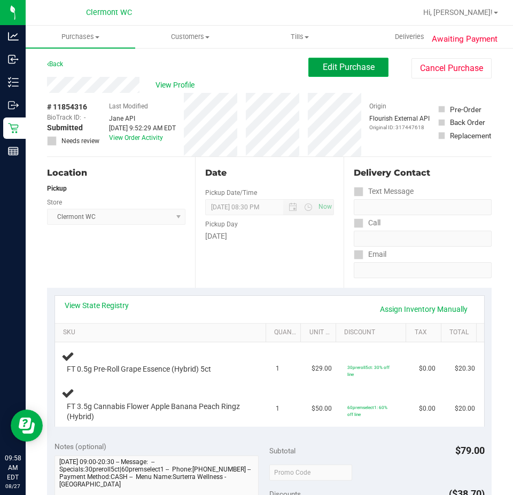
click at [336, 73] on button "Edit Purchase" at bounding box center [348, 67] width 80 height 19
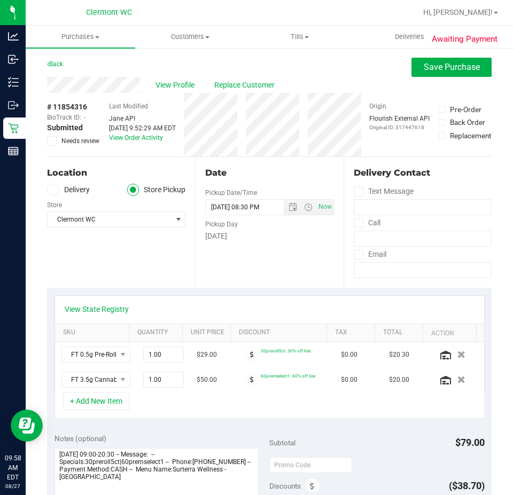
click at [48, 140] on span at bounding box center [52, 141] width 10 height 10
click at [0, 0] on input "Needs review" at bounding box center [0, 0] width 0 height 0
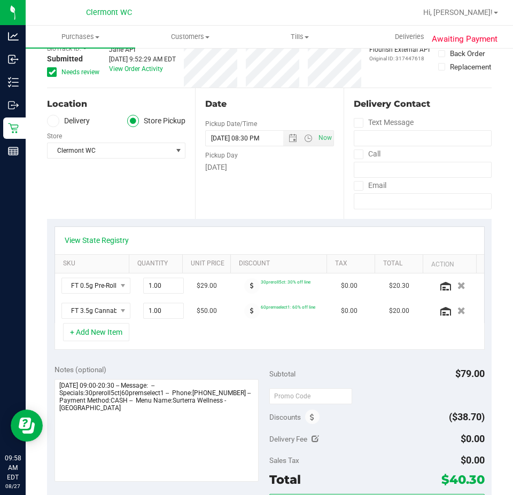
scroll to position [160, 0]
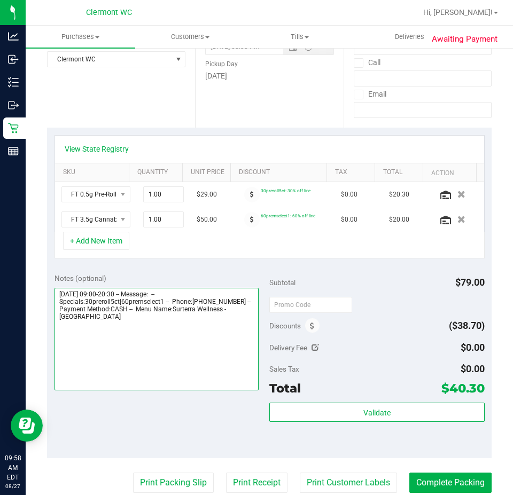
click at [140, 317] on textarea at bounding box center [156, 339] width 205 height 103
type textarea "Wednesday 08/27/2025 09:00-20:30 -- Message: -- Specials:30preroll5ct|60premsel…"
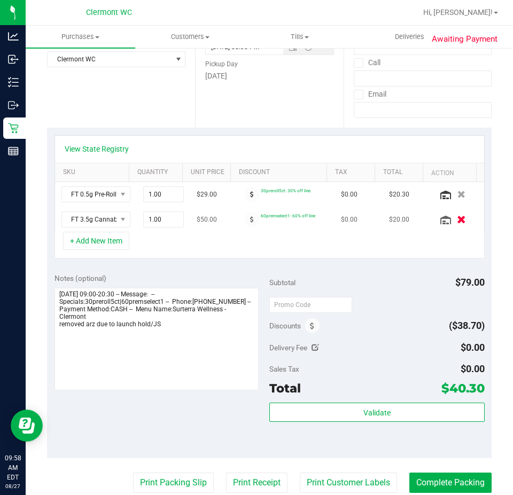
click at [457, 216] on icon "button" at bounding box center [461, 220] width 9 height 8
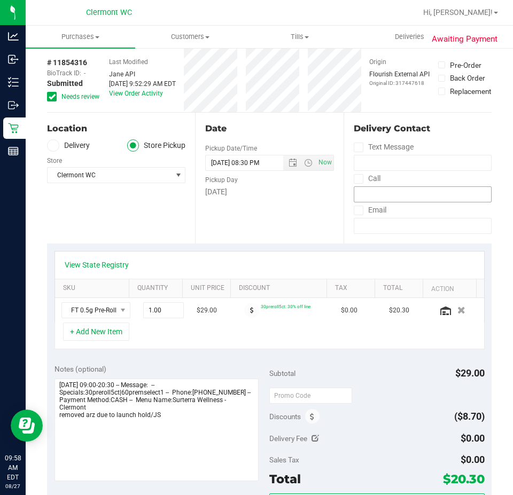
scroll to position [0, 0]
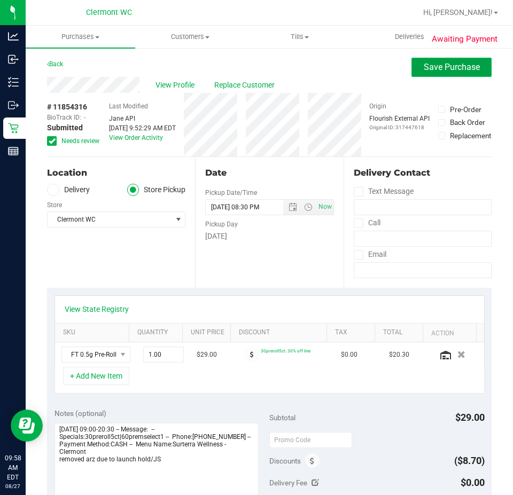
click at [442, 62] on span "Save Purchase" at bounding box center [451, 67] width 56 height 10
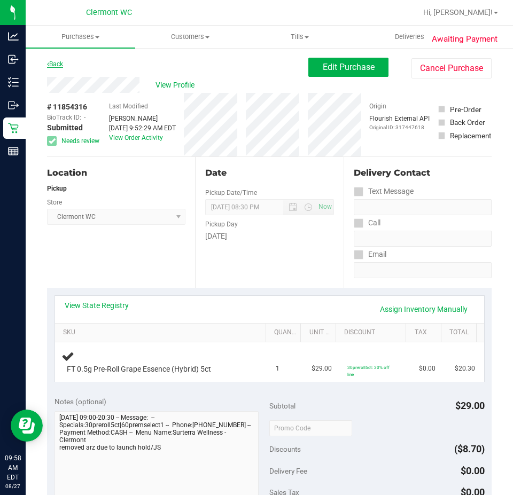
click at [56, 67] on link "Back" at bounding box center [55, 63] width 16 height 7
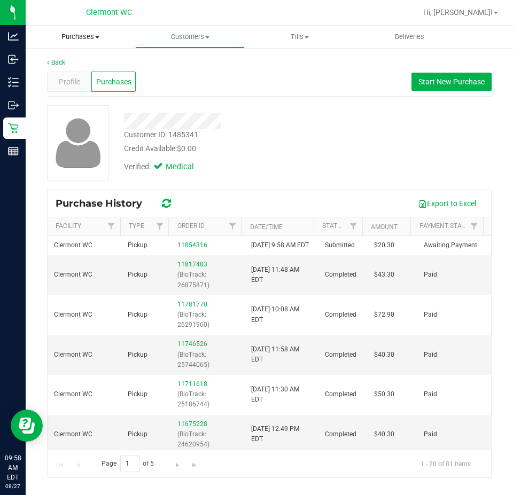
click at [72, 36] on span "Purchases" at bounding box center [80, 37] width 109 height 10
click at [82, 73] on span "Fulfillment" at bounding box center [59, 77] width 66 height 9
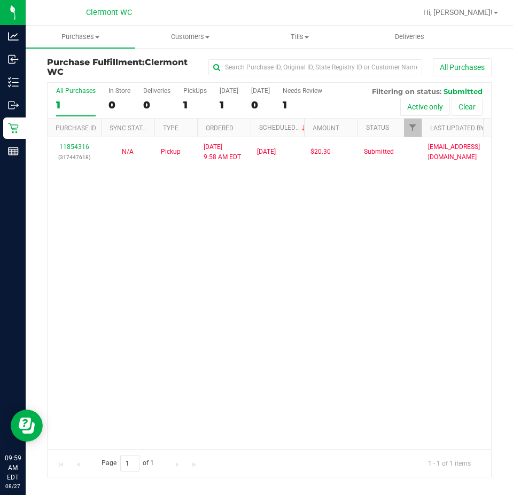
click at [341, 286] on div "11854316 (317447618) N/A Pickup 8/27/2025 9:58 AM EDT 8/27/2025 $20.30 Submitte…" at bounding box center [269, 293] width 443 height 312
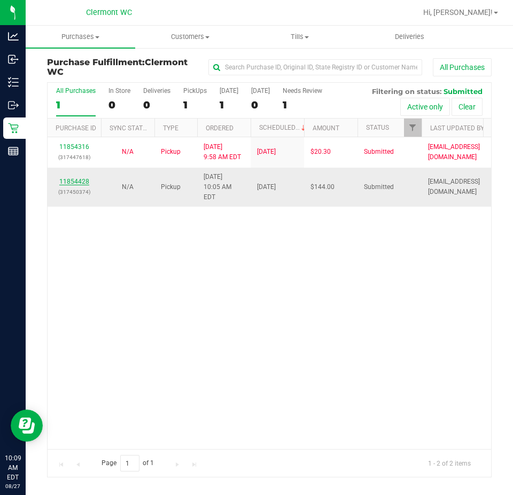
click at [67, 178] on link "11854428" at bounding box center [74, 181] width 30 height 7
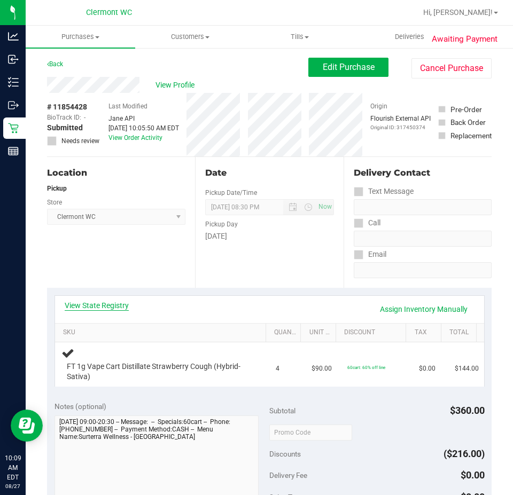
click at [91, 304] on link "View State Registry" at bounding box center [97, 305] width 64 height 11
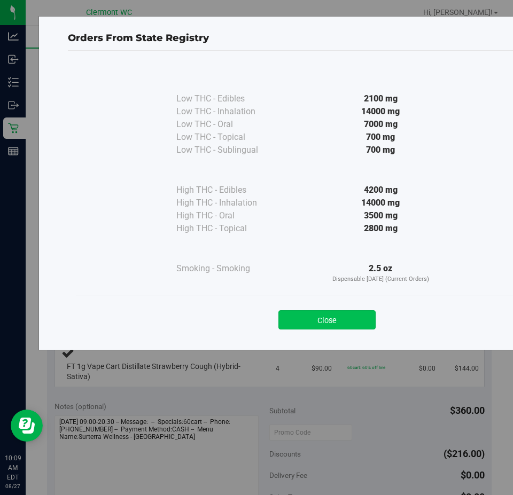
click at [350, 311] on button "Close" at bounding box center [326, 319] width 97 height 19
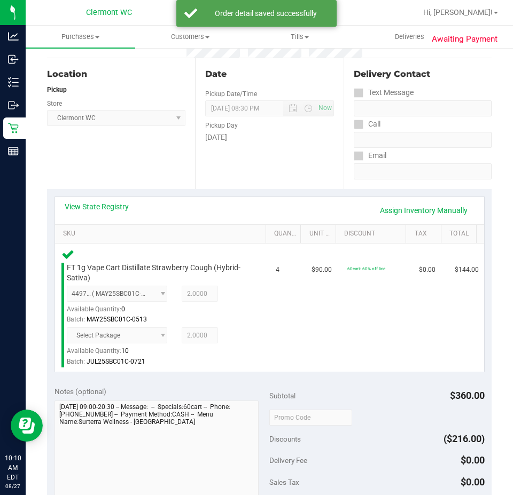
scroll to position [267, 0]
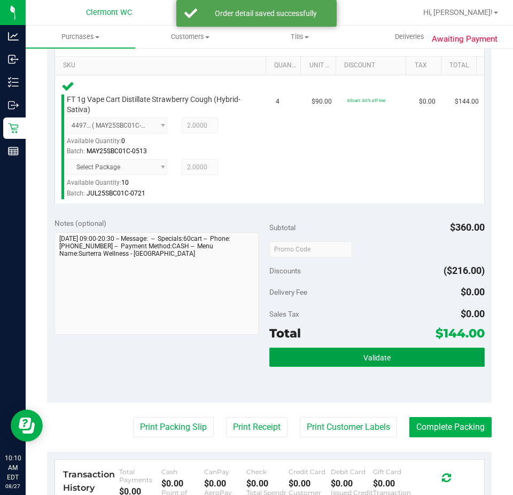
click at [372, 356] on span "Validate" at bounding box center [376, 358] width 27 height 9
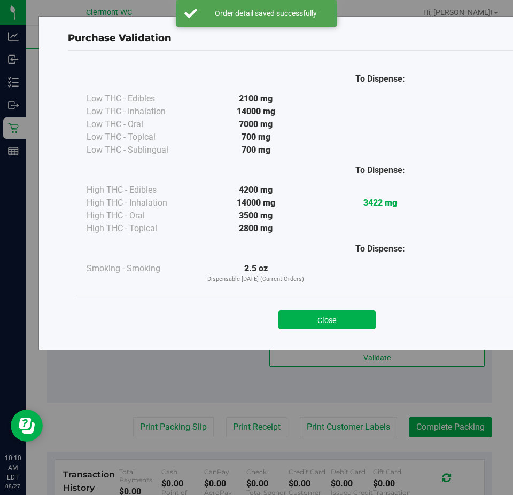
click at [327, 291] on div "To Dispense: Low THC - Edibles 2100 mg" at bounding box center [327, 180] width 502 height 230
click at [335, 323] on button "Close" at bounding box center [326, 319] width 97 height 19
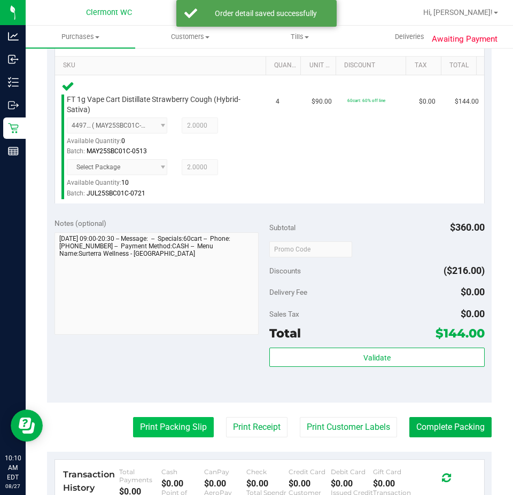
click at [162, 417] on button "Print Packing Slip" at bounding box center [173, 427] width 81 height 20
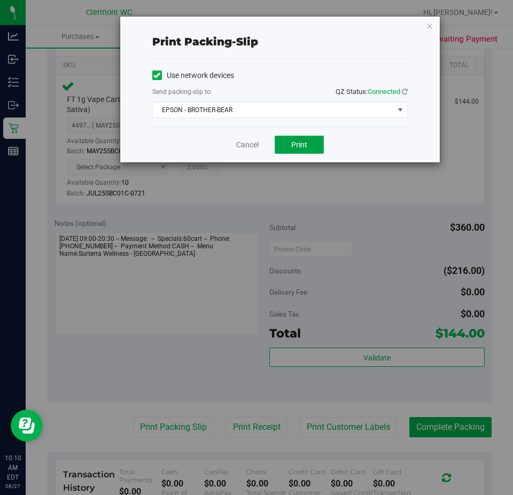
click at [285, 151] on button "Print" at bounding box center [298, 145] width 49 height 18
click at [243, 147] on link "Cancel" at bounding box center [247, 144] width 22 height 11
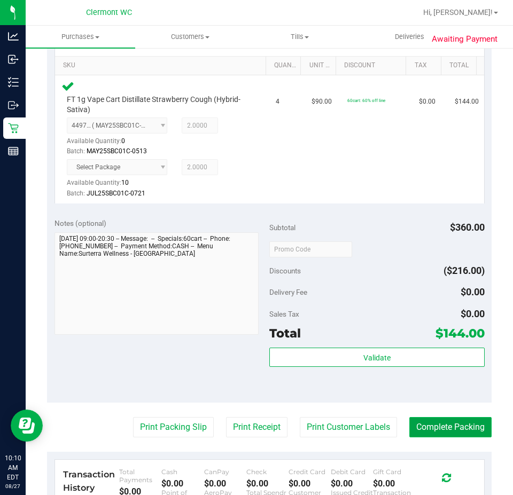
click at [434, 426] on button "Complete Packing" at bounding box center [450, 427] width 82 height 20
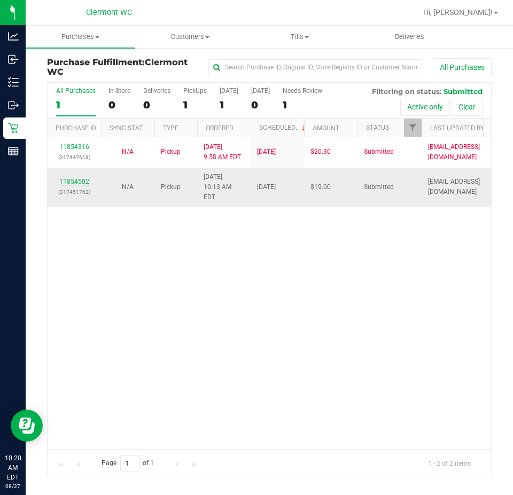
click at [81, 178] on link "11854502" at bounding box center [74, 181] width 30 height 7
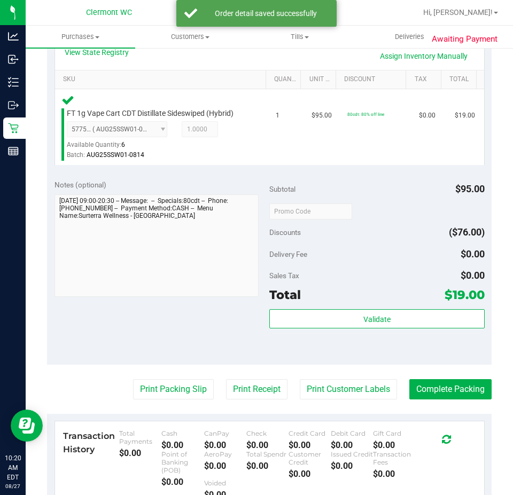
scroll to position [315, 0]
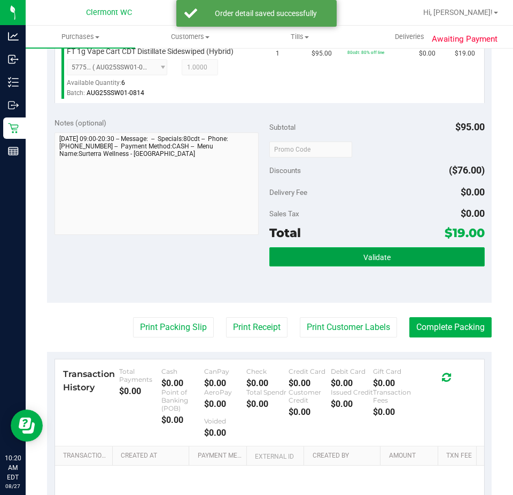
click at [395, 266] on button "Validate" at bounding box center [376, 256] width 215 height 19
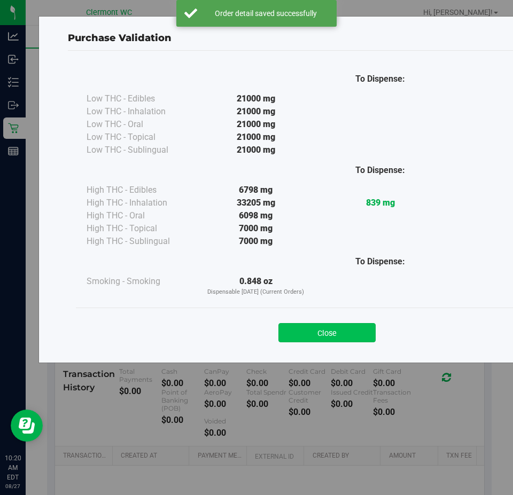
click at [335, 332] on button "Close" at bounding box center [326, 332] width 97 height 19
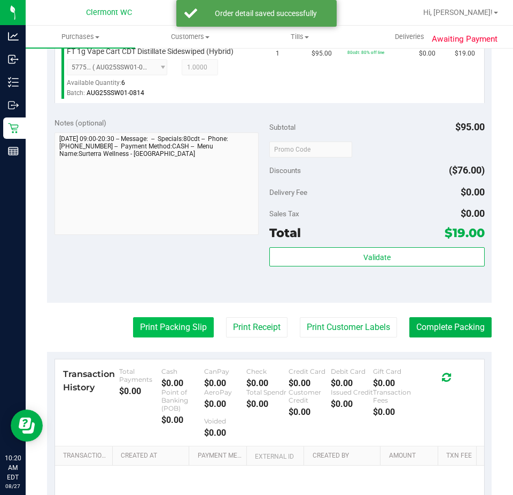
click at [174, 319] on button "Print Packing Slip" at bounding box center [173, 327] width 81 height 20
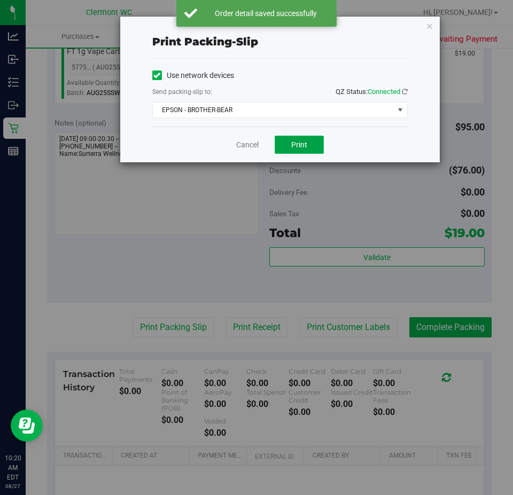
click at [293, 137] on button "Print" at bounding box center [298, 145] width 49 height 18
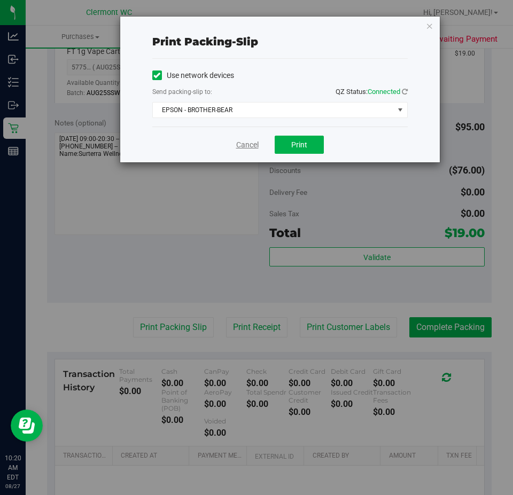
click at [244, 140] on link "Cancel" at bounding box center [247, 144] width 22 height 11
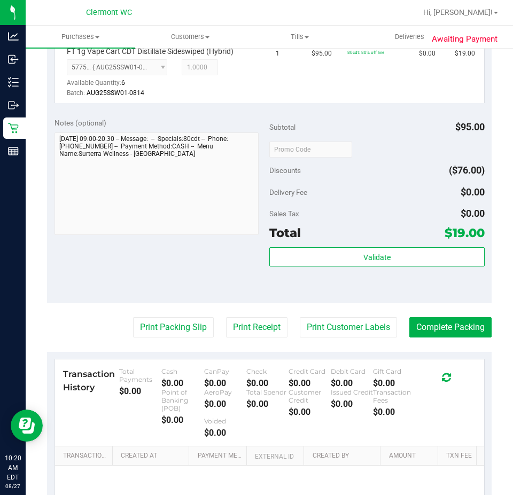
click at [426, 300] on div "Notes (optional) Subtotal $95.00 Discounts ($76.00) Delivery Fee $0.00 Sales Ta…" at bounding box center [269, 207] width 444 height 192
click at [446, 320] on button "Complete Packing" at bounding box center [450, 327] width 82 height 20
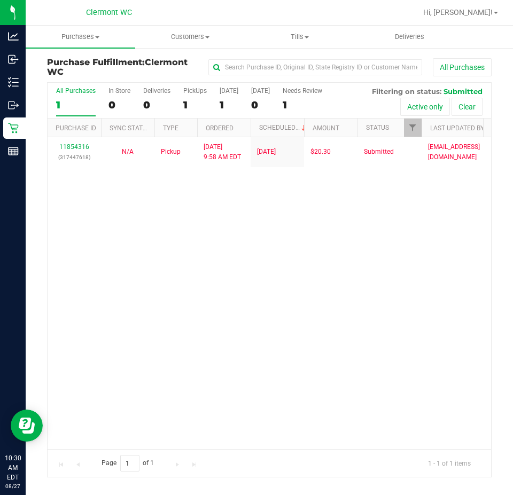
click at [248, 255] on div "11854316 (317447618) N/A Pickup 8/27/2025 9:58 AM EDT 8/27/2025 $20.30 Submitte…" at bounding box center [269, 293] width 443 height 312
click at [339, 374] on div "11854316 (317447618) N/A Pickup 8/27/2025 9:58 AM EDT 8/27/2025 $20.30 Submitte…" at bounding box center [269, 293] width 443 height 312
click at [318, 319] on div "11854316 (317447618) N/A Pickup 8/27/2025 9:58 AM EDT 8/27/2025 $20.30 Submitte…" at bounding box center [269, 293] width 443 height 312
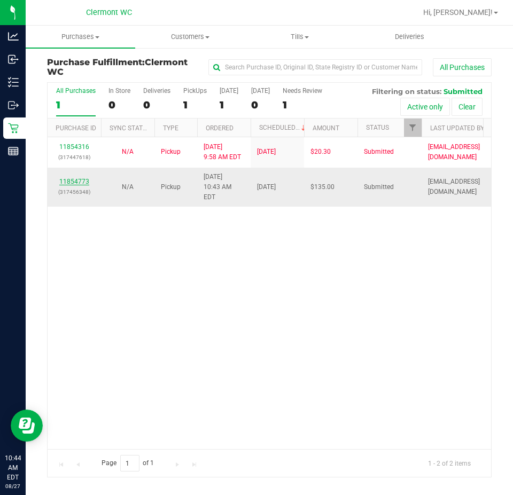
click at [77, 178] on link "11854773" at bounding box center [74, 181] width 30 height 7
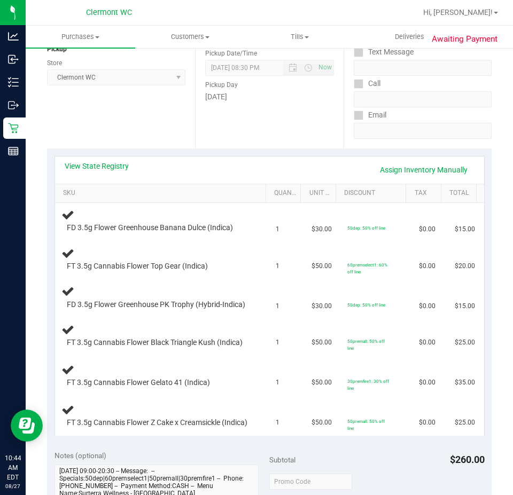
scroll to position [148, 0]
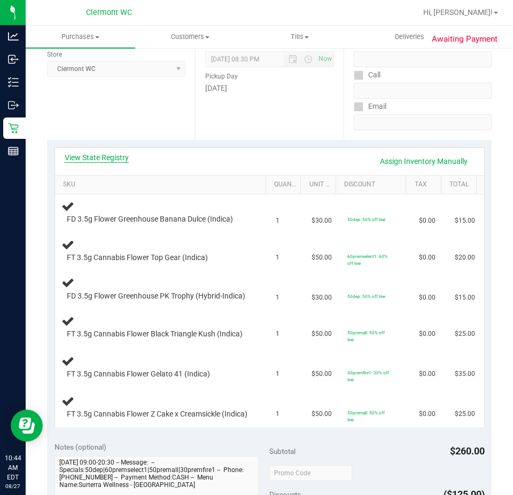
click at [97, 158] on link "View State Registry" at bounding box center [97, 157] width 64 height 11
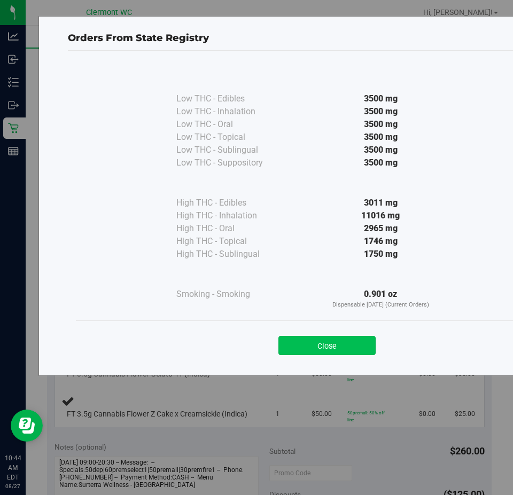
click at [309, 340] on button "Close" at bounding box center [326, 345] width 97 height 19
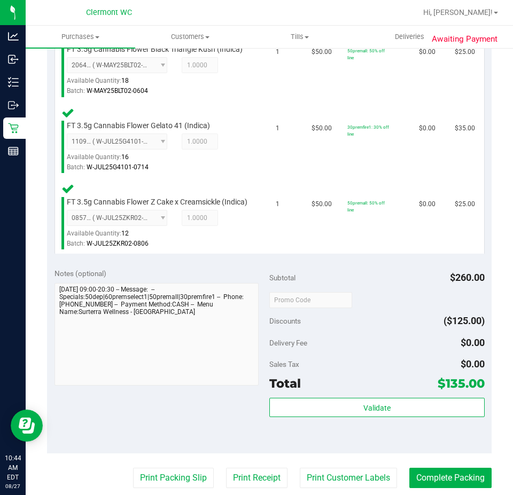
scroll to position [639, 0]
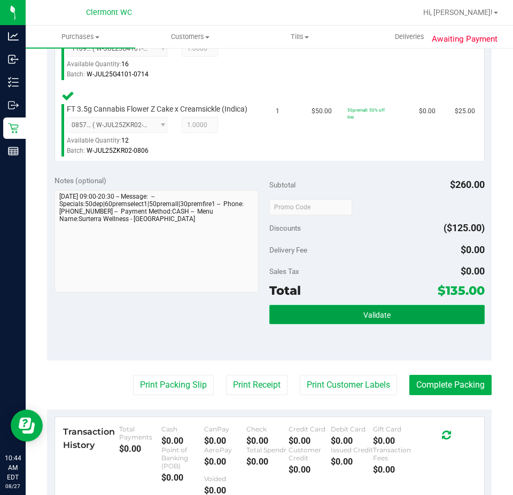
click at [310, 324] on button "Validate" at bounding box center [376, 314] width 215 height 19
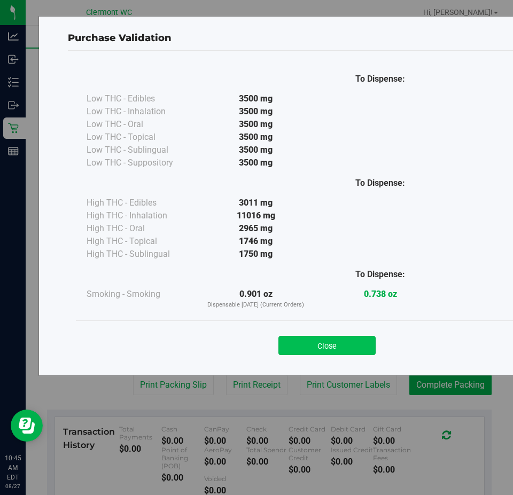
click at [337, 345] on button "Close" at bounding box center [326, 345] width 97 height 19
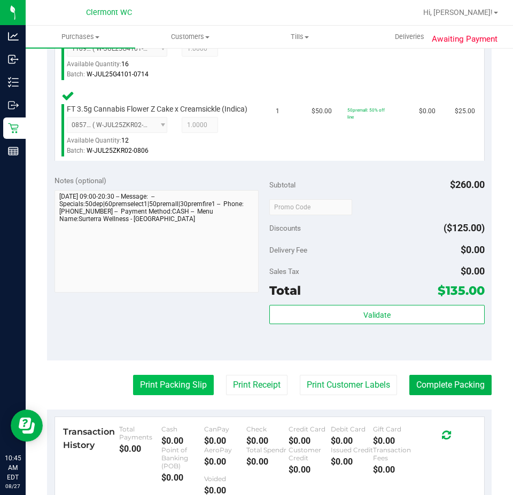
click at [166, 395] on button "Print Packing Slip" at bounding box center [173, 385] width 81 height 20
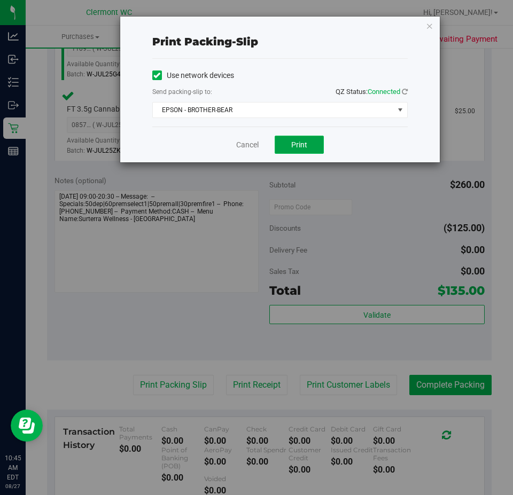
click at [312, 138] on button "Print" at bounding box center [298, 145] width 49 height 18
click at [250, 140] on link "Cancel" at bounding box center [247, 144] width 22 height 11
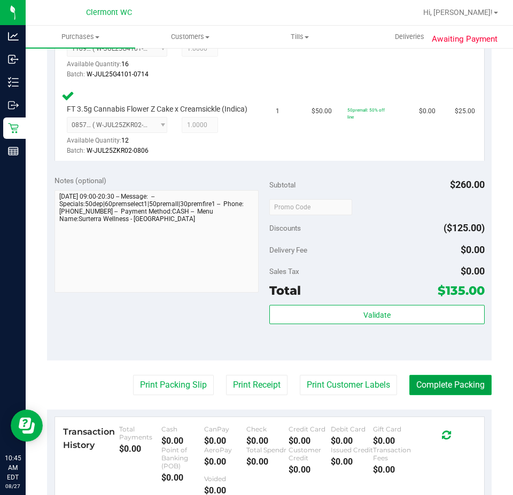
click at [436, 395] on button "Complete Packing" at bounding box center [450, 385] width 82 height 20
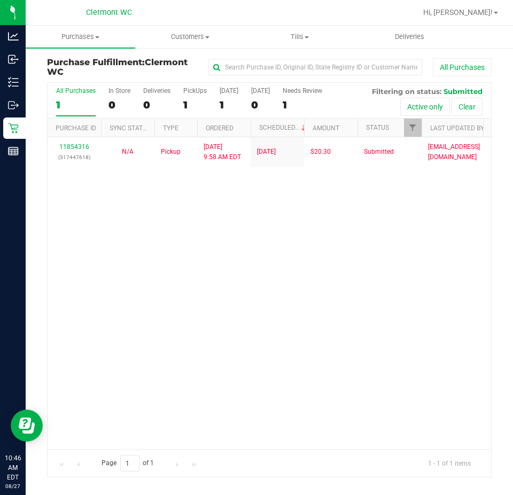
click at [369, 288] on div "11854316 (317447618) N/A Pickup 8/27/2025 9:58 AM EDT 8/27/2025 $20.30 Submitte…" at bounding box center [269, 293] width 443 height 312
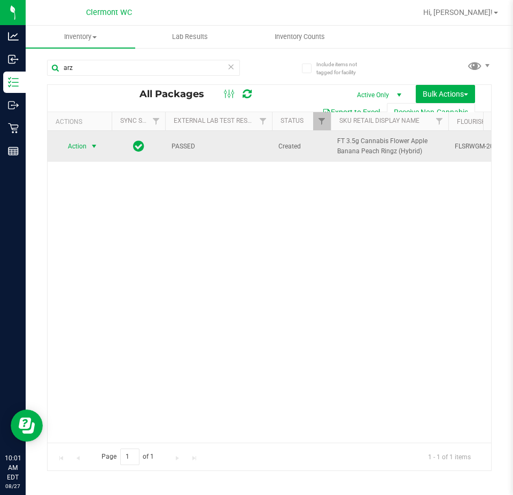
click at [94, 145] on span "select" at bounding box center [94, 146] width 9 height 9
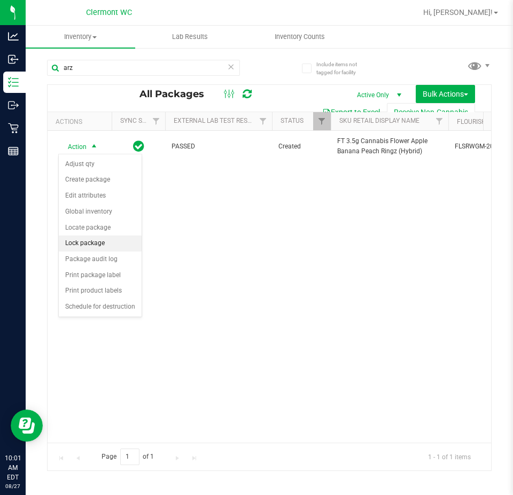
click at [100, 245] on li "Lock package" at bounding box center [100, 244] width 83 height 16
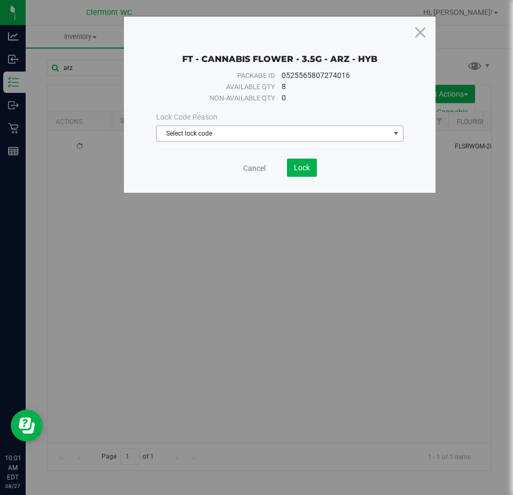
click at [254, 133] on span "Select lock code" at bounding box center [272, 133] width 233 height 15
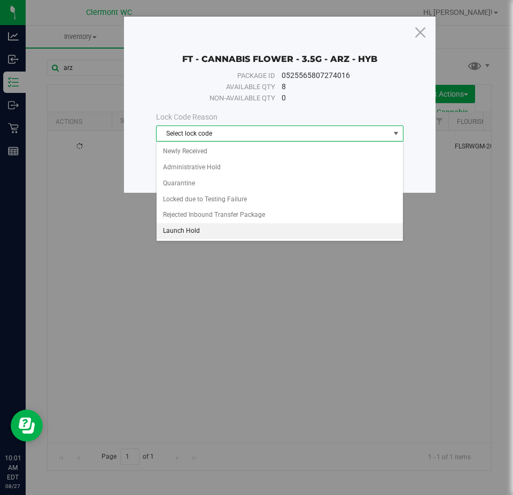
click at [197, 228] on li "Launch Hold" at bounding box center [279, 231] width 246 height 16
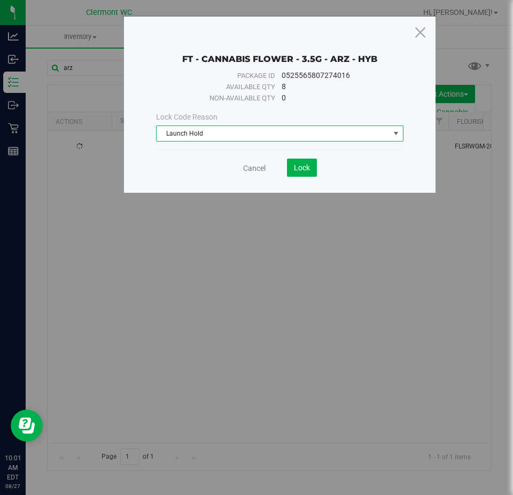
click at [311, 157] on div "Cancel Lock" at bounding box center [279, 164] width 247 height 26
click at [302, 163] on span "Lock" at bounding box center [302, 167] width 16 height 9
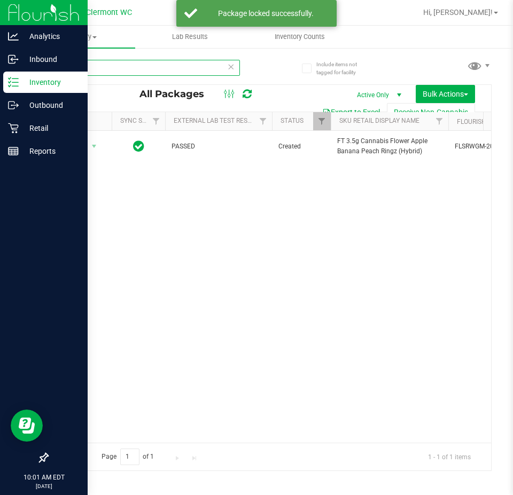
drag, startPoint x: 143, startPoint y: 66, endPoint x: 0, endPoint y: 82, distance: 144.0
click at [0, 82] on div "Analytics Inbound Inventory Outbound Retail Reports 10:01 AM EDT [DATE] 08/27 […" at bounding box center [256, 247] width 513 height 495
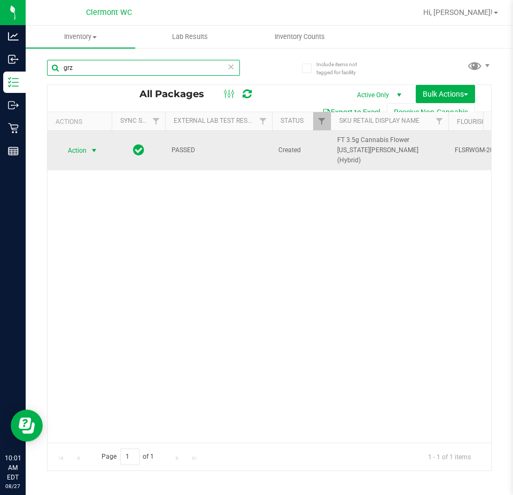
type input "grz"
click at [99, 148] on span "select" at bounding box center [94, 150] width 13 height 15
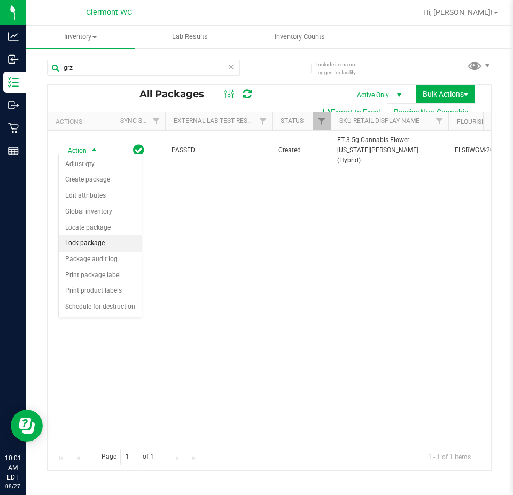
click at [95, 246] on li "Lock package" at bounding box center [100, 244] width 83 height 16
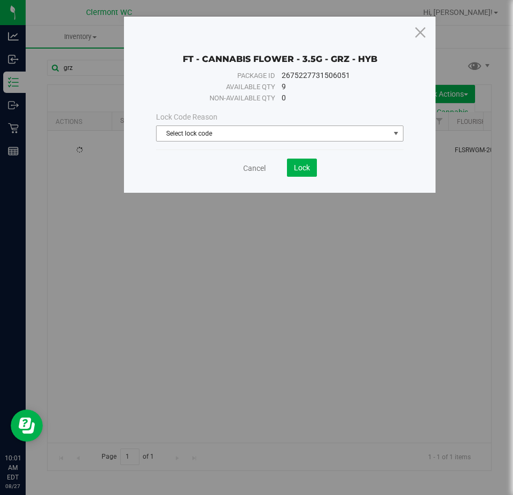
click at [254, 138] on span "Select lock code" at bounding box center [272, 133] width 233 height 15
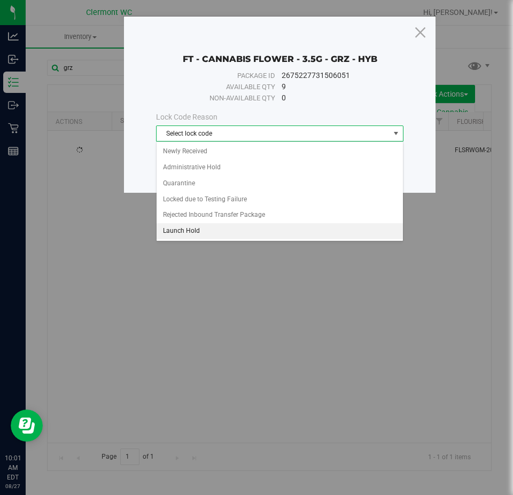
click at [181, 237] on li "Launch Hold" at bounding box center [279, 231] width 246 height 16
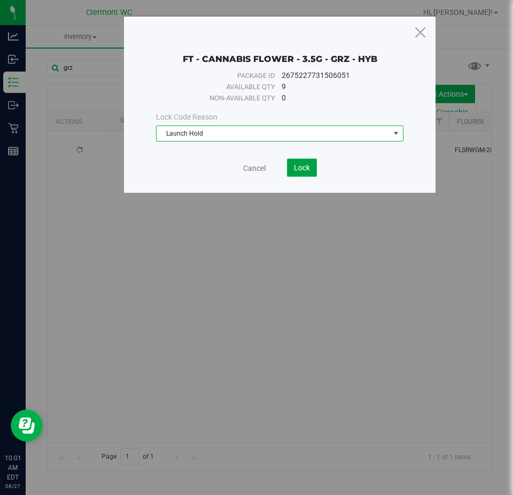
click at [292, 162] on button "Lock" at bounding box center [302, 168] width 30 height 18
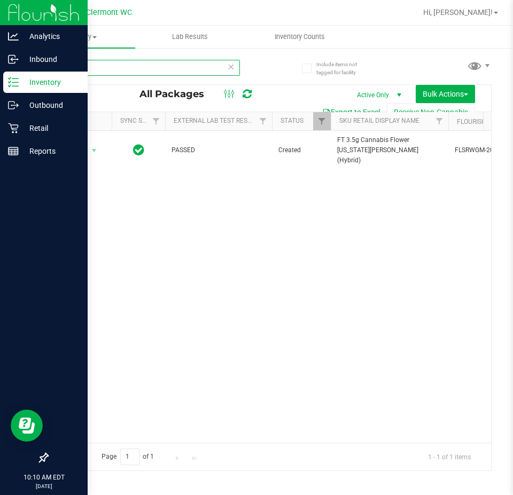
drag, startPoint x: 185, startPoint y: 69, endPoint x: 0, endPoint y: 76, distance: 184.9
click at [0, 67] on div "Analytics Inbound Inventory Outbound Retail Reports 10:10 AM EDT [DATE] 08/27 […" at bounding box center [256, 247] width 513 height 495
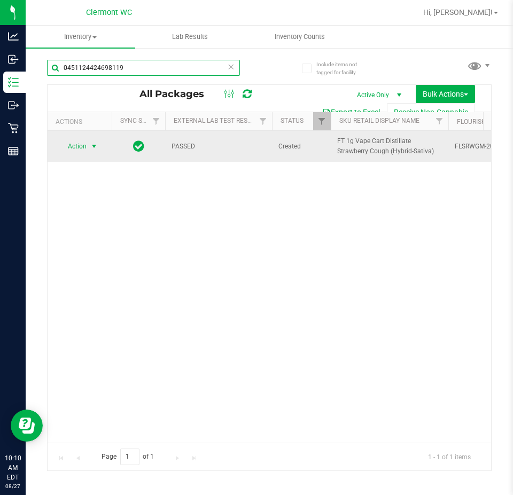
type input "0451124424698119"
click at [88, 147] on span "select" at bounding box center [94, 146] width 13 height 15
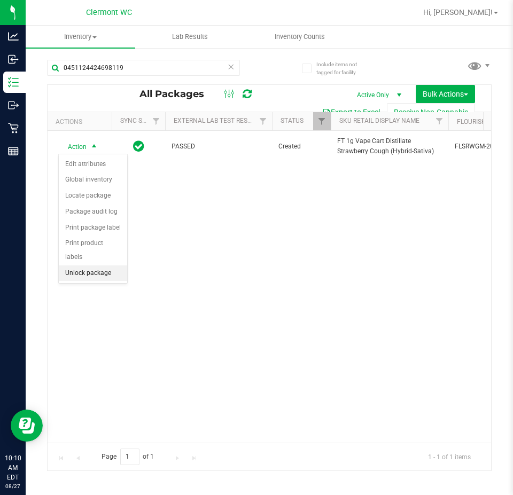
click at [112, 265] on li "Unlock package" at bounding box center [93, 273] width 68 height 16
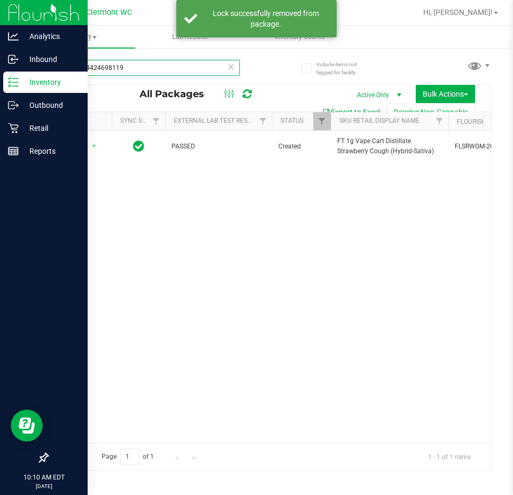
drag, startPoint x: 115, startPoint y: 72, endPoint x: 0, endPoint y: 73, distance: 115.4
click at [0, 73] on div "Analytics Inbound Inventory Outbound Retail Reports 10:10 AM EDT [DATE] 08/27 […" at bounding box center [256, 247] width 513 height 495
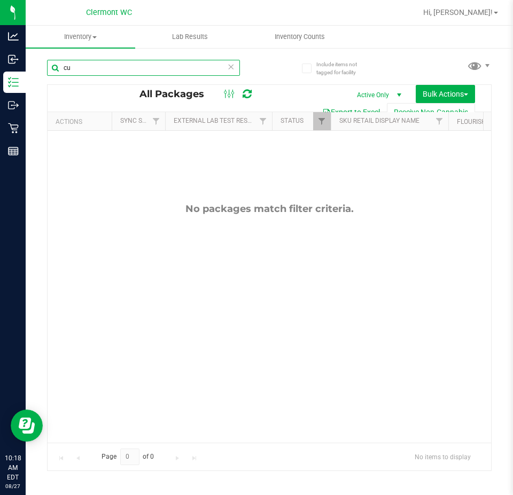
type input "c"
type input "s"
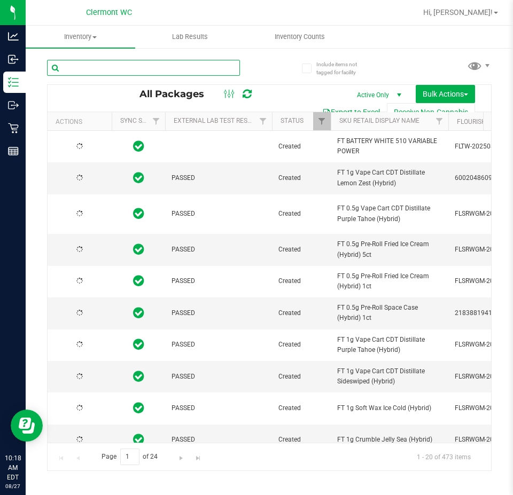
type input "[DATE]"
